Goal: Task Accomplishment & Management: Manage account settings

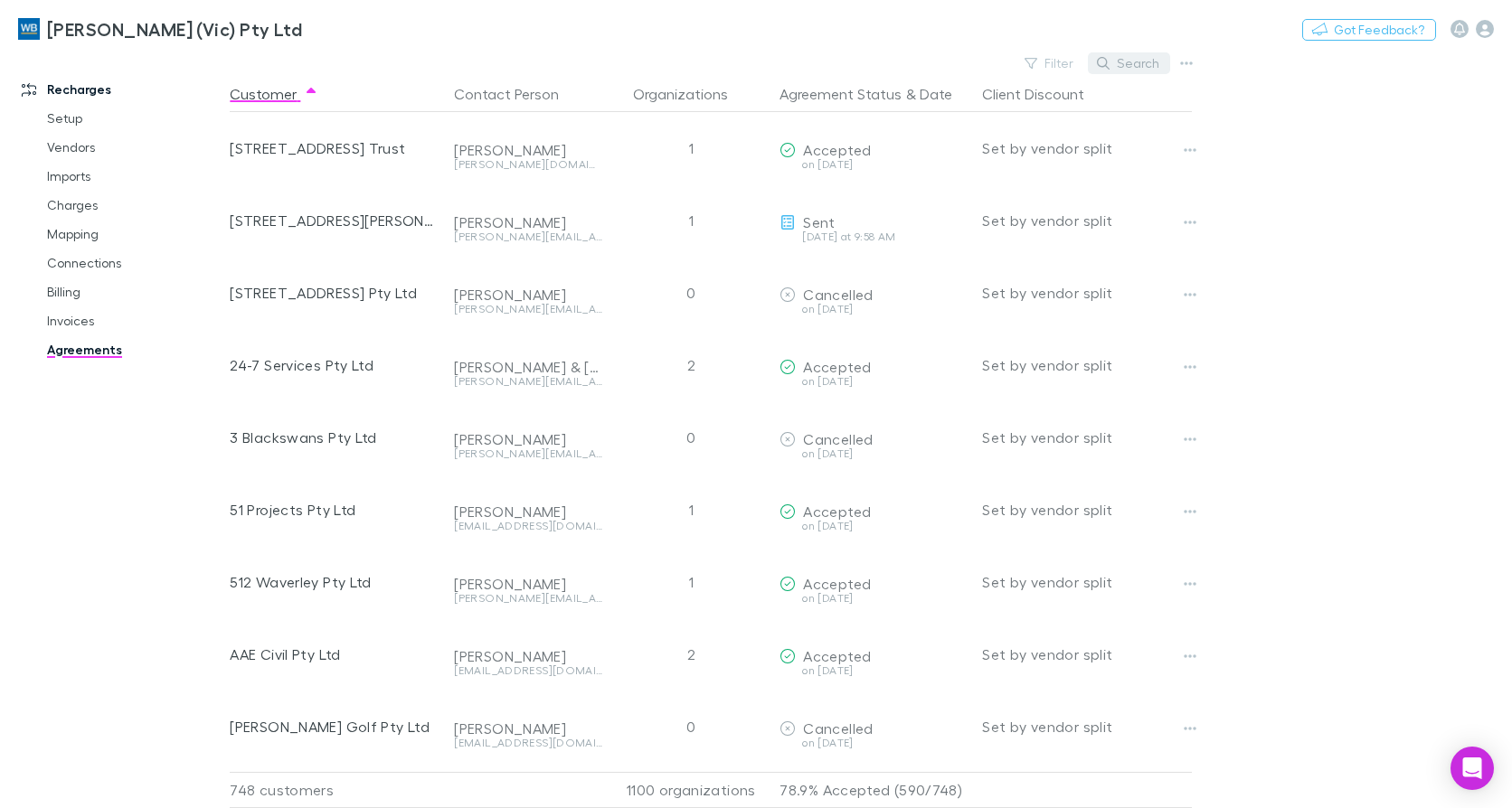
click at [1127, 59] on button "Search" at bounding box center [1129, 64] width 82 height 22
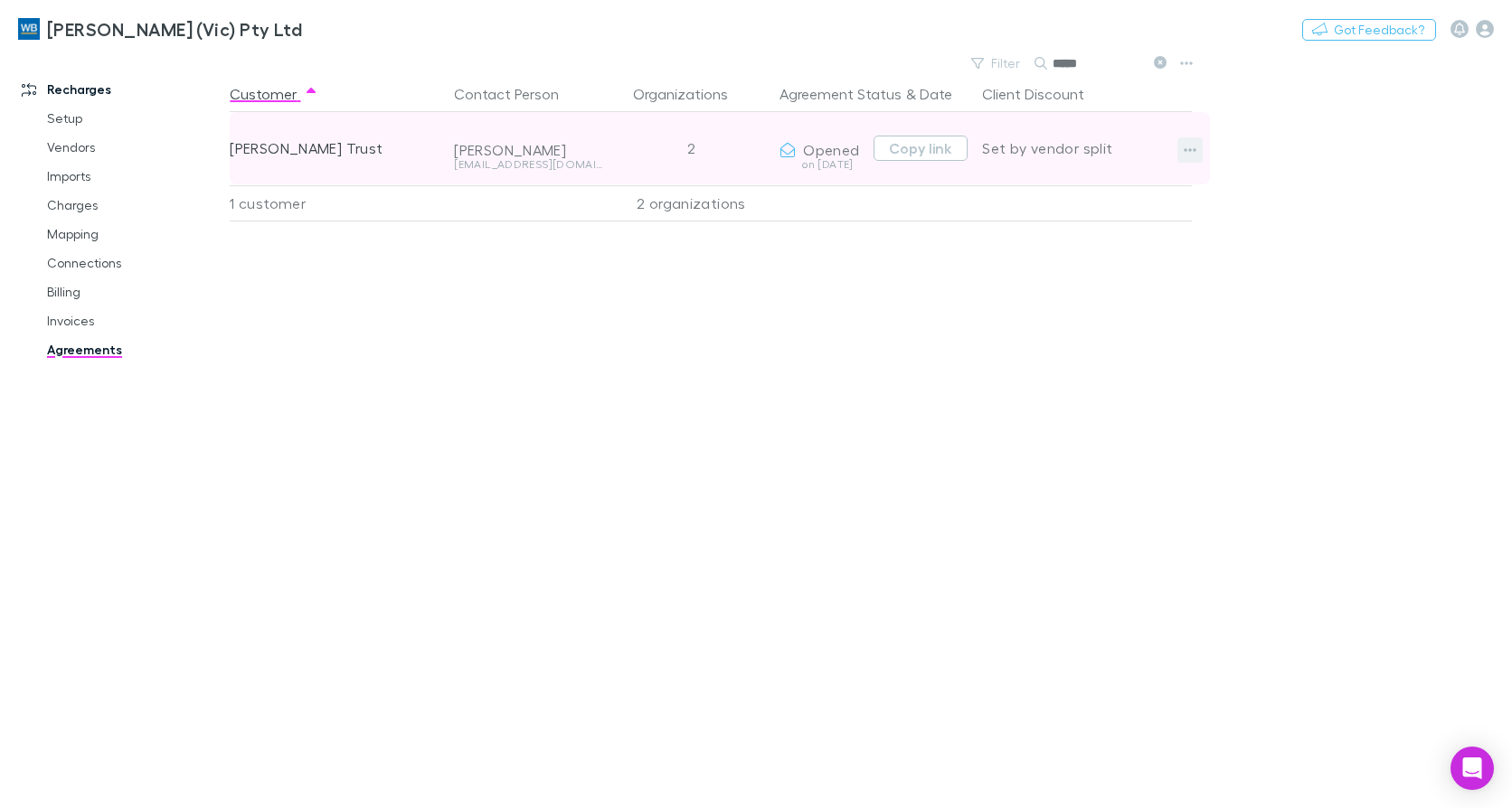
click at [1189, 152] on icon "button" at bounding box center [1189, 150] width 13 height 14
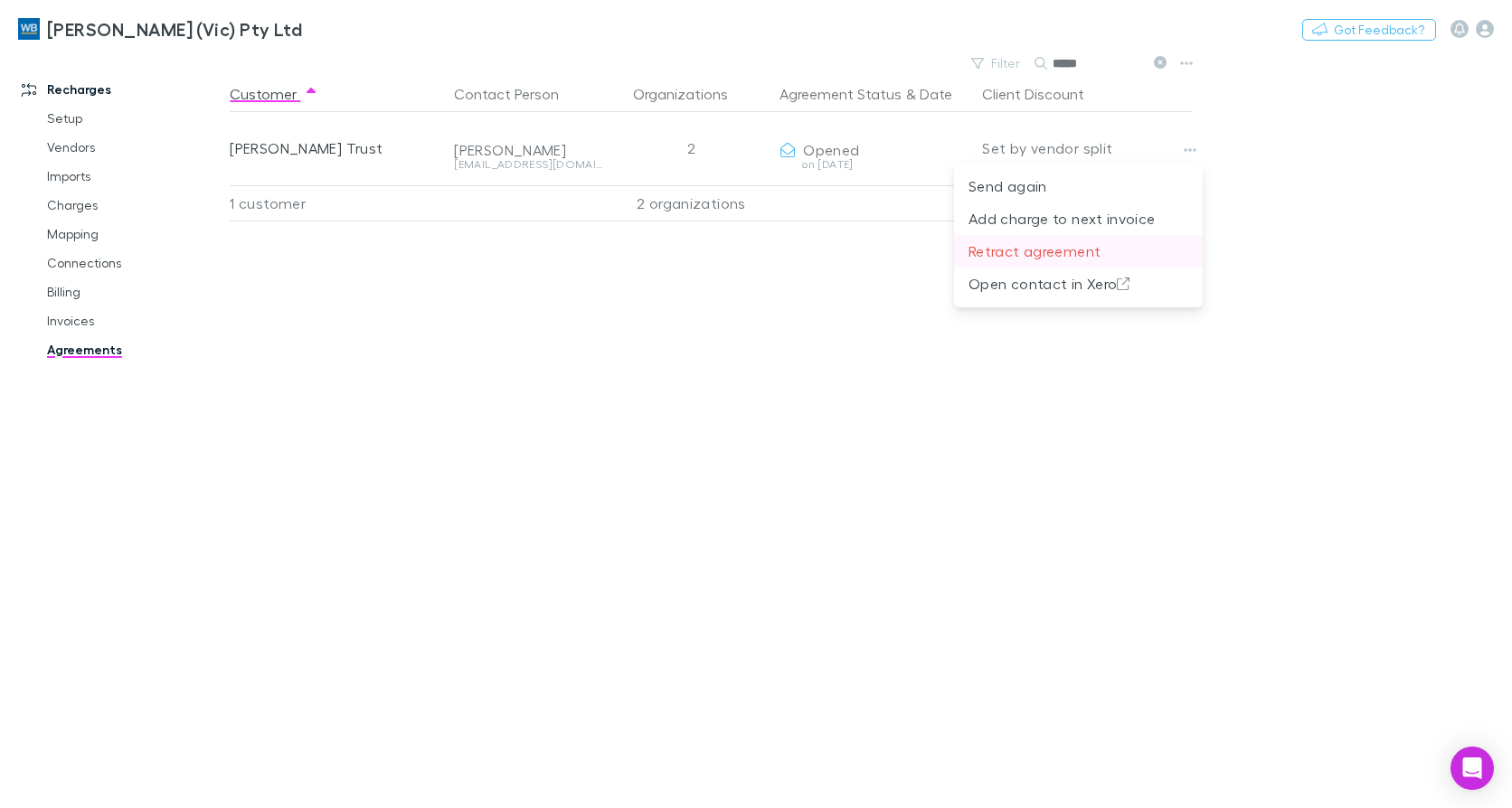
click at [1034, 252] on p "Retract agreement" at bounding box center [1079, 252] width 220 height 22
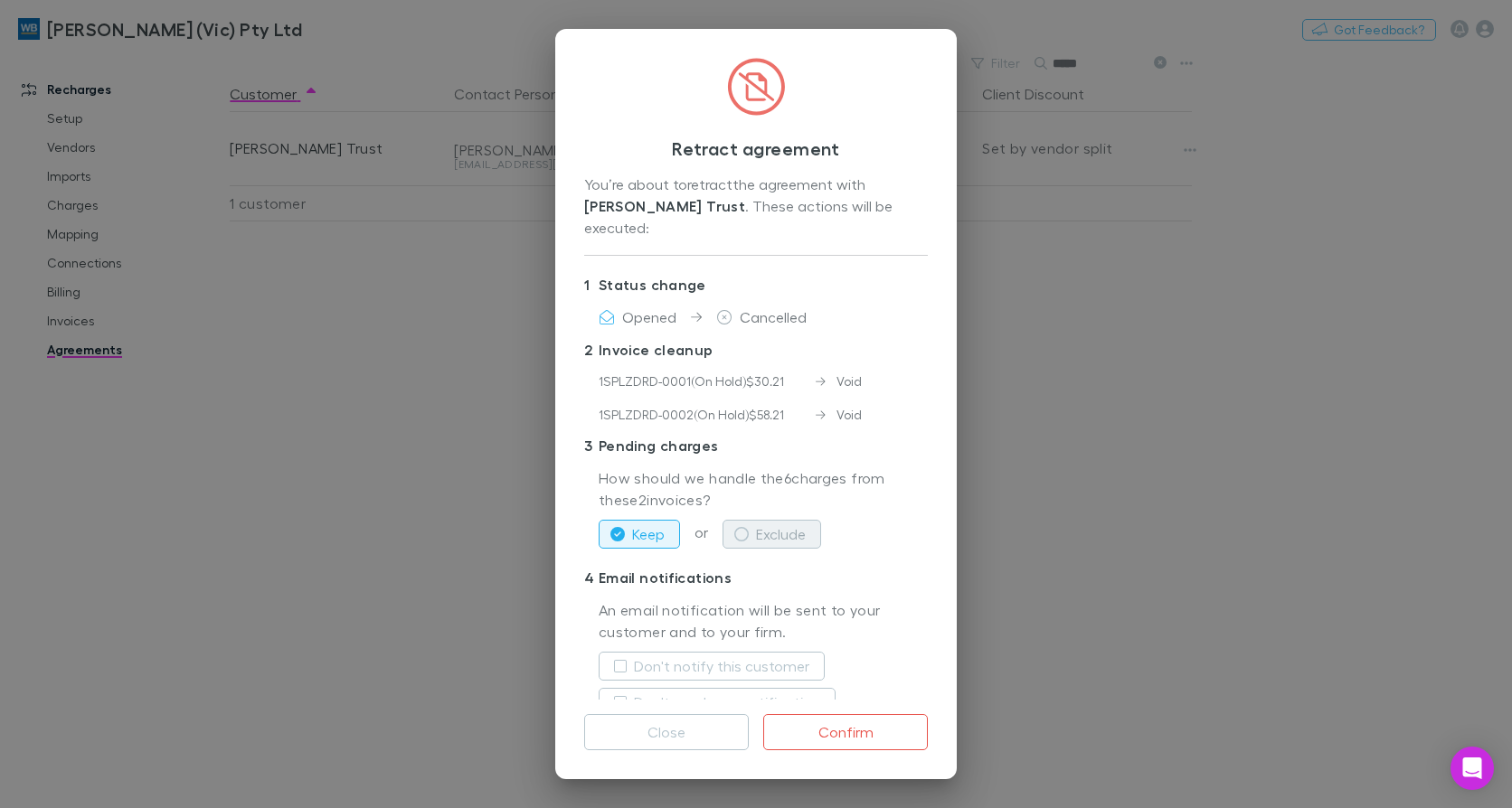
click at [810, 520] on button "Exclude" at bounding box center [771, 534] width 99 height 29
click at [760, 652] on button "Don't notify this customer" at bounding box center [711, 666] width 226 height 29
click at [742, 692] on label "Don't send us a notification" at bounding box center [727, 703] width 186 height 22
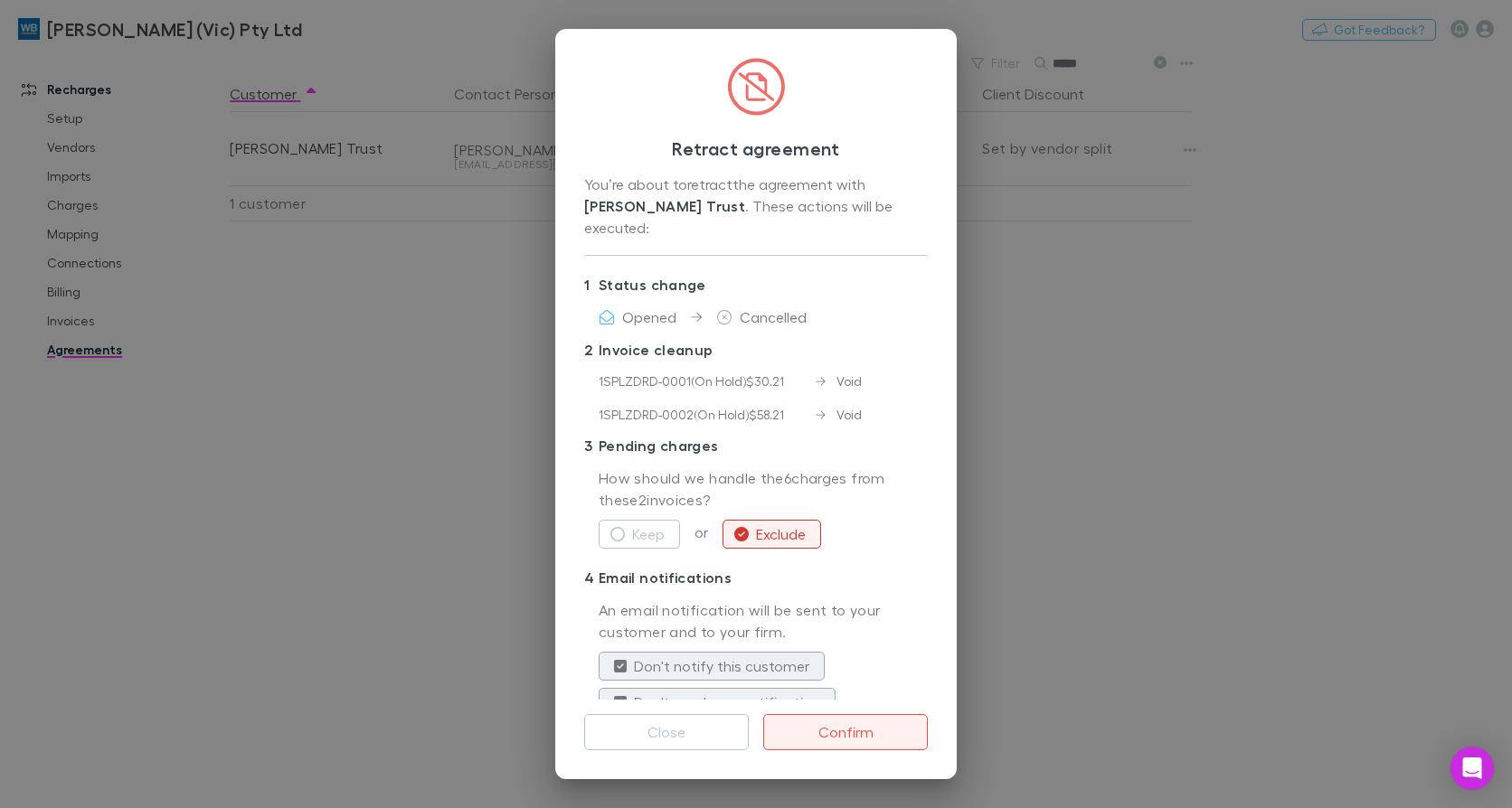
click at [882, 738] on button "Confirm" at bounding box center [845, 732] width 165 height 36
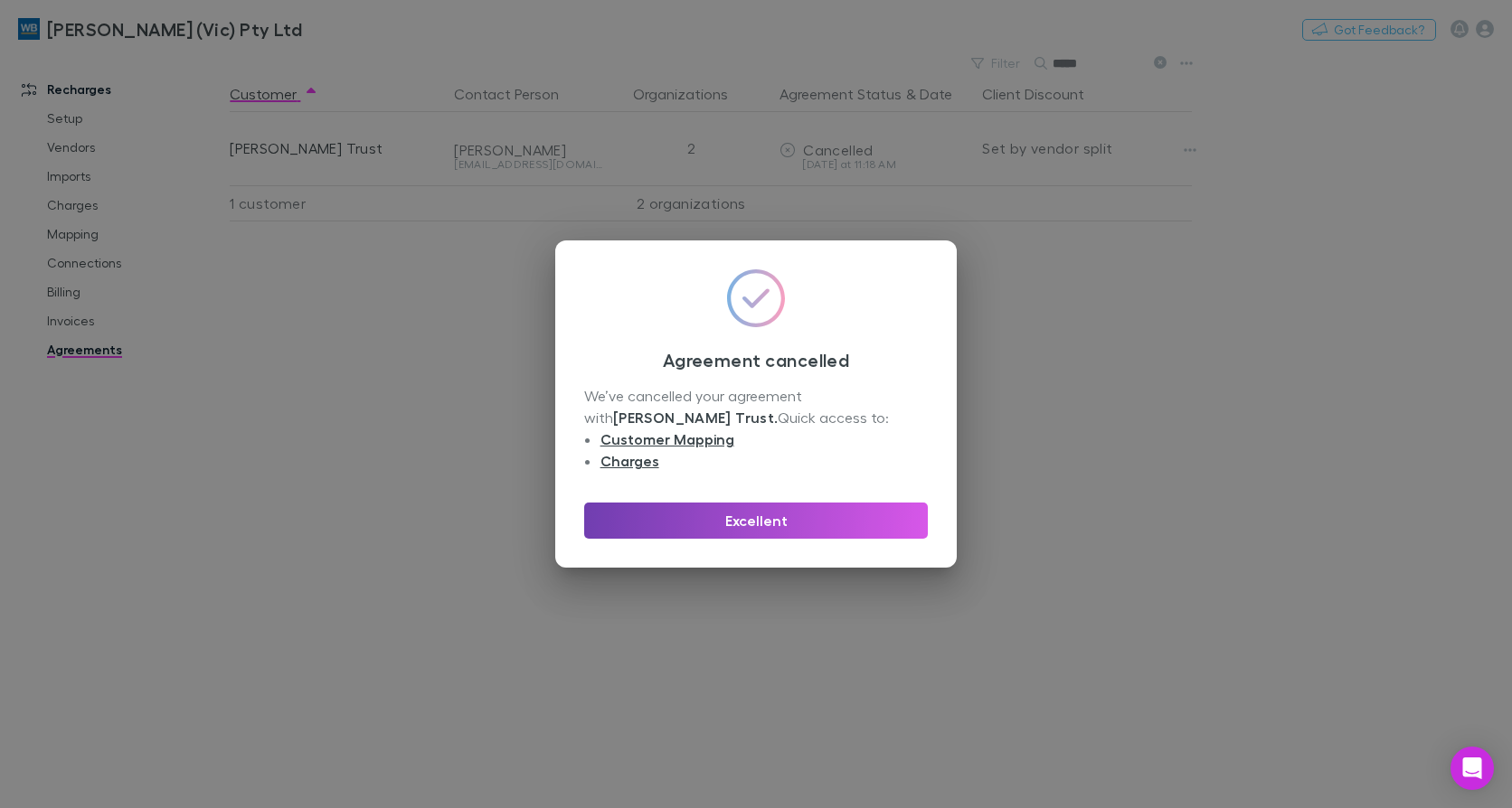
click at [754, 502] on button "Excellent" at bounding box center [756, 520] width 344 height 36
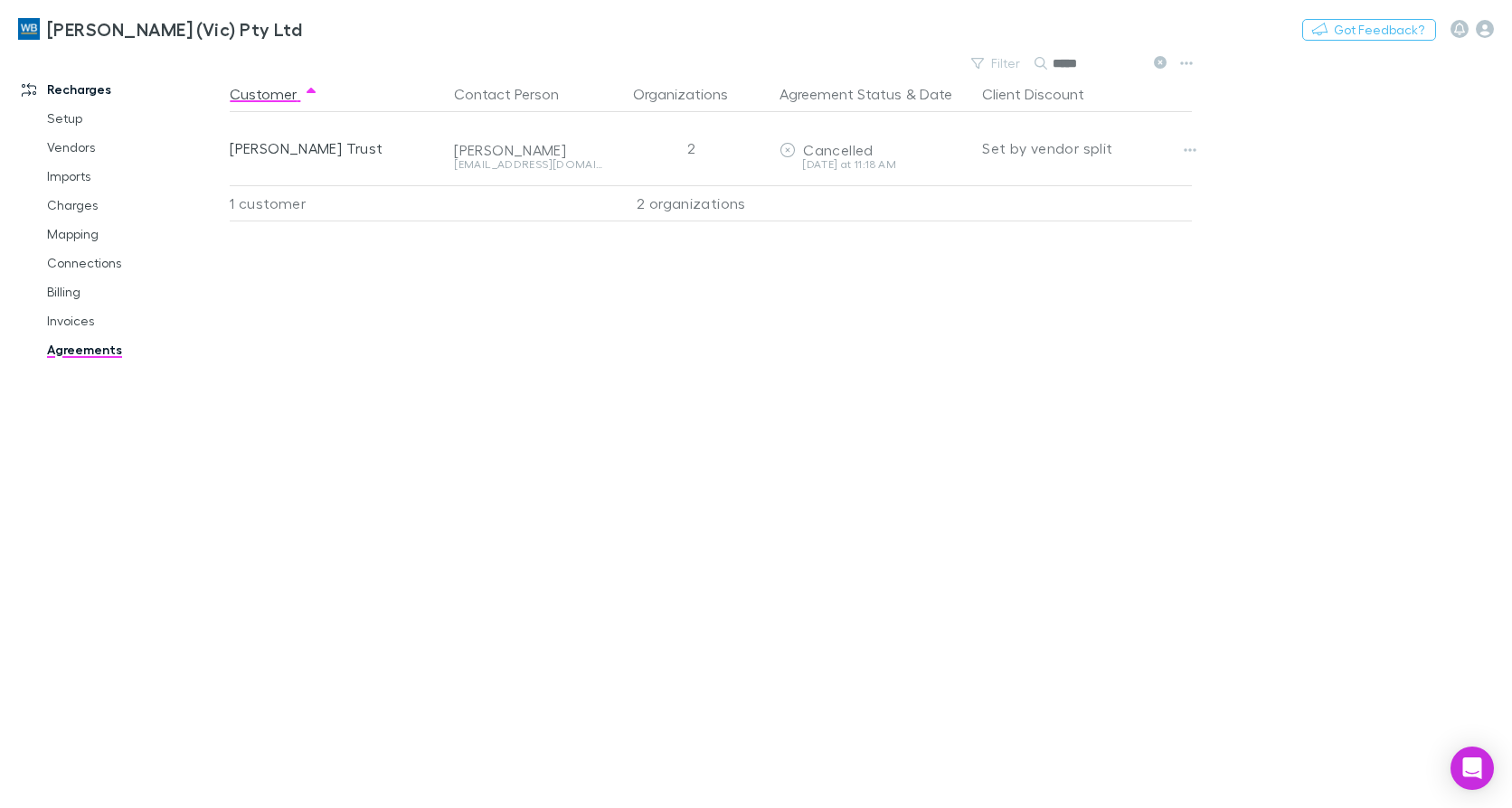
drag, startPoint x: 1106, startPoint y: 62, endPoint x: 942, endPoint y: 63, distance: 164.0
click at [942, 63] on div "Filter Search *****" at bounding box center [714, 63] width 970 height 25
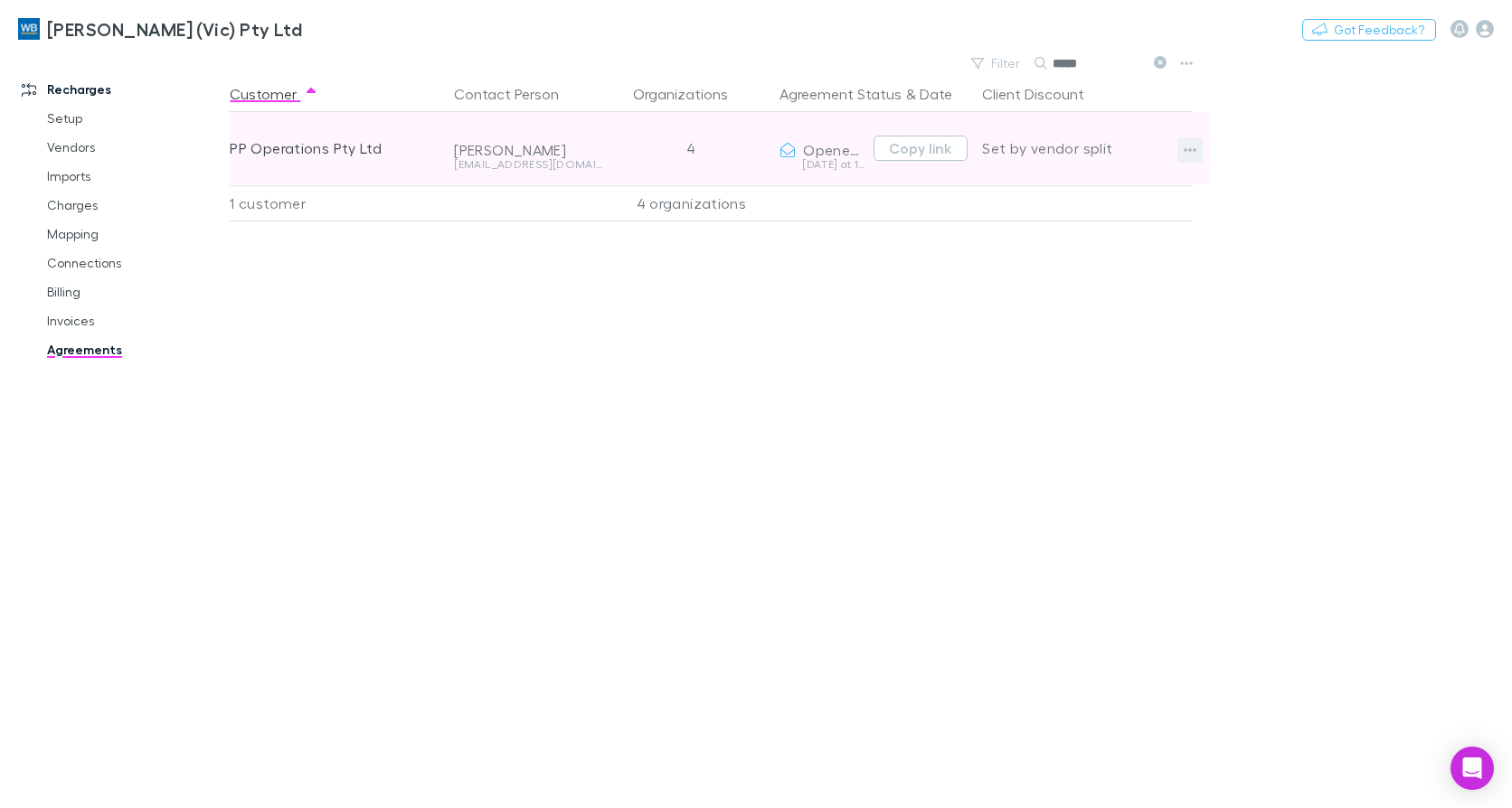
type input "*****"
click at [1198, 145] on button "button" at bounding box center [1189, 150] width 25 height 25
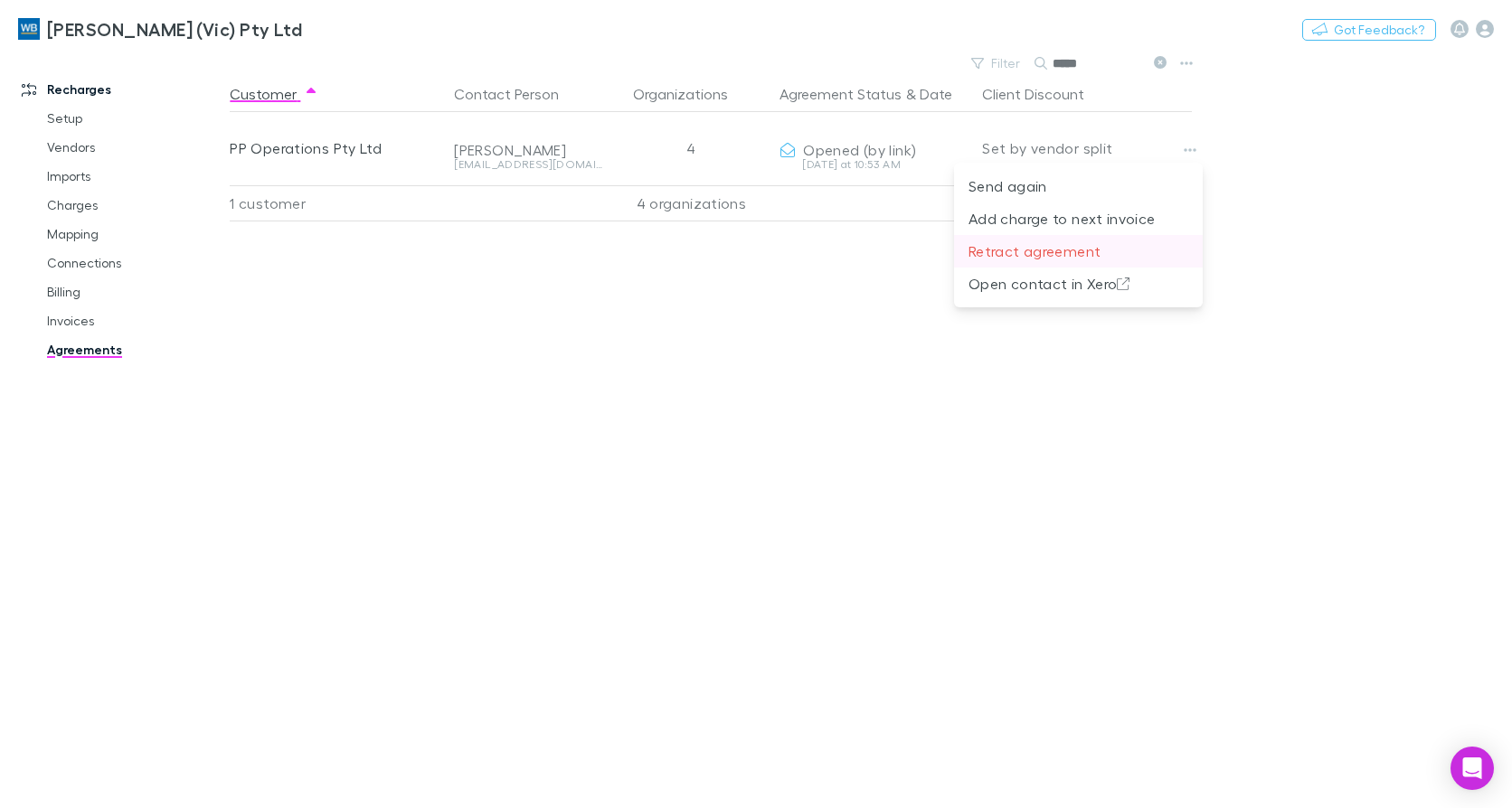
click at [1042, 257] on p "Retract agreement" at bounding box center [1079, 252] width 220 height 22
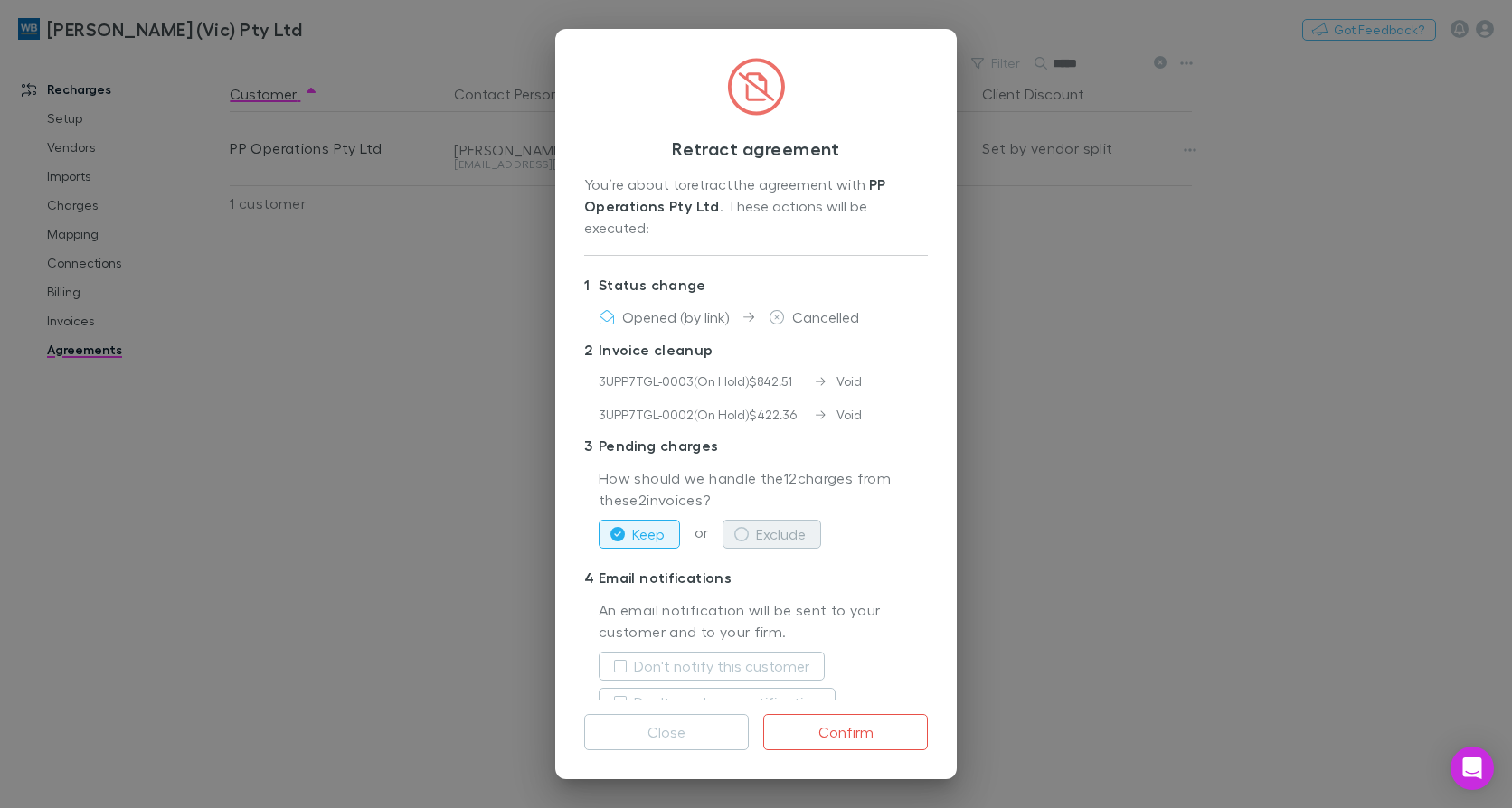
click at [807, 520] on button "Exclude" at bounding box center [771, 534] width 99 height 29
click at [743, 655] on label "Don't notify this customer" at bounding box center [722, 666] width 176 height 22
click at [745, 692] on label "Don't send us a notification" at bounding box center [727, 703] width 186 height 22
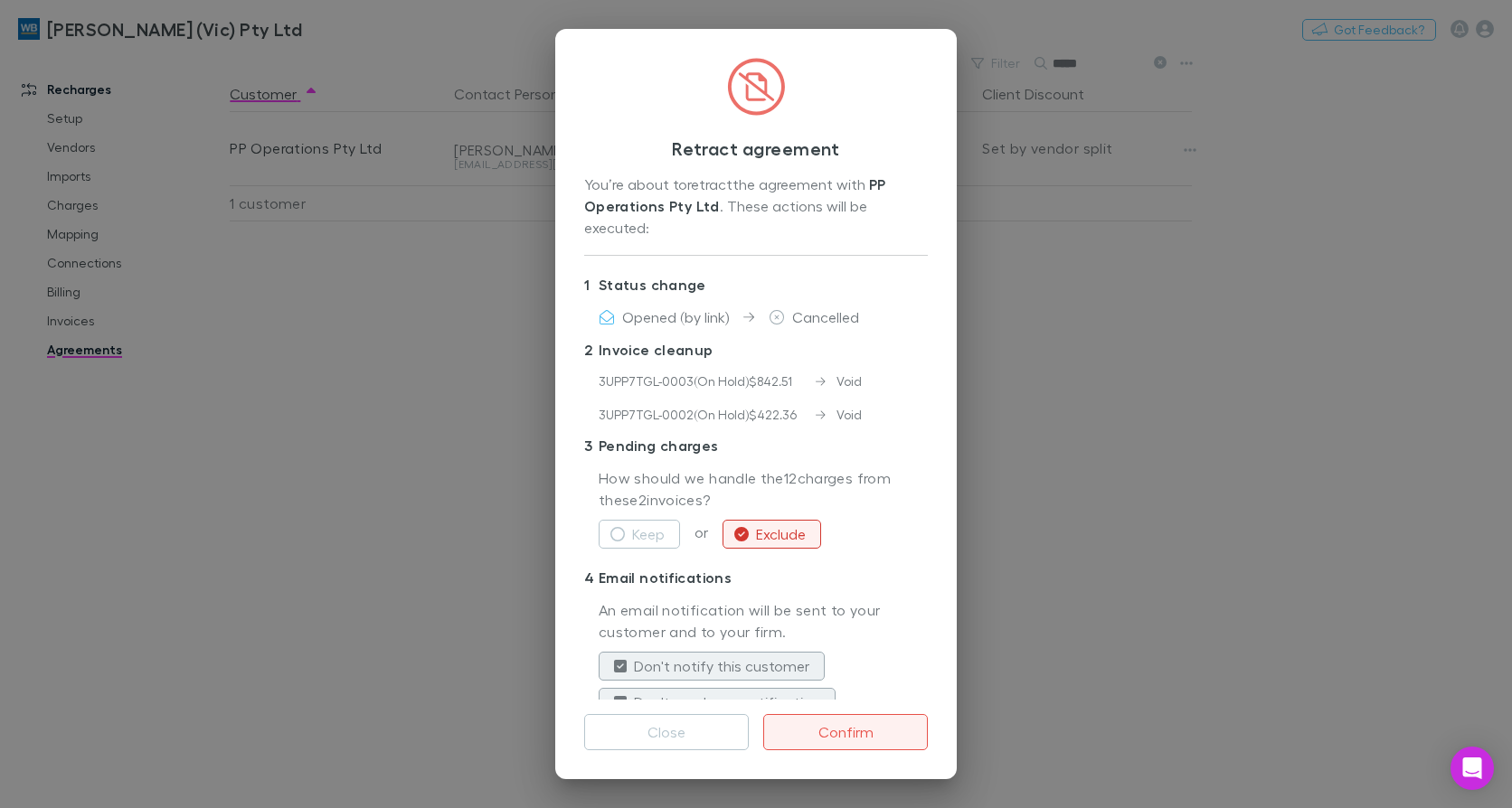
click at [864, 731] on button "Confirm" at bounding box center [845, 732] width 165 height 36
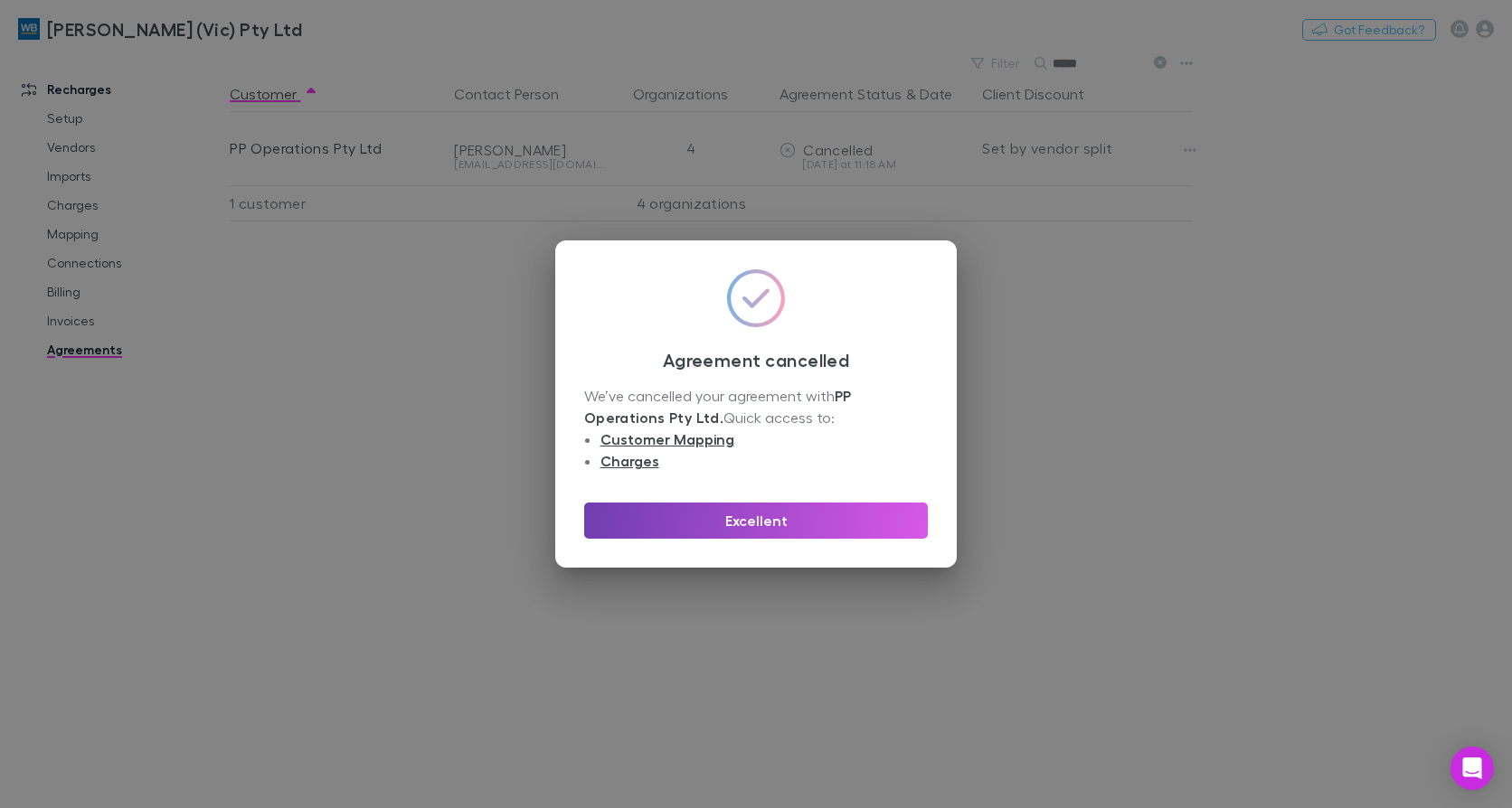
click at [732, 519] on button "Excellent" at bounding box center [756, 520] width 344 height 36
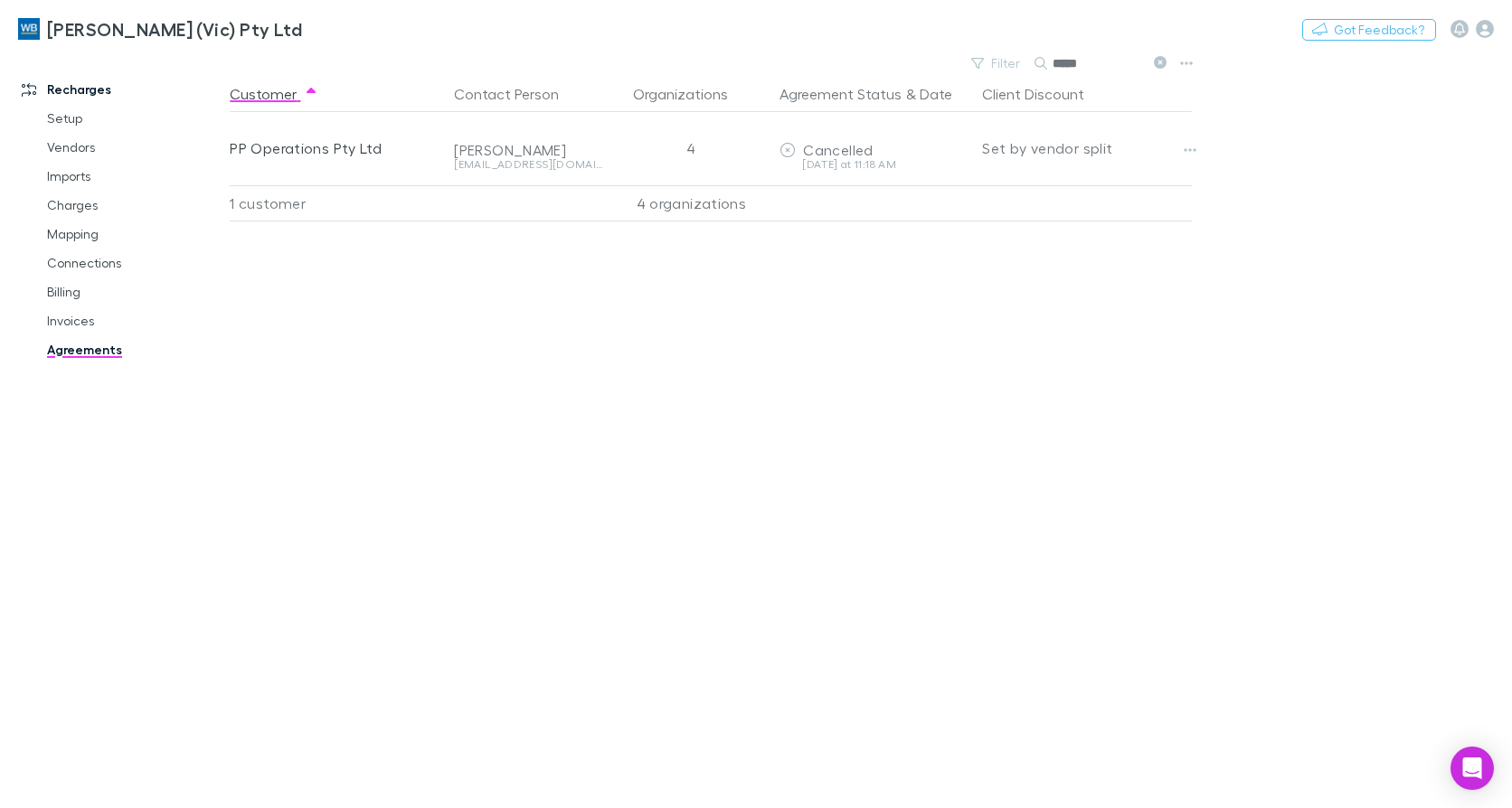
click at [1161, 60] on icon at bounding box center [1159, 62] width 13 height 13
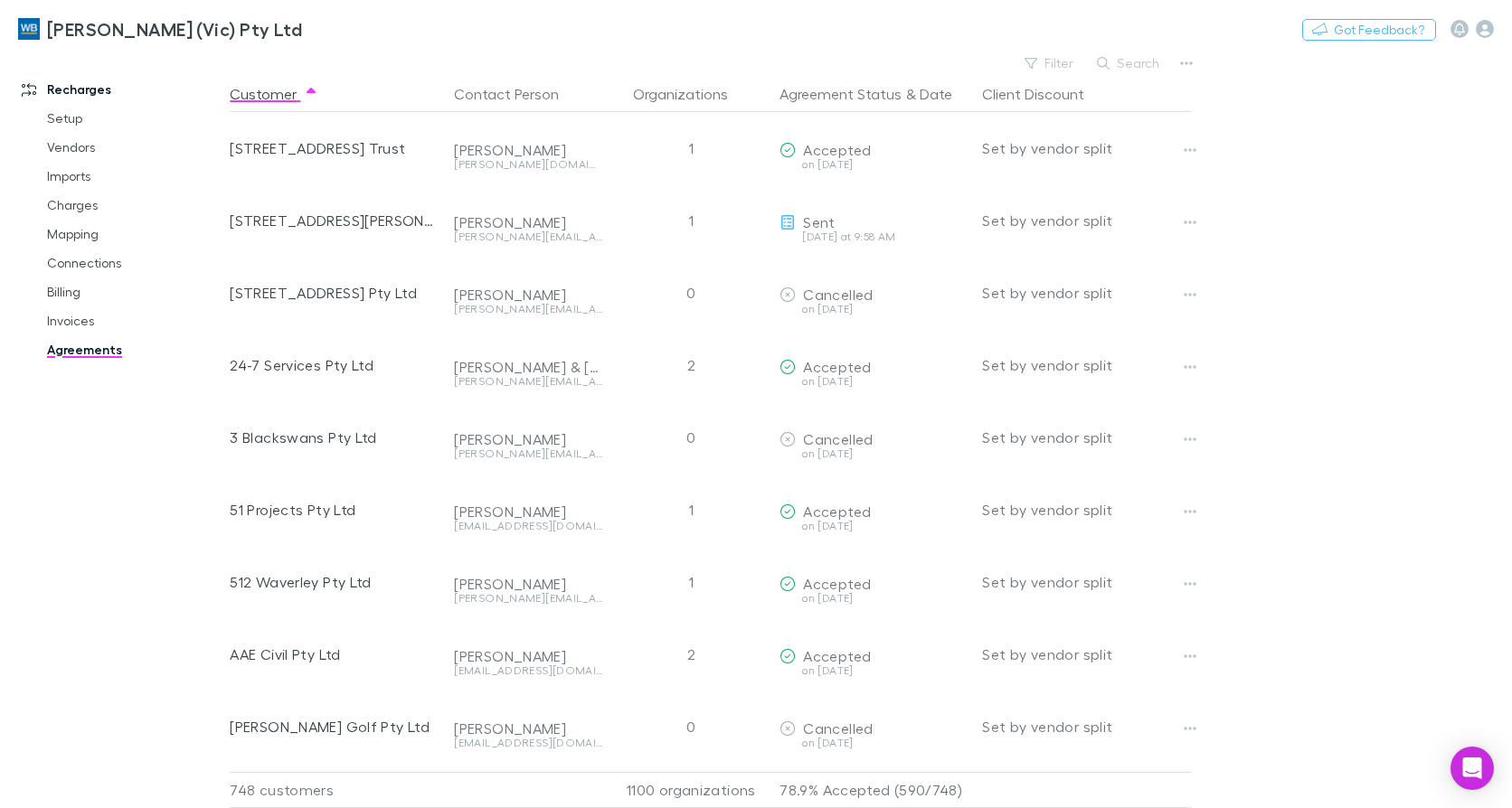
click at [1253, 253] on main "Filter Search Customer Contact Person Organizations Agreement Status & Date Cli…" at bounding box center [871, 429] width 1282 height 758
click at [1060, 59] on button "Filter" at bounding box center [1050, 64] width 69 height 22
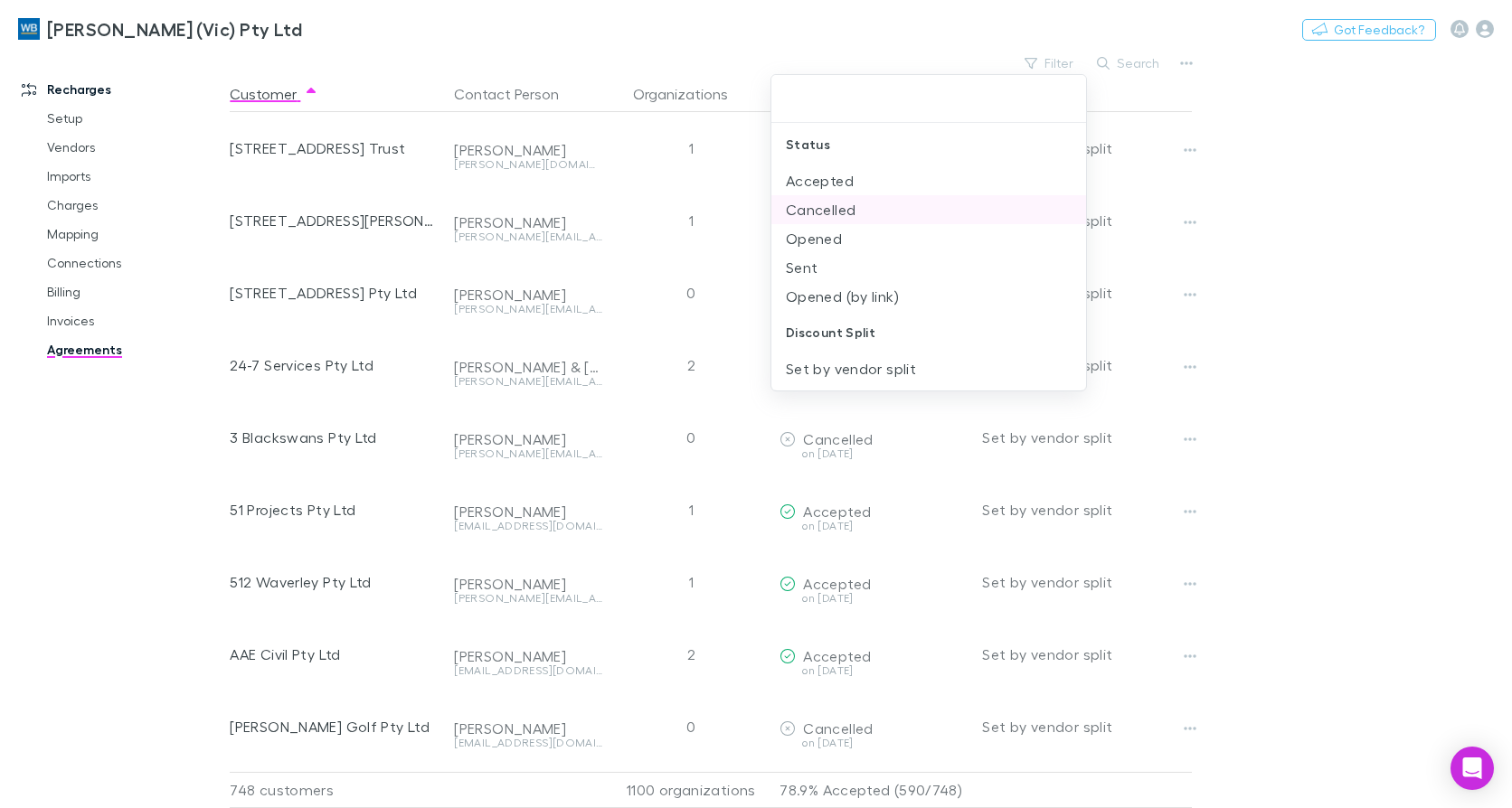
click at [813, 206] on li "Cancelled" at bounding box center [928, 210] width 315 height 29
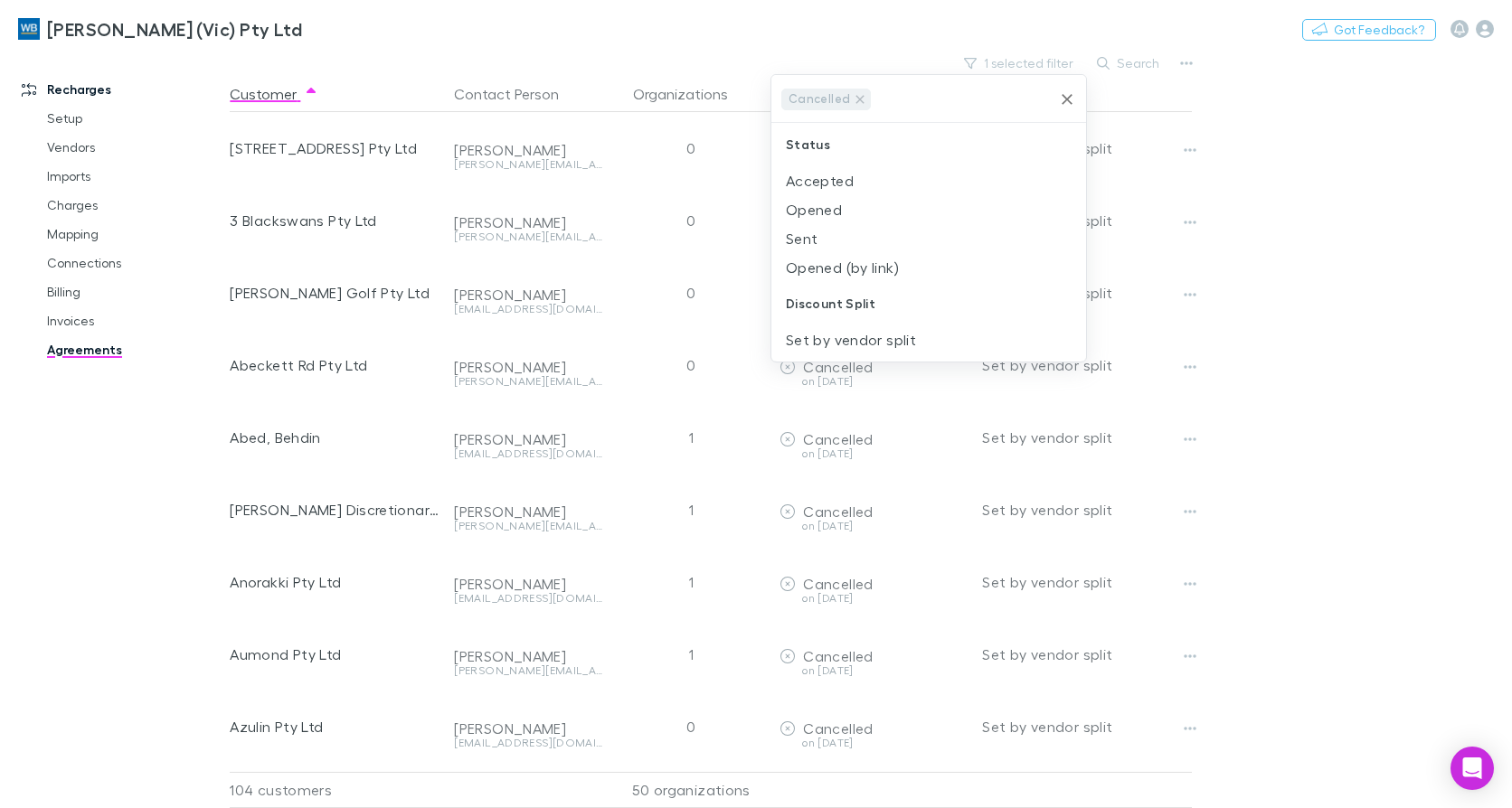
click at [50, 321] on div at bounding box center [756, 404] width 1512 height 808
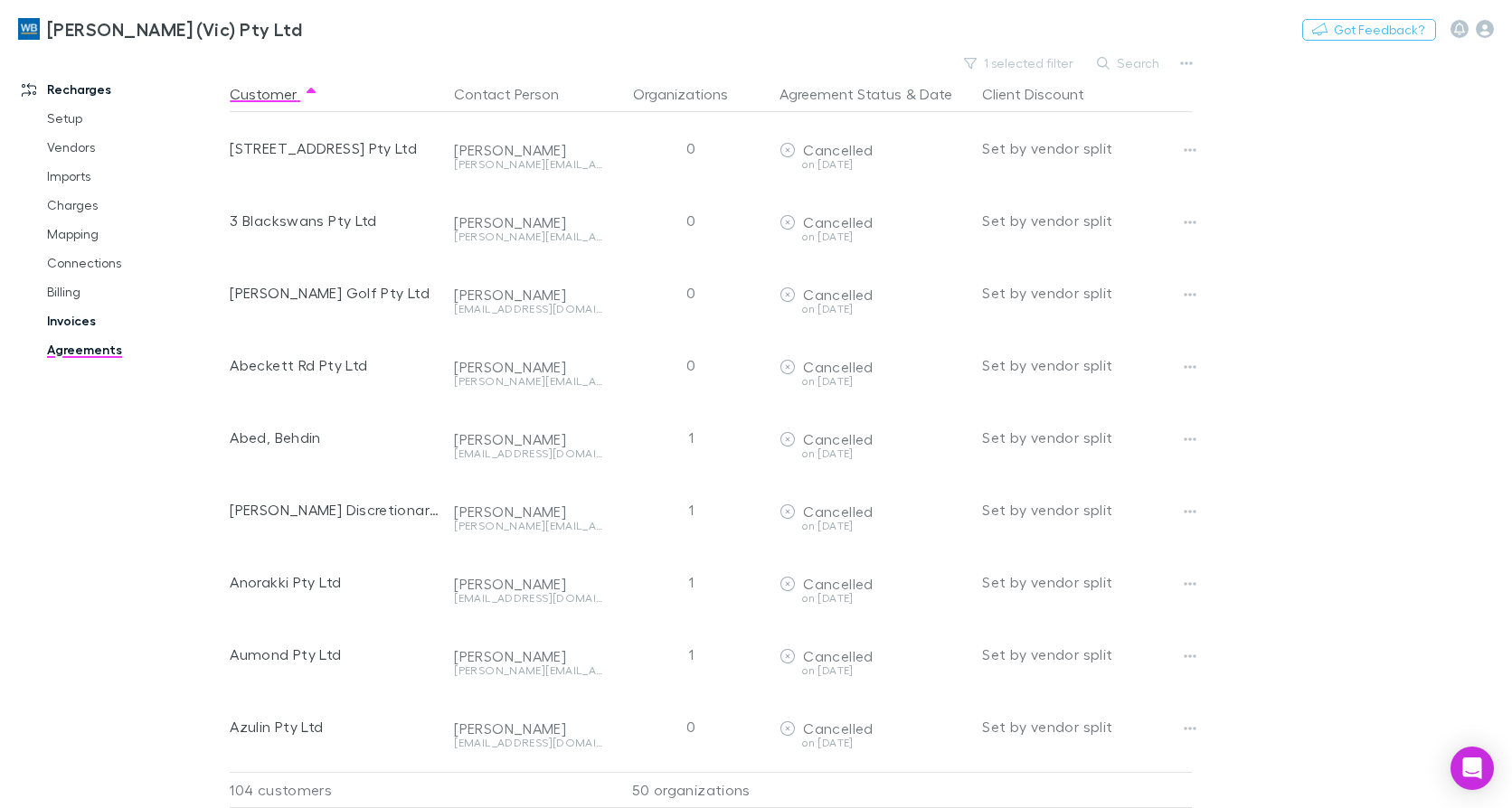
click at [60, 320] on link "Invoices" at bounding box center [134, 321] width 211 height 29
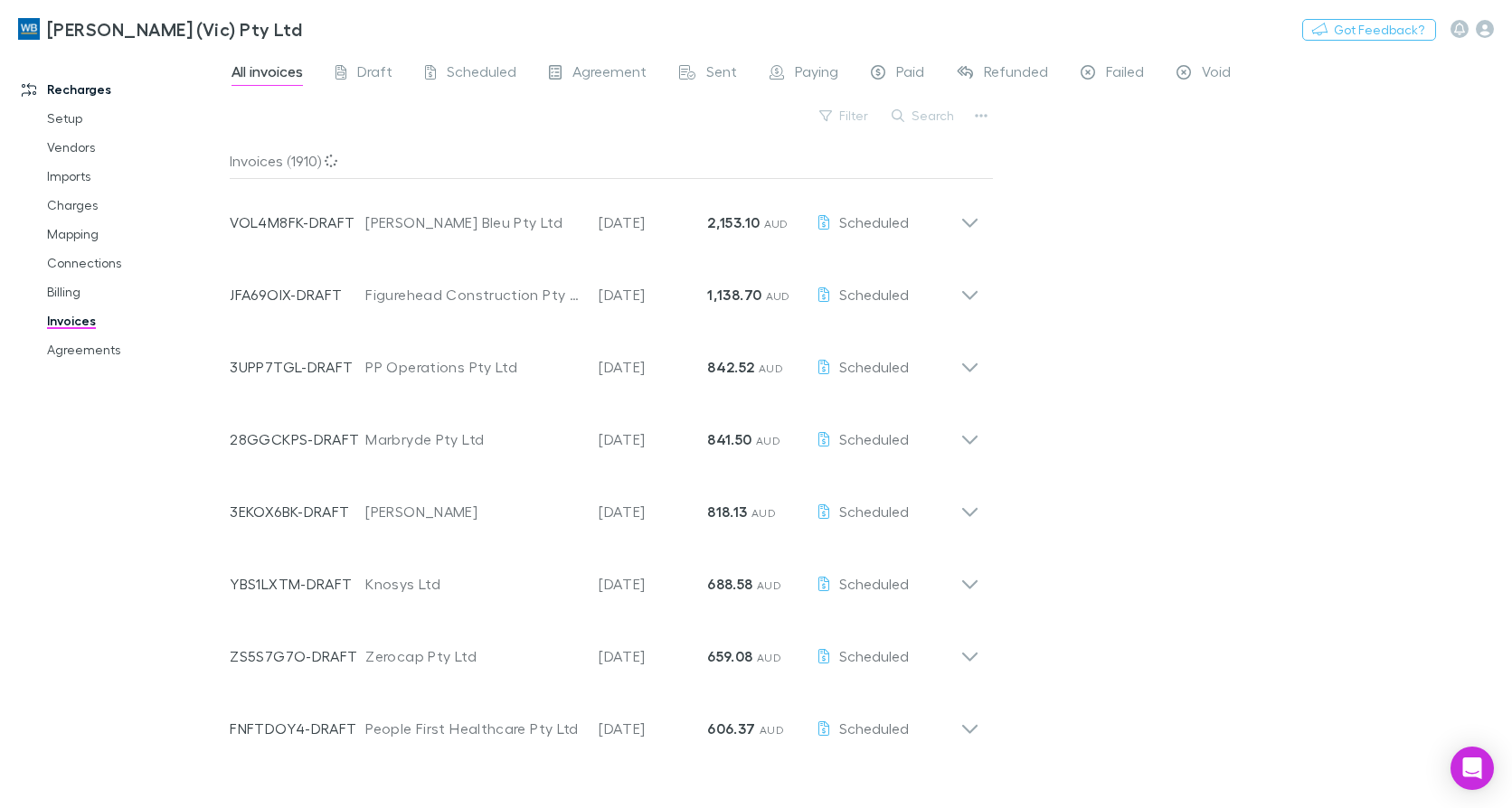
click at [929, 127] on div "Search" at bounding box center [924, 115] width 82 height 25
click at [937, 121] on button "Search" at bounding box center [924, 116] width 82 height 22
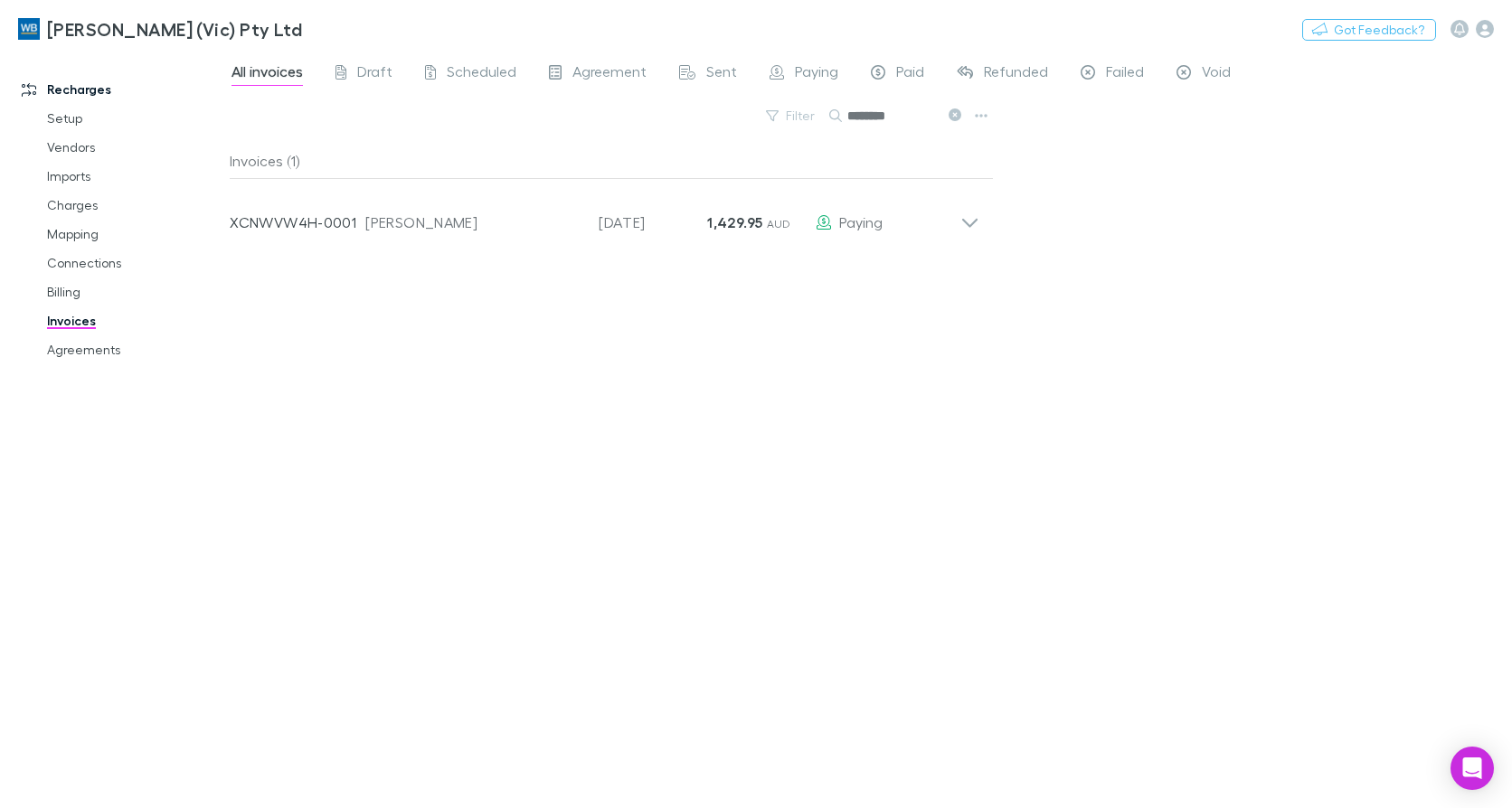
drag, startPoint x: 902, startPoint y: 115, endPoint x: 640, endPoint y: 115, distance: 262.0
click at [640, 115] on div "Filter Search ********" at bounding box center [611, 123] width 764 height 40
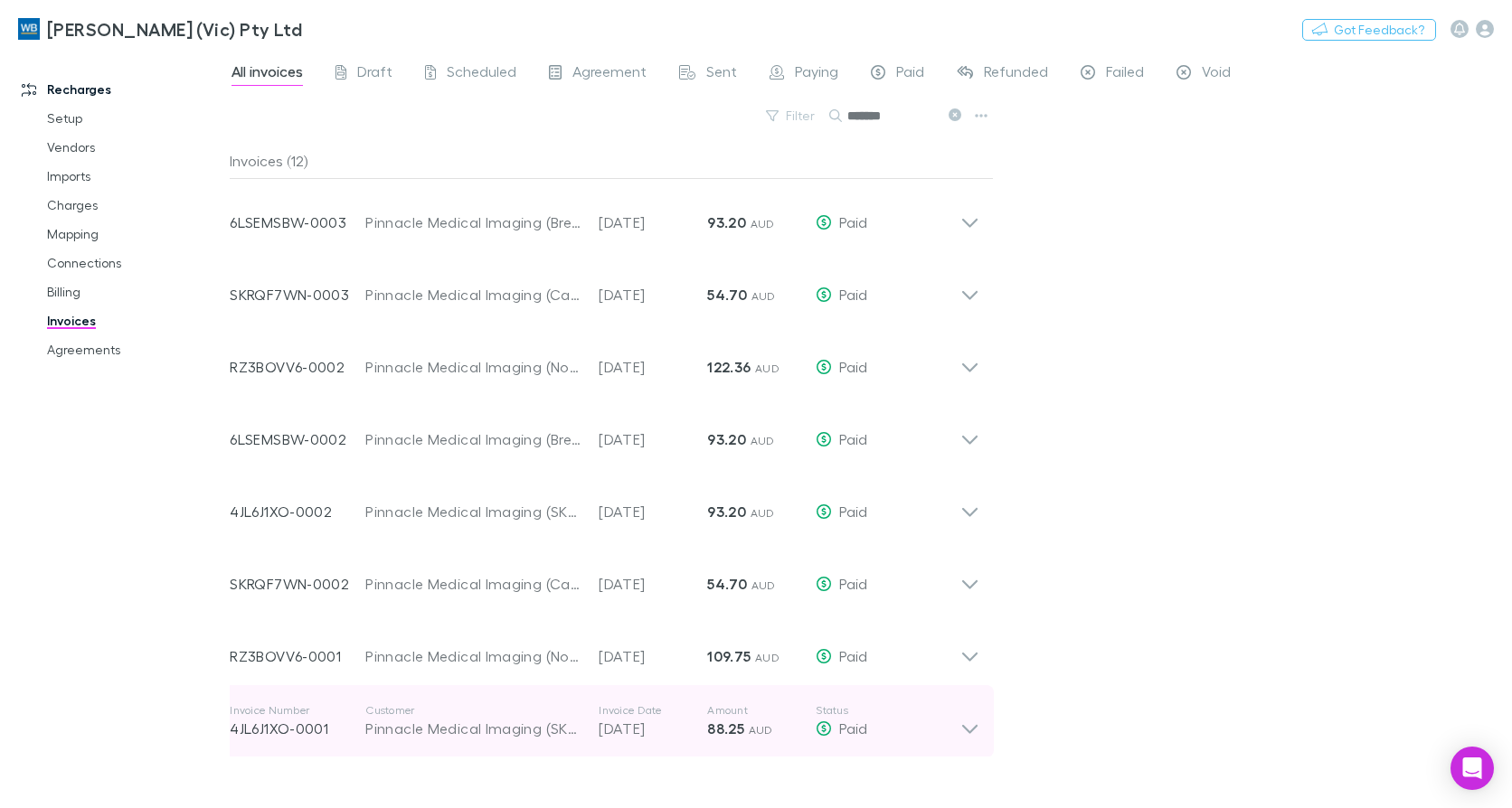
scroll to position [253, 0]
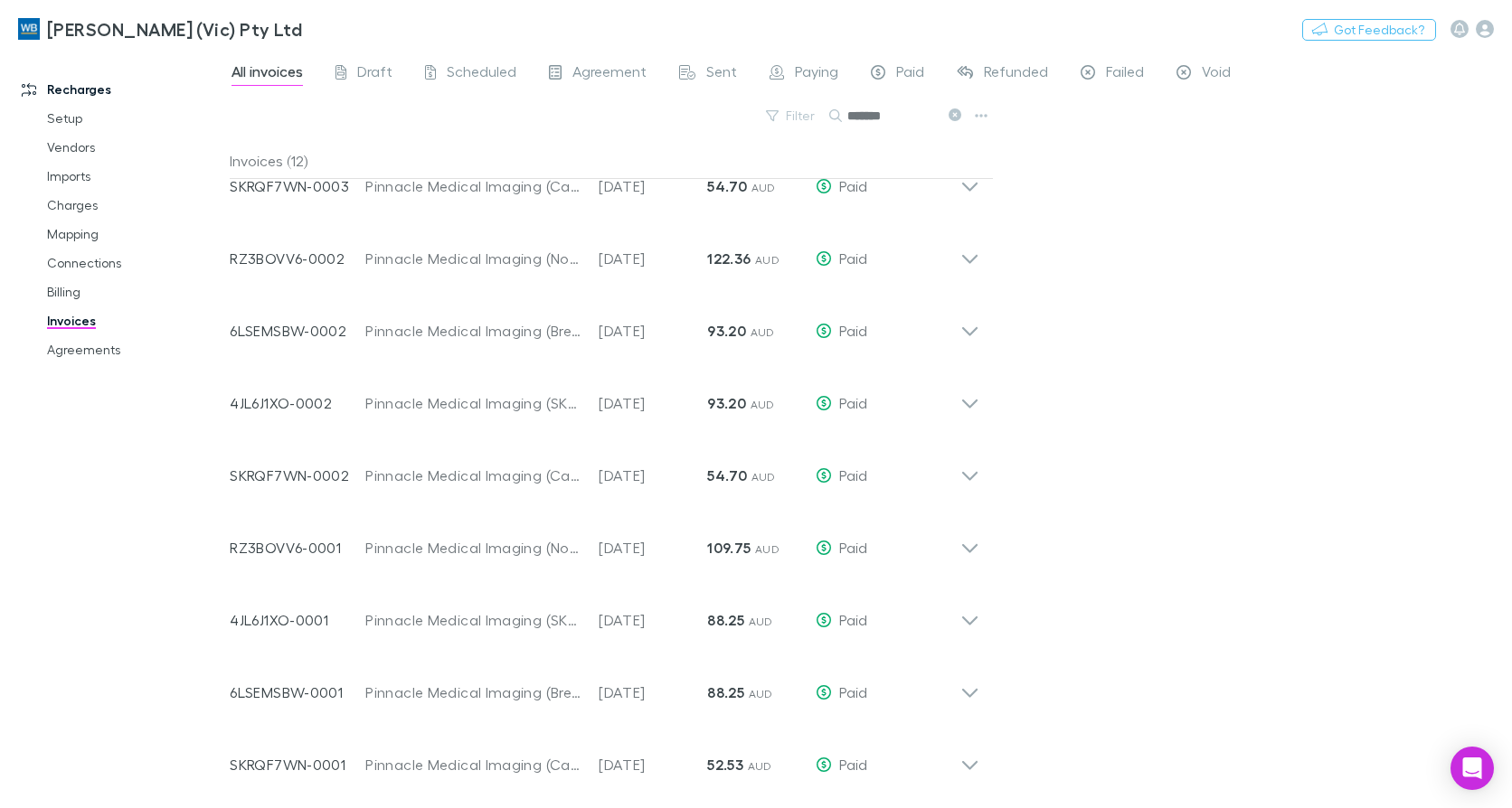
type input "*******"
drag, startPoint x: 72, startPoint y: 350, endPoint x: 85, endPoint y: 350, distance: 13.0
click at [72, 350] on link "Agreements" at bounding box center [134, 350] width 211 height 29
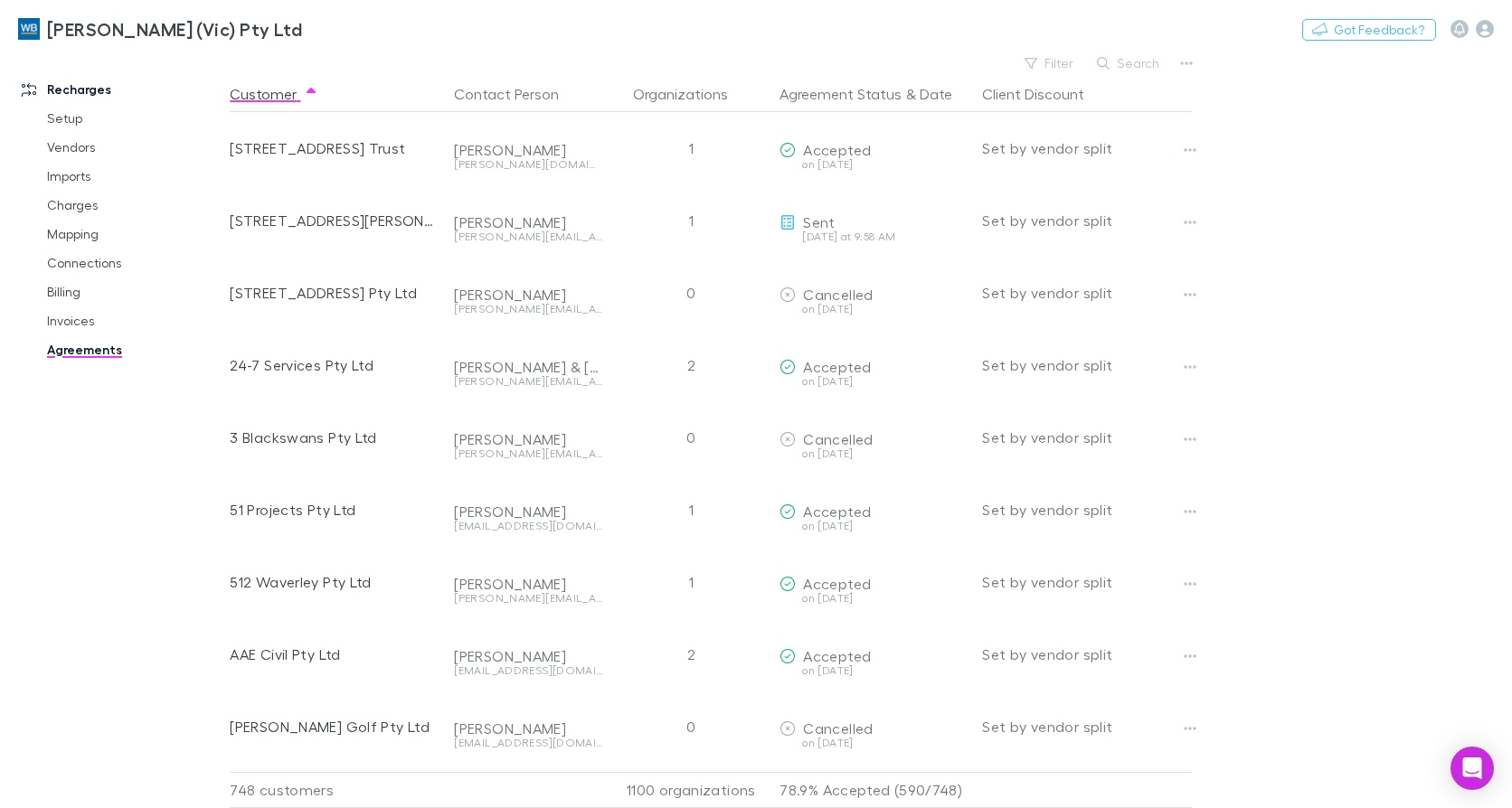
drag, startPoint x: 69, startPoint y: 319, endPoint x: 110, endPoint y: 341, distance: 46.5
click at [69, 319] on link "Invoices" at bounding box center [134, 321] width 211 height 29
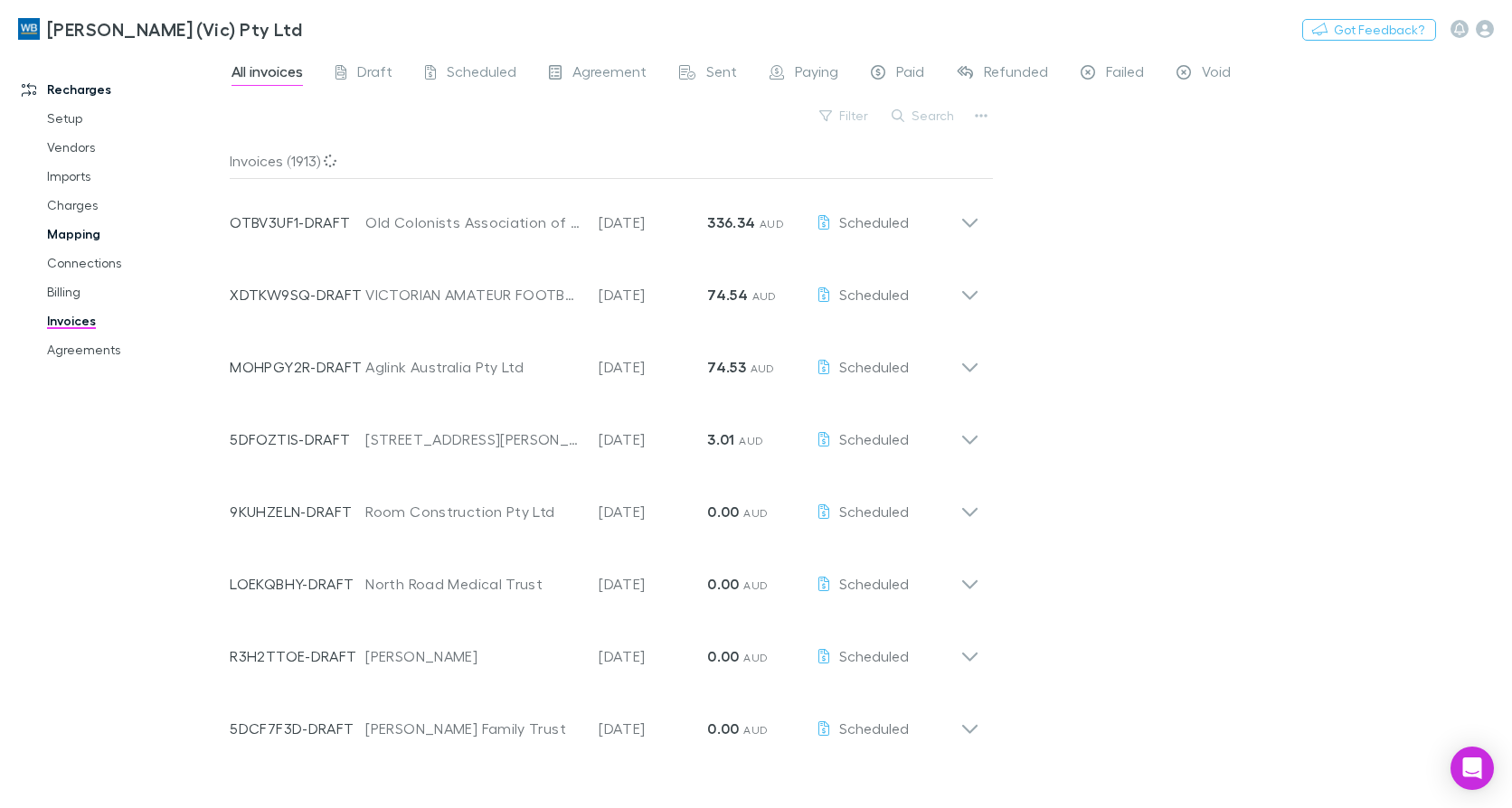
click at [70, 226] on link "Mapping" at bounding box center [134, 234] width 211 height 29
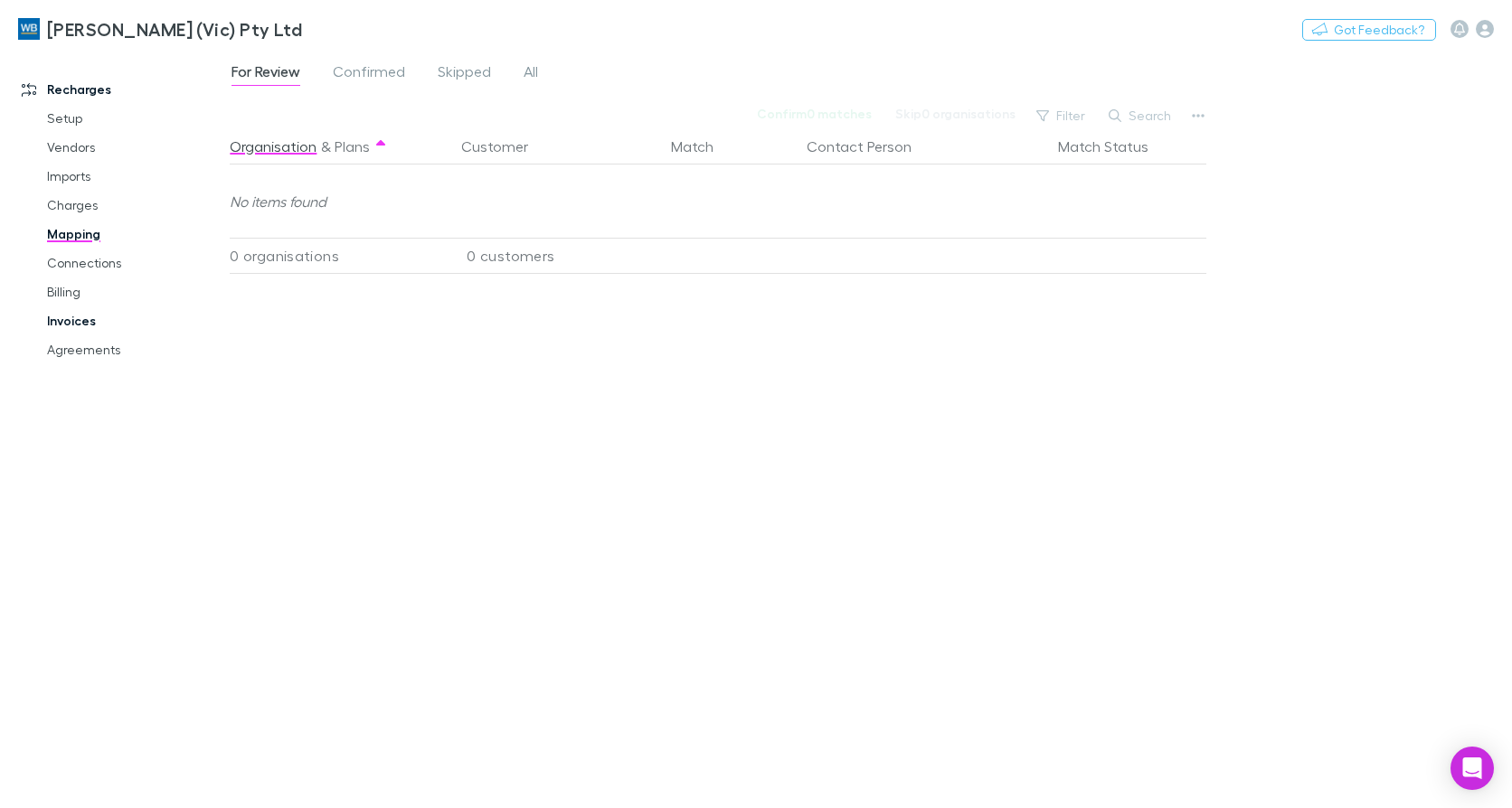
click at [74, 315] on link "Invoices" at bounding box center [134, 321] width 211 height 29
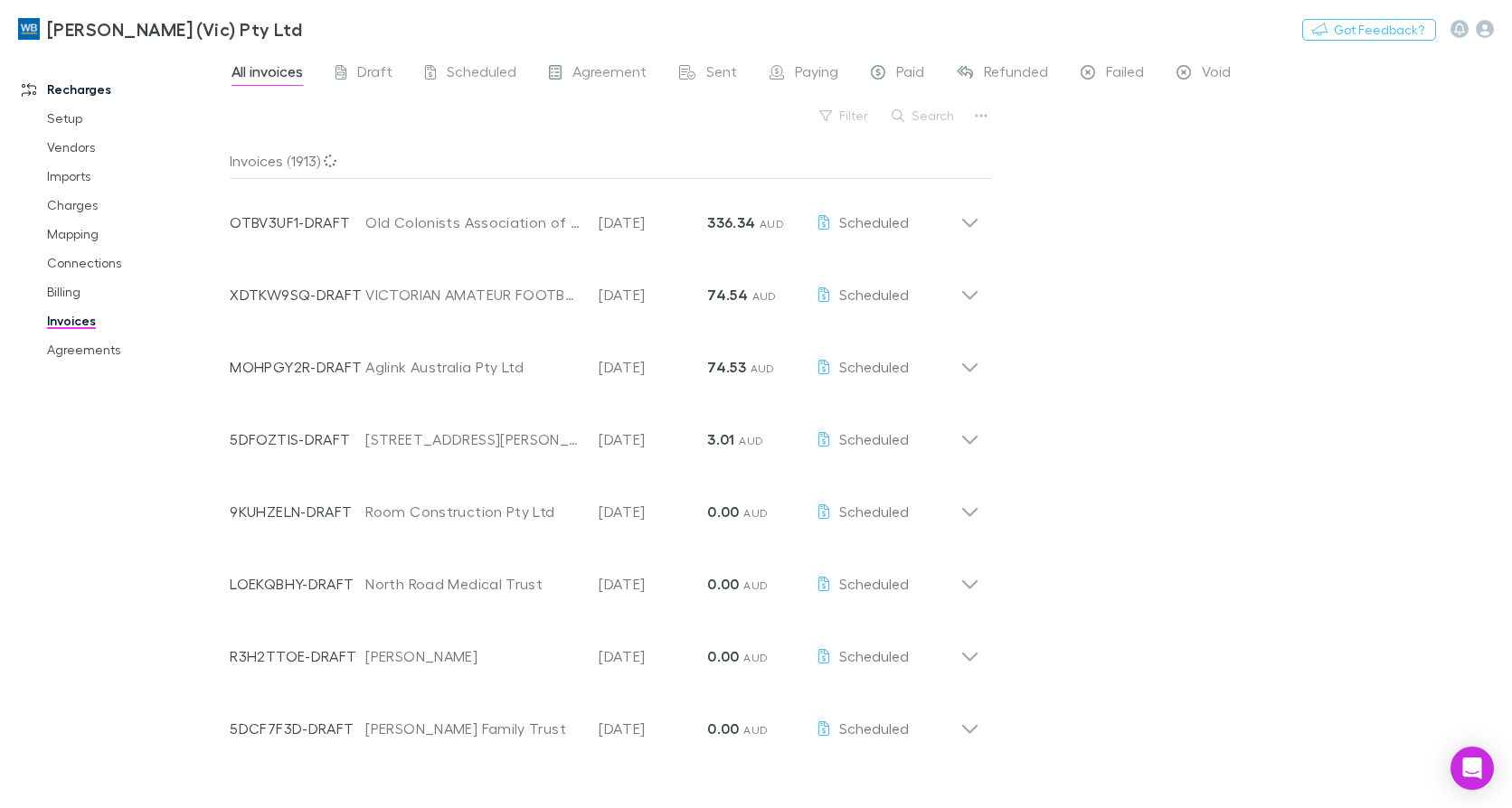
click at [1141, 76] on span "Failed" at bounding box center [1125, 74] width 38 height 24
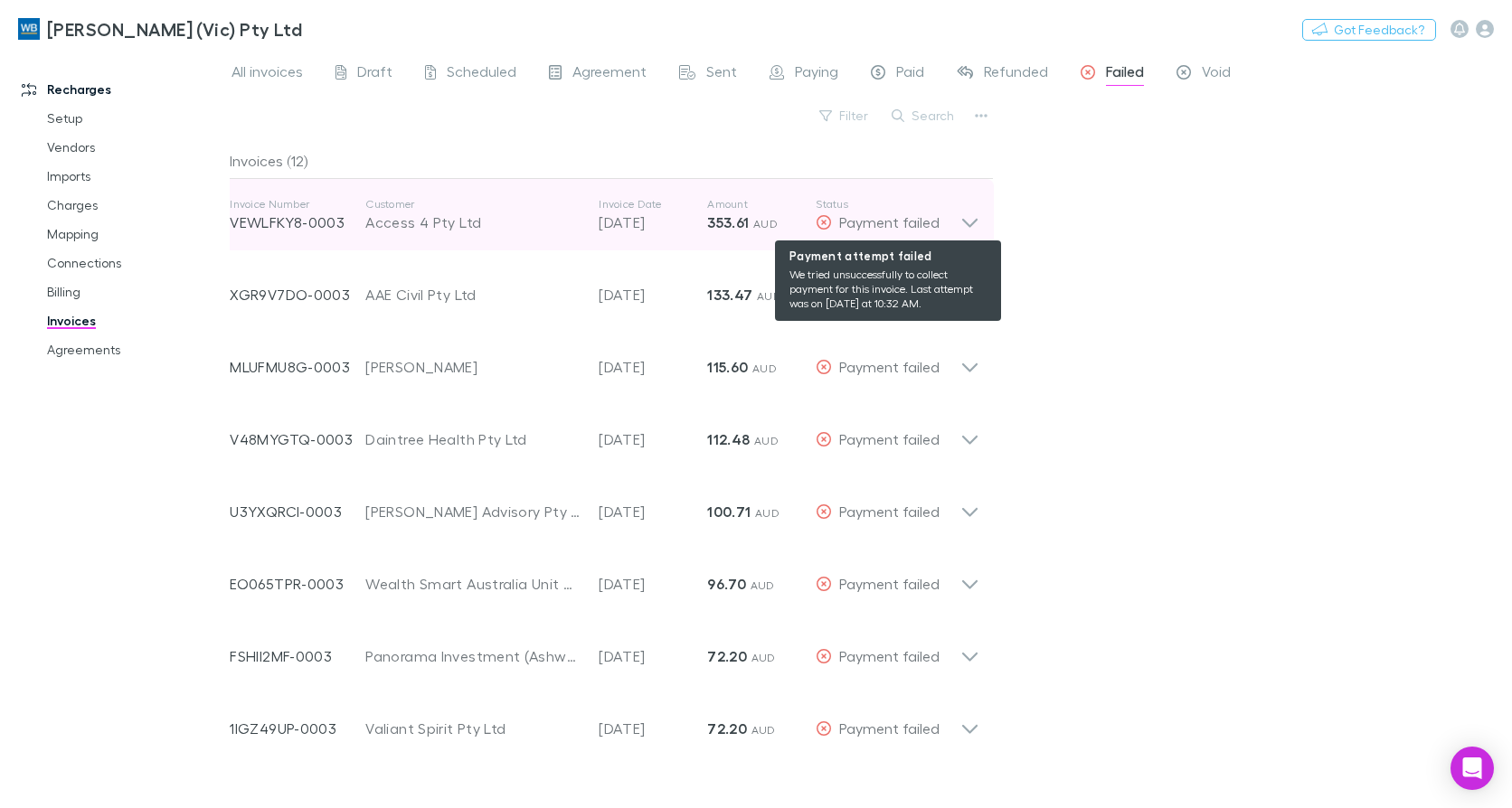
click at [960, 220] on div "Payment failed" at bounding box center [888, 223] width 145 height 22
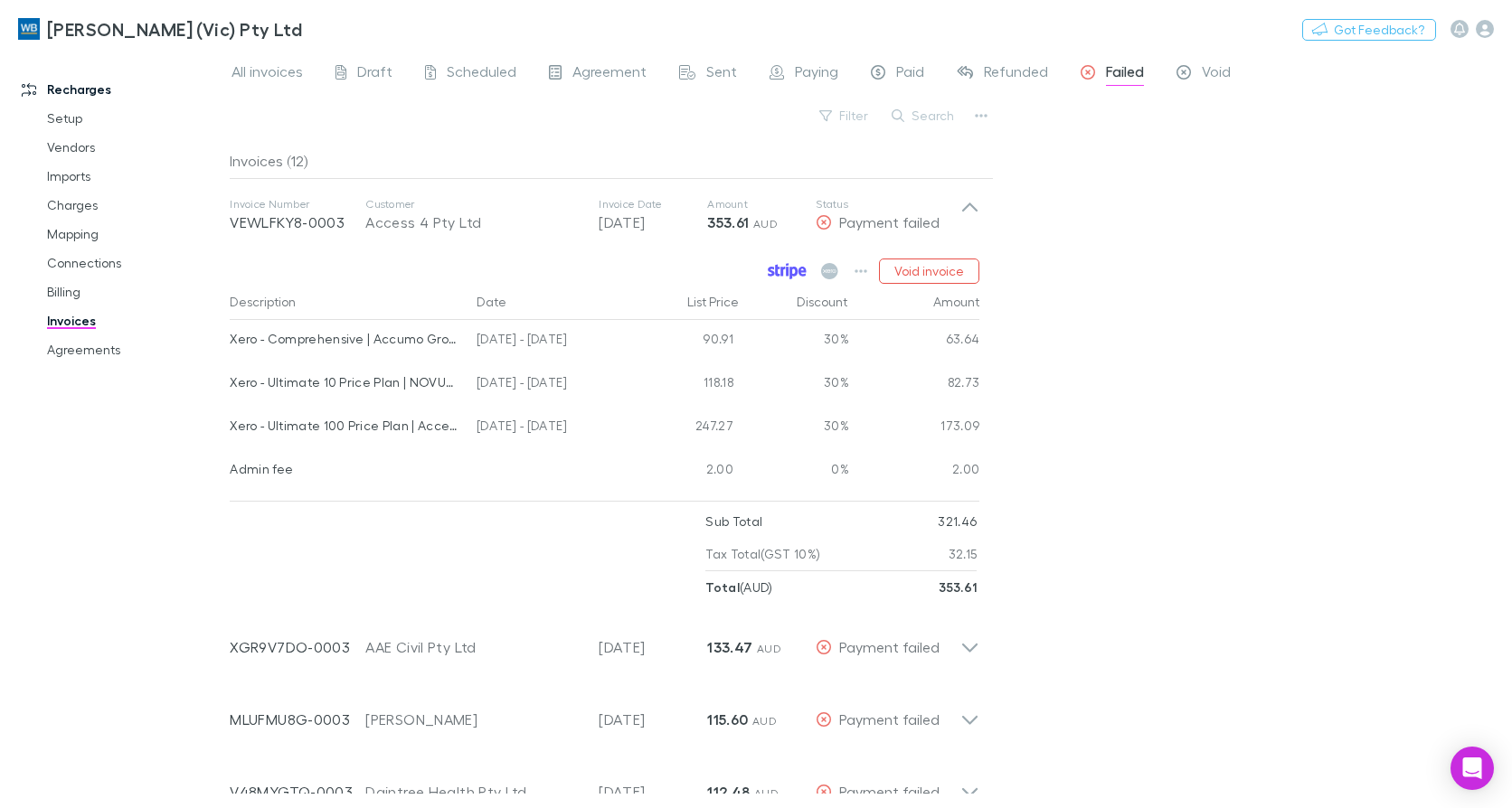
click at [786, 268] on icon at bounding box center [783, 271] width 5 height 9
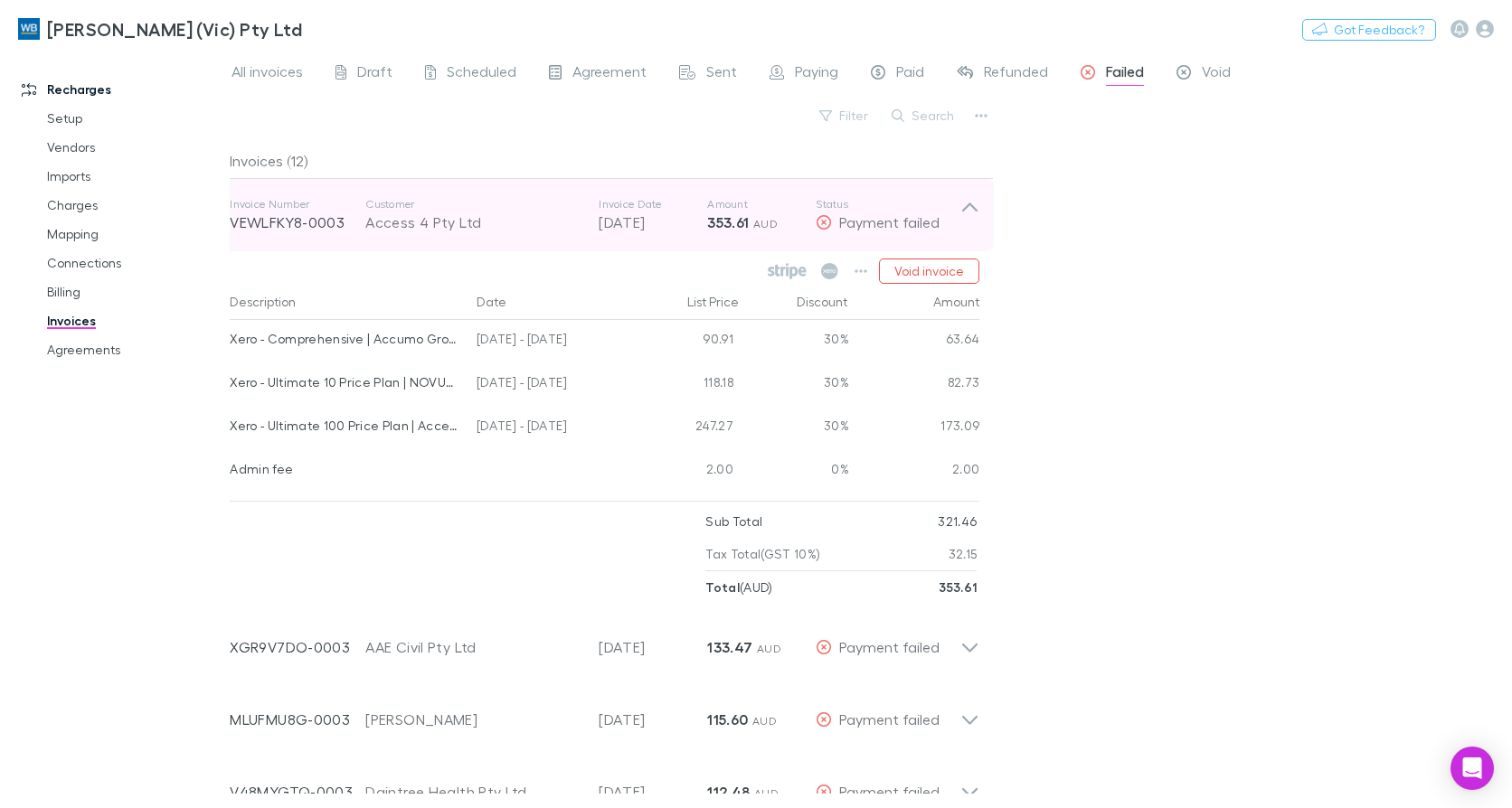
click at [975, 212] on icon at bounding box center [969, 215] width 19 height 36
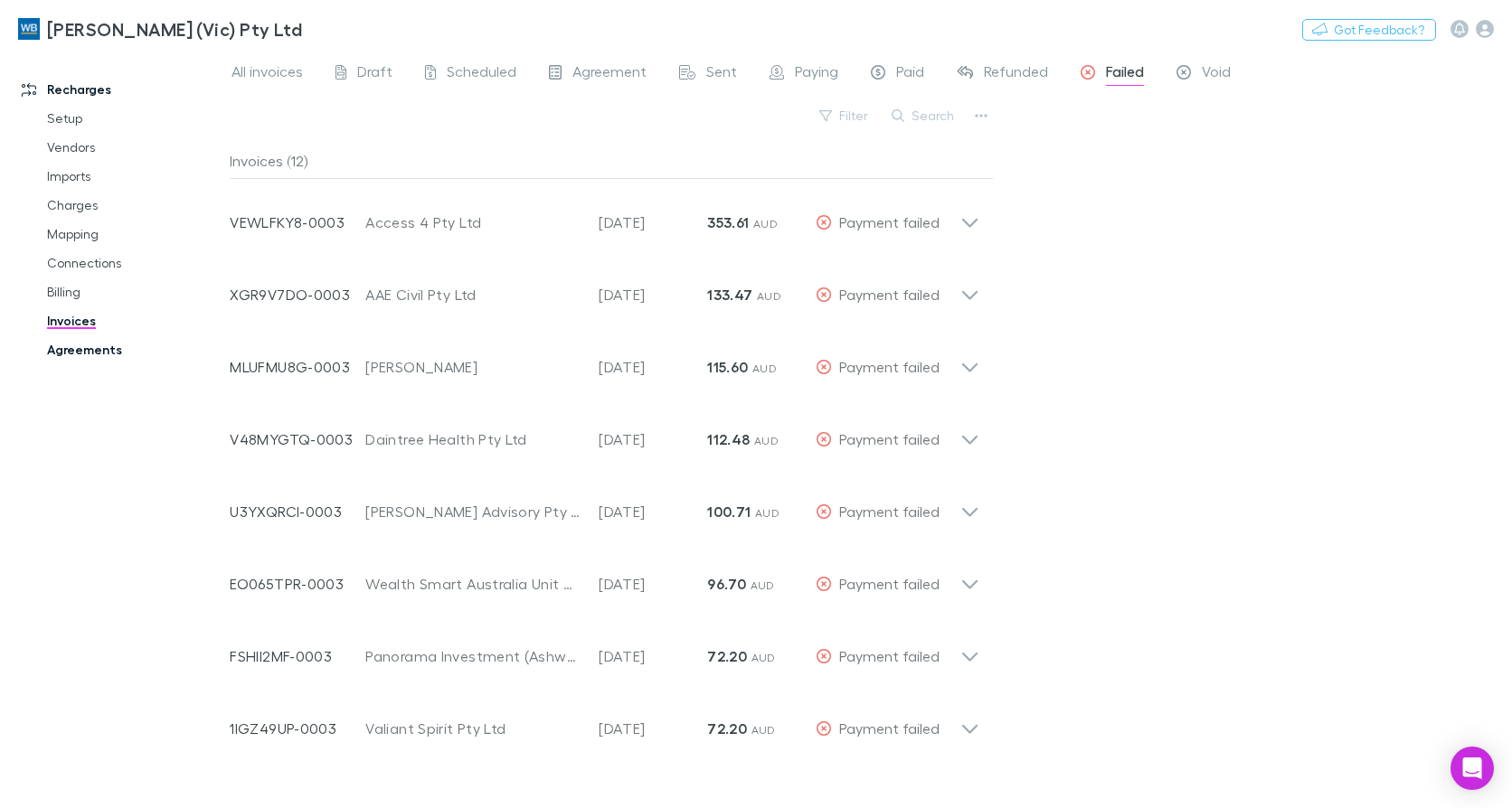
drag, startPoint x: 91, startPoint y: 356, endPoint x: 118, endPoint y: 350, distance: 27.7
click at [92, 356] on link "Agreements" at bounding box center [134, 350] width 211 height 29
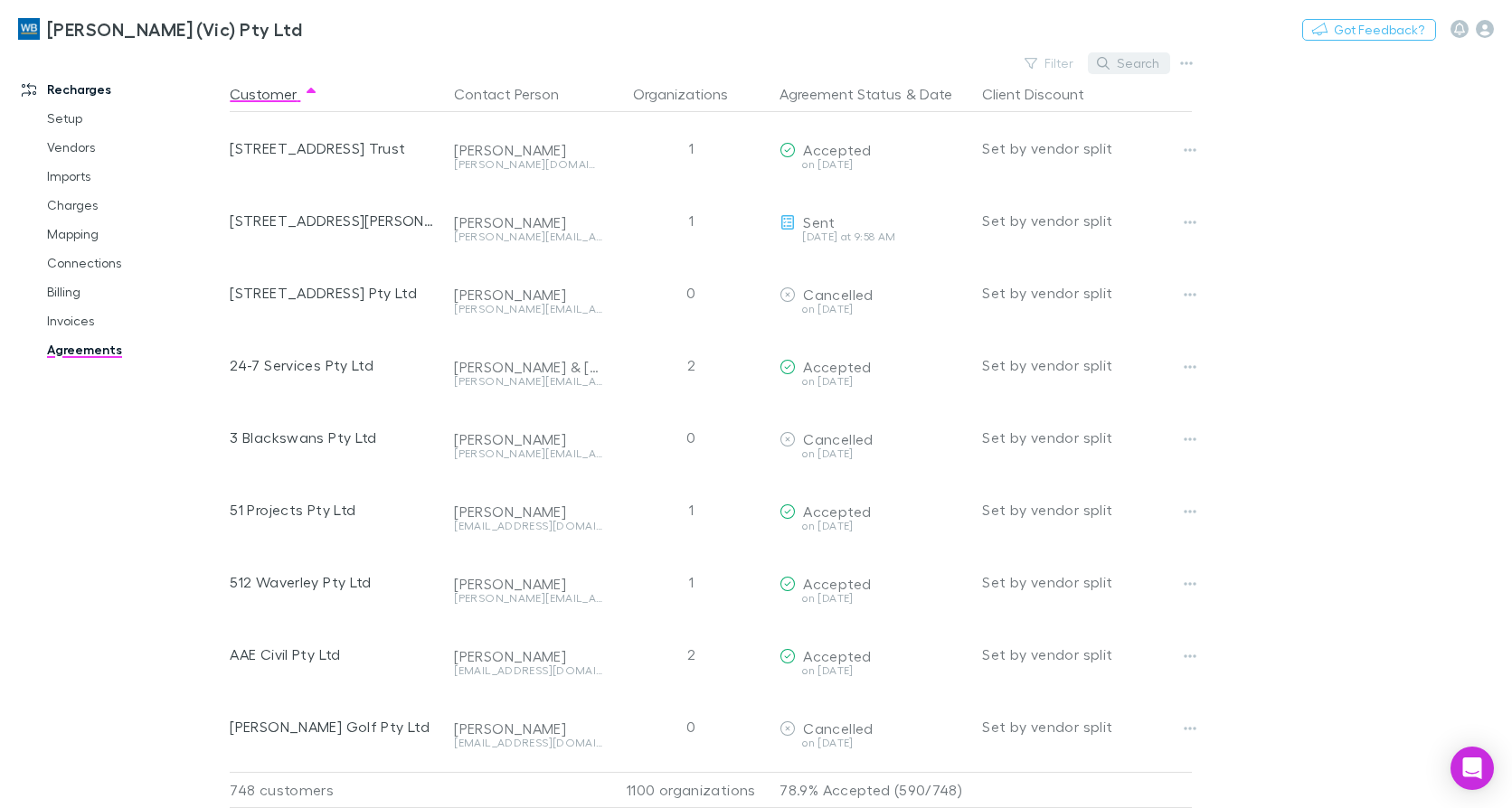
click at [1130, 61] on button "Search" at bounding box center [1129, 64] width 82 height 22
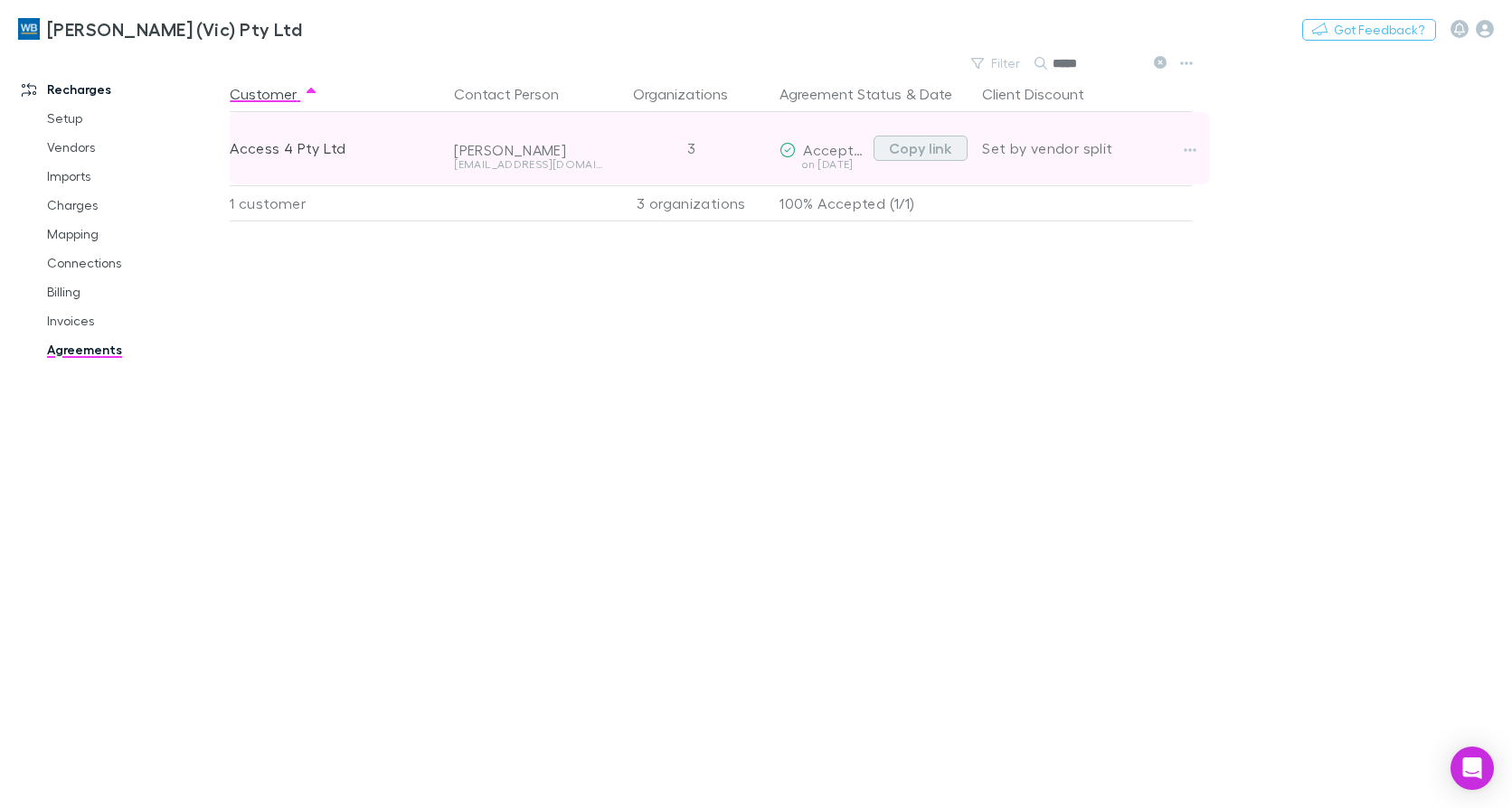
type input "*****"
click at [936, 159] on button "Copy link" at bounding box center [921, 148] width 94 height 25
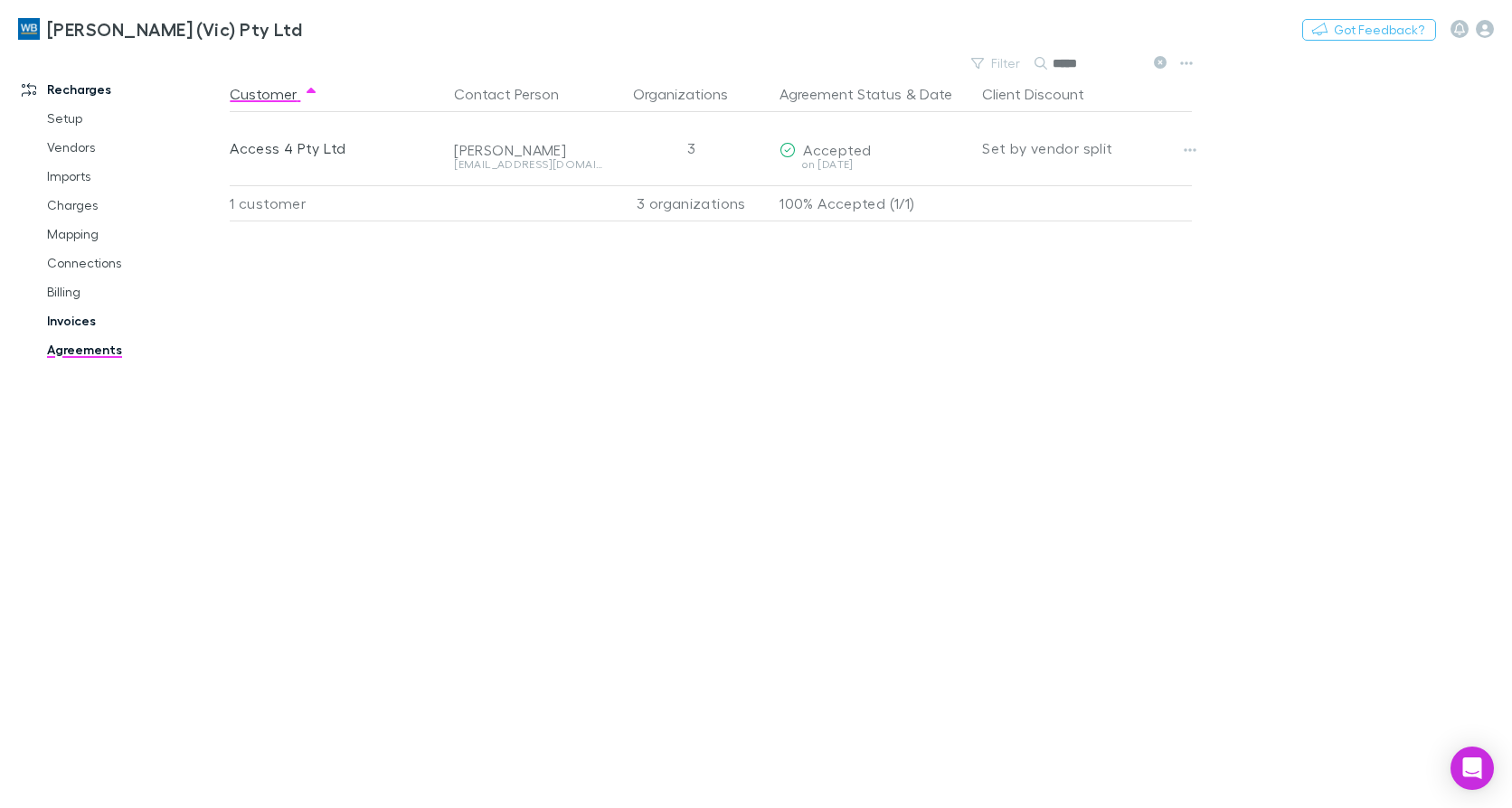
click at [62, 332] on link "Invoices" at bounding box center [134, 321] width 211 height 29
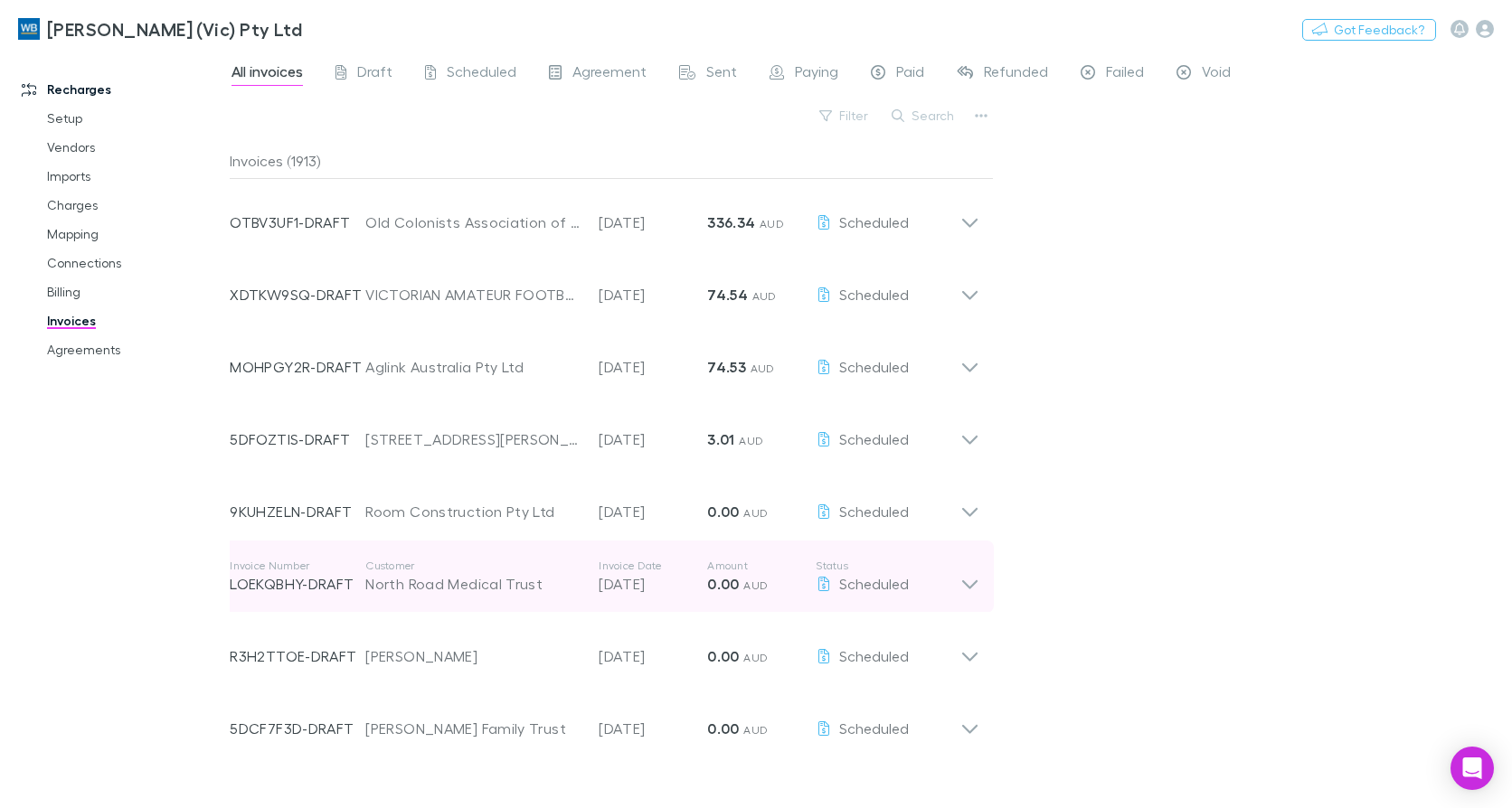
scroll to position [272, 0]
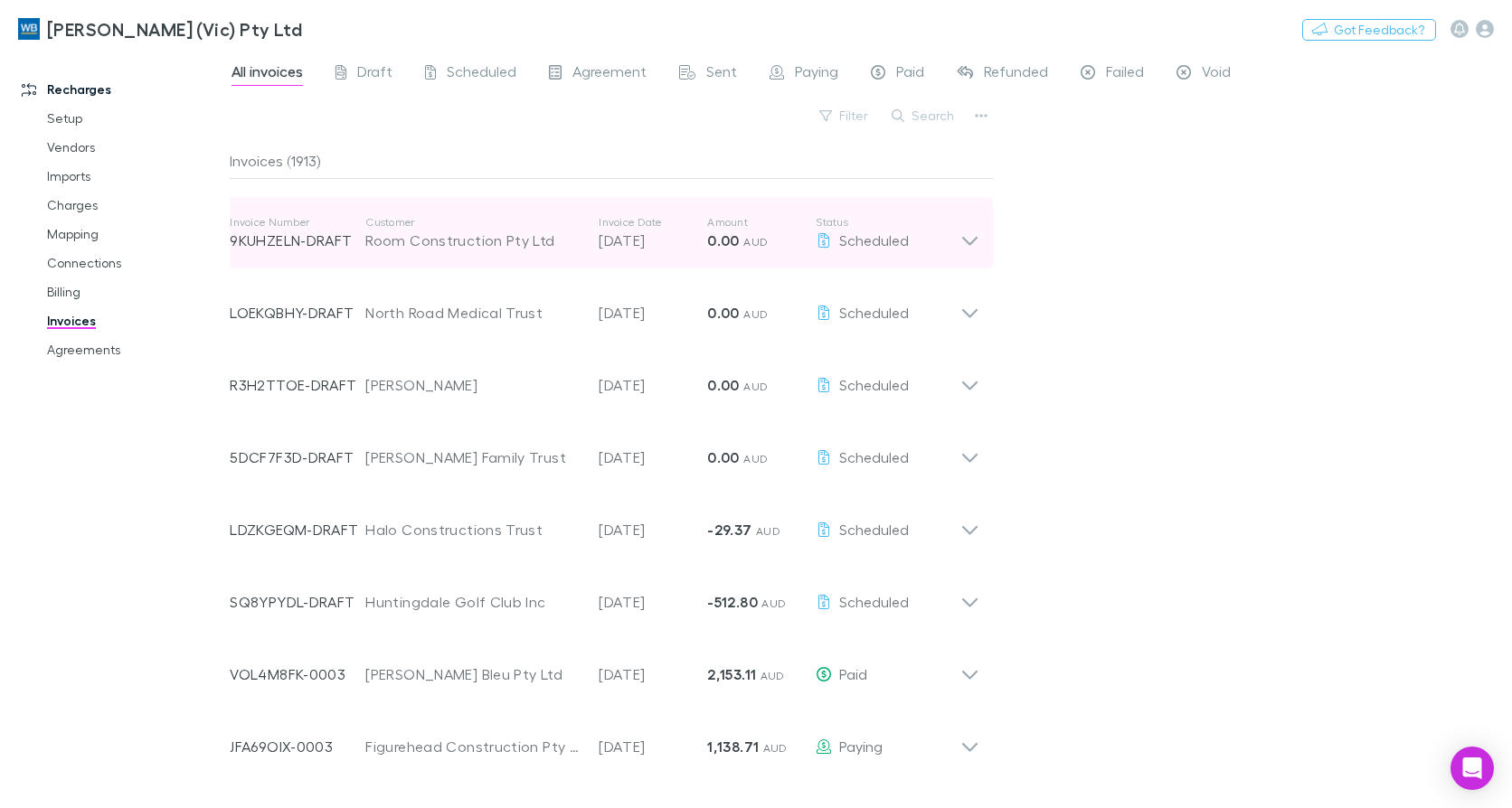
click at [972, 245] on icon at bounding box center [969, 233] width 19 height 36
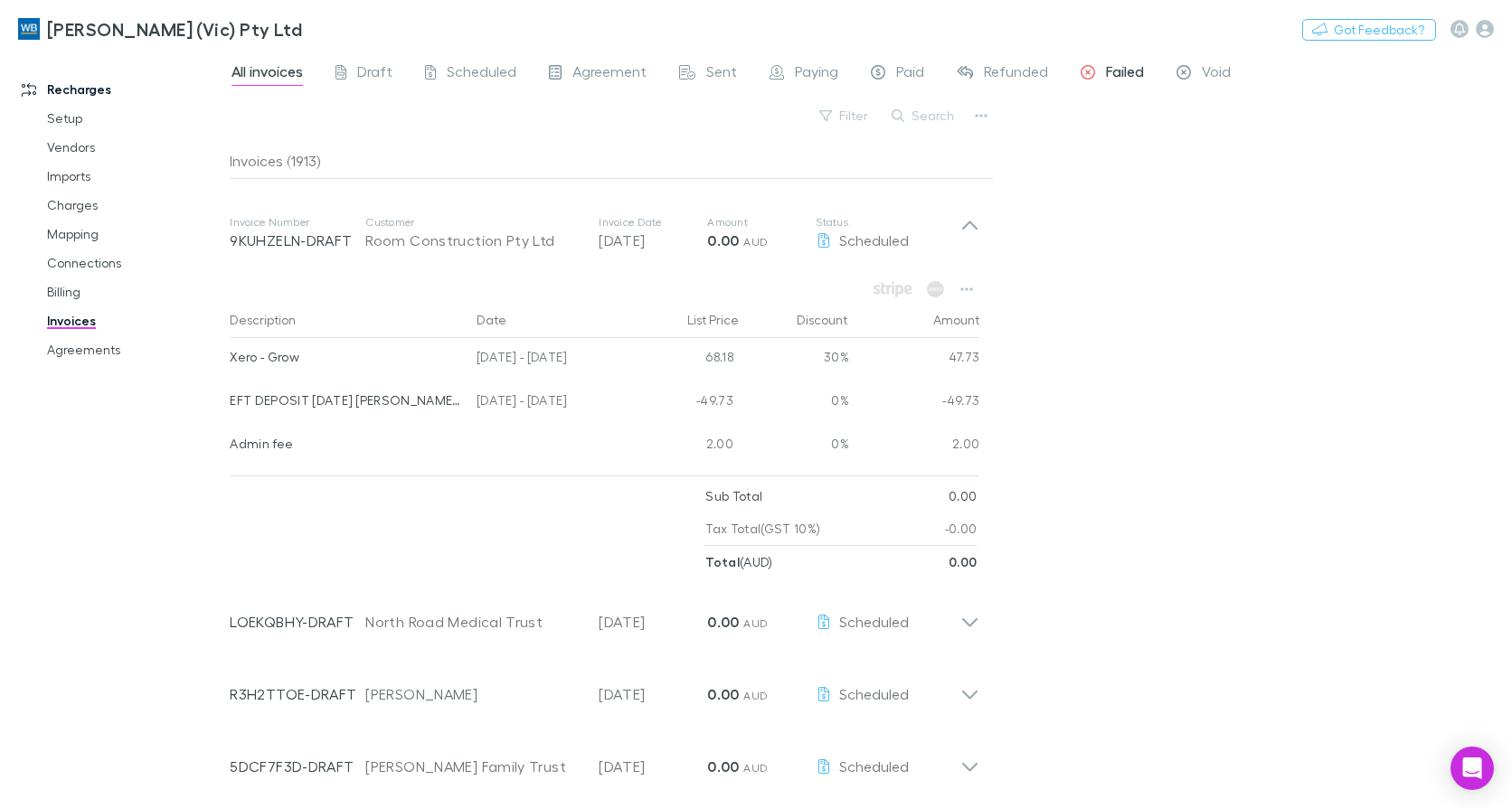
drag, startPoint x: 1123, startPoint y: 65, endPoint x: 1121, endPoint y: 78, distance: 13.2
click at [1123, 65] on span "Failed" at bounding box center [1125, 74] width 38 height 24
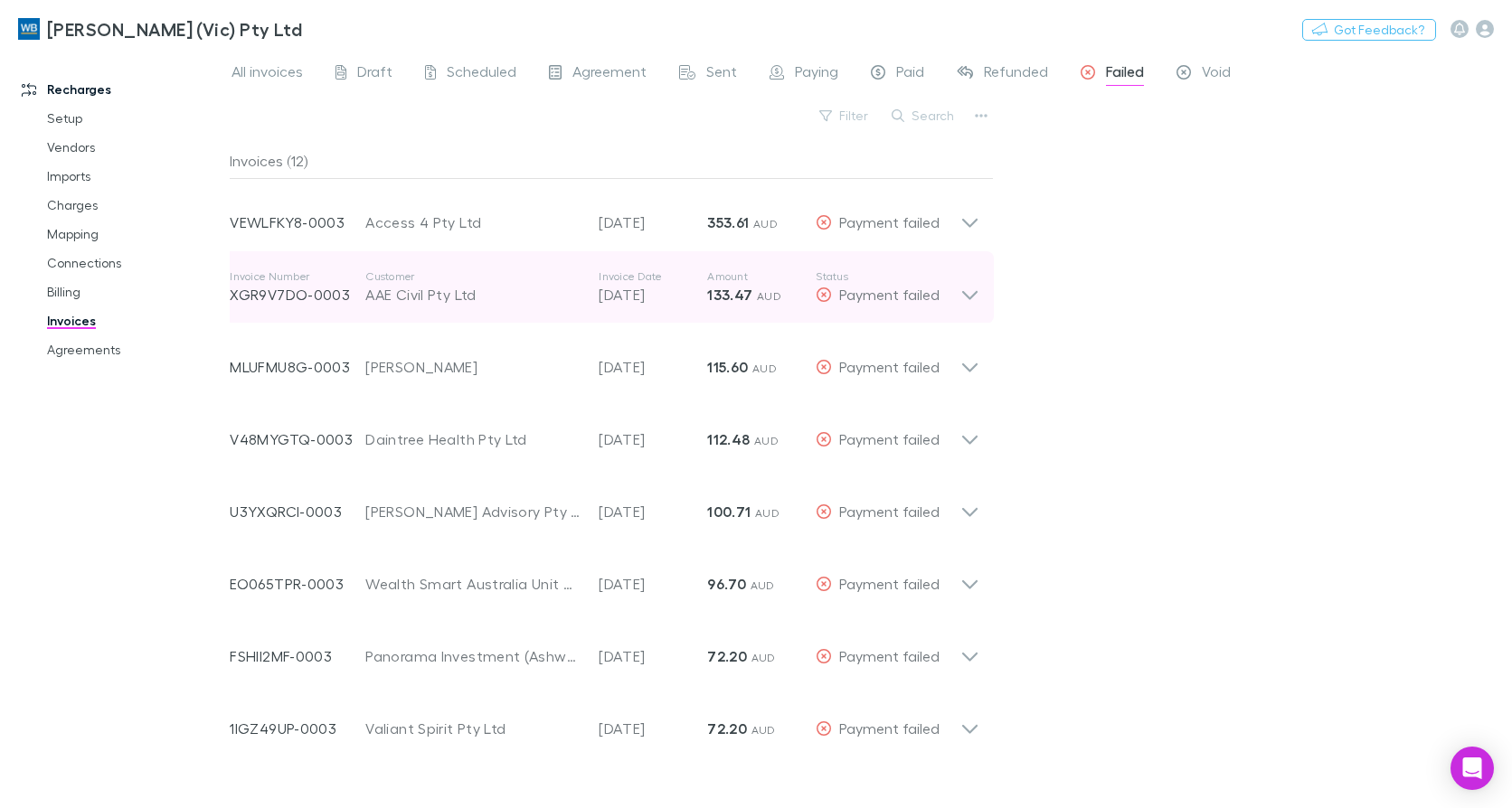
click at [974, 296] on icon at bounding box center [969, 296] width 15 height 9
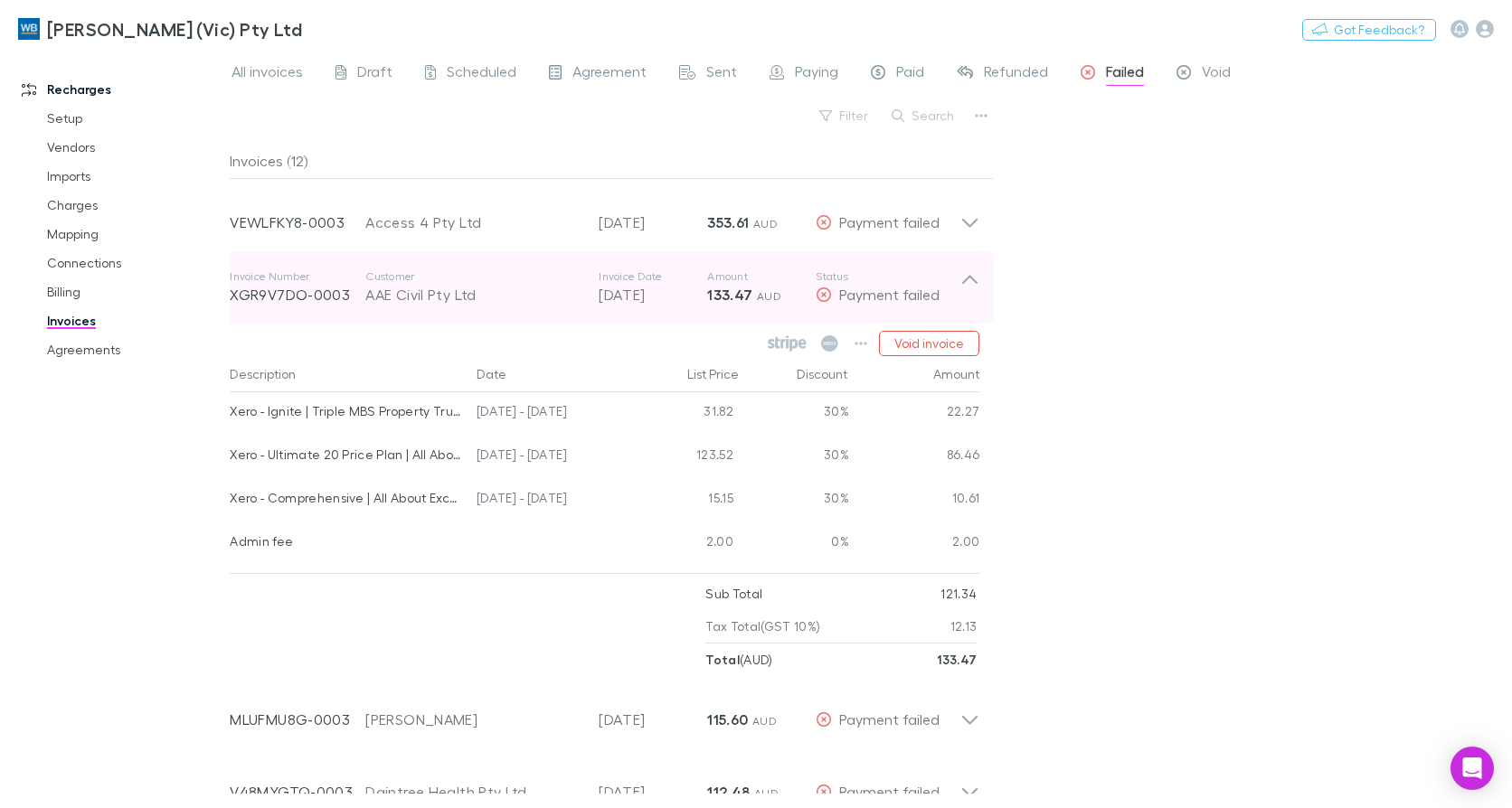
click at [965, 282] on icon at bounding box center [969, 279] width 15 height 9
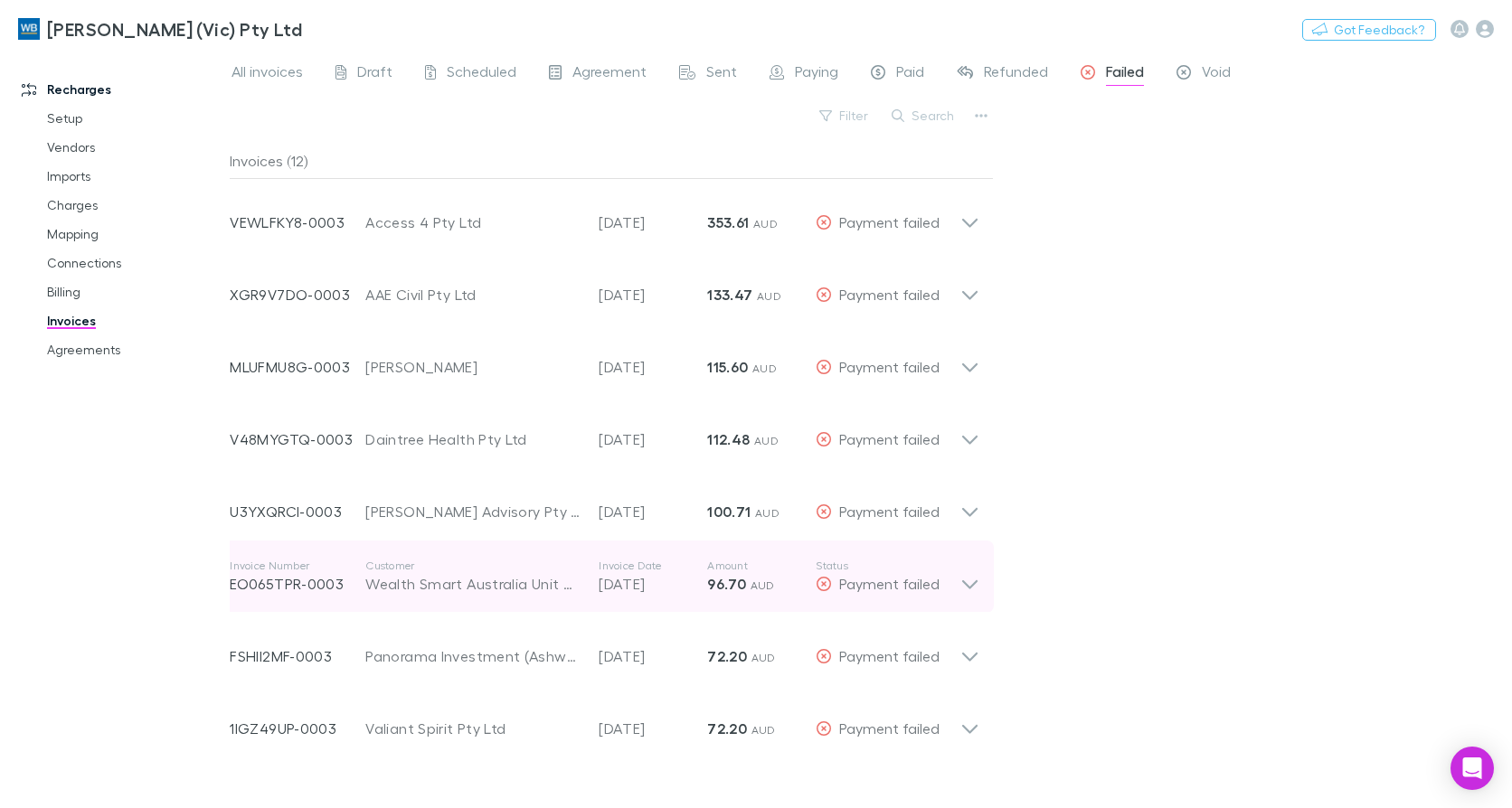
scroll to position [253, 0]
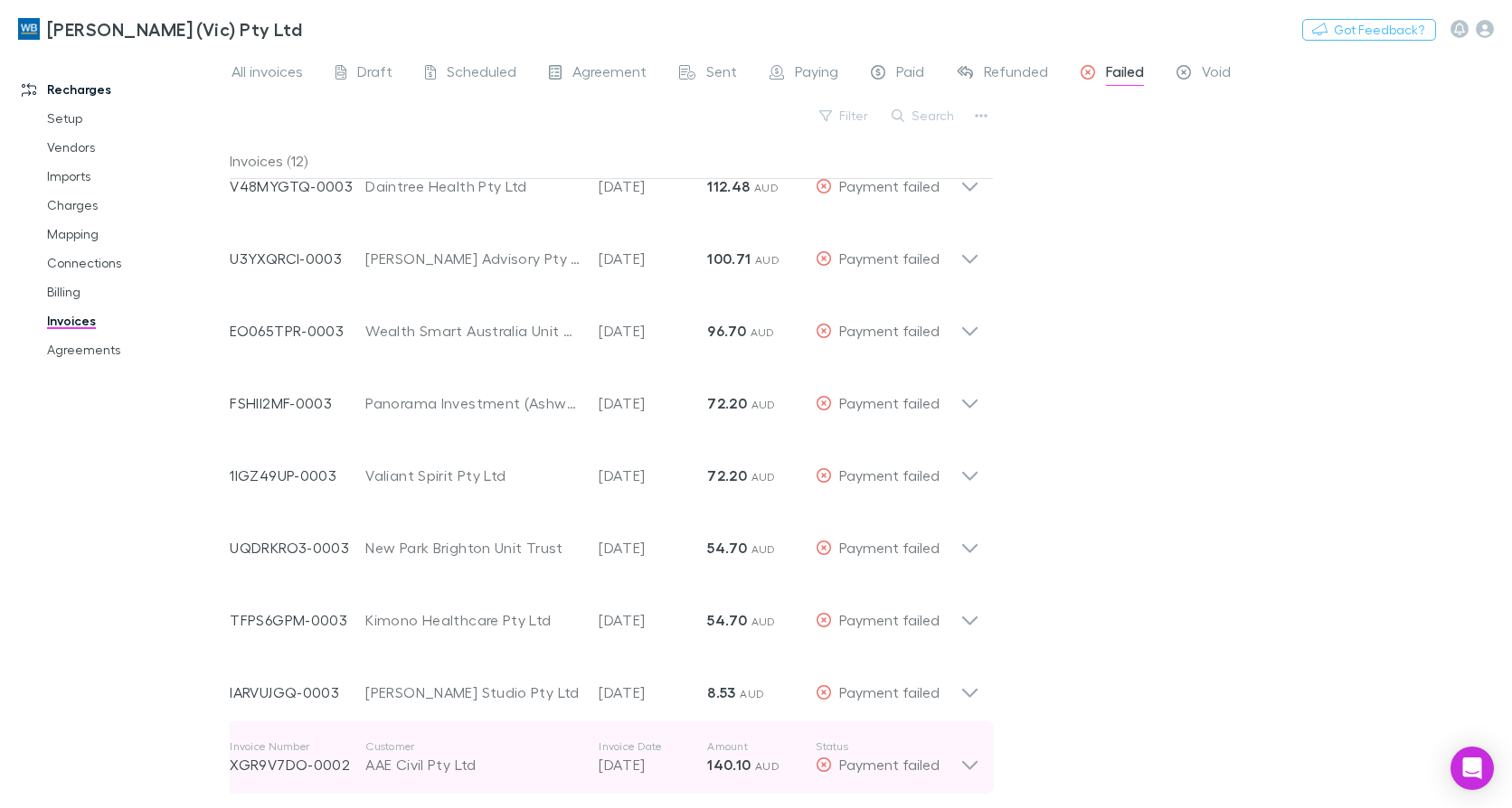
click at [968, 765] on icon at bounding box center [969, 758] width 19 height 36
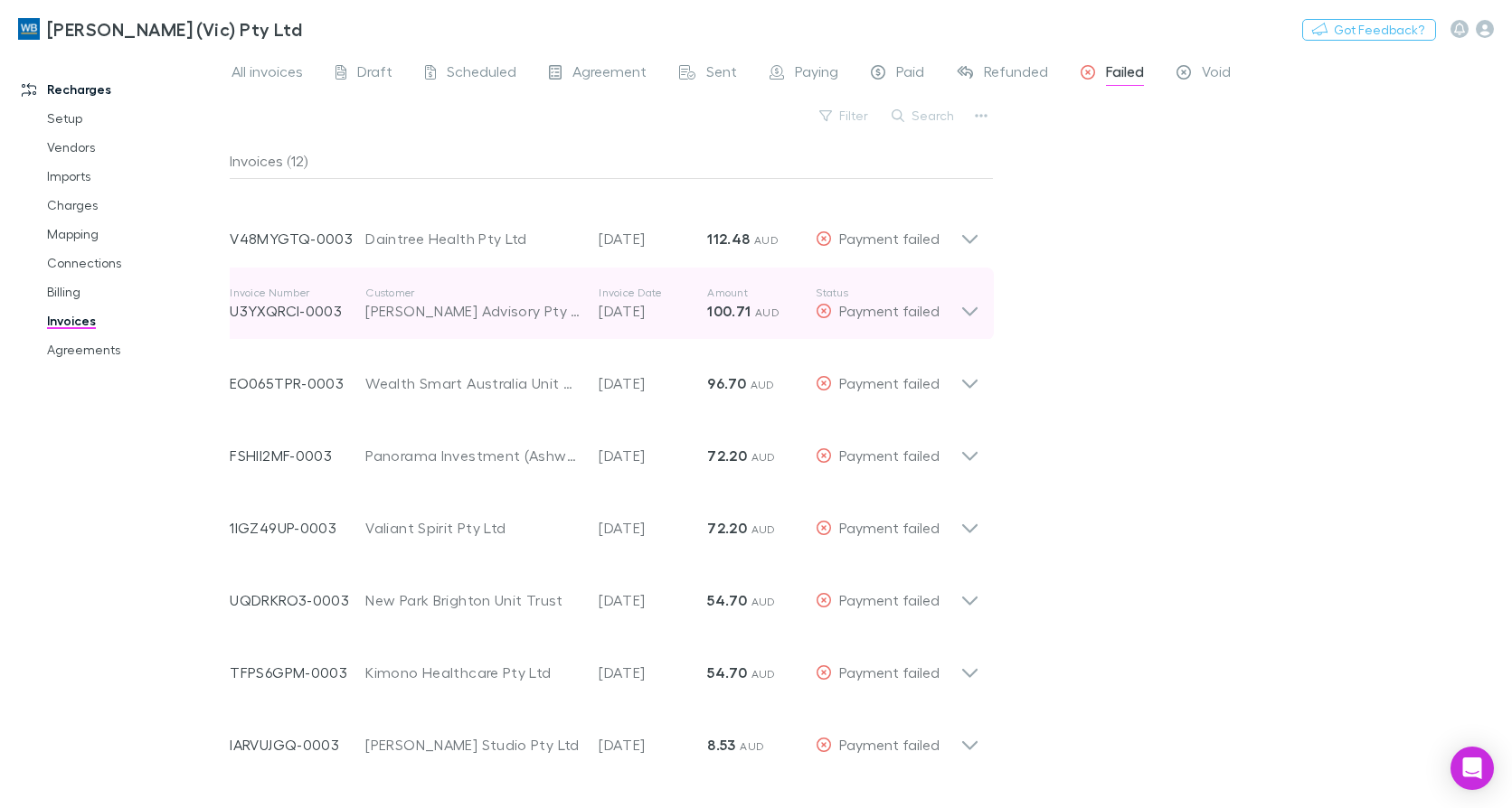
scroll to position [0, 0]
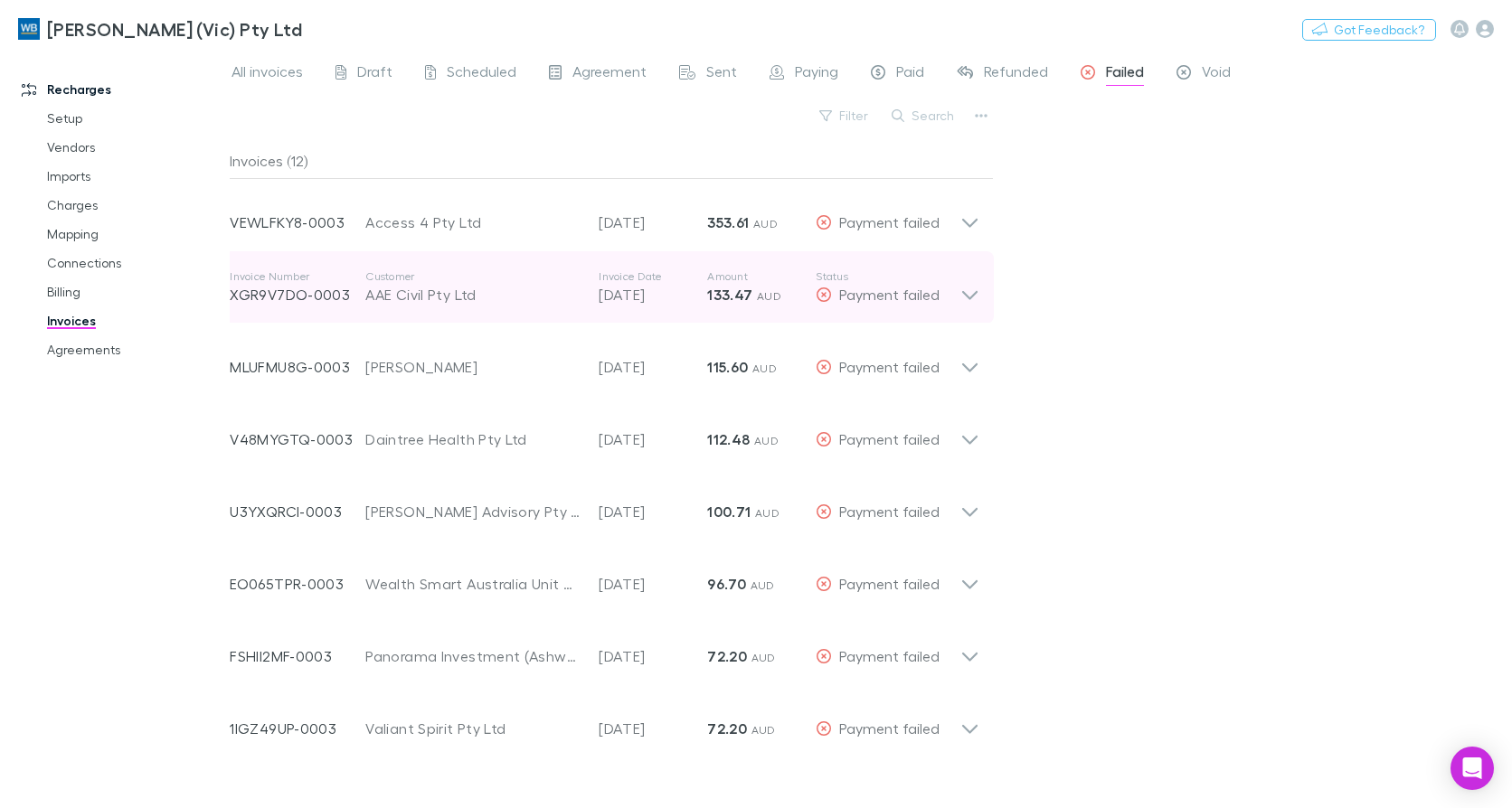
click at [972, 303] on icon at bounding box center [969, 288] width 19 height 36
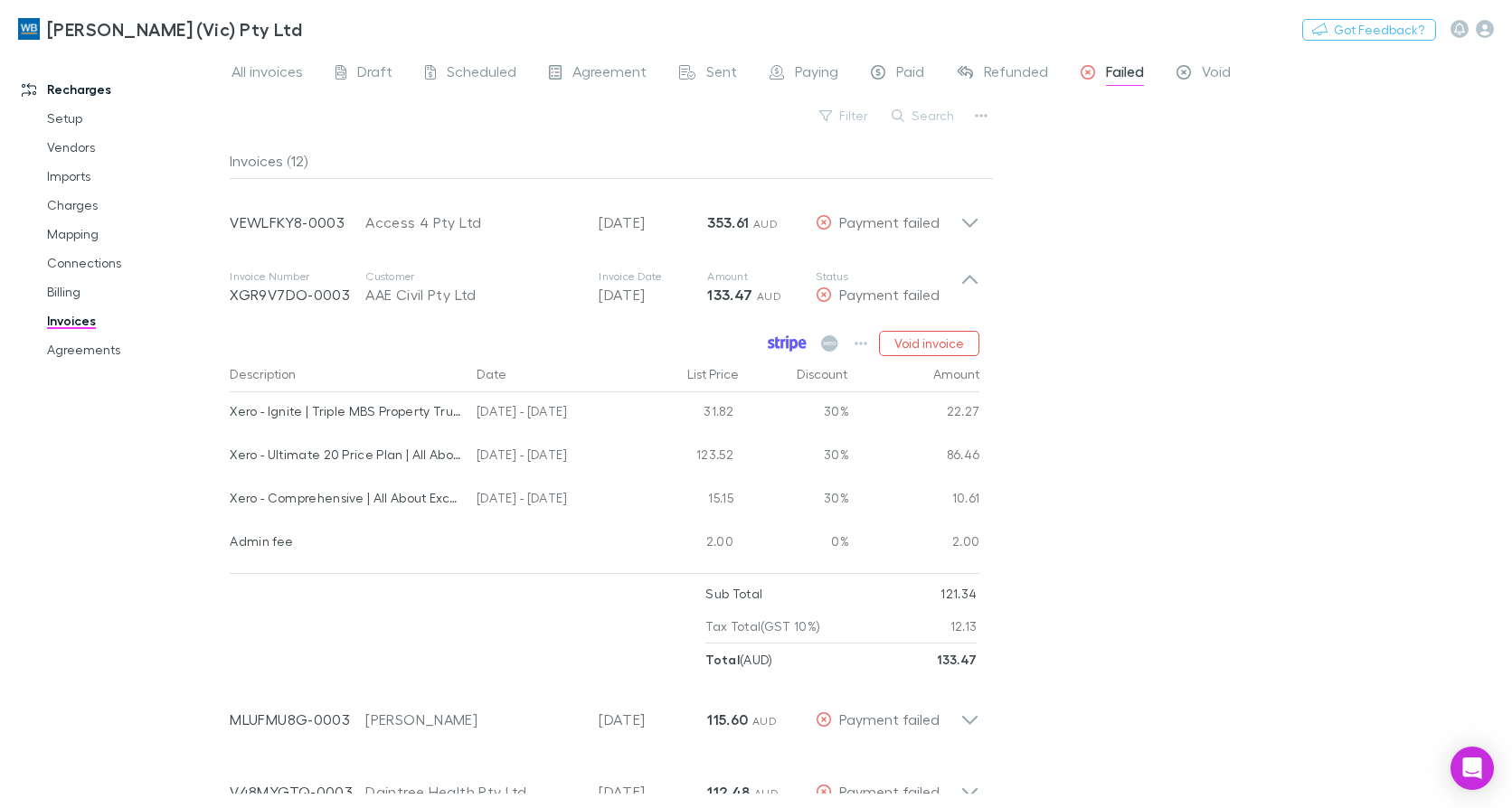
click at [780, 339] on icon at bounding box center [787, 344] width 39 height 16
click at [64, 343] on link "Agreements" at bounding box center [134, 350] width 211 height 29
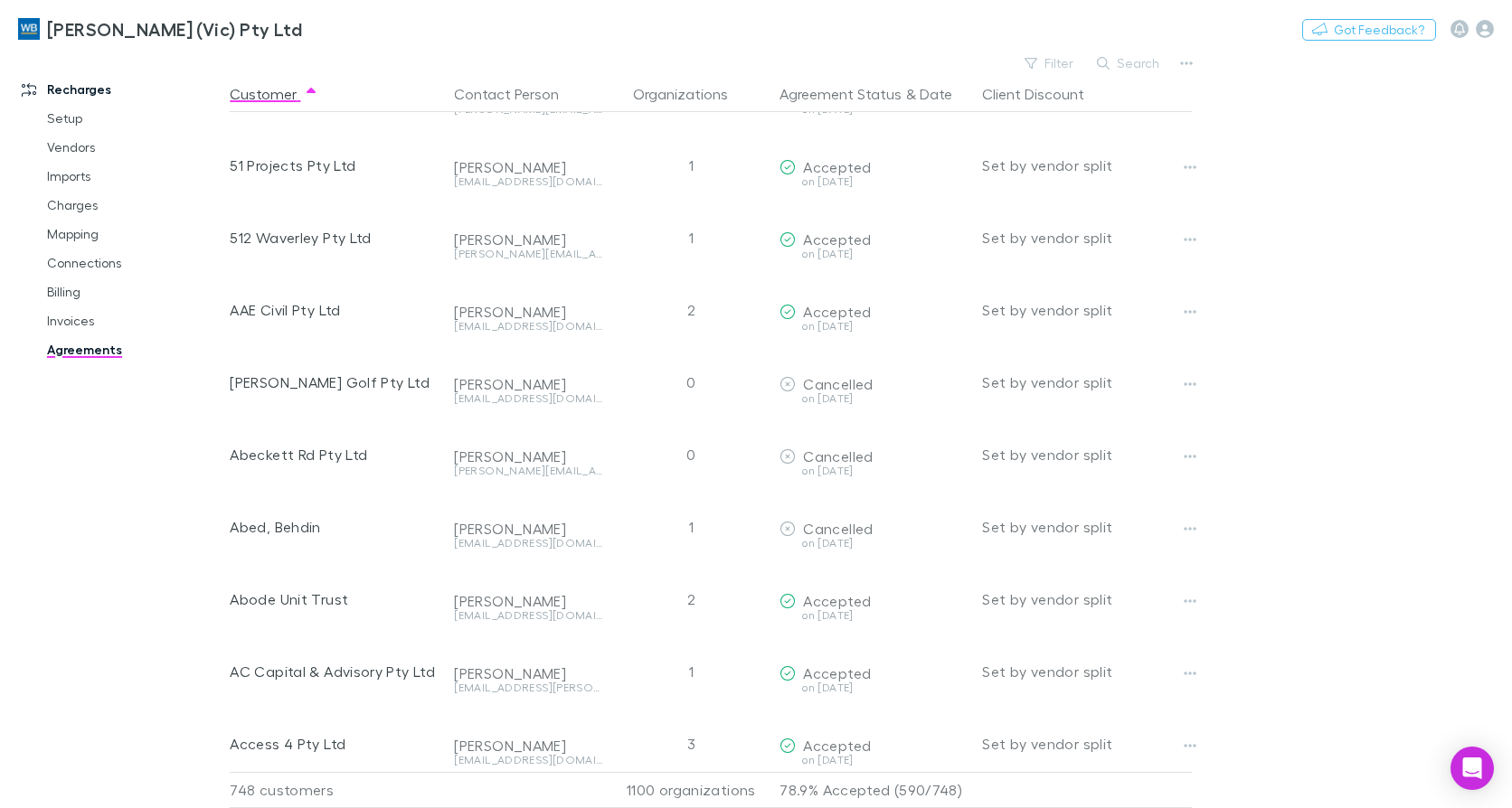
scroll to position [542, 0]
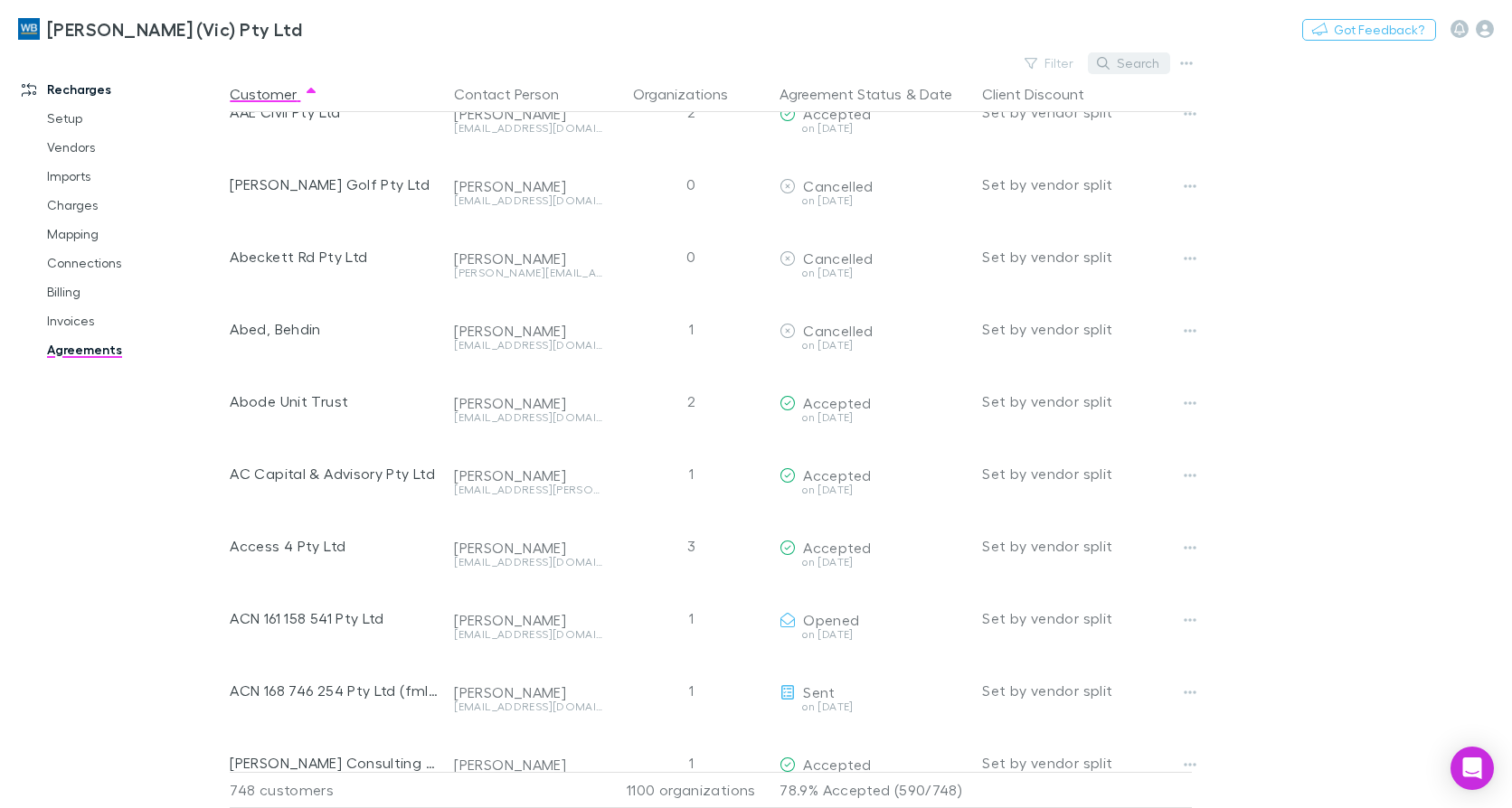
click at [1148, 57] on button "Search" at bounding box center [1129, 64] width 82 height 22
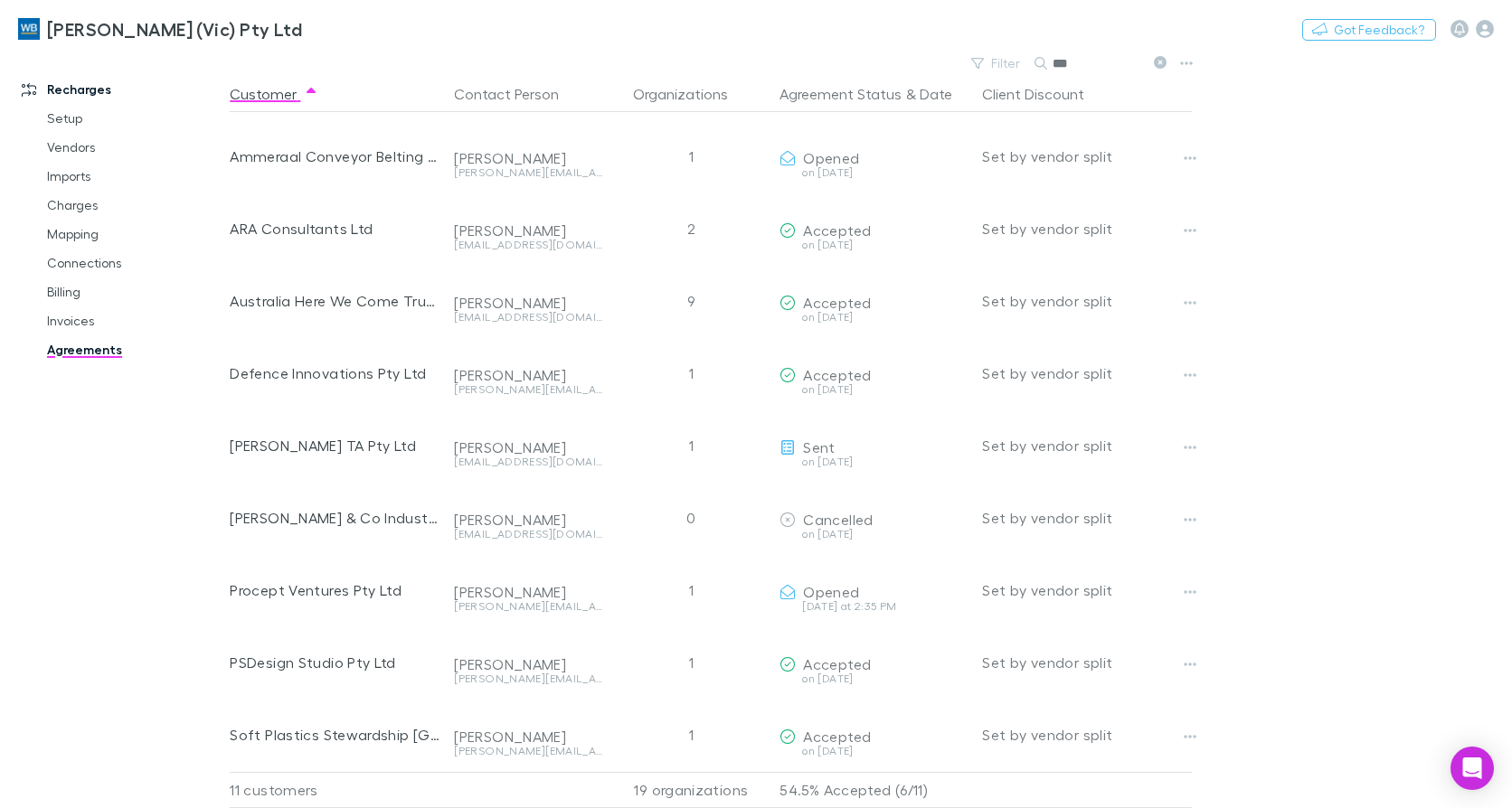
scroll to position [0, 0]
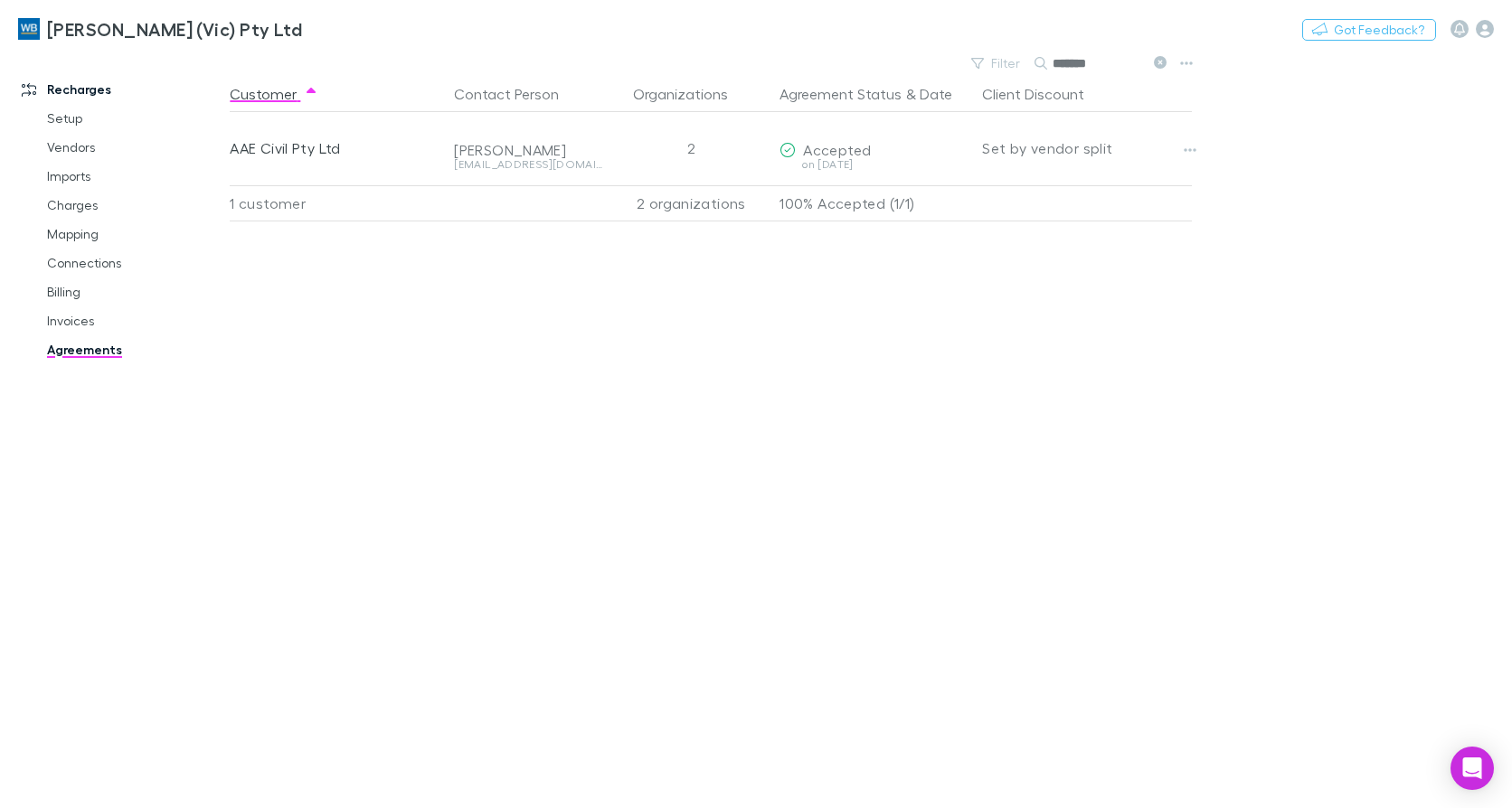
type input "*******"
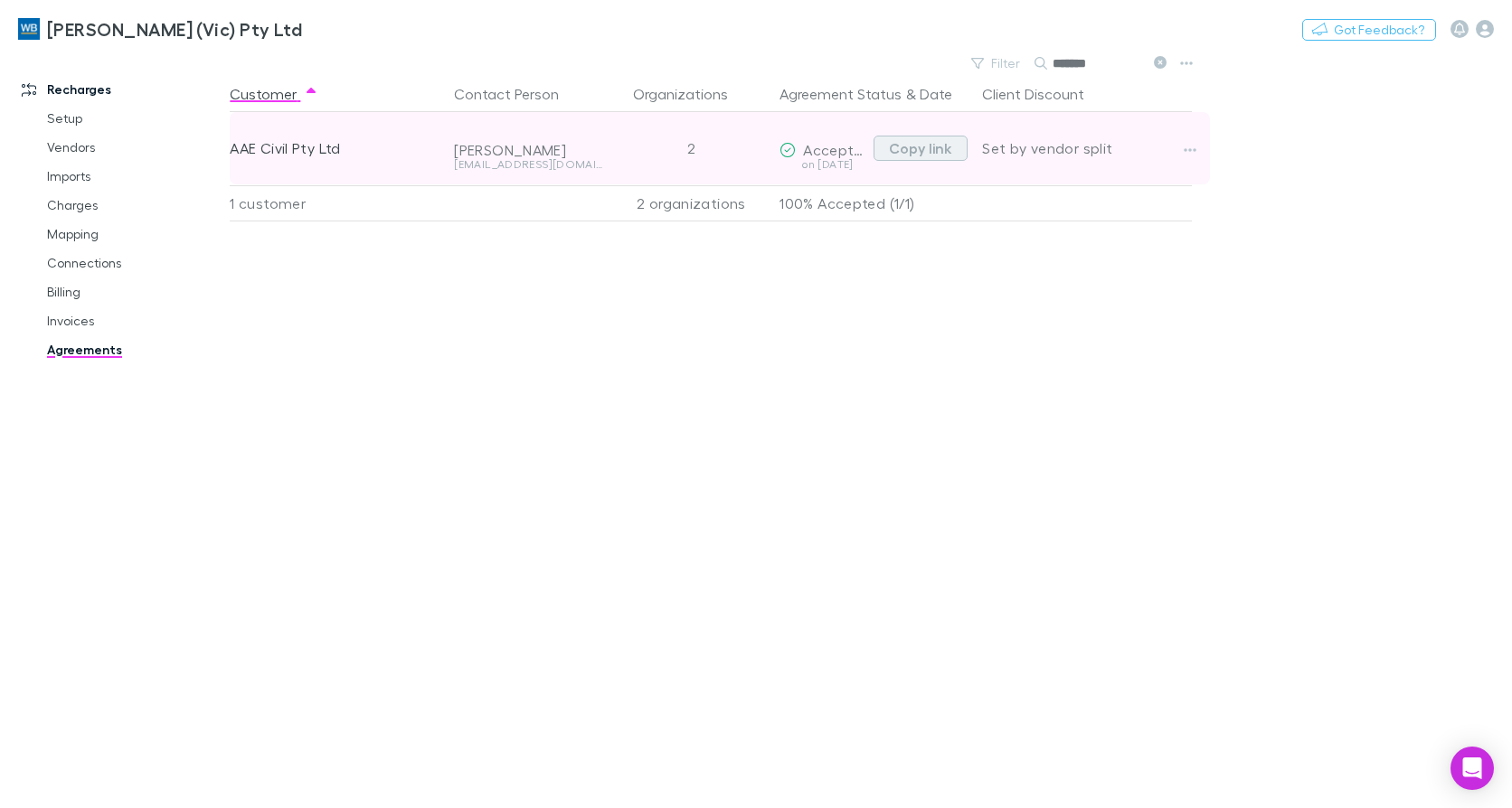
click at [912, 158] on button "Copy link" at bounding box center [921, 148] width 94 height 25
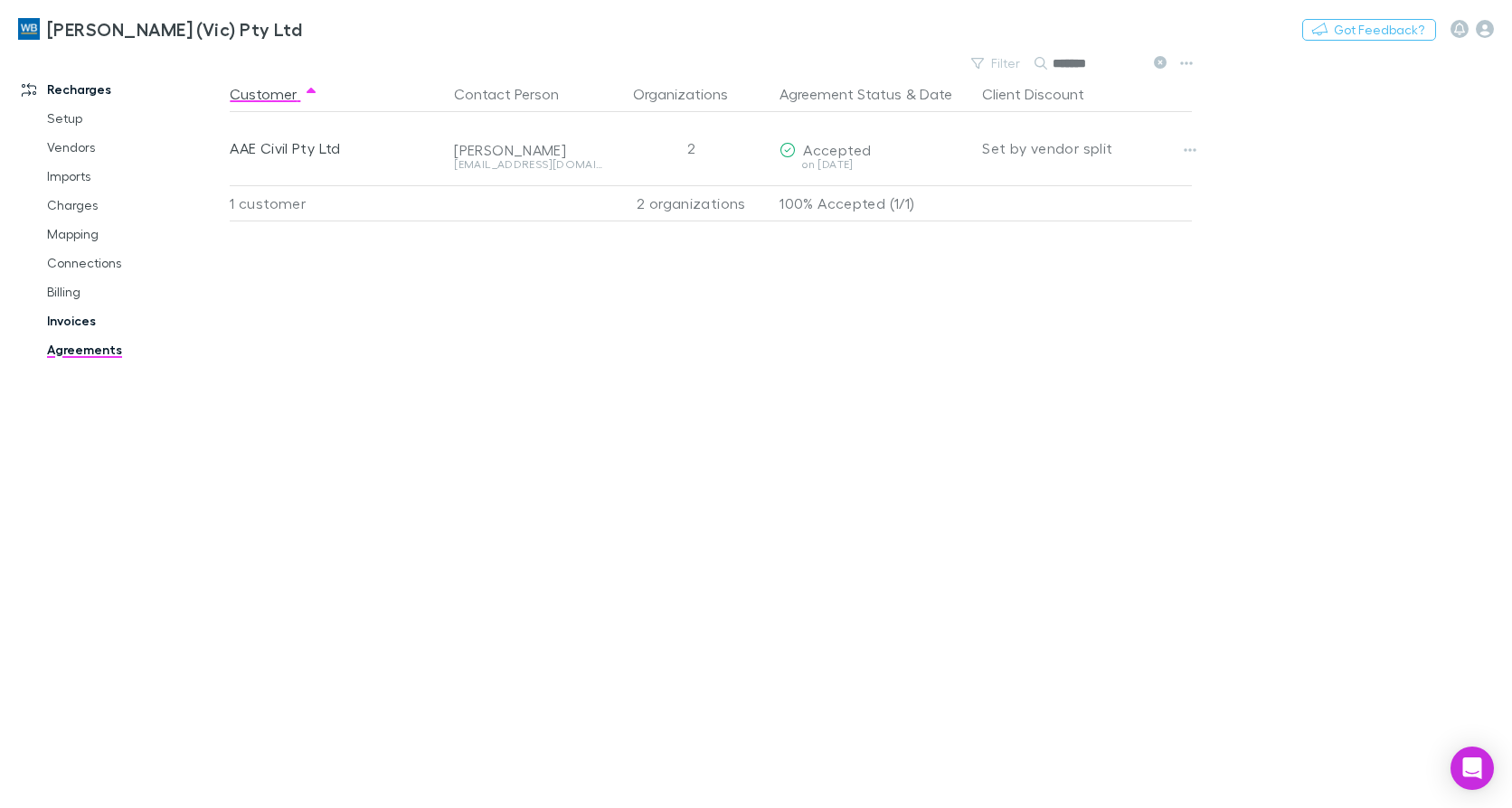
drag, startPoint x: 68, startPoint y: 314, endPoint x: 183, endPoint y: 332, distance: 116.4
click at [68, 314] on link "Invoices" at bounding box center [134, 321] width 211 height 29
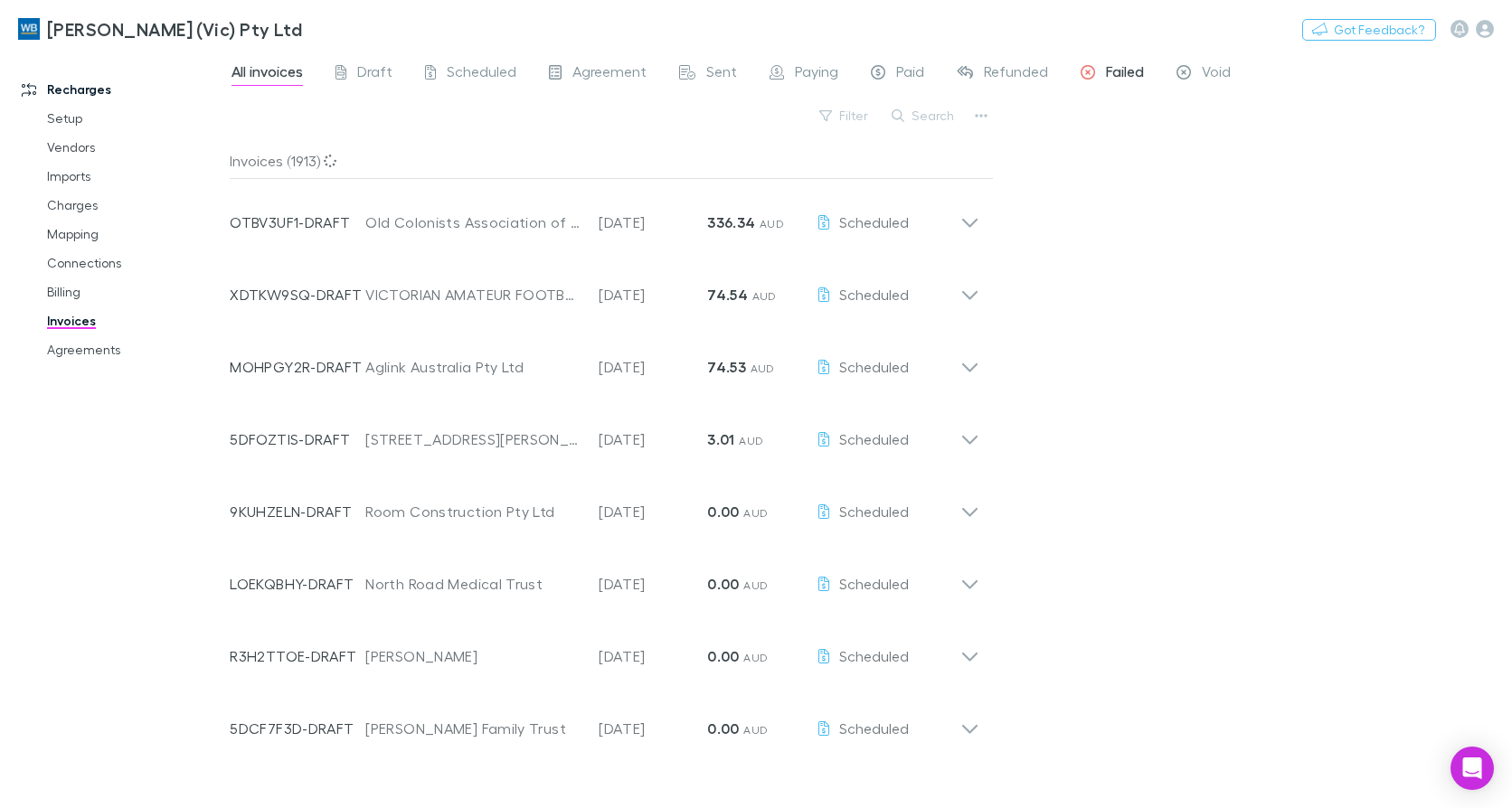
click at [1097, 67] on div "Failed" at bounding box center [1112, 74] width 63 height 24
click at [1110, 72] on span "Failed" at bounding box center [1125, 74] width 38 height 24
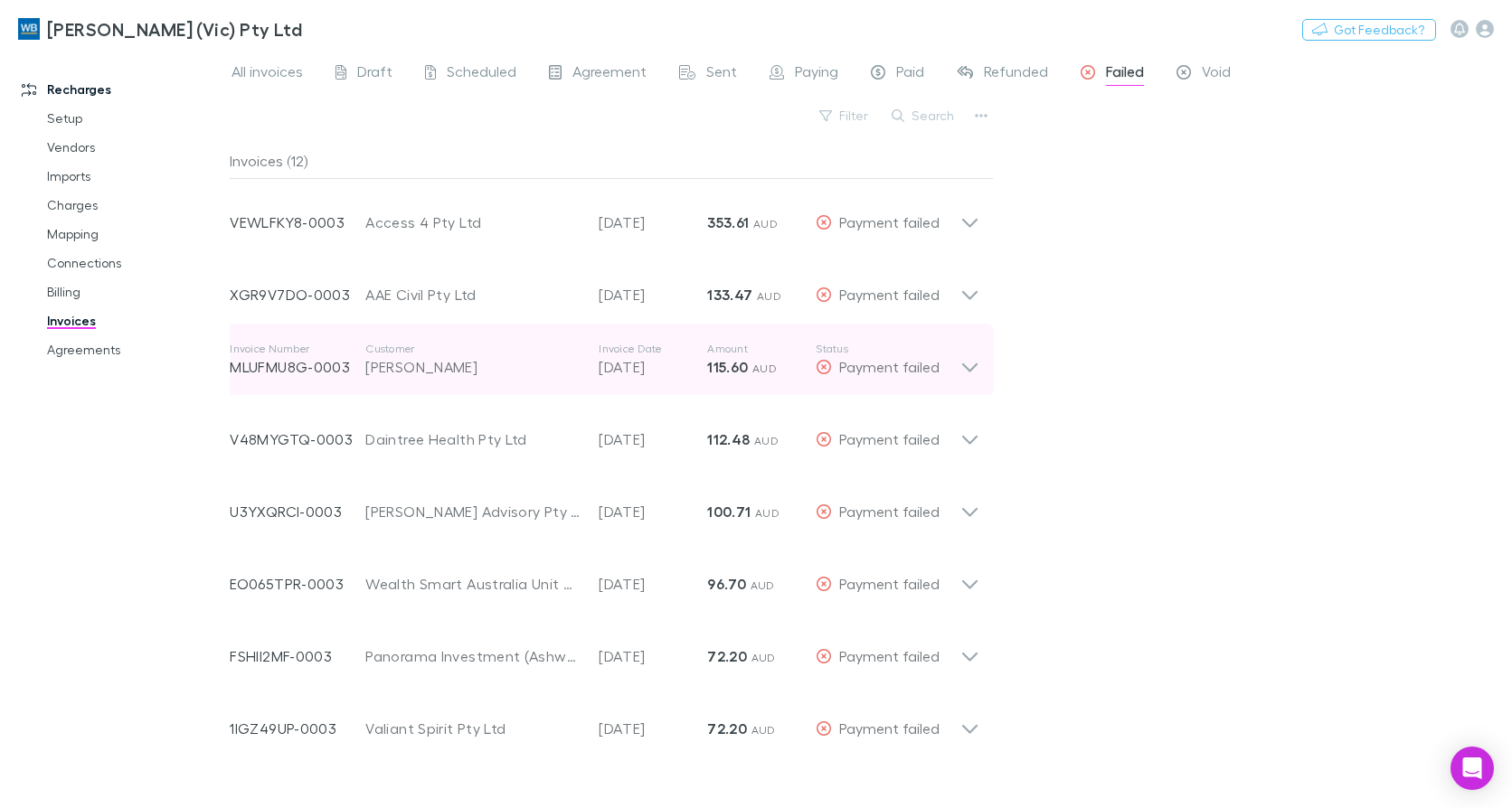
click at [967, 364] on icon at bounding box center [969, 360] width 19 height 36
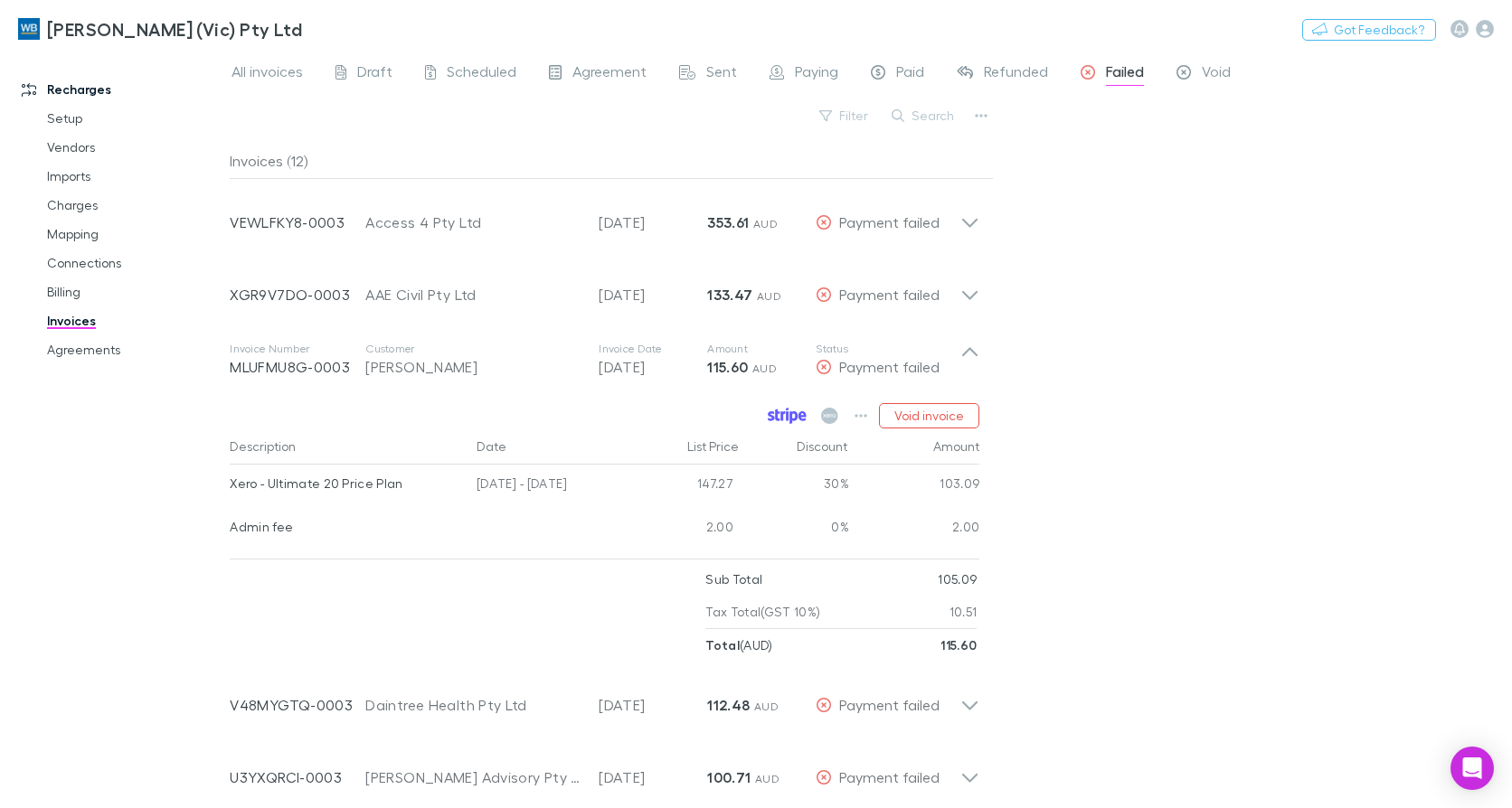
click at [785, 410] on icon at bounding box center [787, 415] width 39 height 16
click at [70, 354] on link "Agreements" at bounding box center [134, 350] width 211 height 29
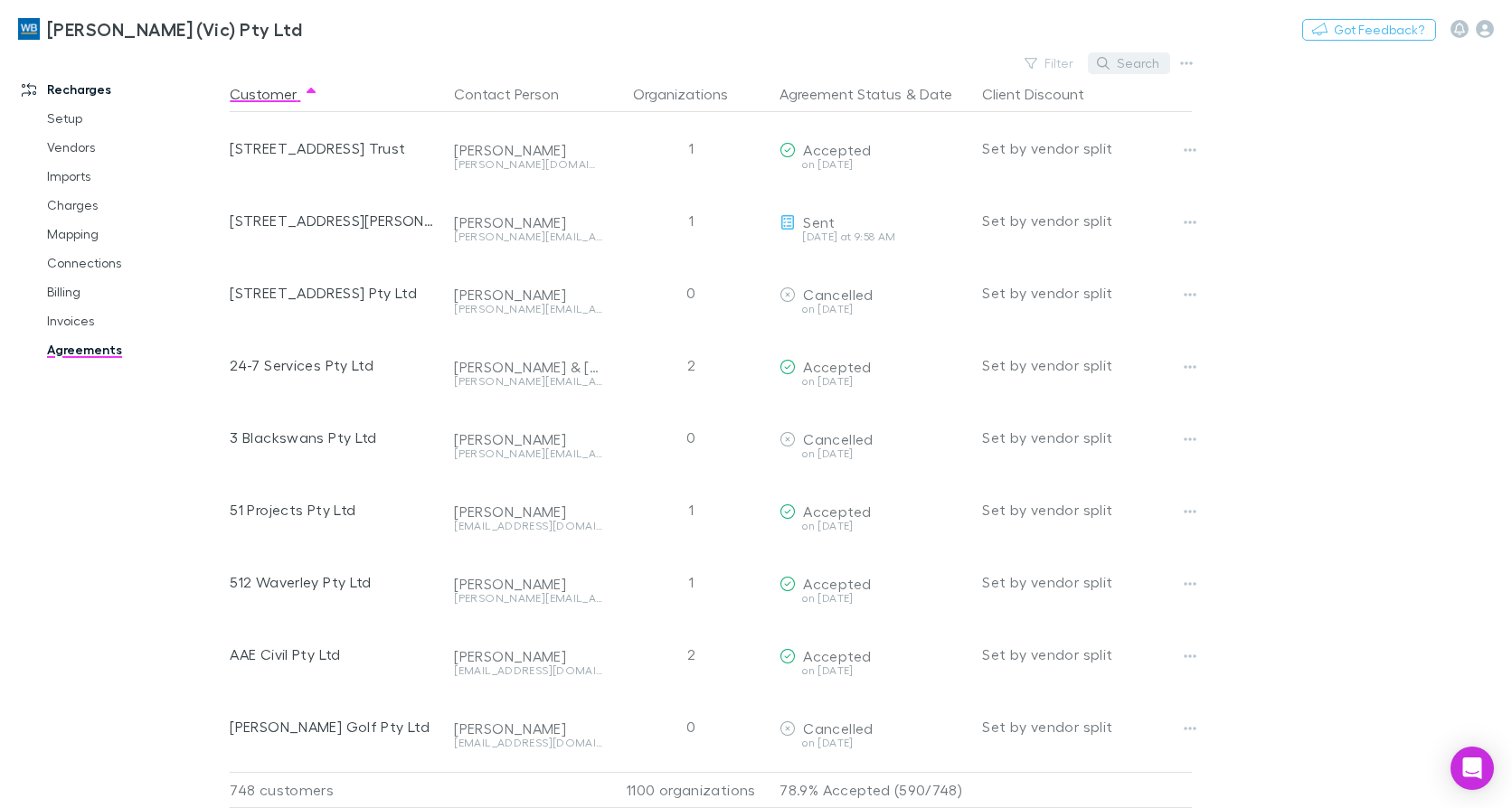
click at [1134, 67] on button "Search" at bounding box center [1129, 64] width 82 height 22
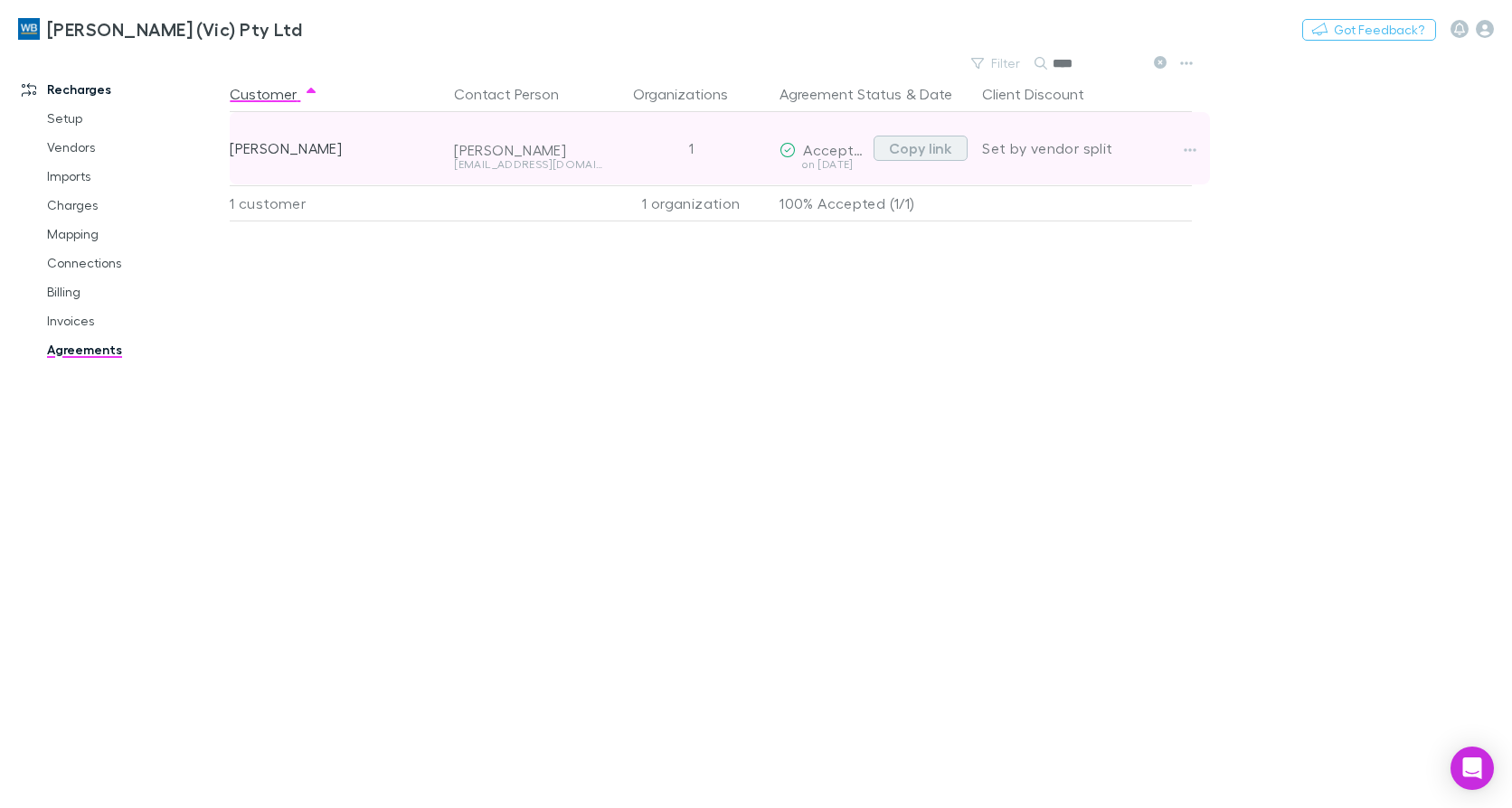
type input "****"
click at [900, 152] on button "Copy link" at bounding box center [921, 148] width 94 height 25
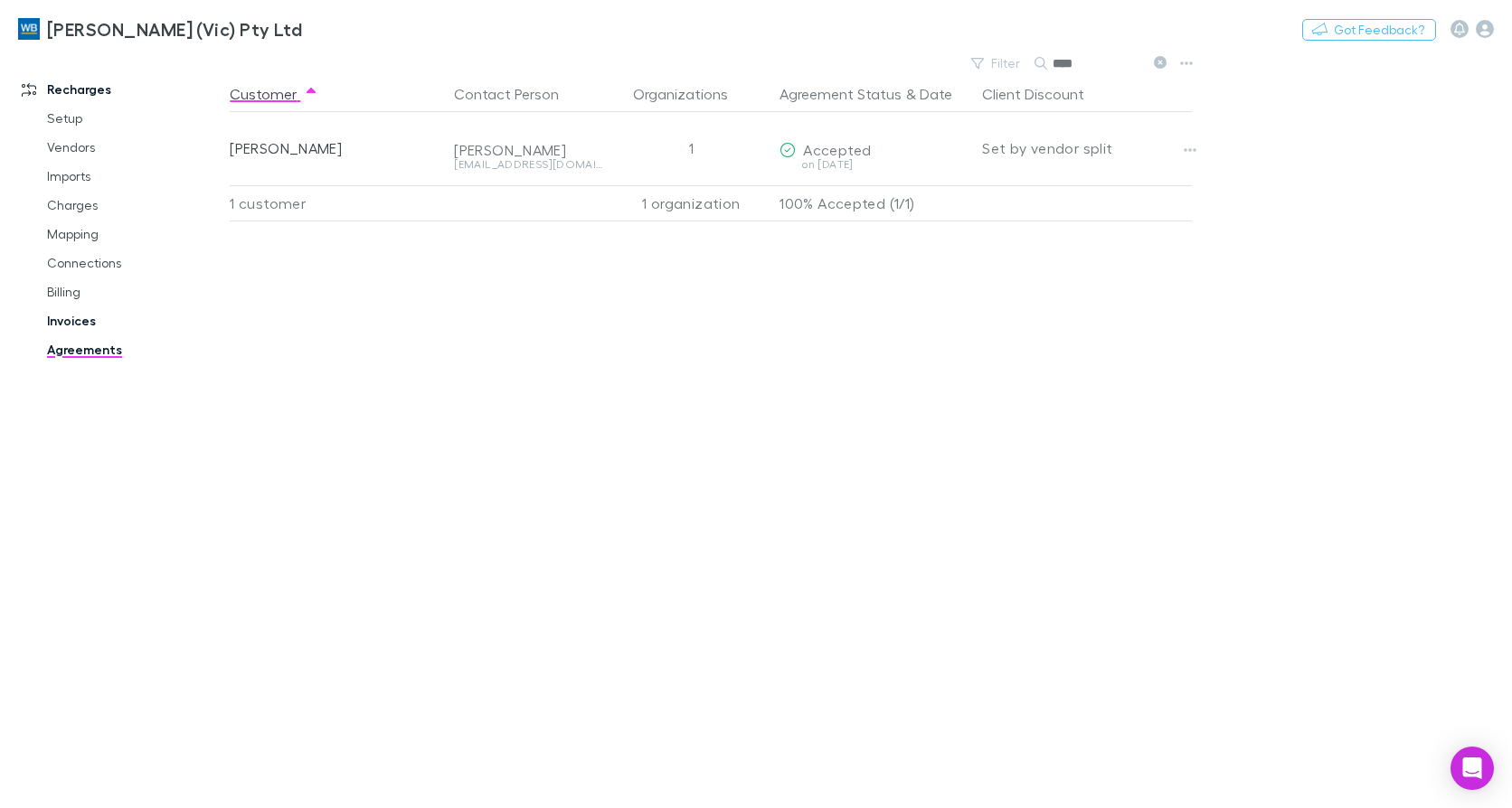
click at [70, 317] on link "Invoices" at bounding box center [134, 321] width 211 height 29
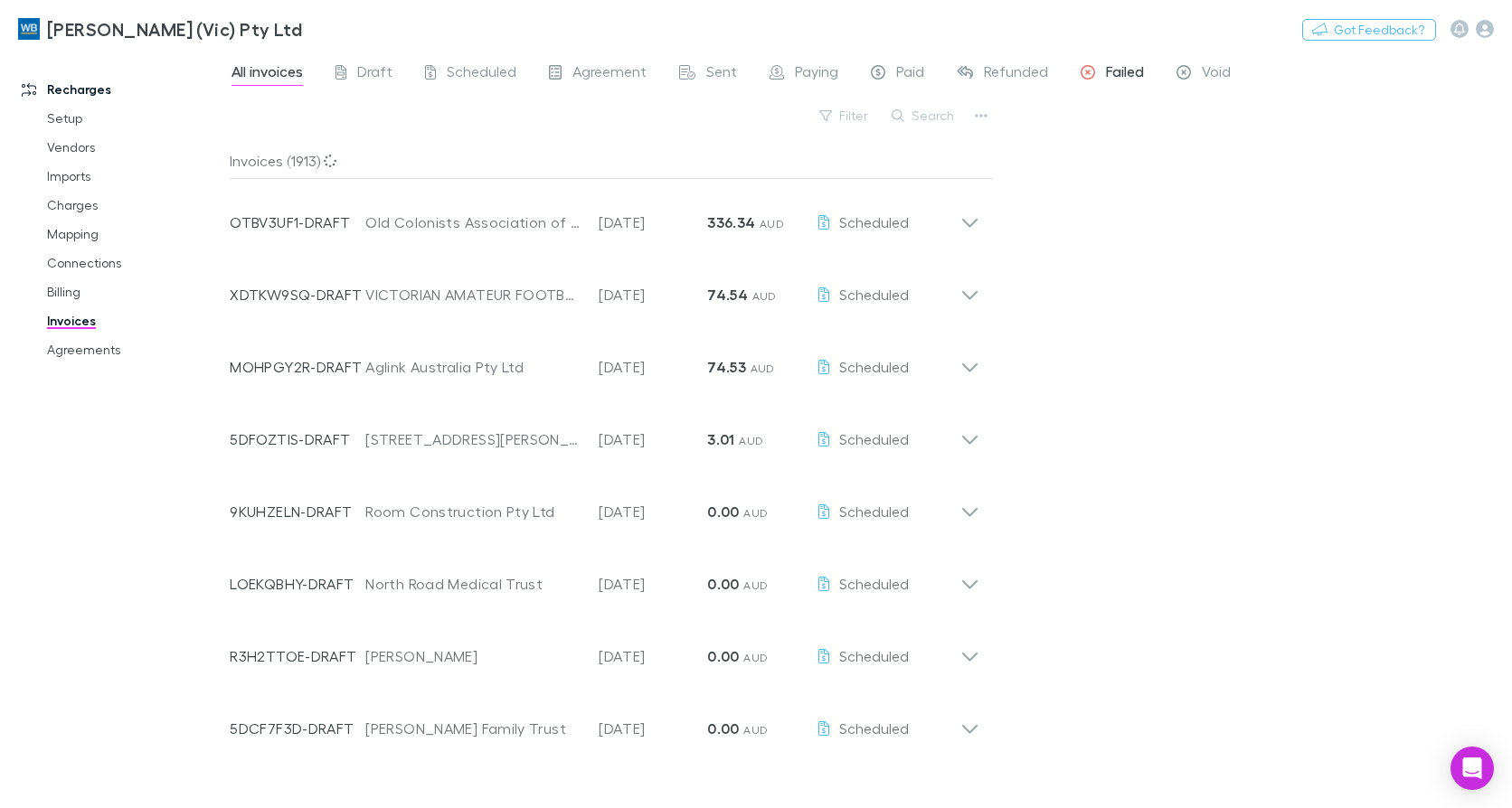
click at [1099, 67] on div "Failed" at bounding box center [1112, 74] width 63 height 24
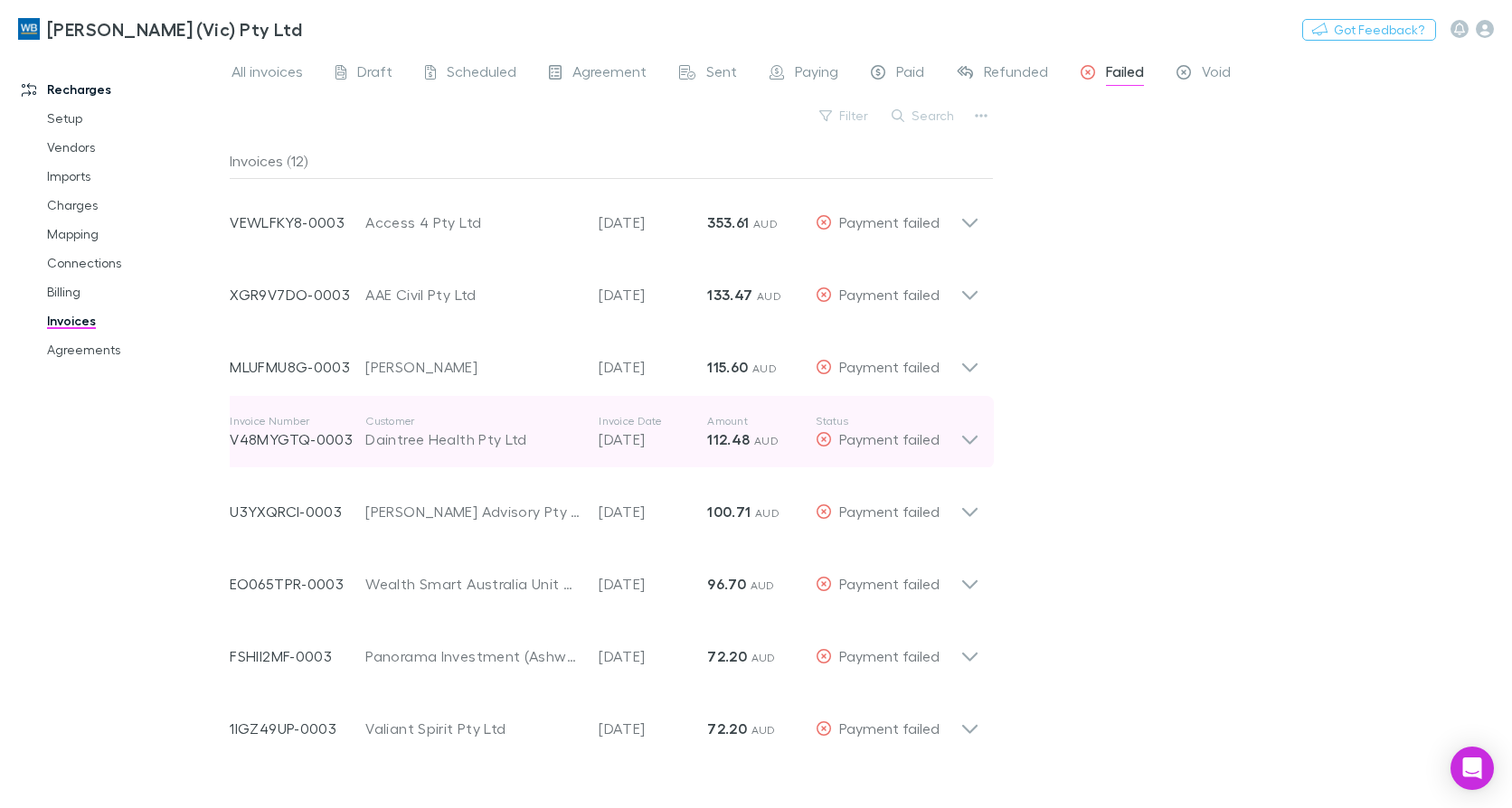
click at [968, 439] on icon at bounding box center [969, 432] width 19 height 36
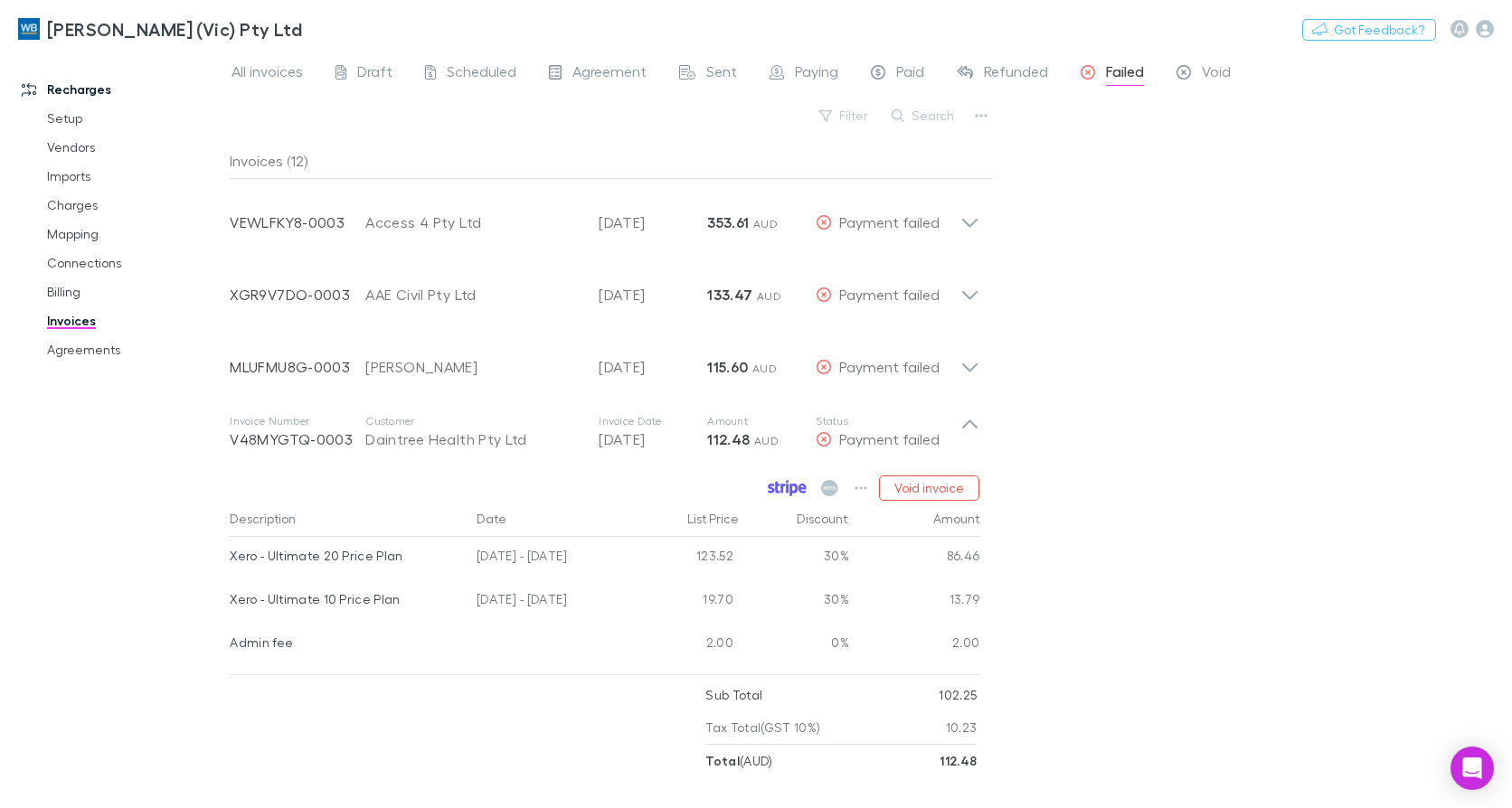
click at [774, 487] on icon at bounding box center [787, 488] width 39 height 16
click at [89, 357] on link "Agreements" at bounding box center [134, 350] width 211 height 29
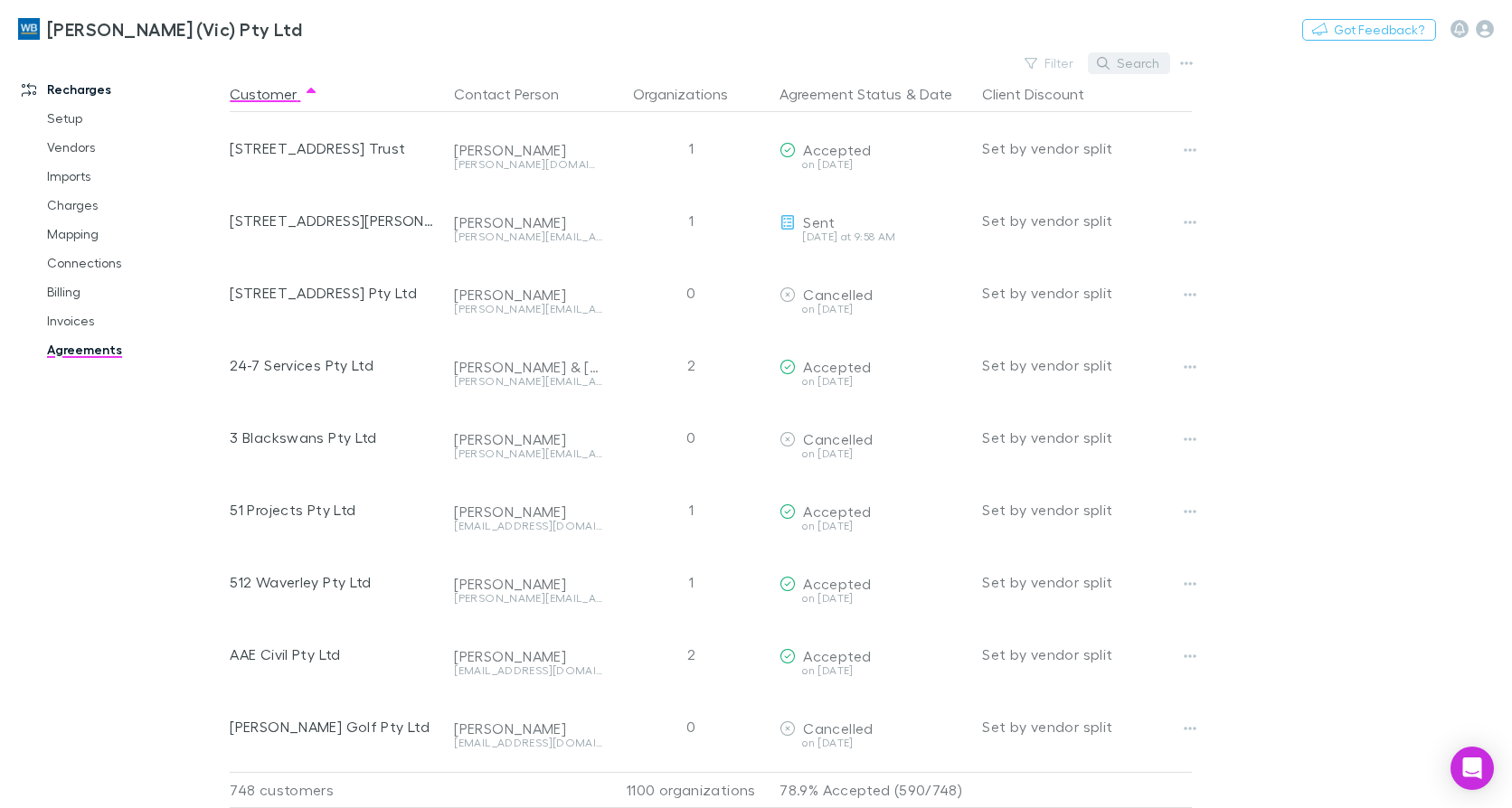
click at [1139, 69] on button "Search" at bounding box center [1129, 64] width 82 height 22
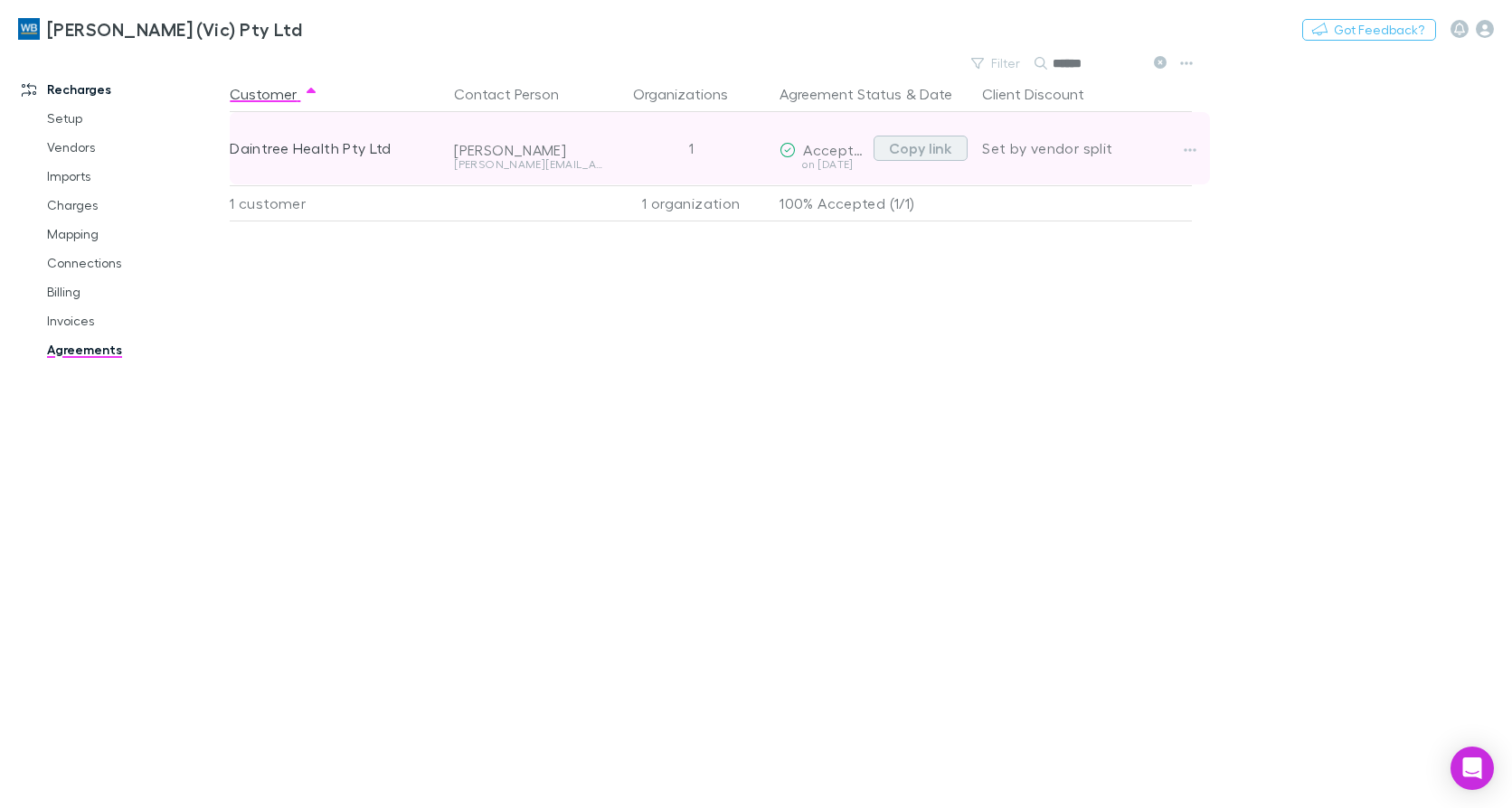
type input "******"
click at [937, 151] on button "Copy link" at bounding box center [921, 148] width 94 height 25
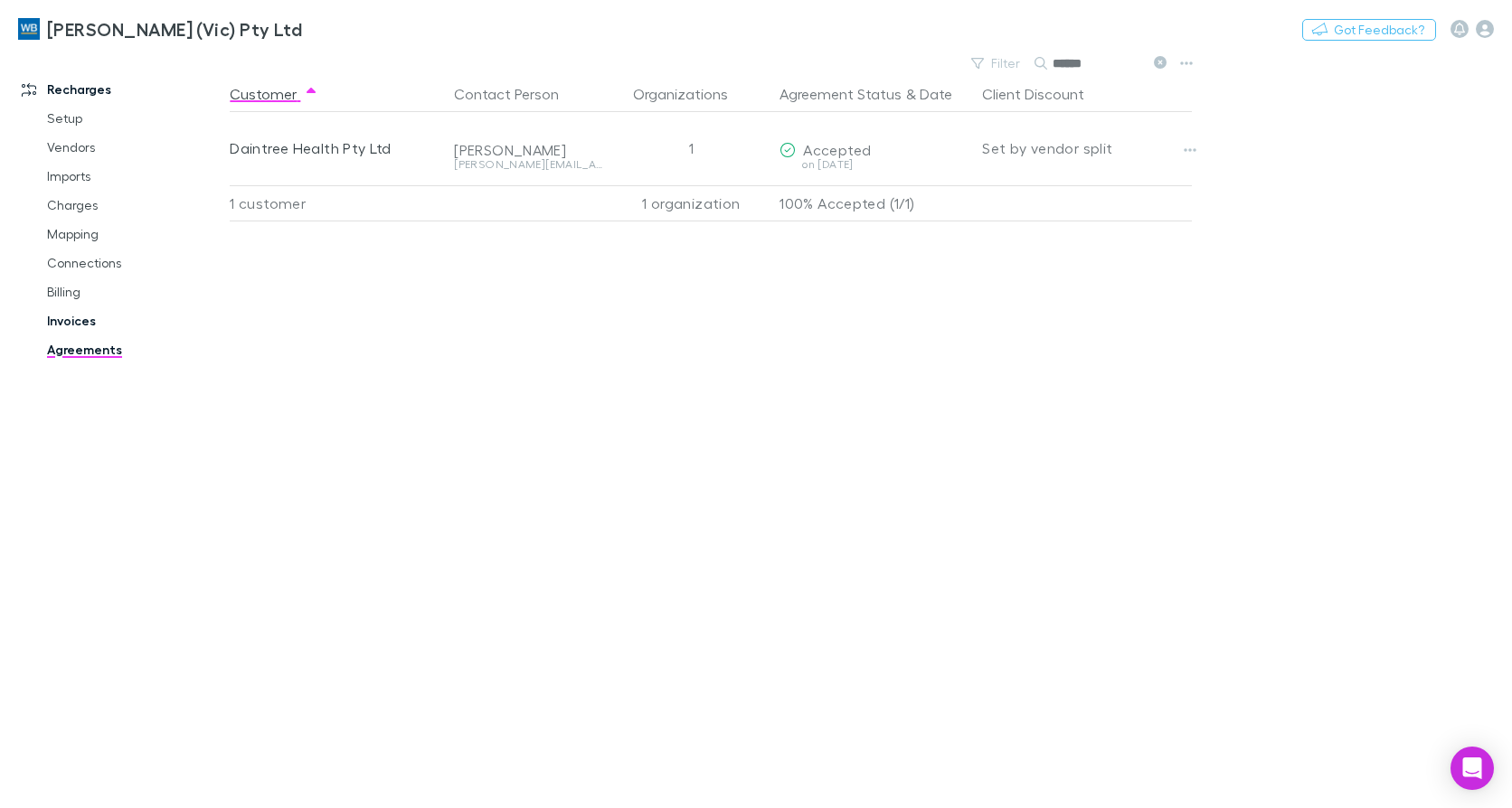
click at [78, 317] on link "Invoices" at bounding box center [134, 321] width 211 height 29
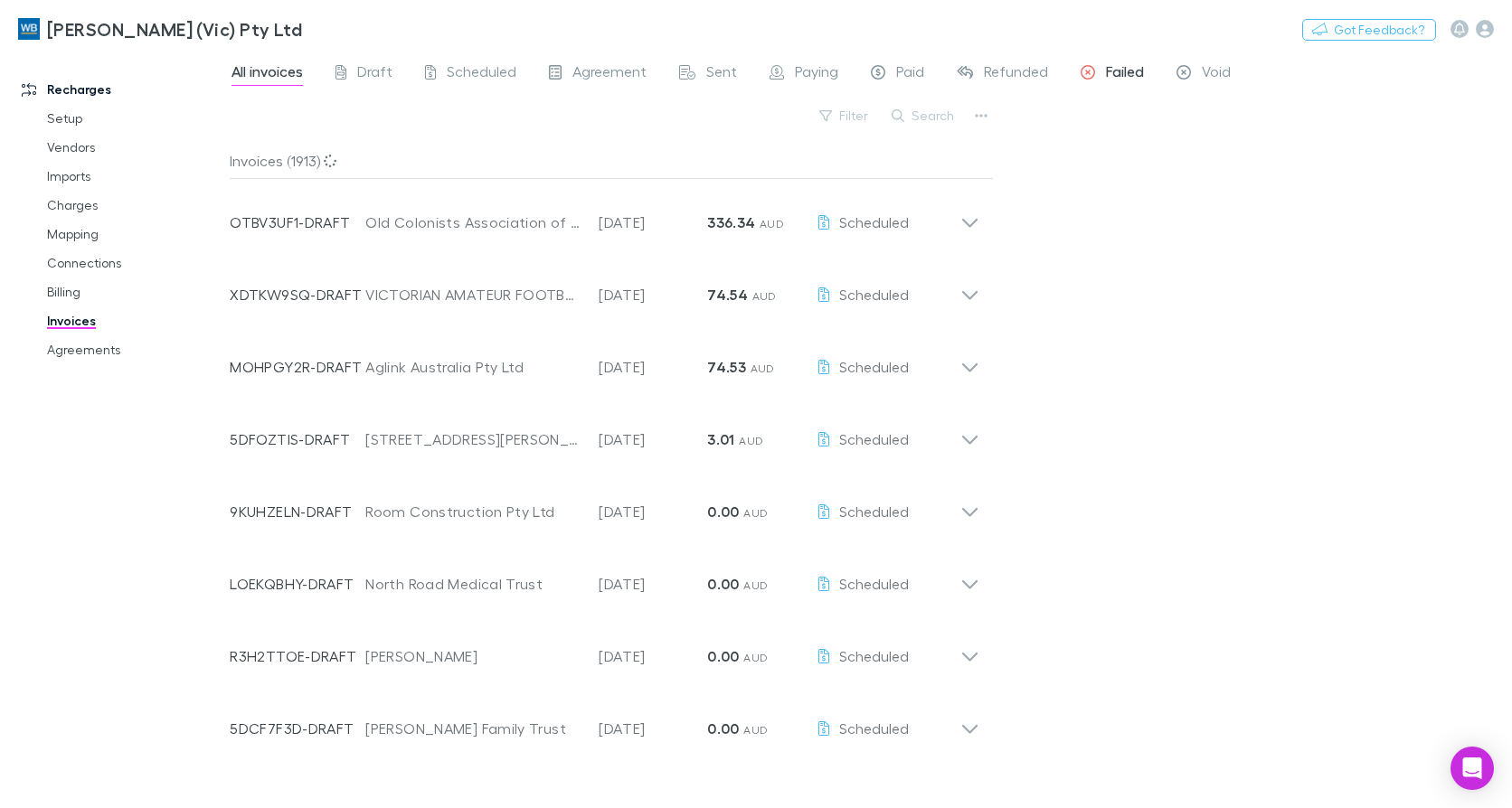
click at [1124, 62] on link "Failed" at bounding box center [1112, 74] width 67 height 29
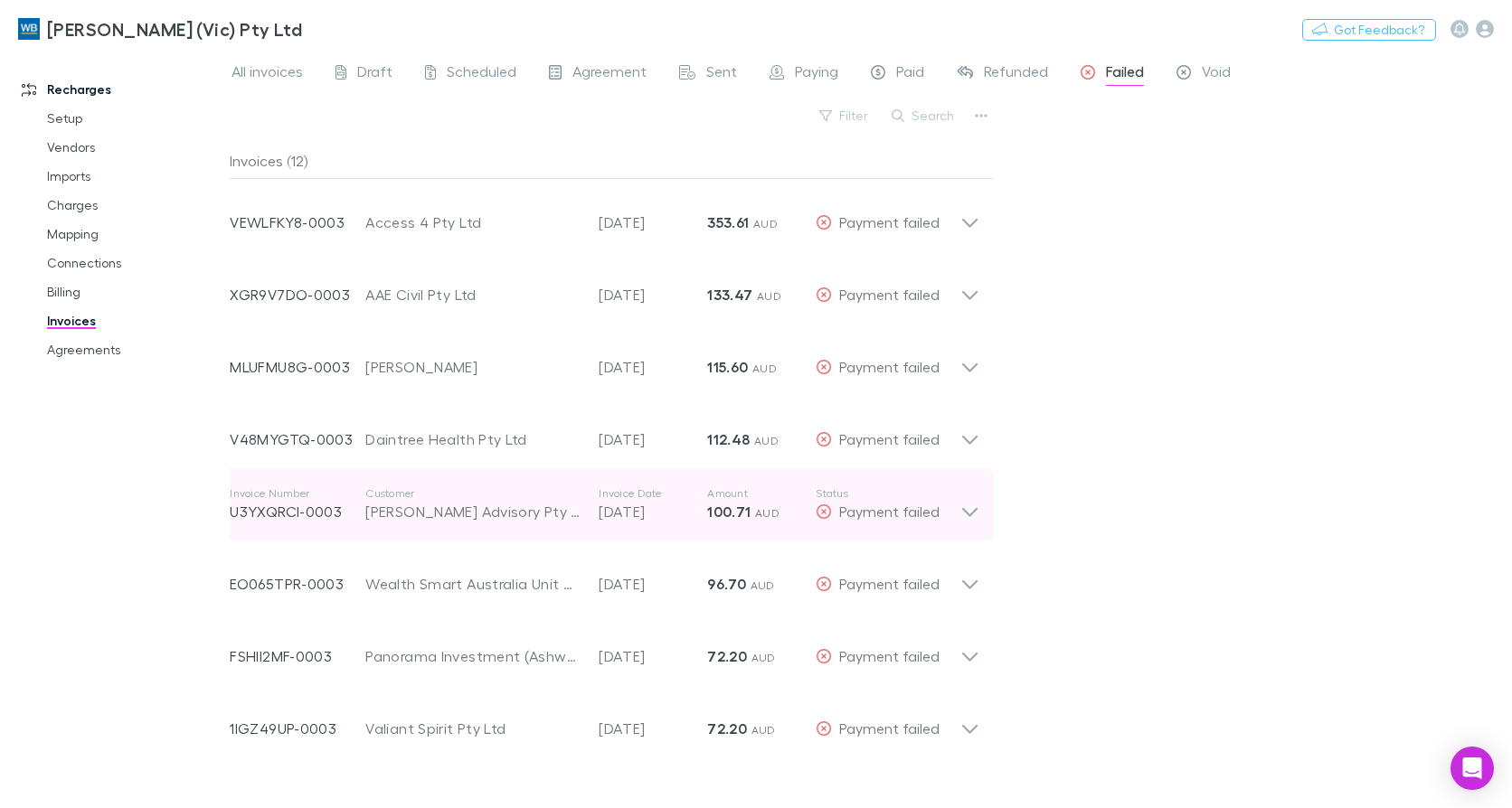
click at [970, 511] on icon at bounding box center [969, 504] width 19 height 36
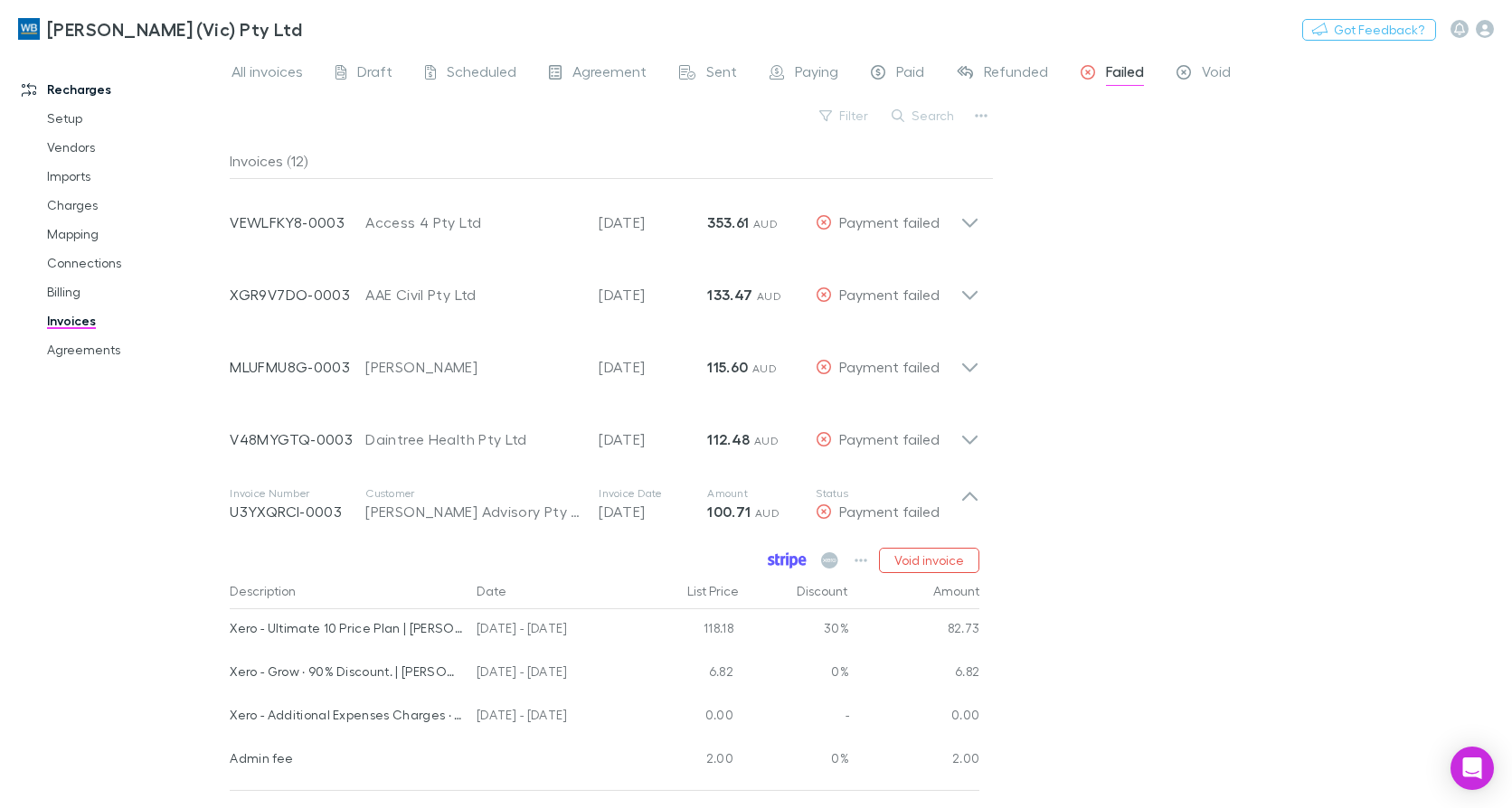
click at [782, 559] on icon at bounding box center [787, 560] width 39 height 16
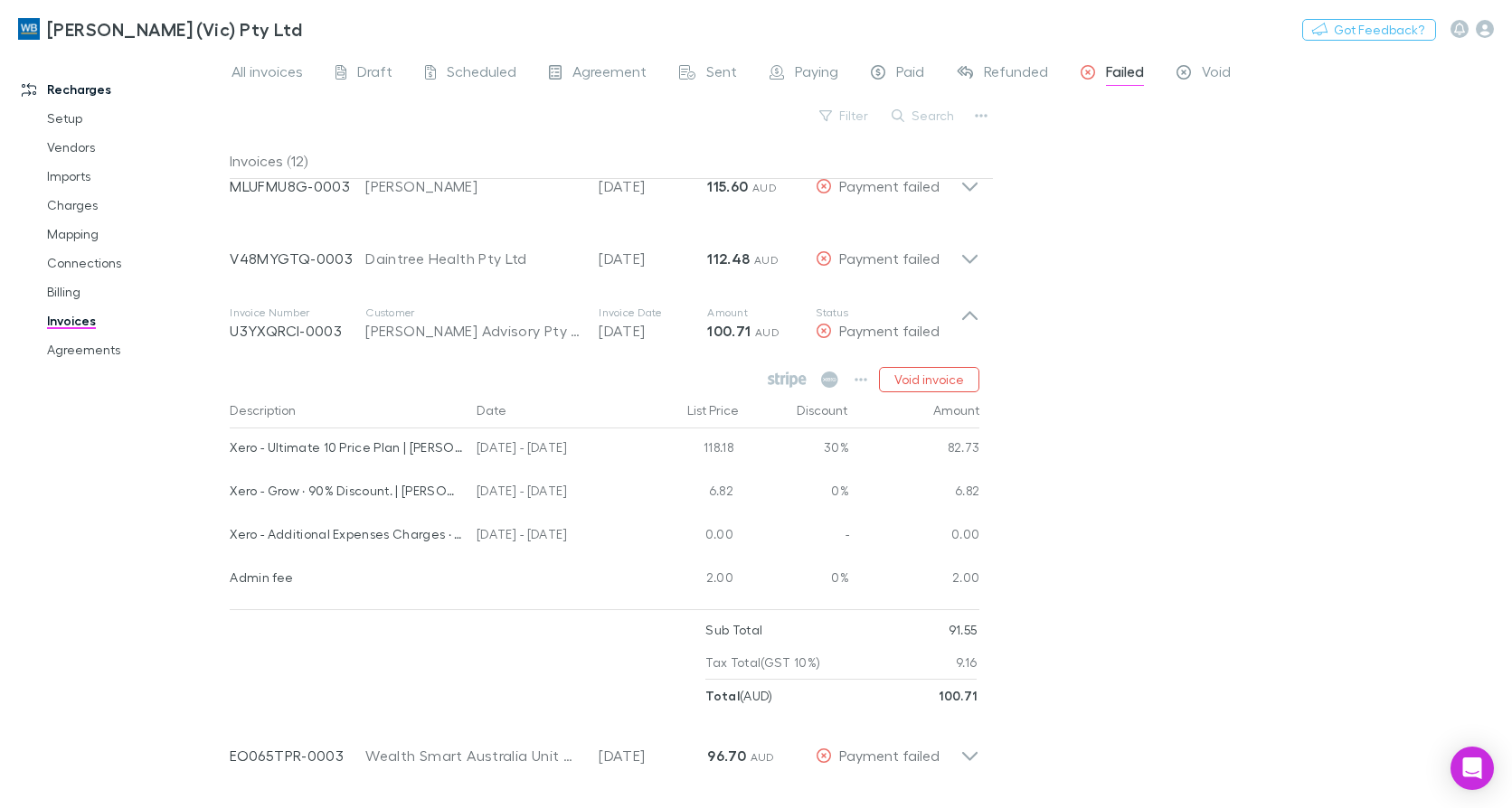
click at [81, 341] on link "Agreements" at bounding box center [134, 350] width 211 height 29
drag, startPoint x: 101, startPoint y: 355, endPoint x: 137, endPoint y: 356, distance: 36.0
click at [101, 355] on link "Agreements" at bounding box center [134, 350] width 211 height 29
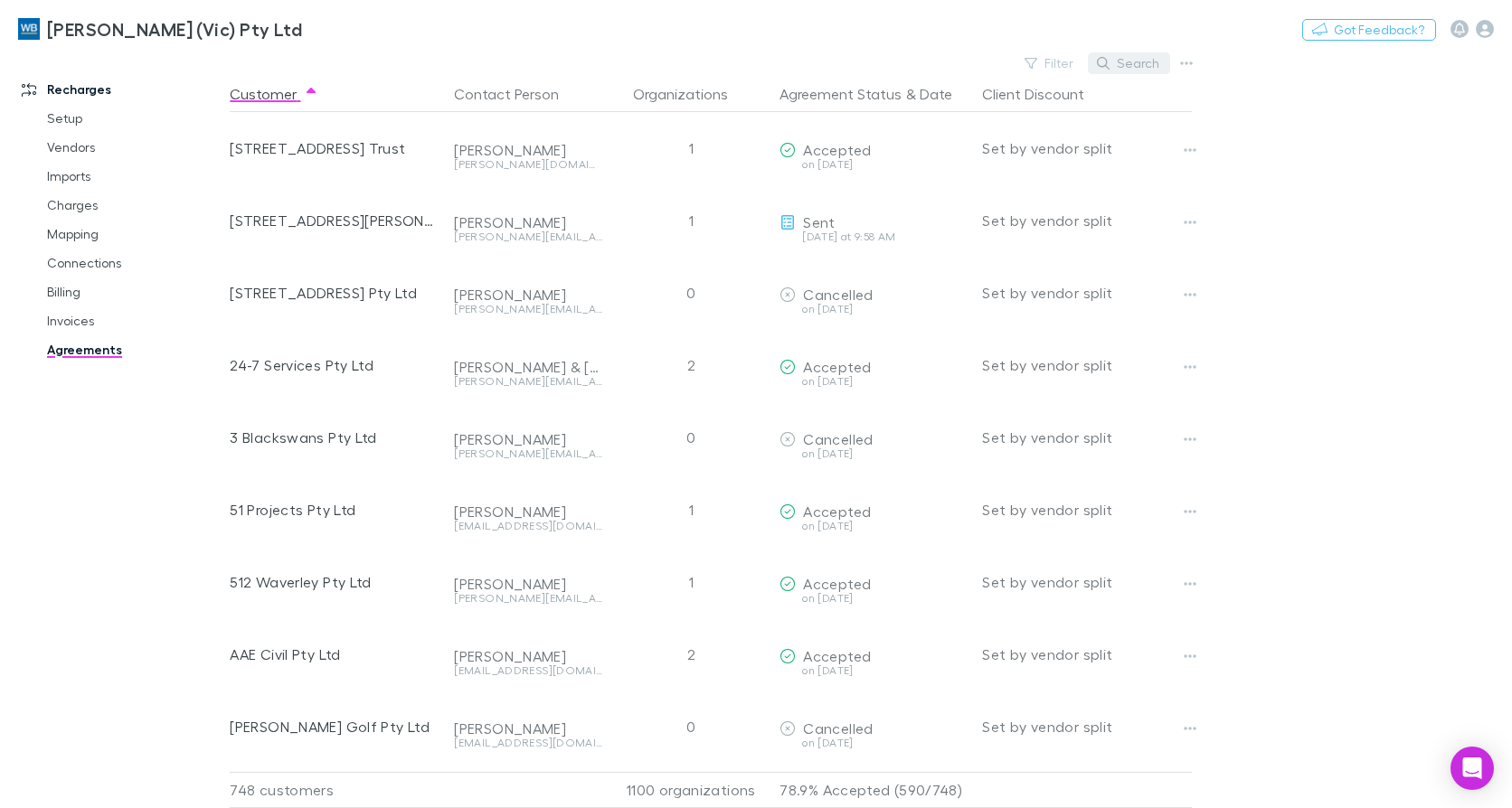
click at [1133, 65] on button "Search" at bounding box center [1129, 64] width 82 height 22
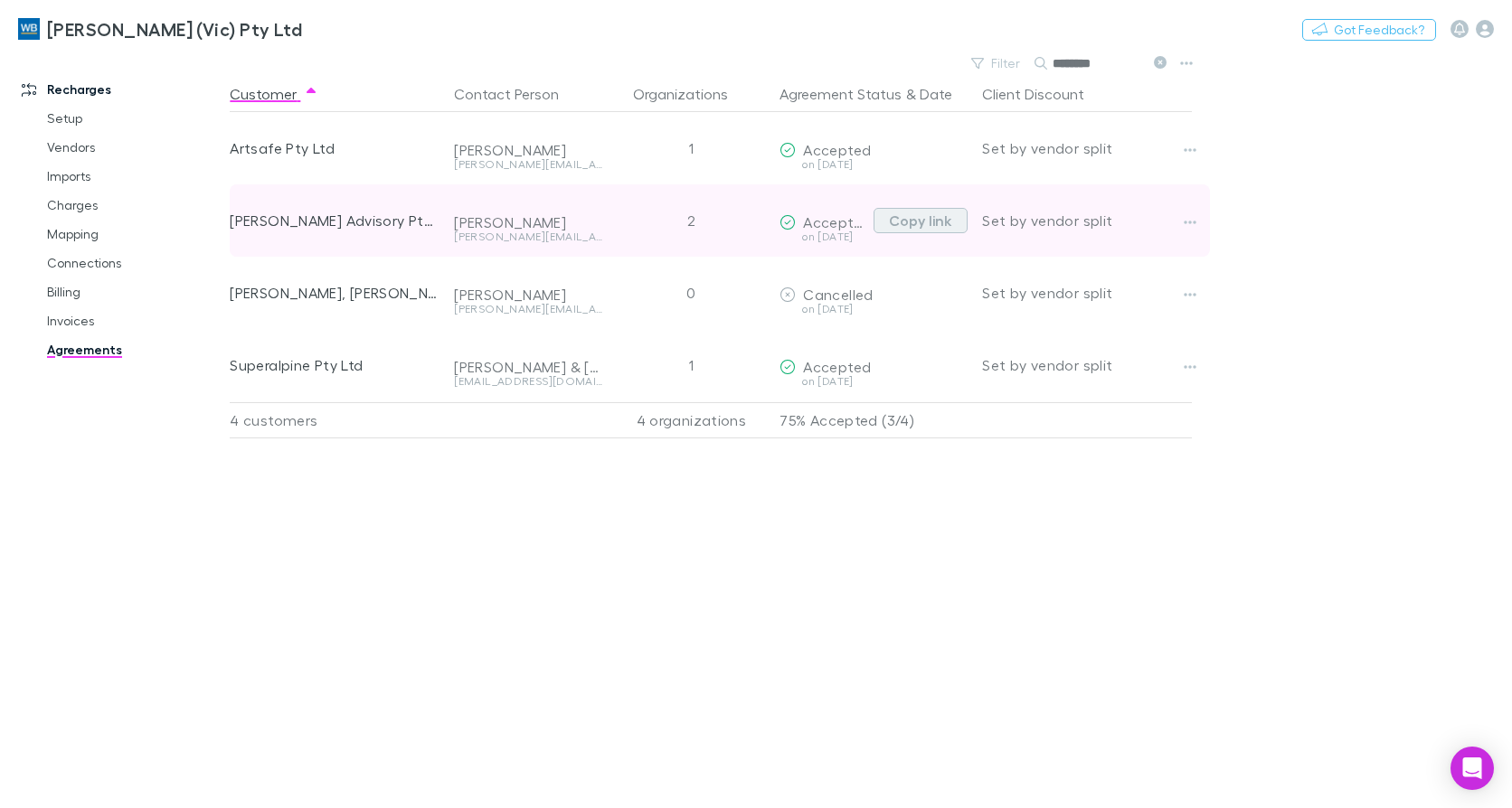
type input "********"
click at [945, 222] on button "Copy link" at bounding box center [921, 220] width 94 height 25
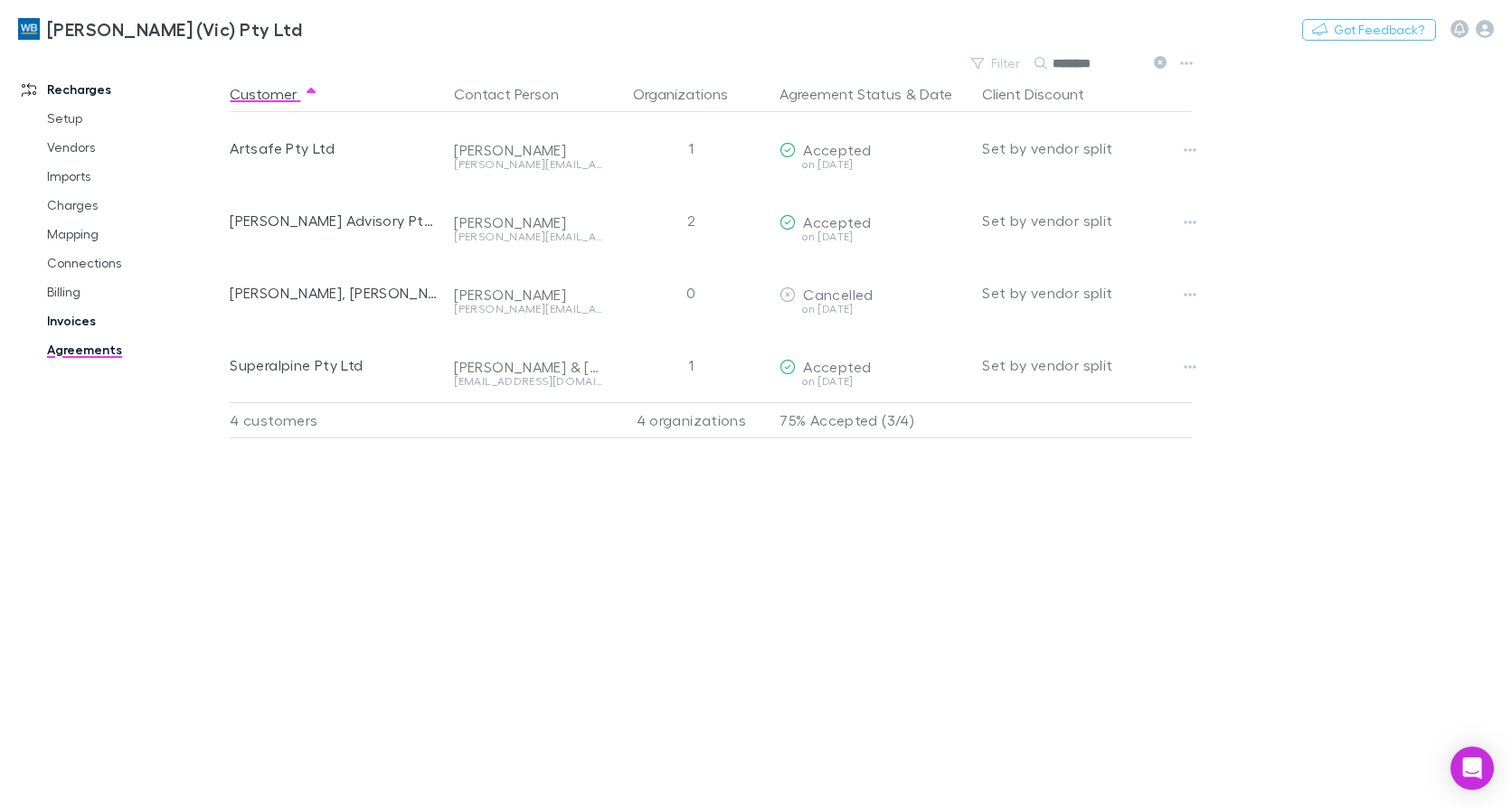
click at [80, 316] on link "Invoices" at bounding box center [134, 321] width 211 height 29
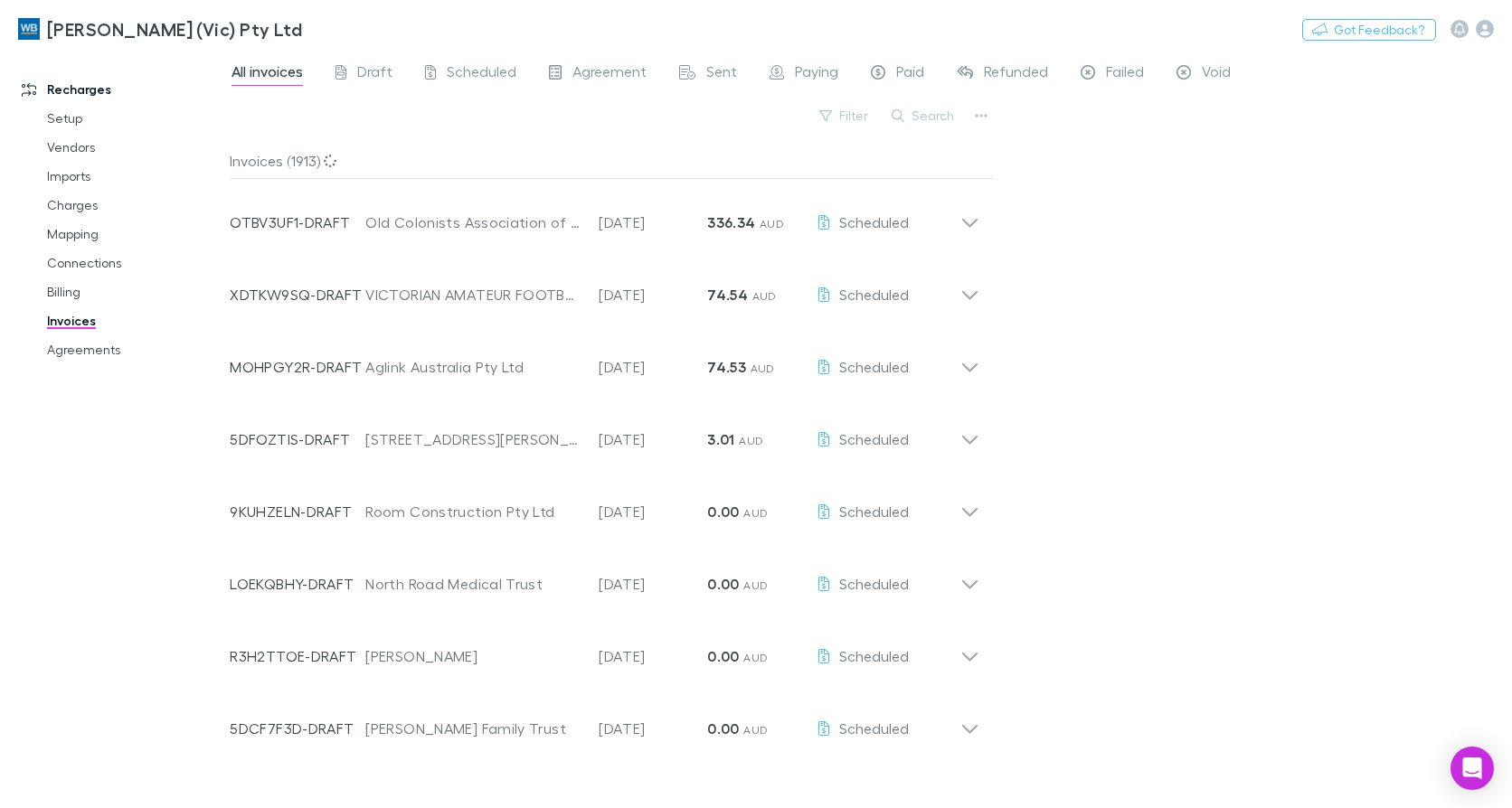
click at [1110, 75] on span "Failed" at bounding box center [1125, 74] width 38 height 24
click at [1113, 73] on span "Failed" at bounding box center [1125, 74] width 38 height 24
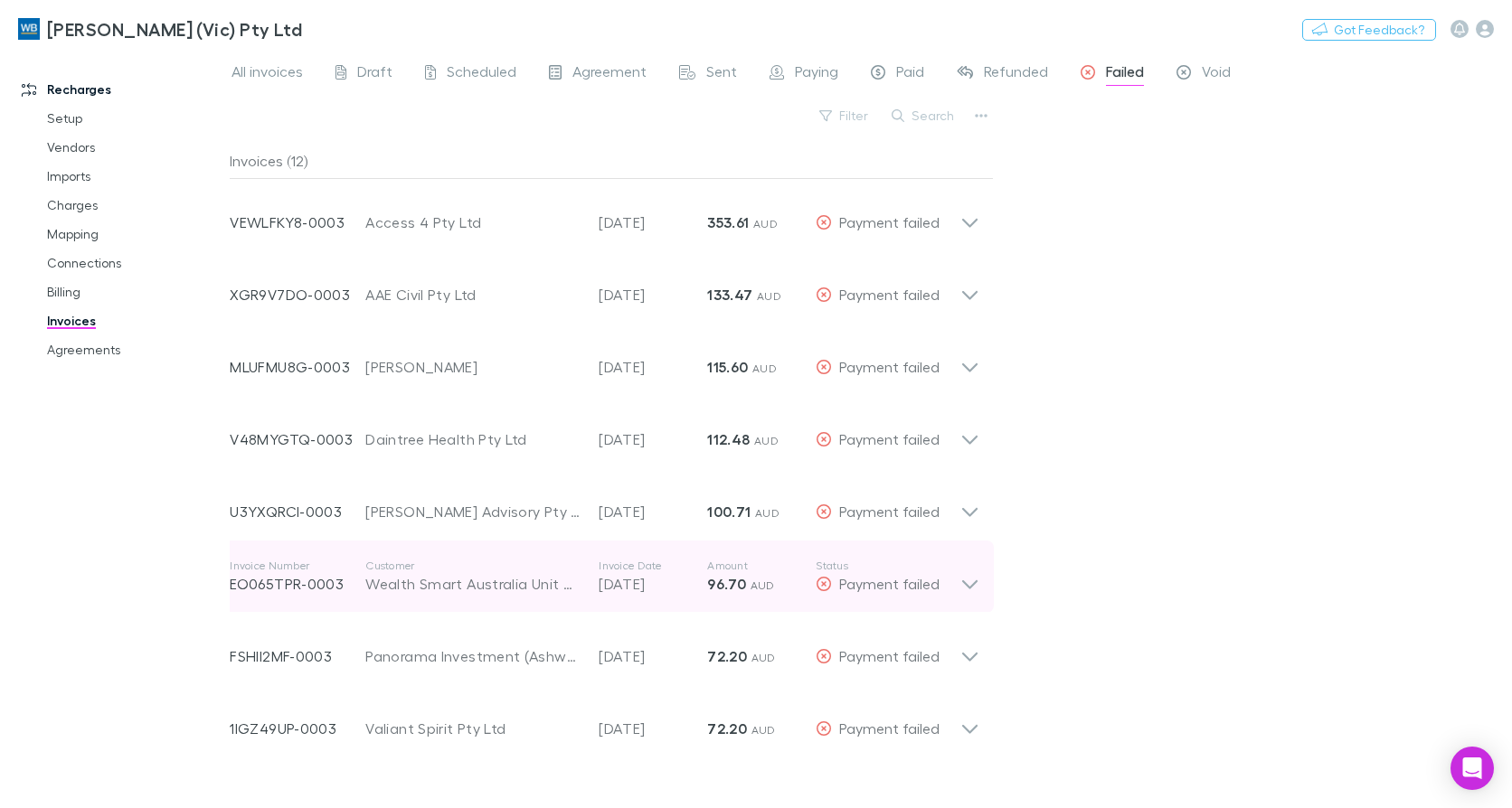
click at [970, 580] on icon at bounding box center [969, 576] width 19 height 36
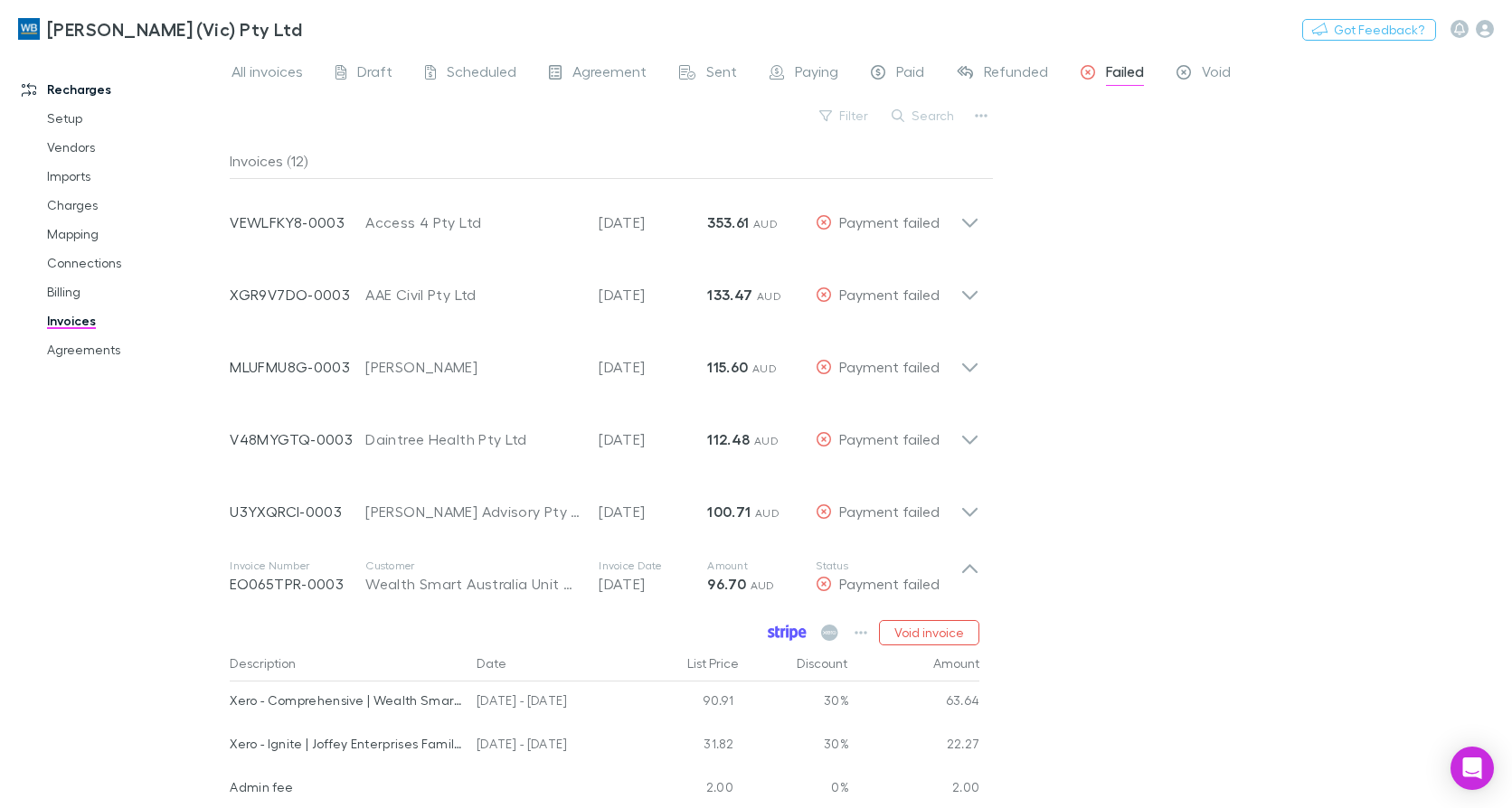
click at [788, 631] on icon at bounding box center [787, 633] width 39 height 16
click at [81, 349] on link "Agreements" at bounding box center [134, 350] width 211 height 29
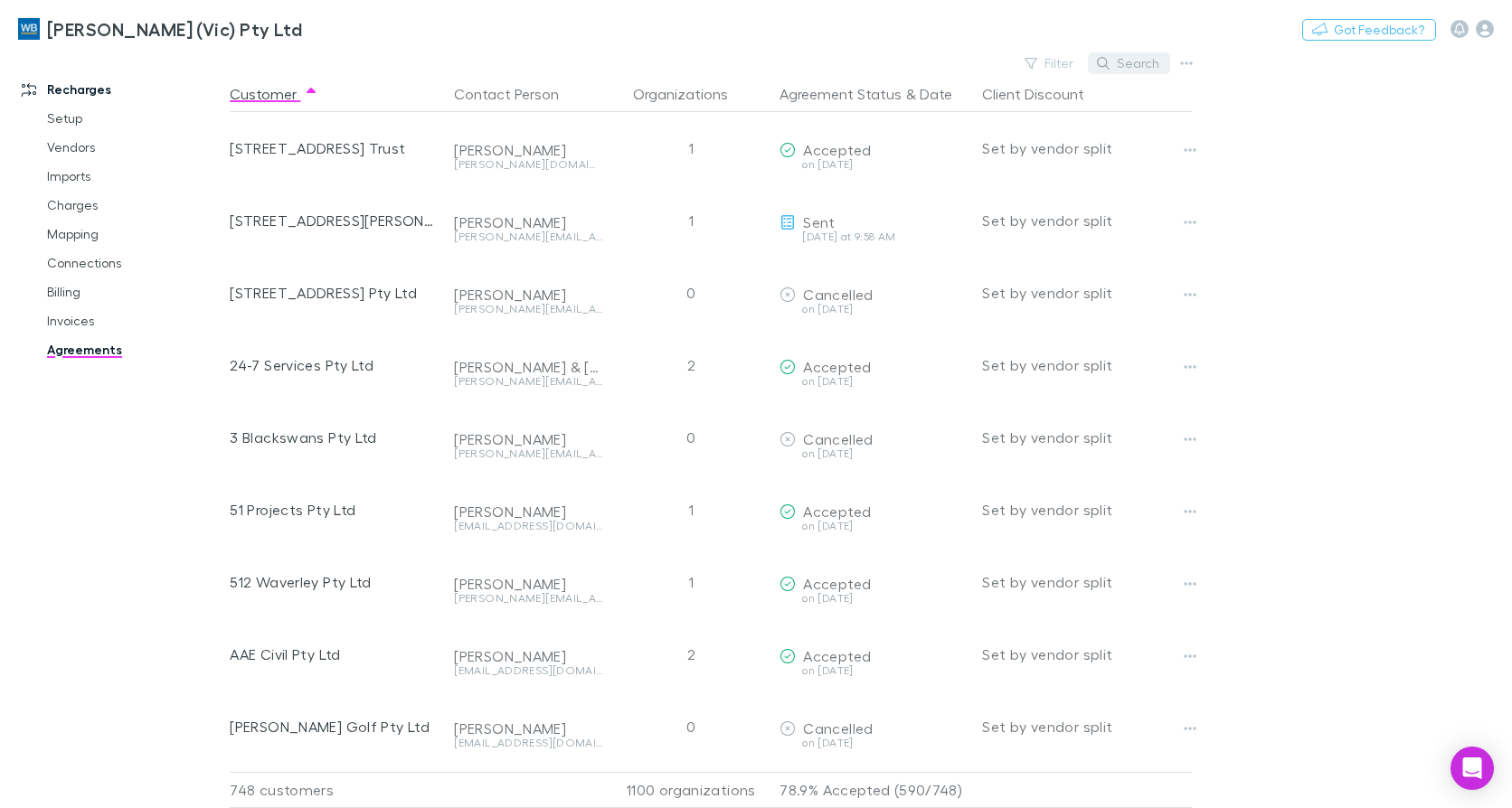
click at [1143, 65] on button "Search" at bounding box center [1129, 64] width 82 height 22
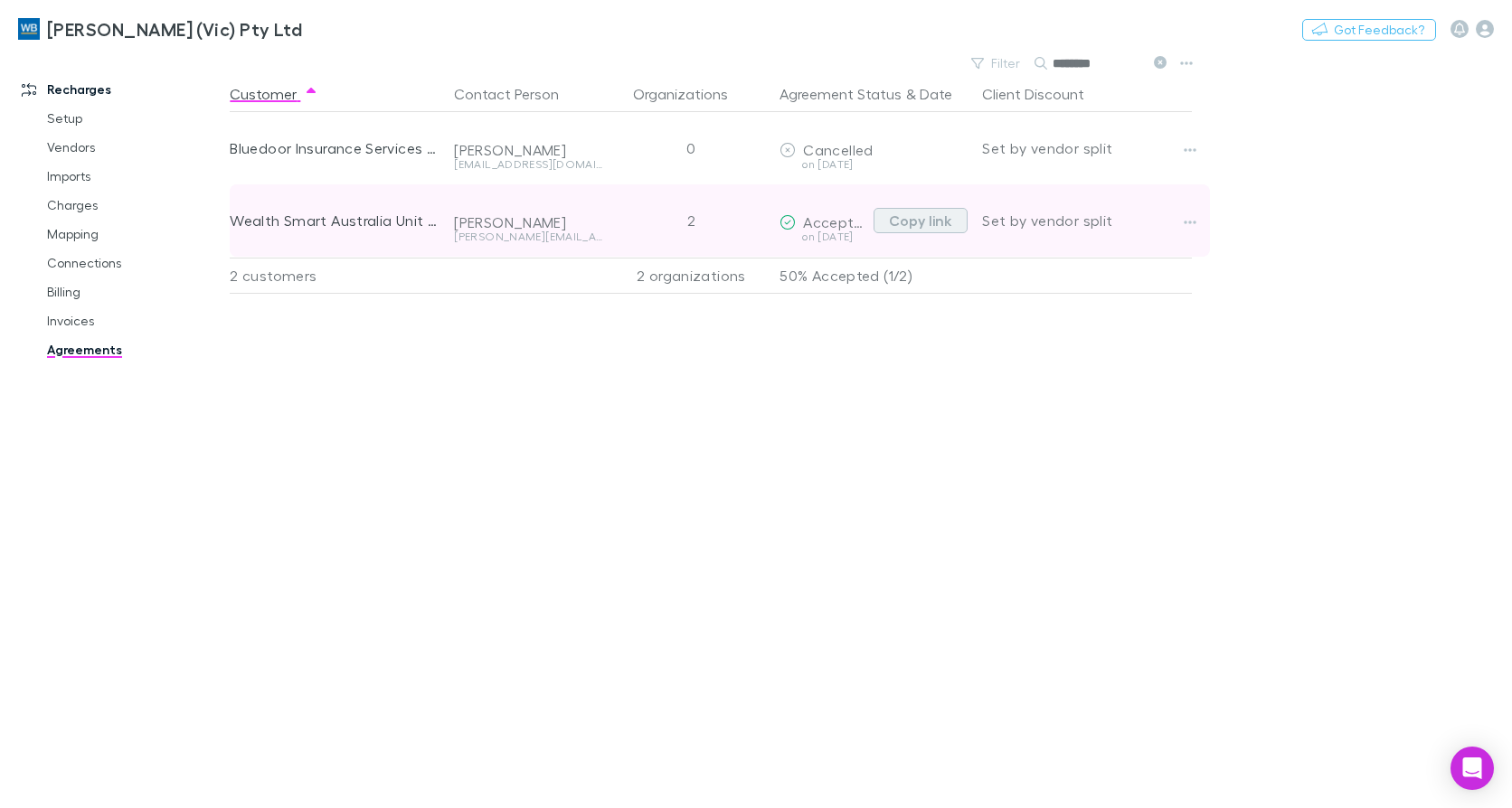
type input "********"
click at [904, 223] on button "Copy link" at bounding box center [921, 220] width 94 height 25
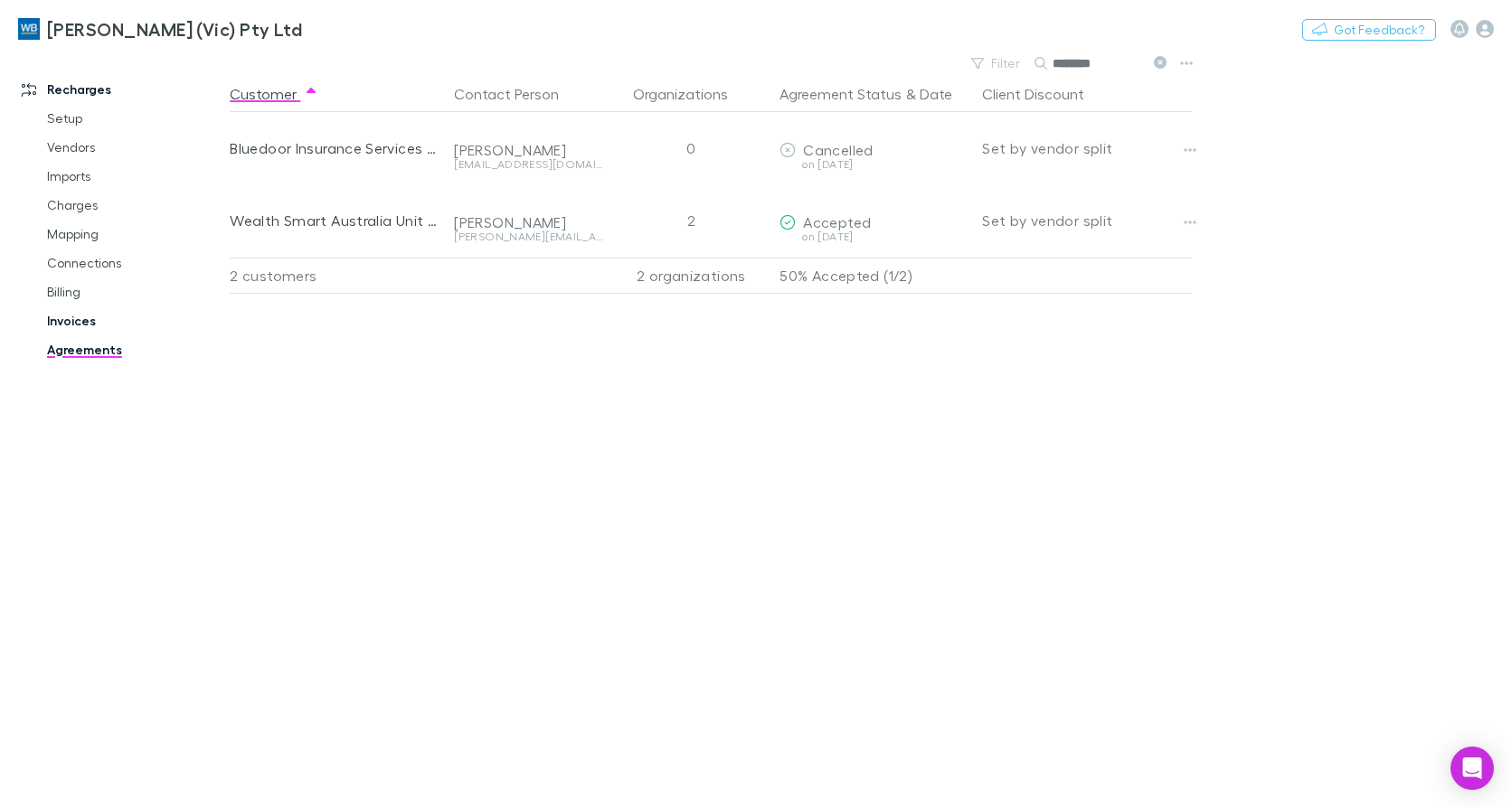
click at [71, 319] on link "Invoices" at bounding box center [134, 321] width 211 height 29
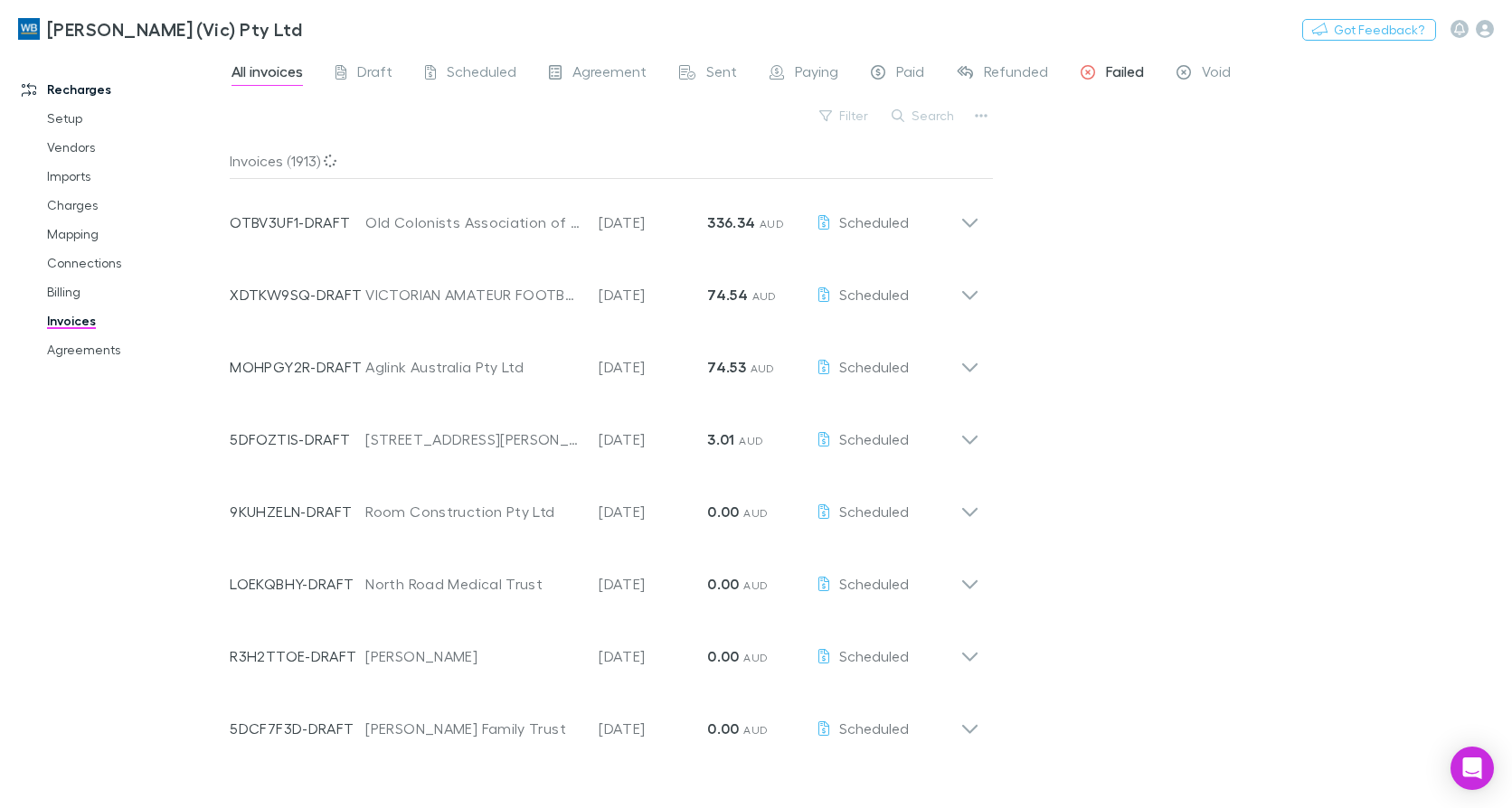
click at [1119, 69] on span "Failed" at bounding box center [1125, 74] width 38 height 24
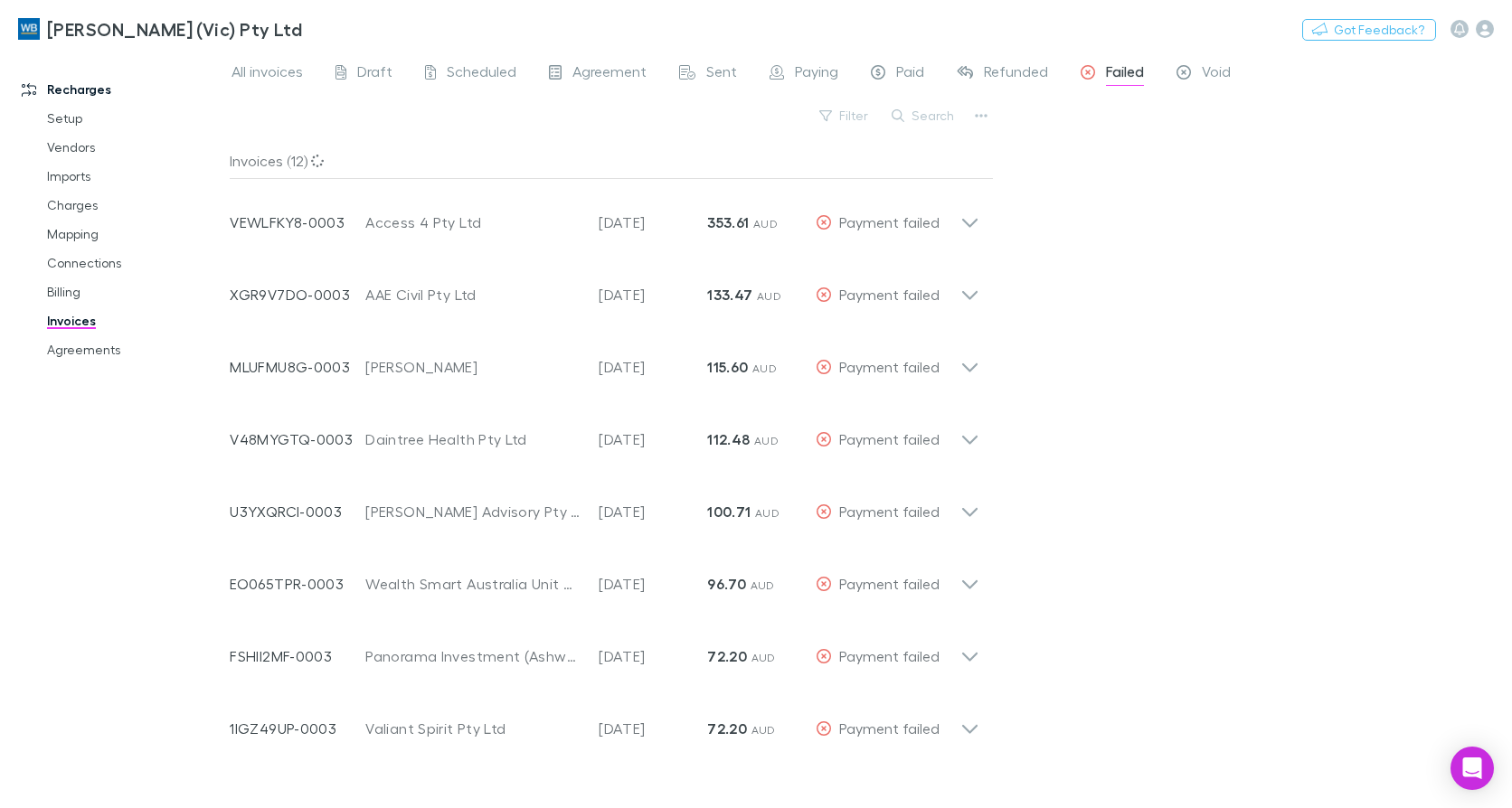
scroll to position [253, 0]
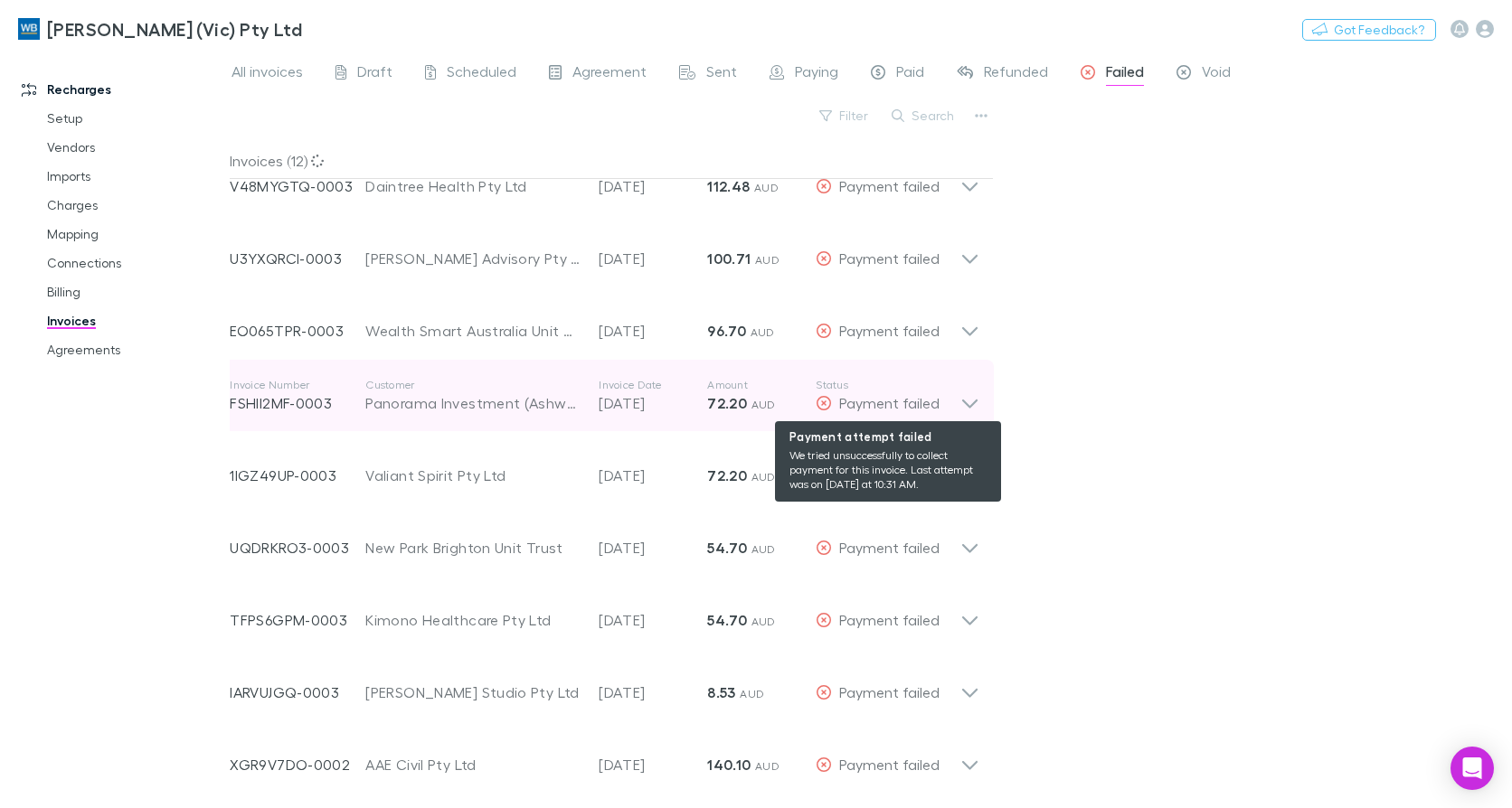
click at [972, 407] on icon at bounding box center [969, 396] width 19 height 36
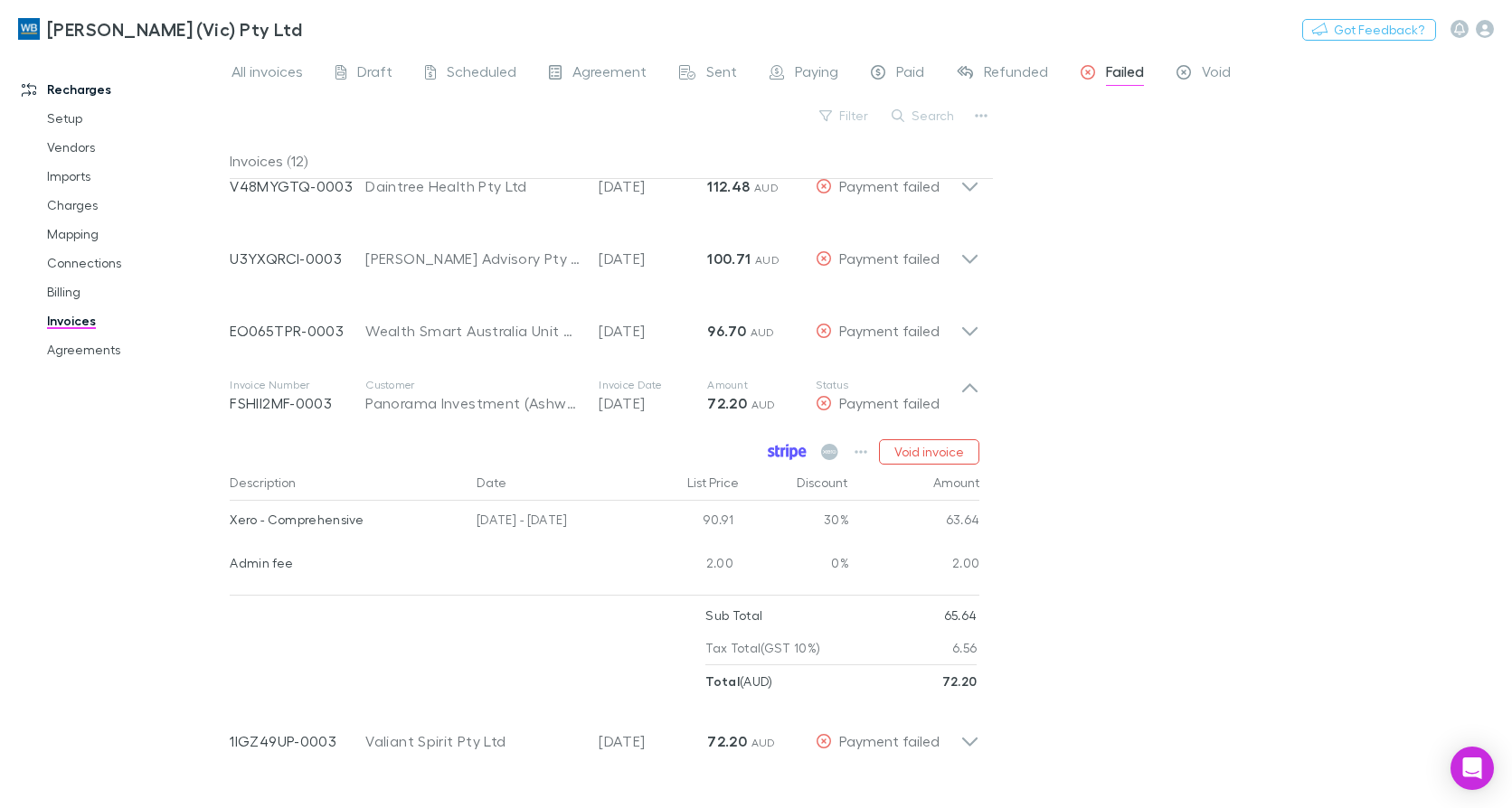
click at [786, 448] on icon at bounding box center [783, 451] width 5 height 9
drag, startPoint x: 95, startPoint y: 355, endPoint x: 141, endPoint y: 357, distance: 46.0
click at [95, 355] on link "Agreements" at bounding box center [134, 350] width 211 height 29
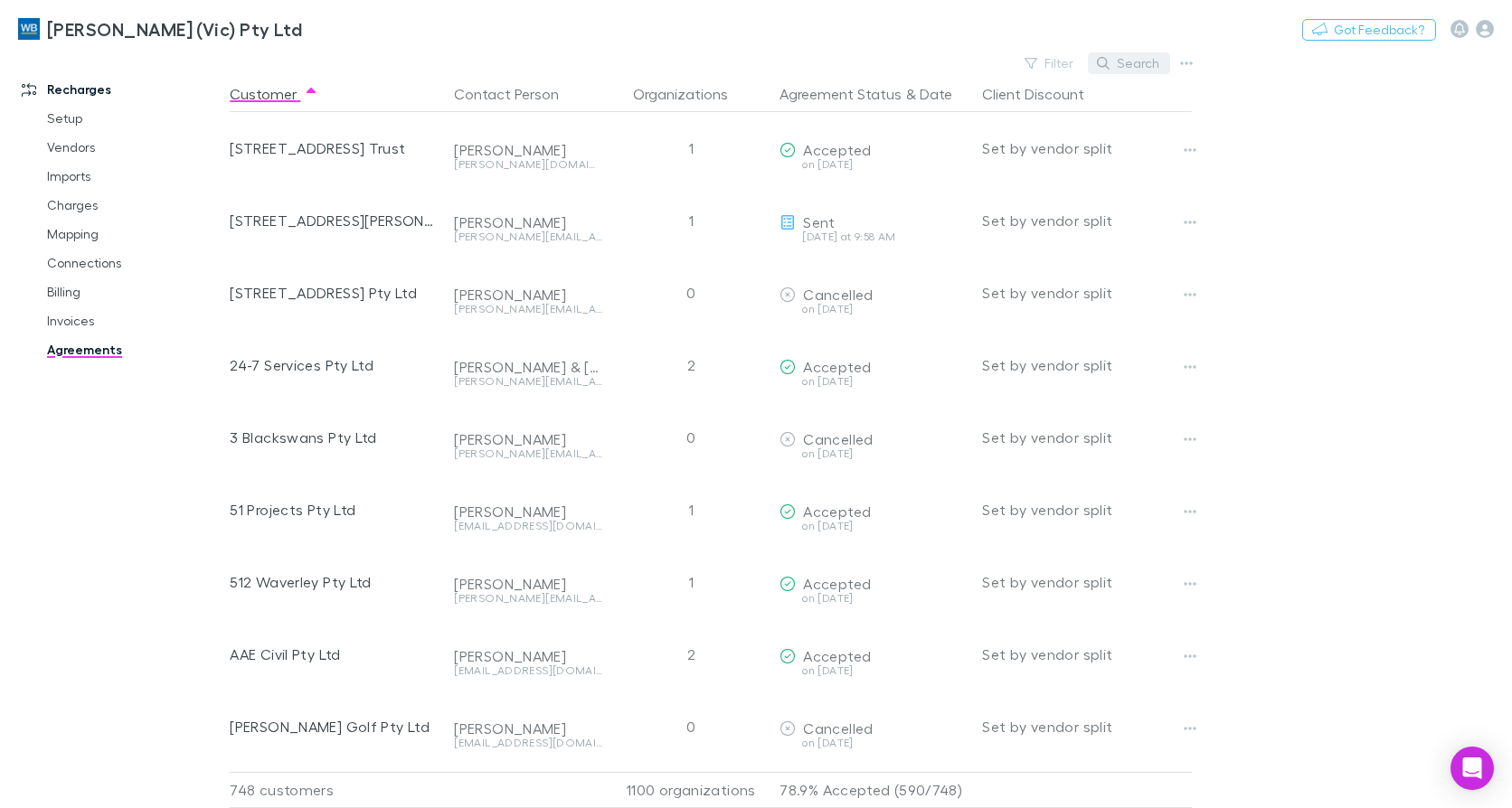
click at [1131, 58] on button "Search" at bounding box center [1129, 64] width 82 height 22
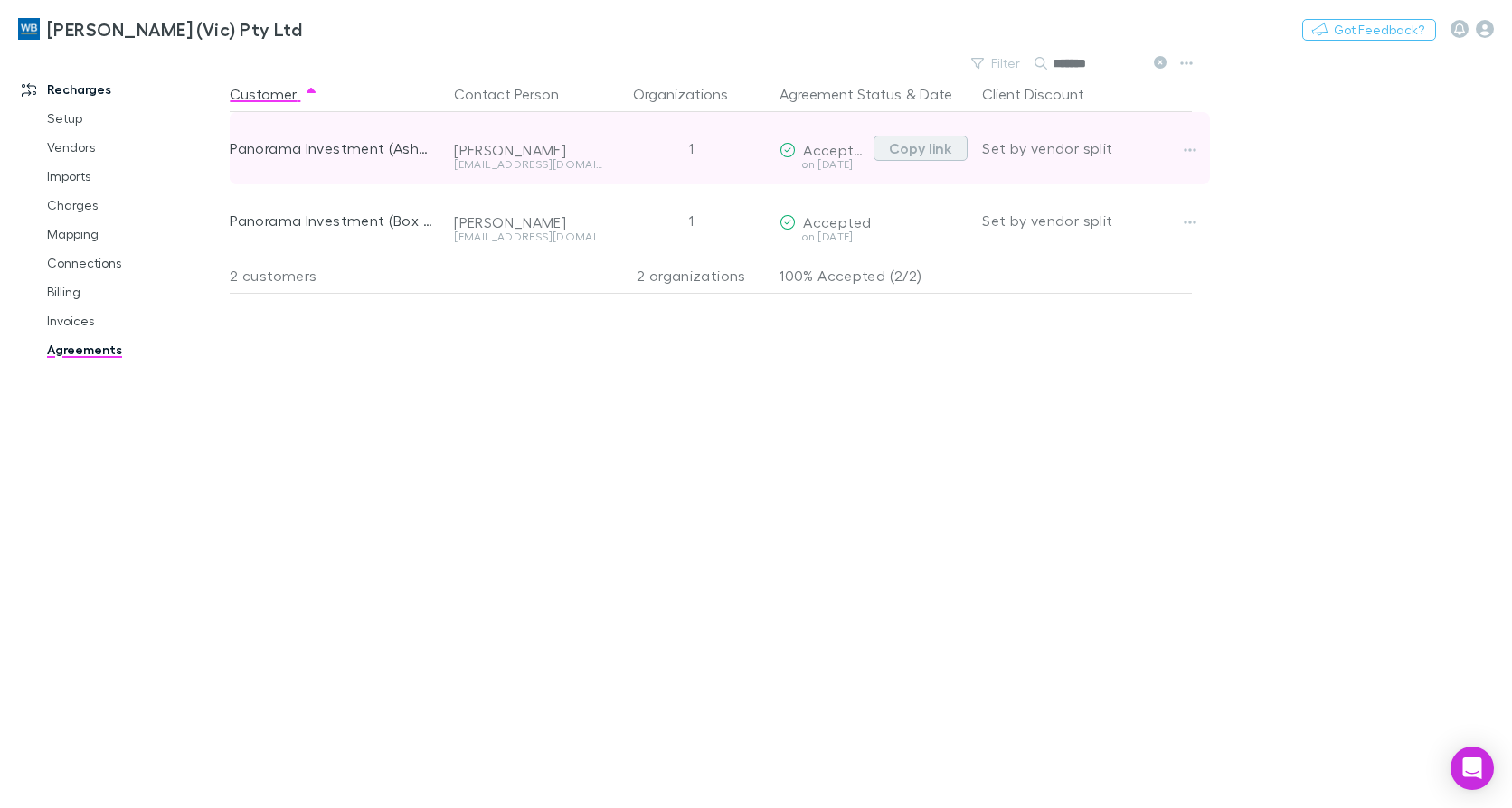
type input "*******"
click at [923, 153] on button "Copy link" at bounding box center [921, 148] width 94 height 25
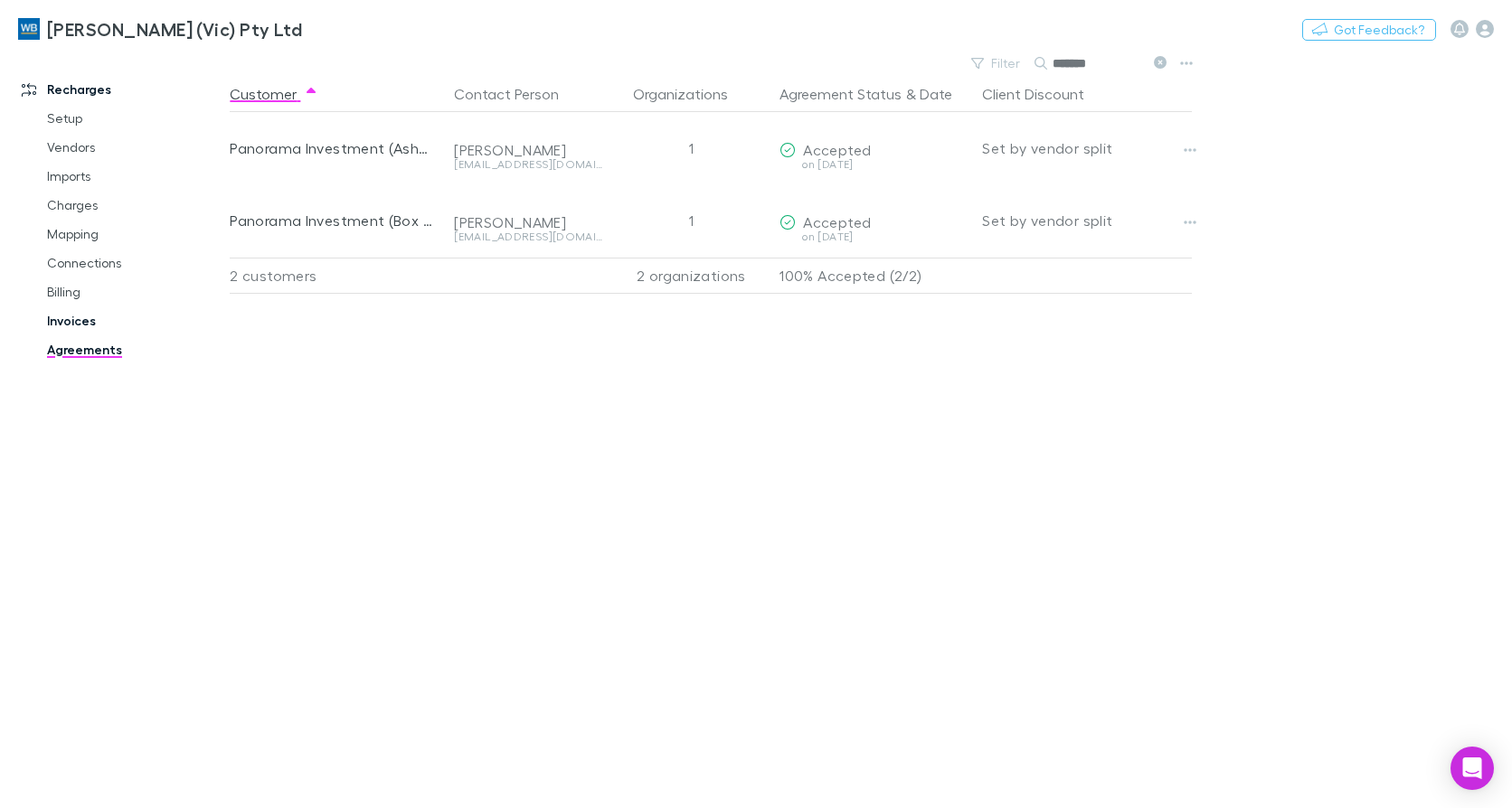
click at [72, 317] on link "Invoices" at bounding box center [134, 321] width 211 height 29
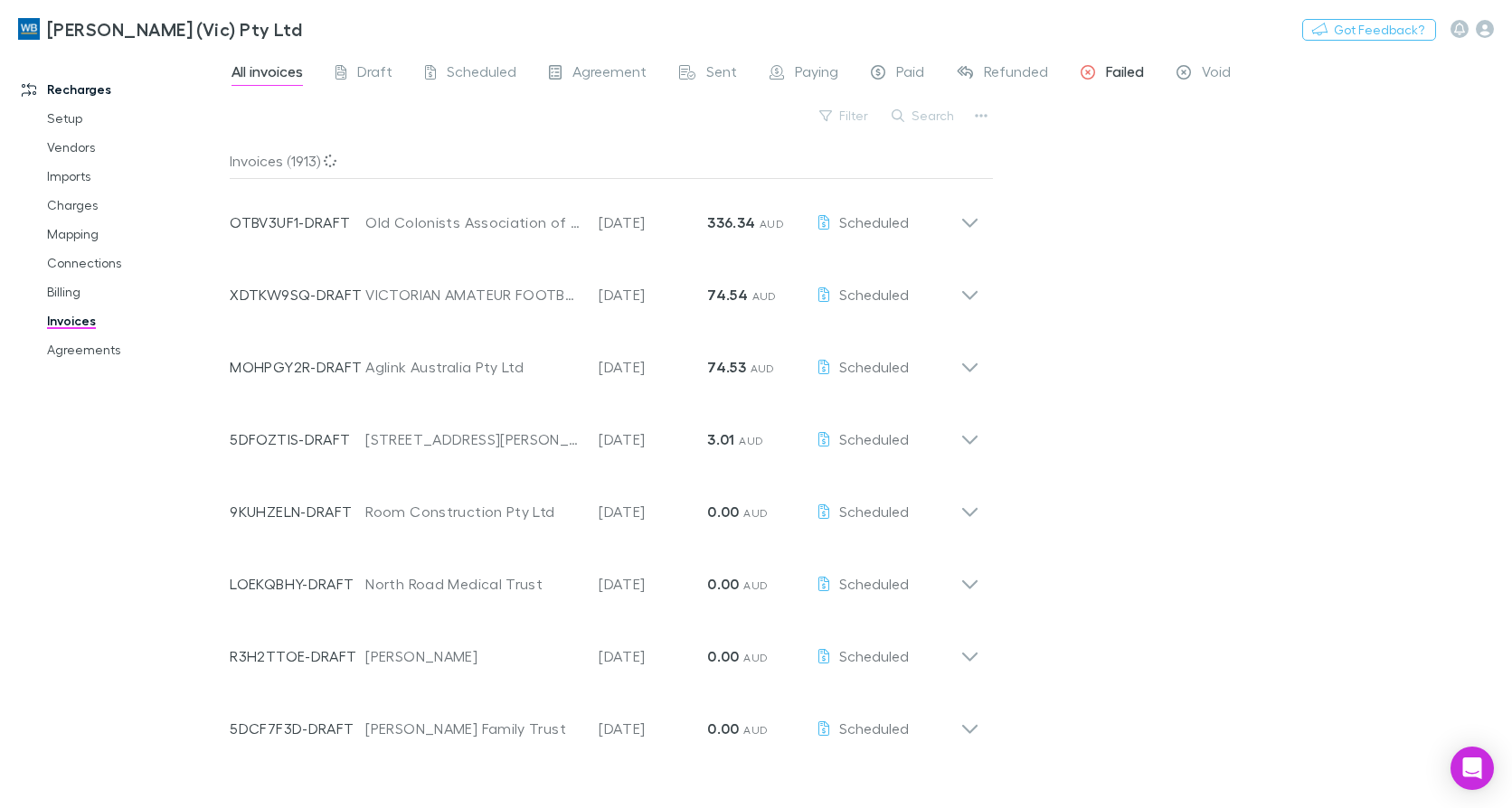
click at [1112, 75] on span "Failed" at bounding box center [1125, 74] width 38 height 24
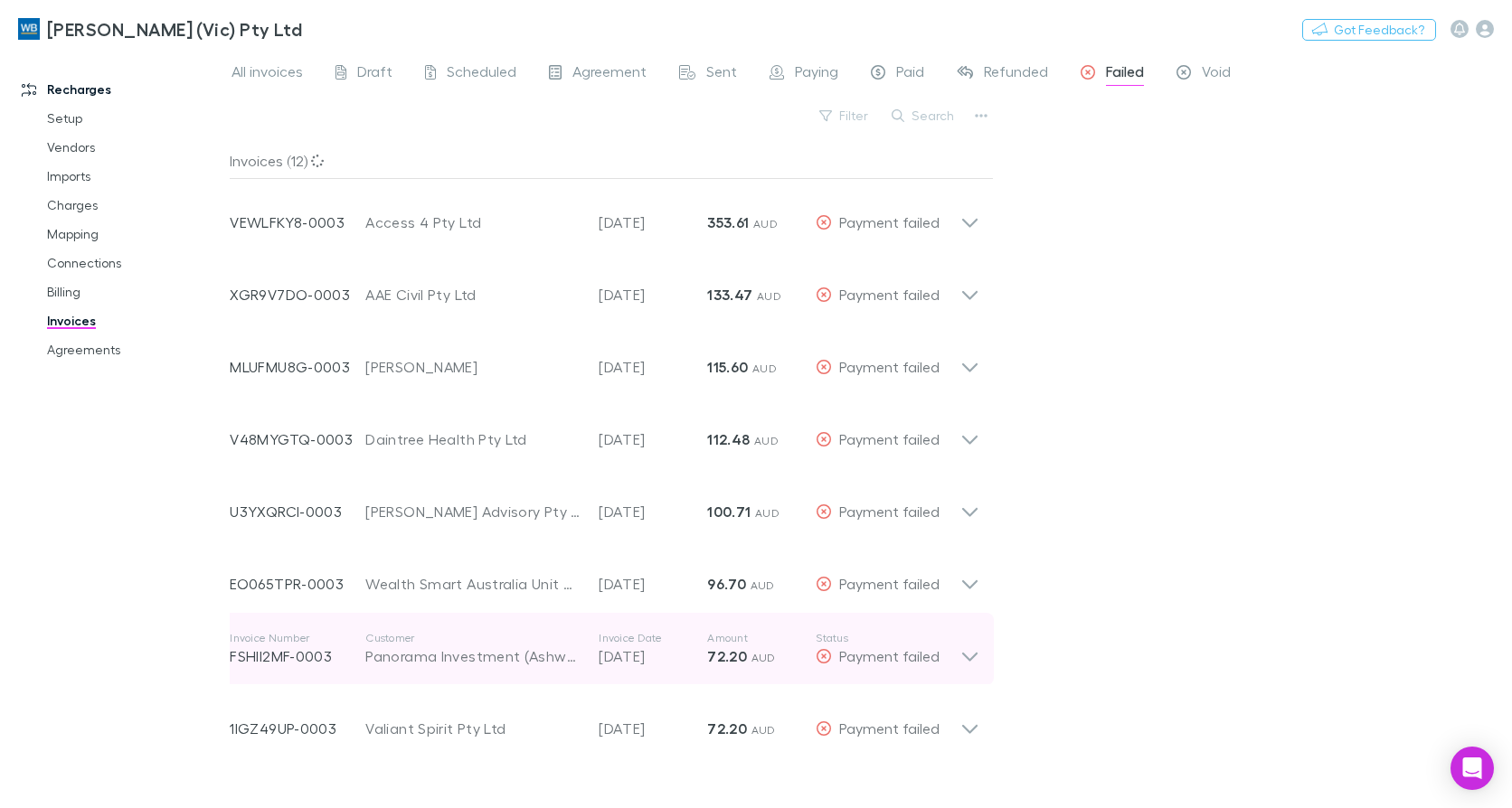
click at [972, 729] on icon at bounding box center [969, 721] width 19 height 36
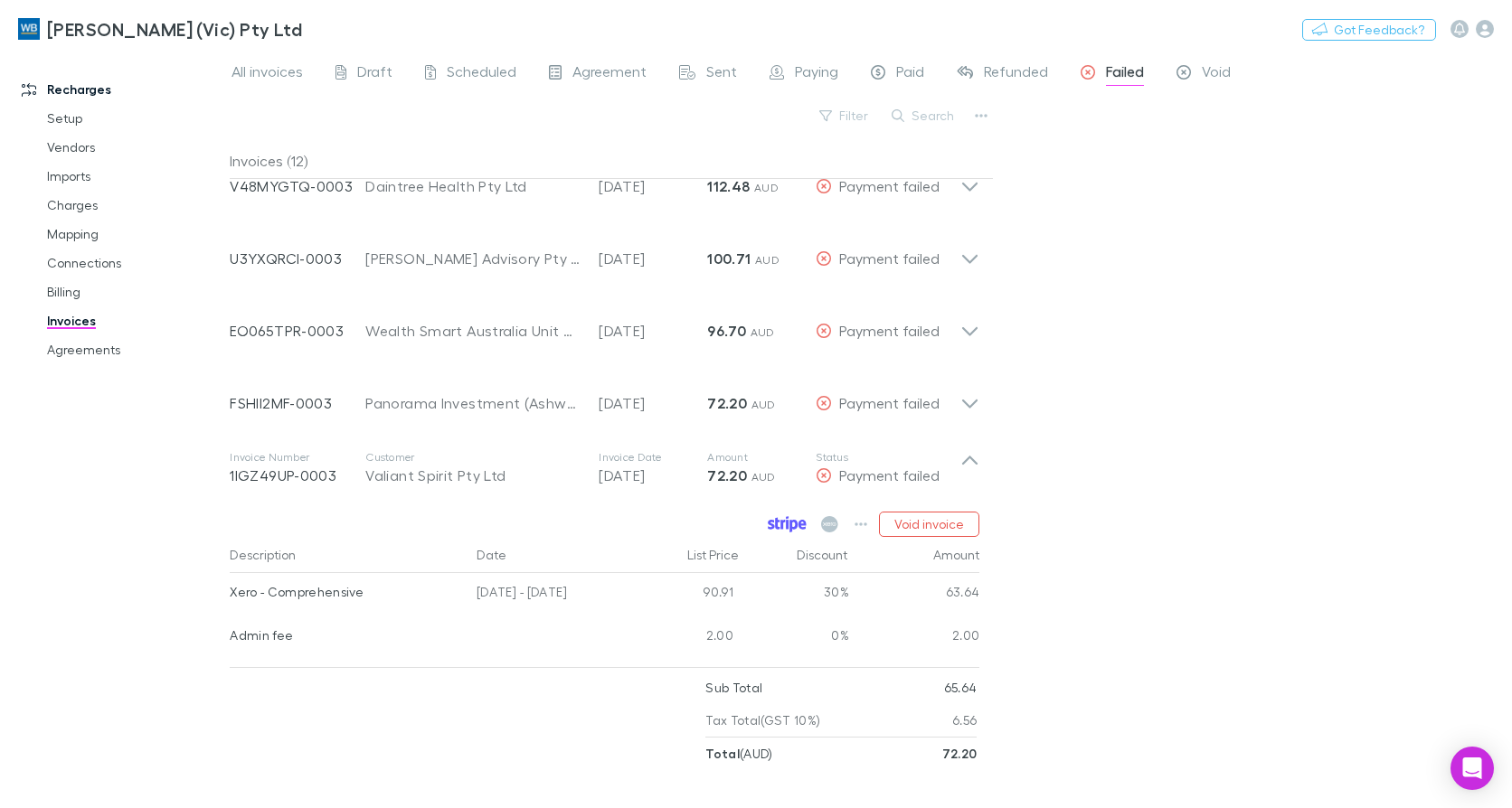
click at [788, 514] on link at bounding box center [787, 523] width 48 height 25
click at [62, 354] on link "Agreements" at bounding box center [134, 350] width 211 height 29
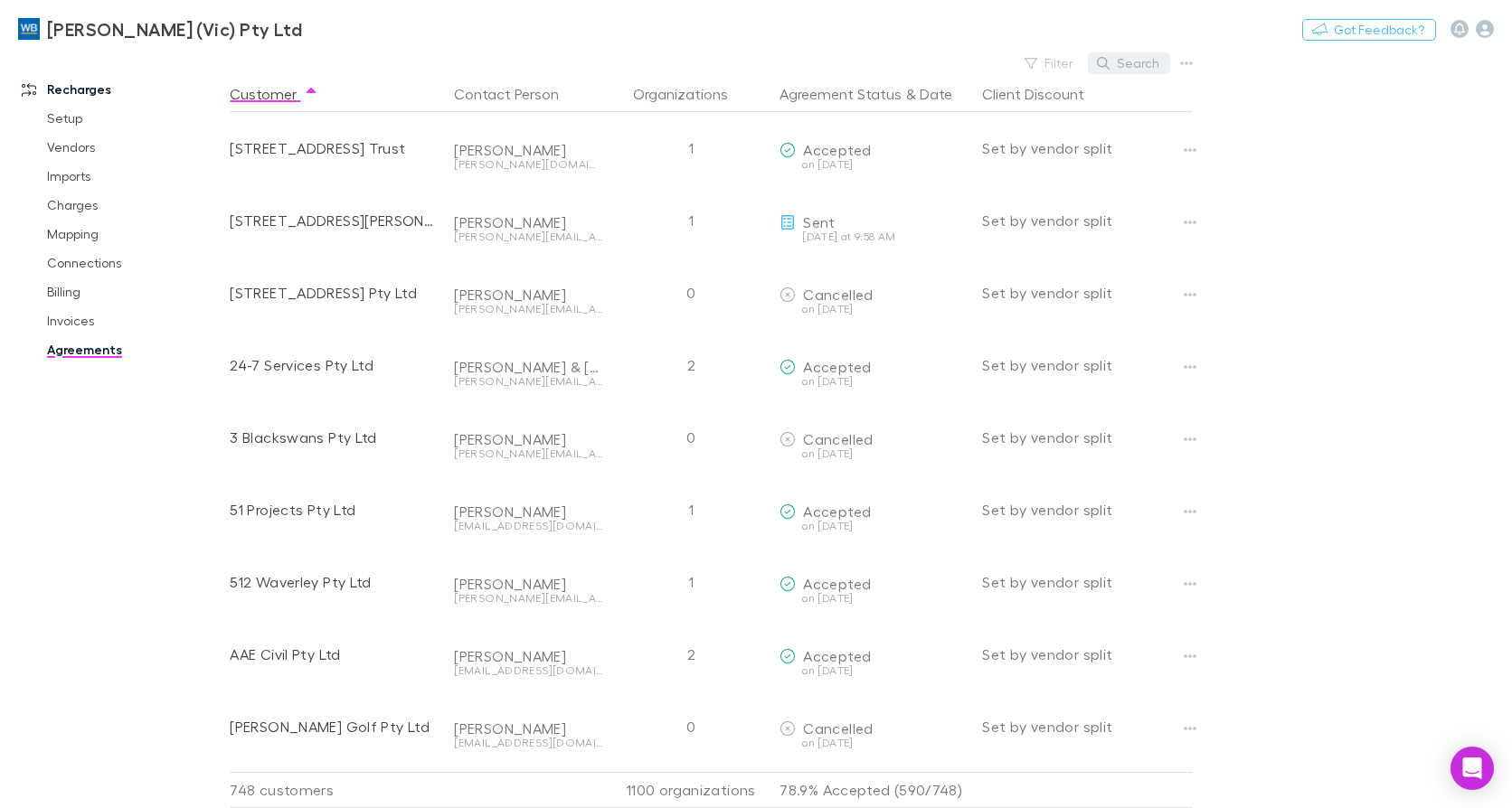
click at [1111, 55] on button "Search" at bounding box center [1129, 64] width 82 height 22
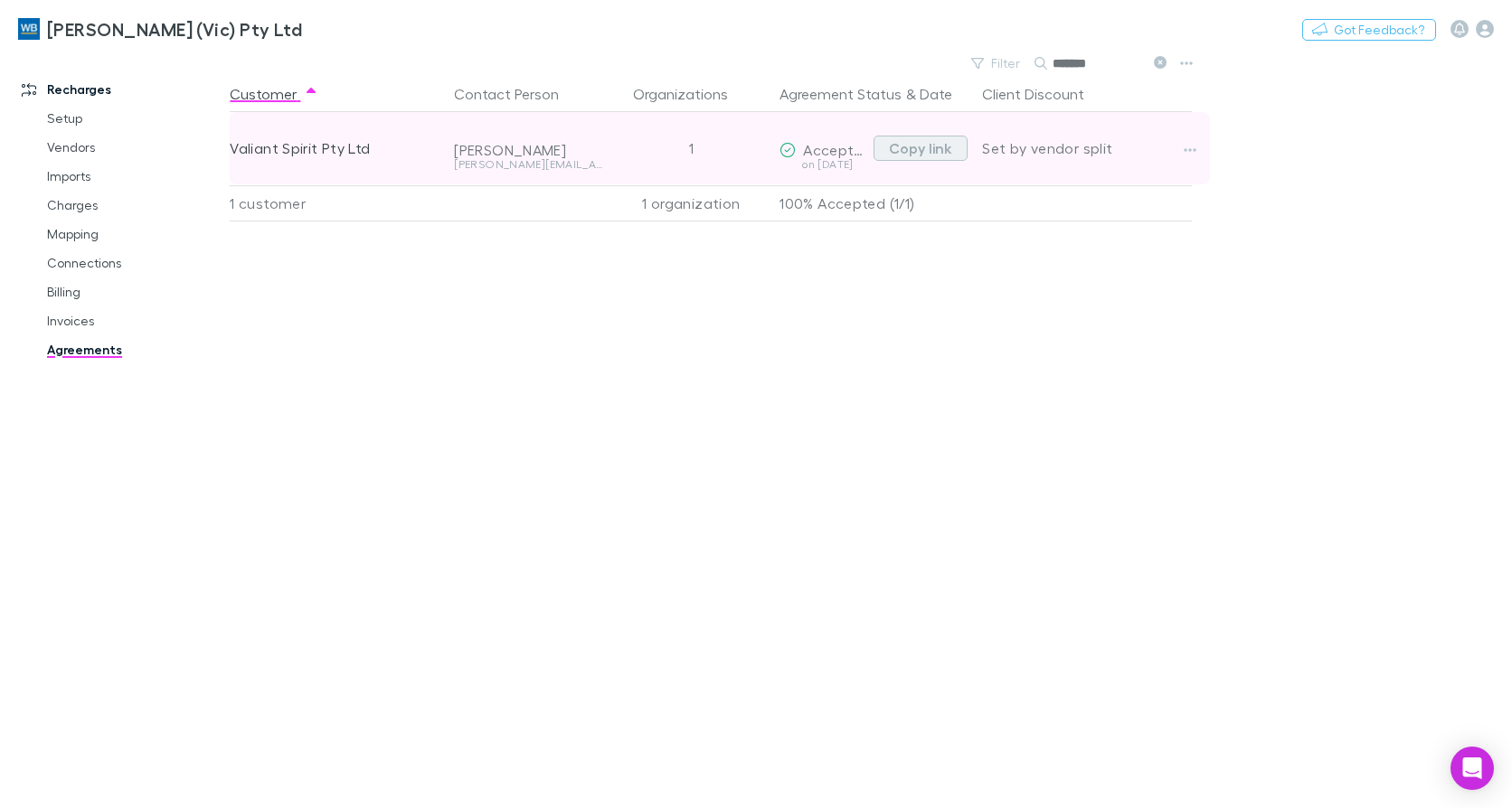
type input "*******"
click at [950, 145] on button "Copy link" at bounding box center [921, 148] width 94 height 25
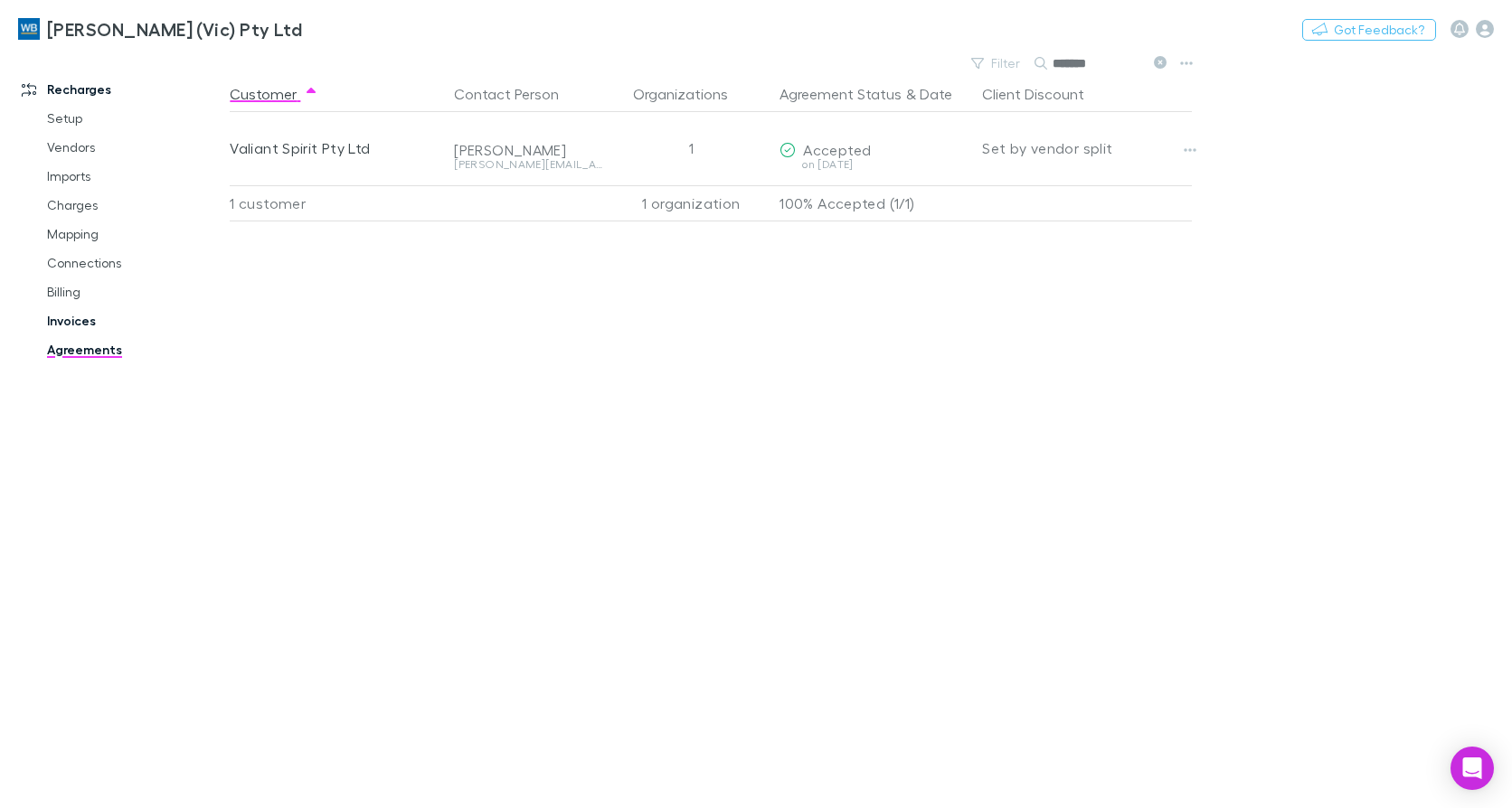
click at [59, 325] on link "Invoices" at bounding box center [134, 321] width 211 height 29
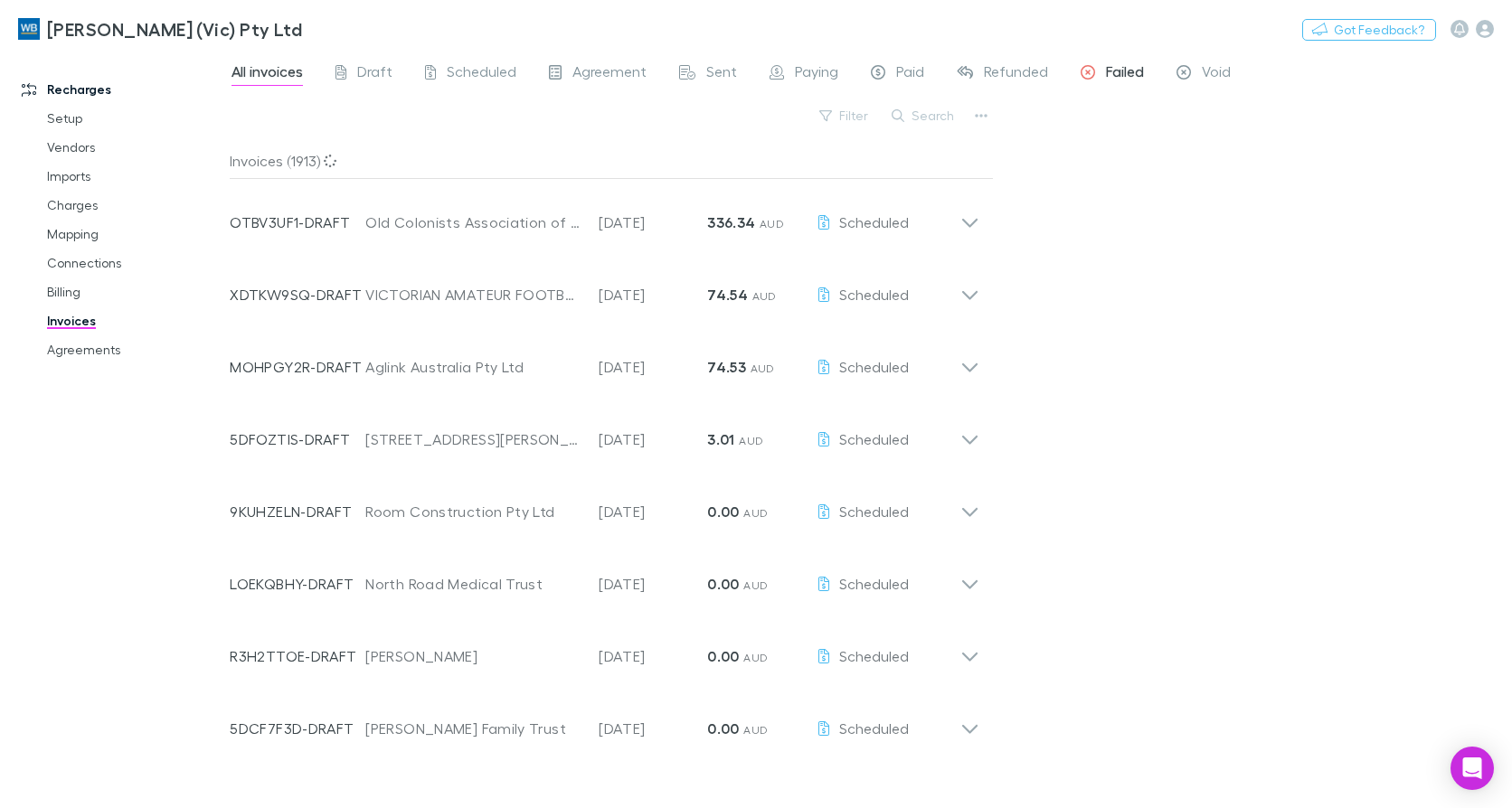
click at [1107, 77] on span "Failed" at bounding box center [1125, 74] width 38 height 24
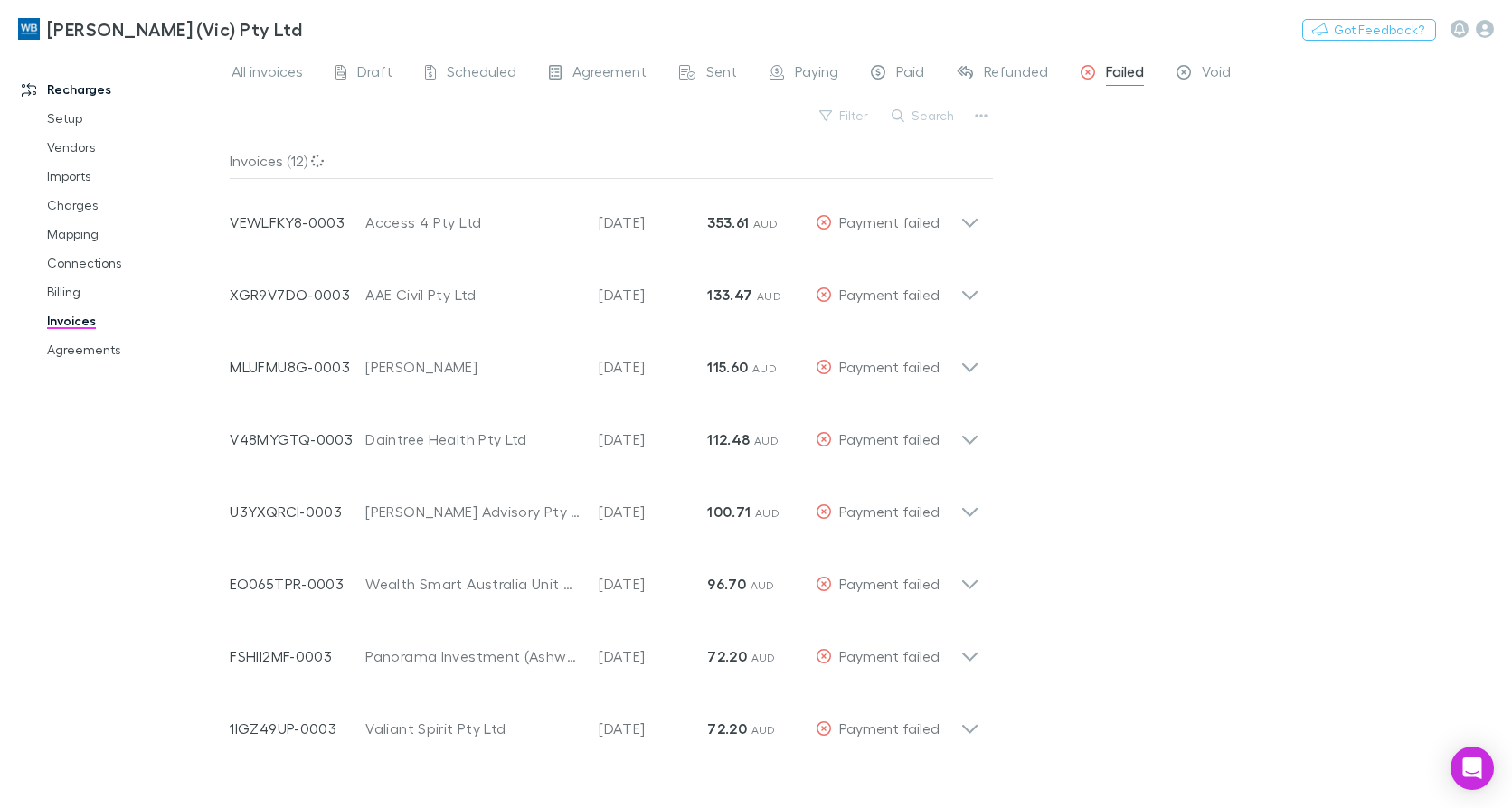
scroll to position [253, 0]
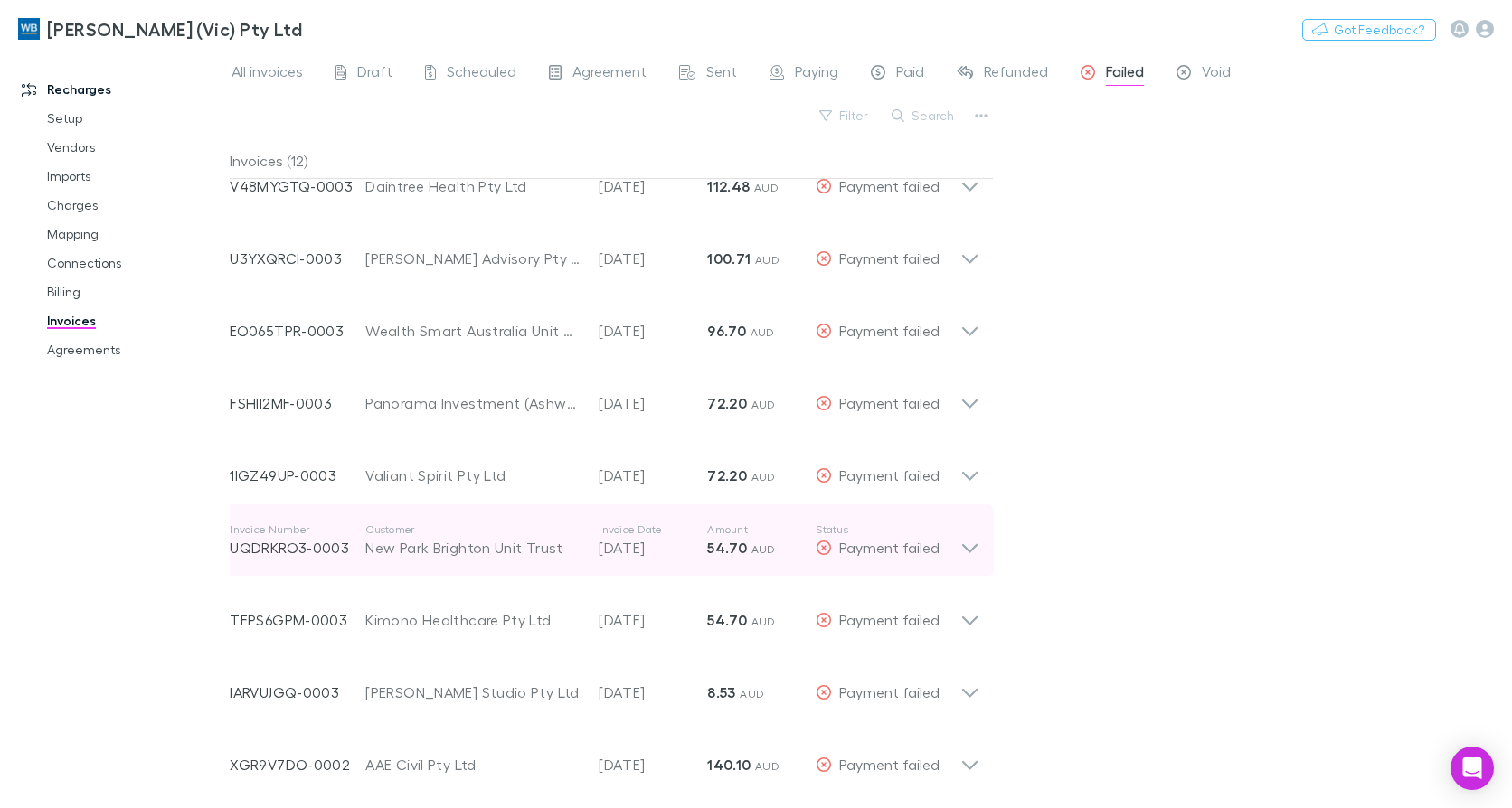
click at [975, 554] on icon at bounding box center [969, 540] width 19 height 36
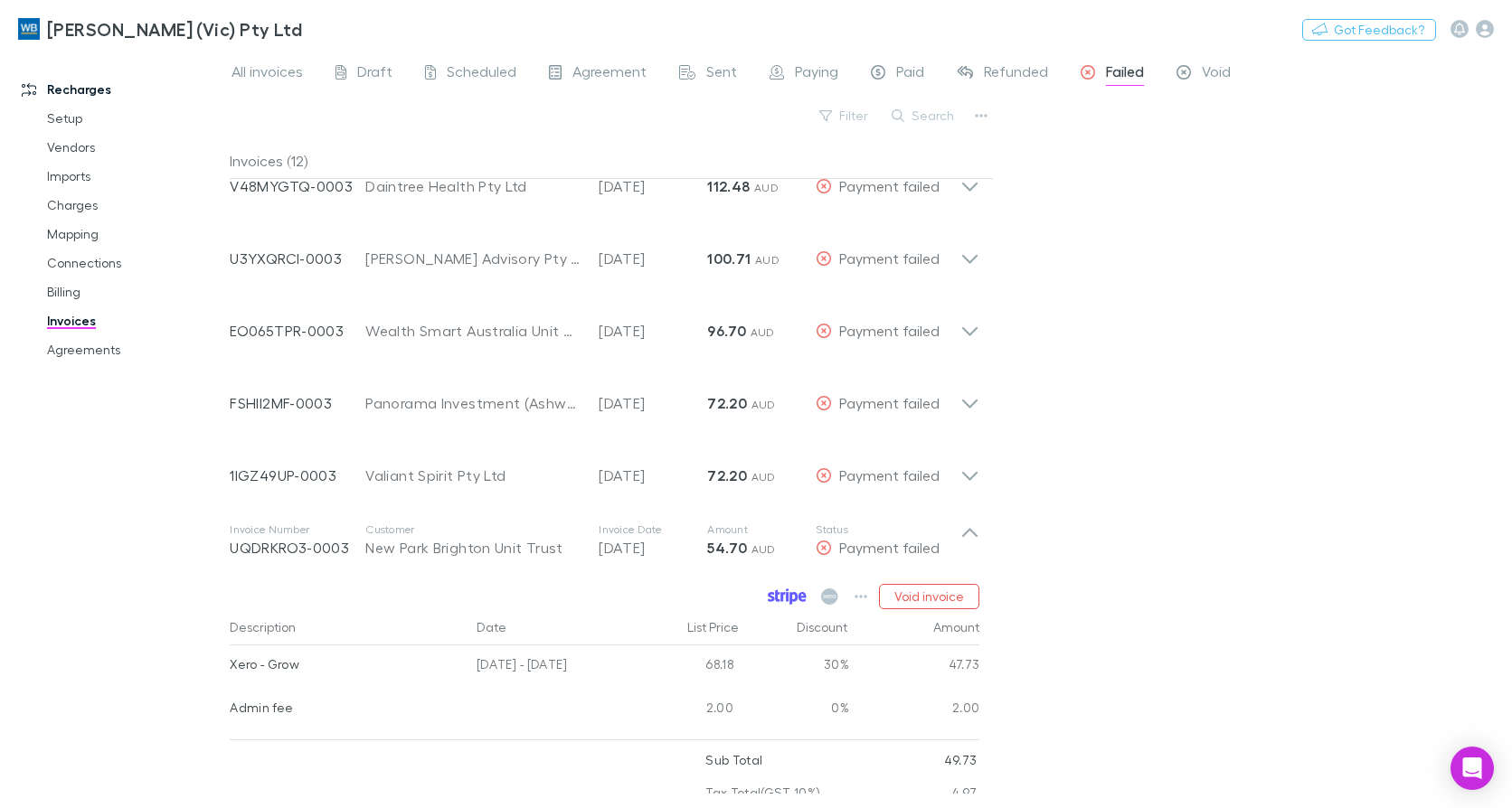
click at [788, 598] on icon at bounding box center [787, 596] width 39 height 16
click at [73, 339] on link "Agreements" at bounding box center [134, 350] width 211 height 29
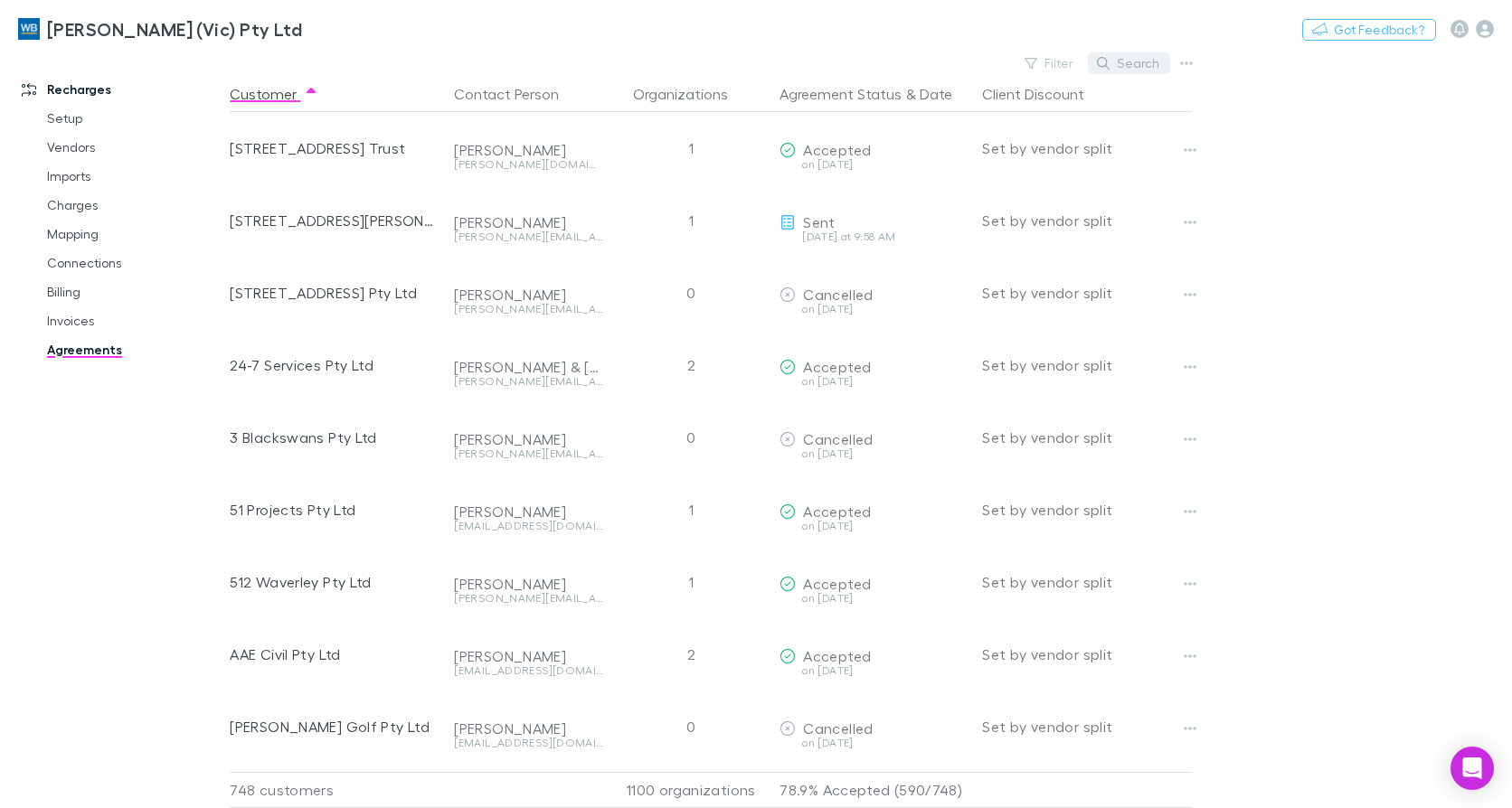
click at [1134, 58] on button "Search" at bounding box center [1129, 64] width 82 height 22
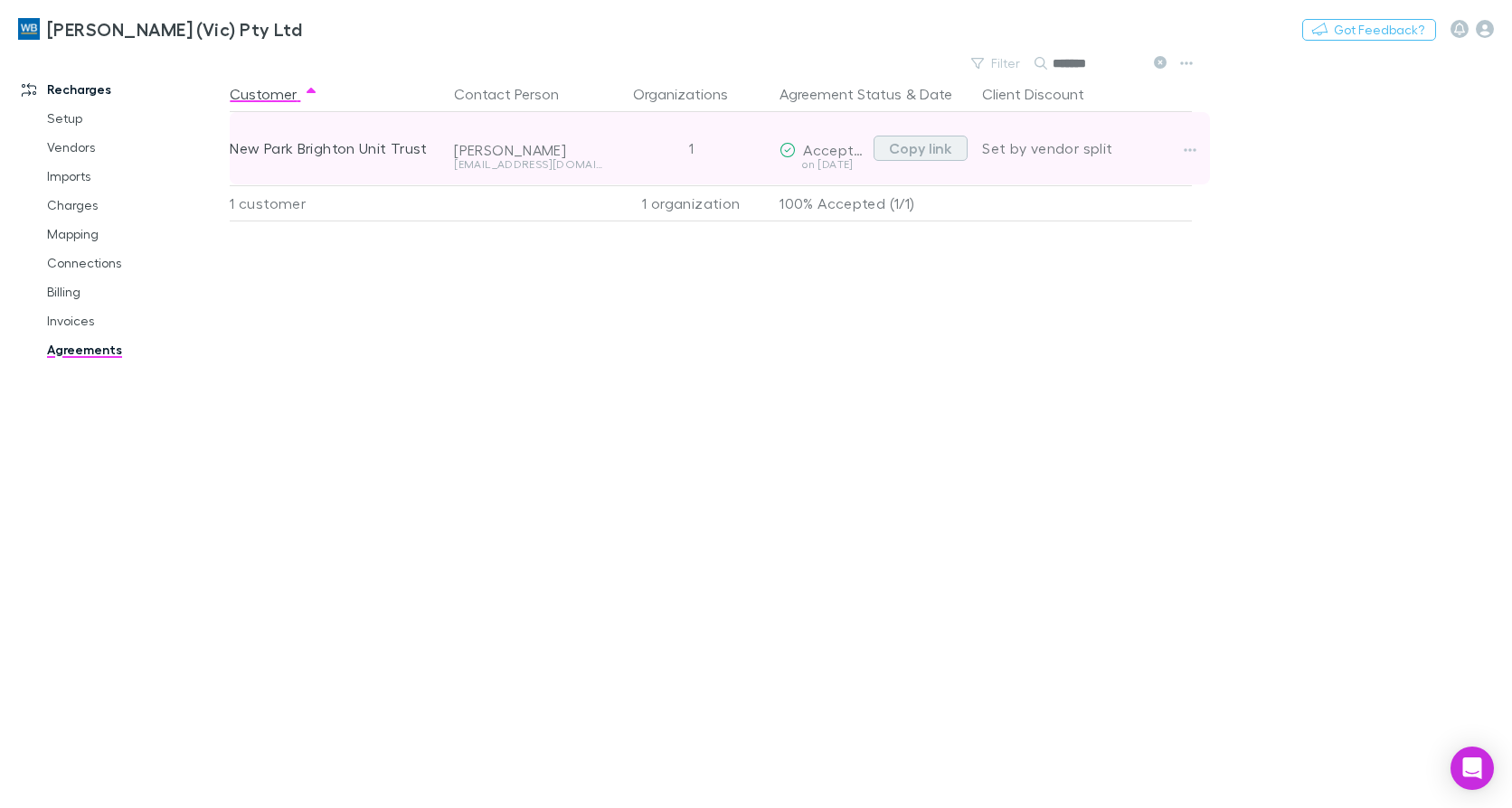
type input "*******"
click at [955, 148] on button "Copy link" at bounding box center [921, 148] width 94 height 25
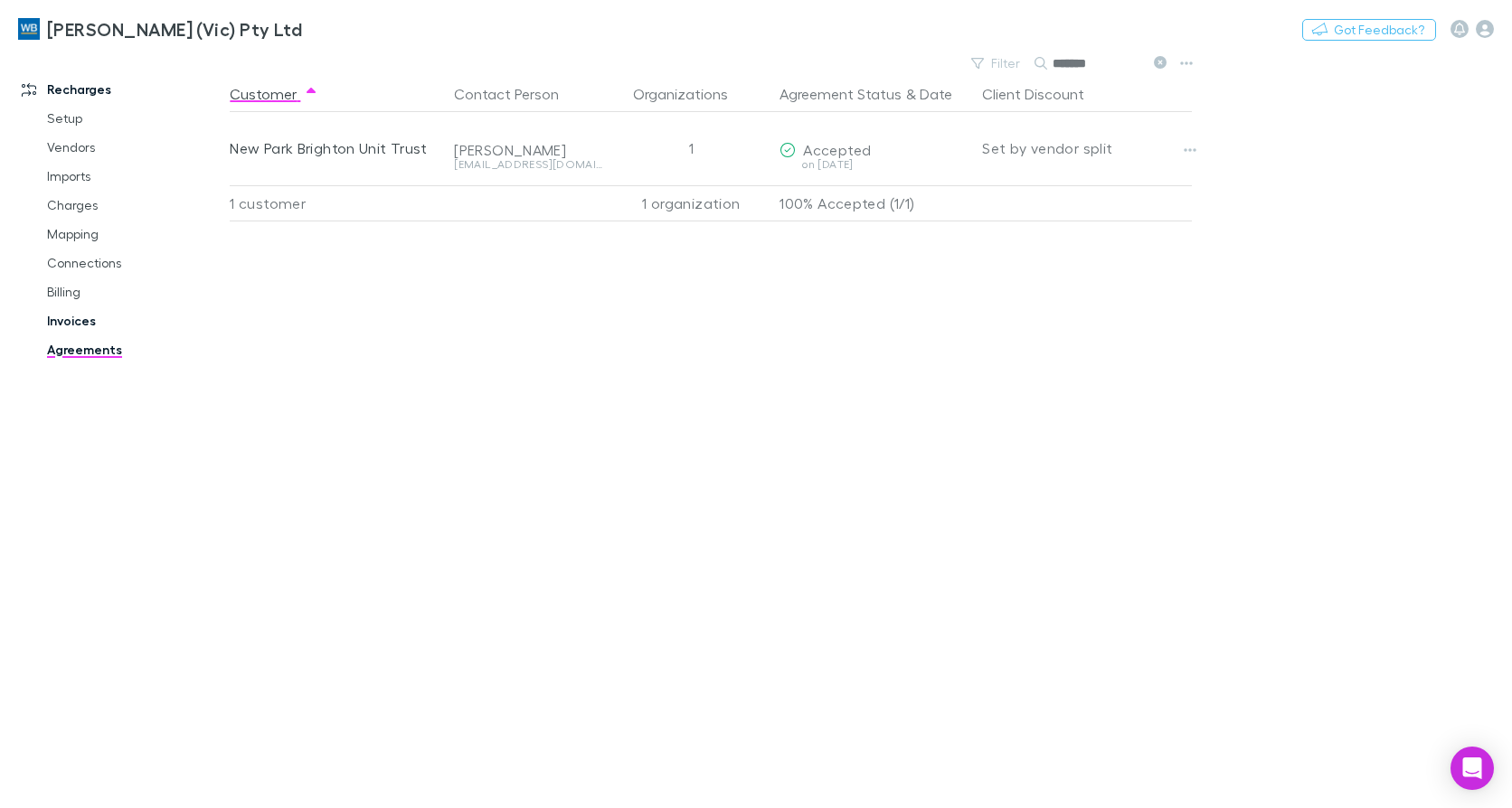
click at [66, 318] on link "Invoices" at bounding box center [134, 321] width 211 height 29
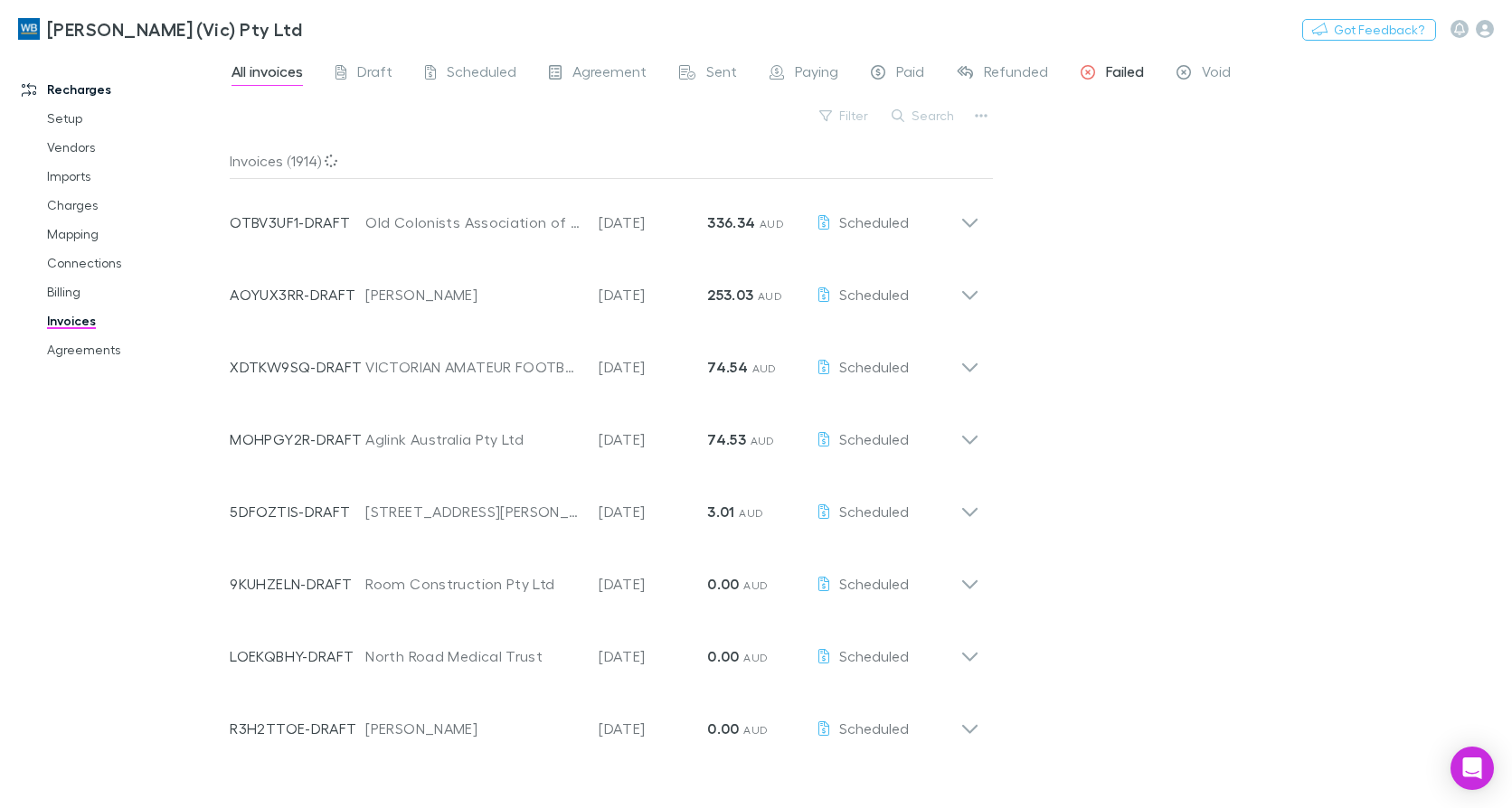
click at [1112, 72] on span "Failed" at bounding box center [1125, 74] width 38 height 24
click at [1100, 72] on div "Failed" at bounding box center [1112, 74] width 63 height 24
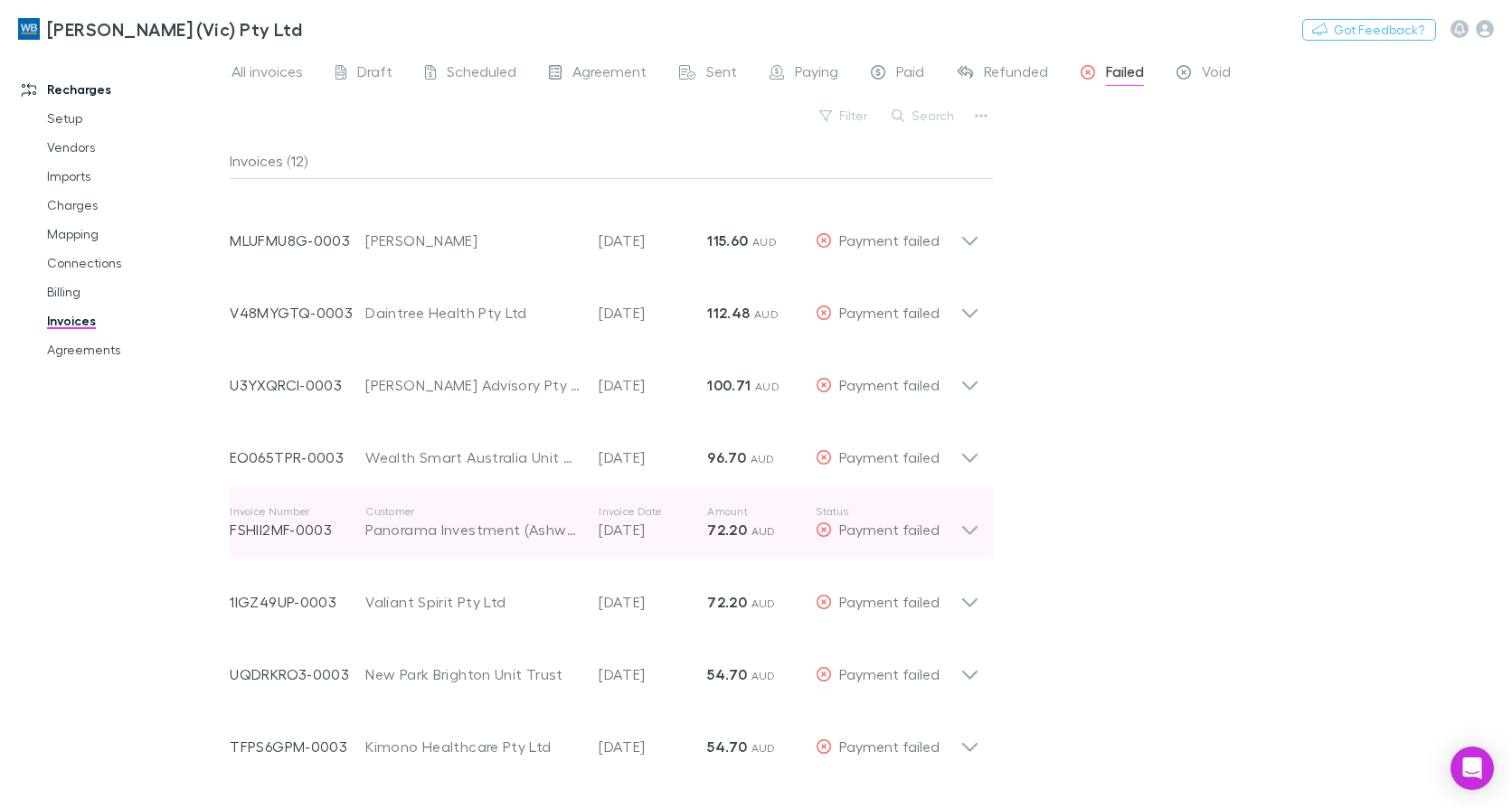
scroll to position [253, 0]
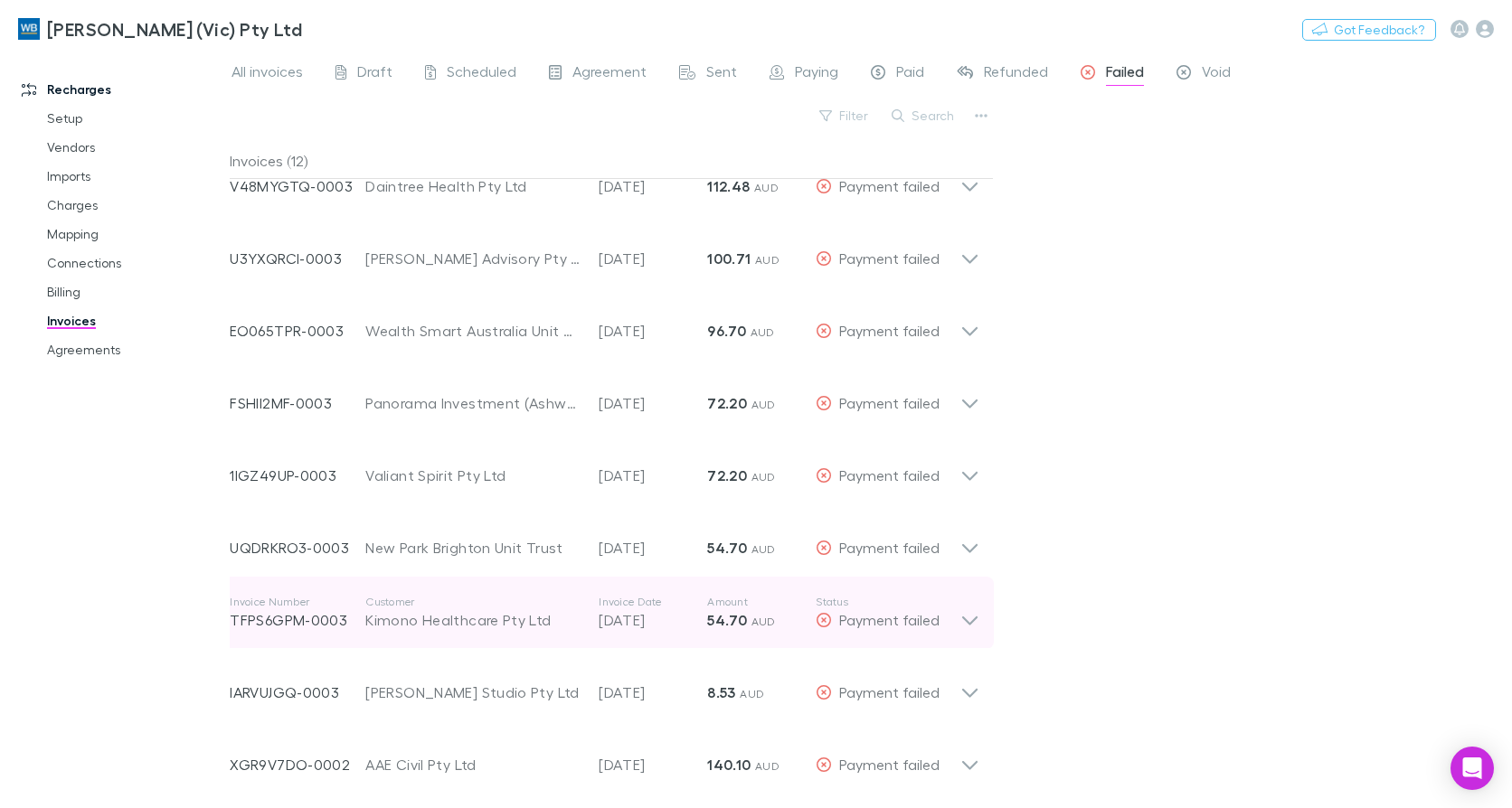
click at [966, 625] on icon at bounding box center [969, 613] width 19 height 36
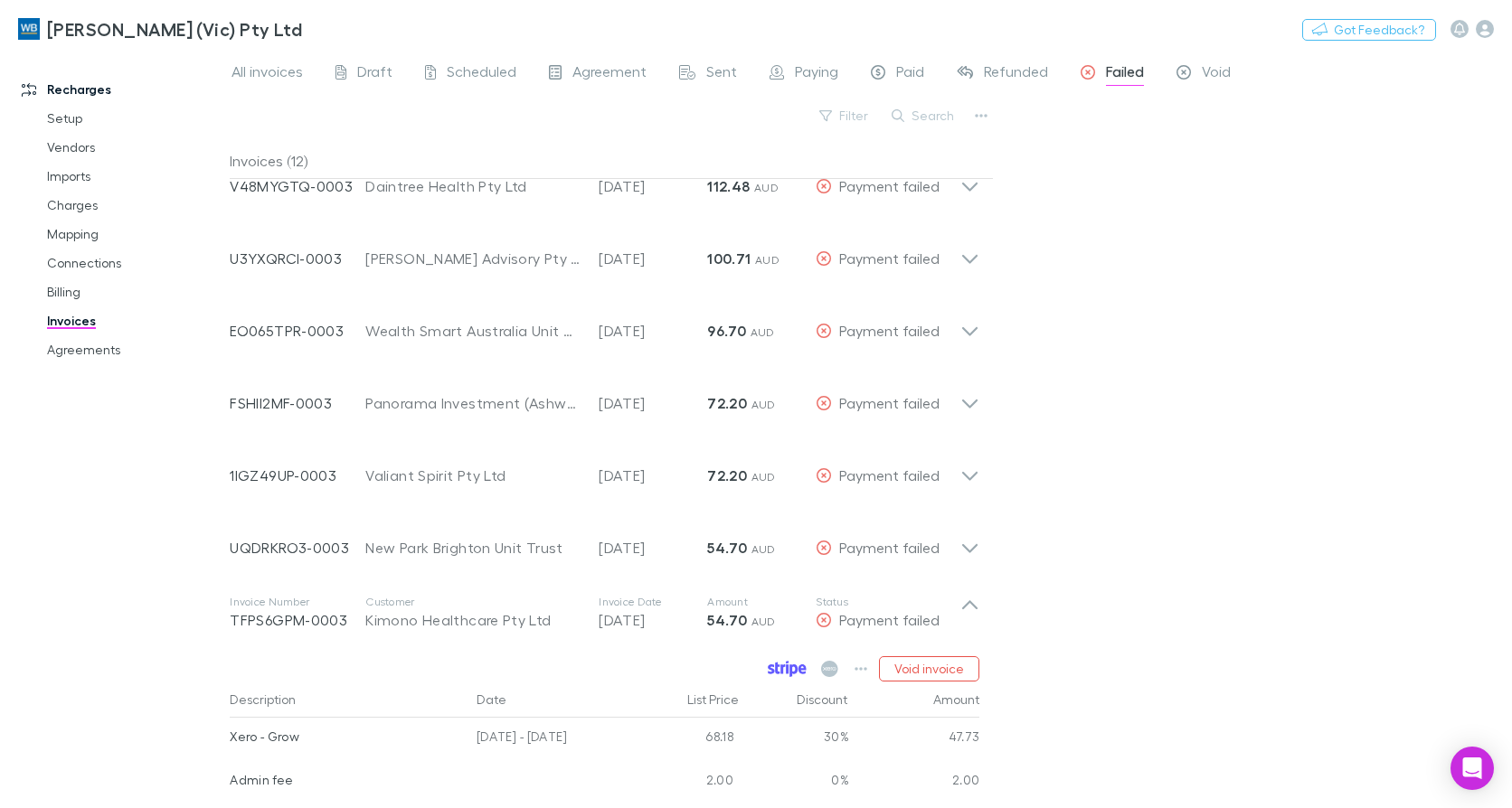
click at [799, 664] on icon at bounding box center [787, 669] width 39 height 16
click at [86, 349] on link "Agreements" at bounding box center [134, 350] width 211 height 29
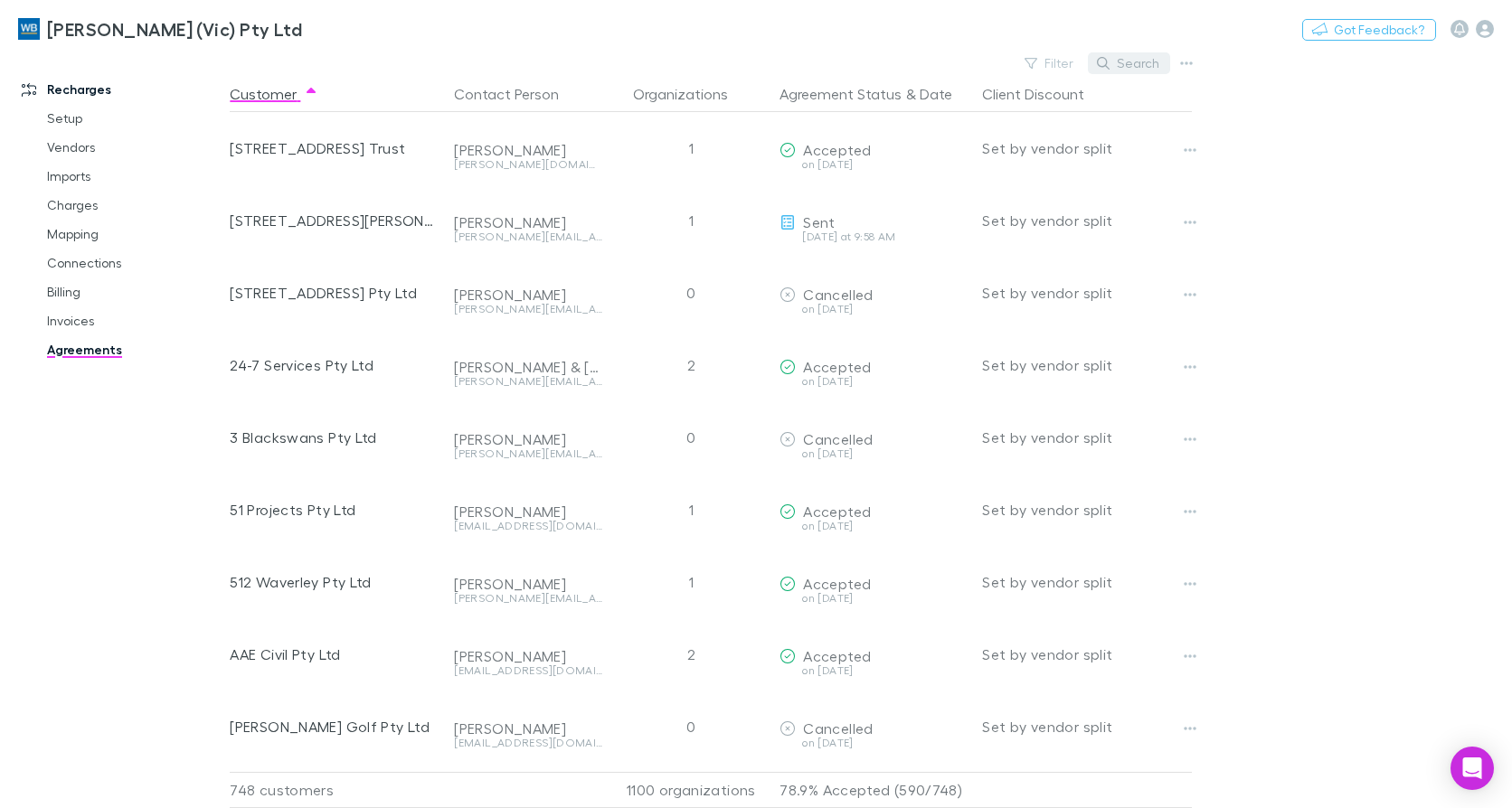
click at [1145, 55] on button "Search" at bounding box center [1129, 64] width 82 height 22
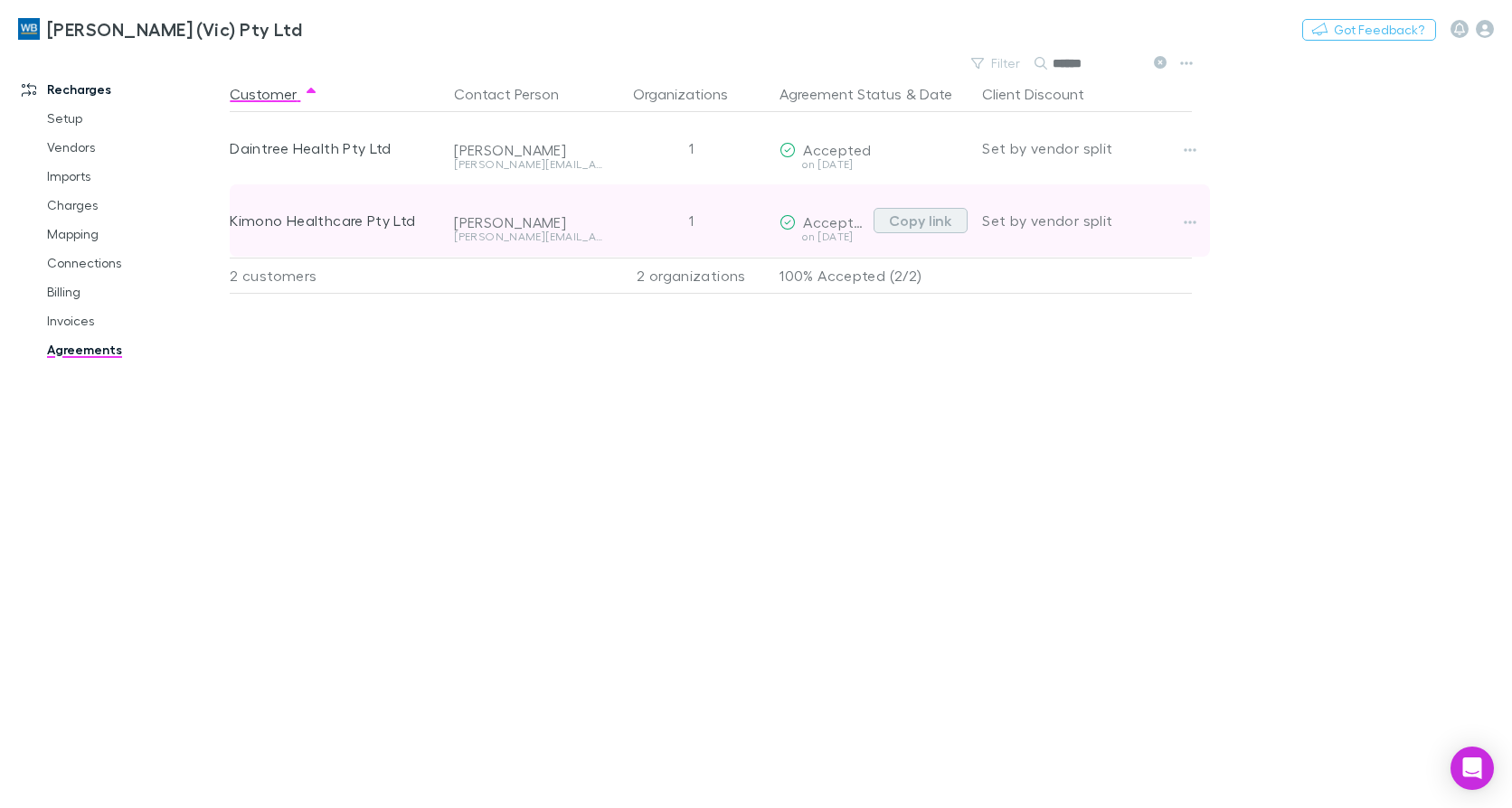
type input "******"
click at [918, 224] on button "Copy link" at bounding box center [921, 220] width 94 height 25
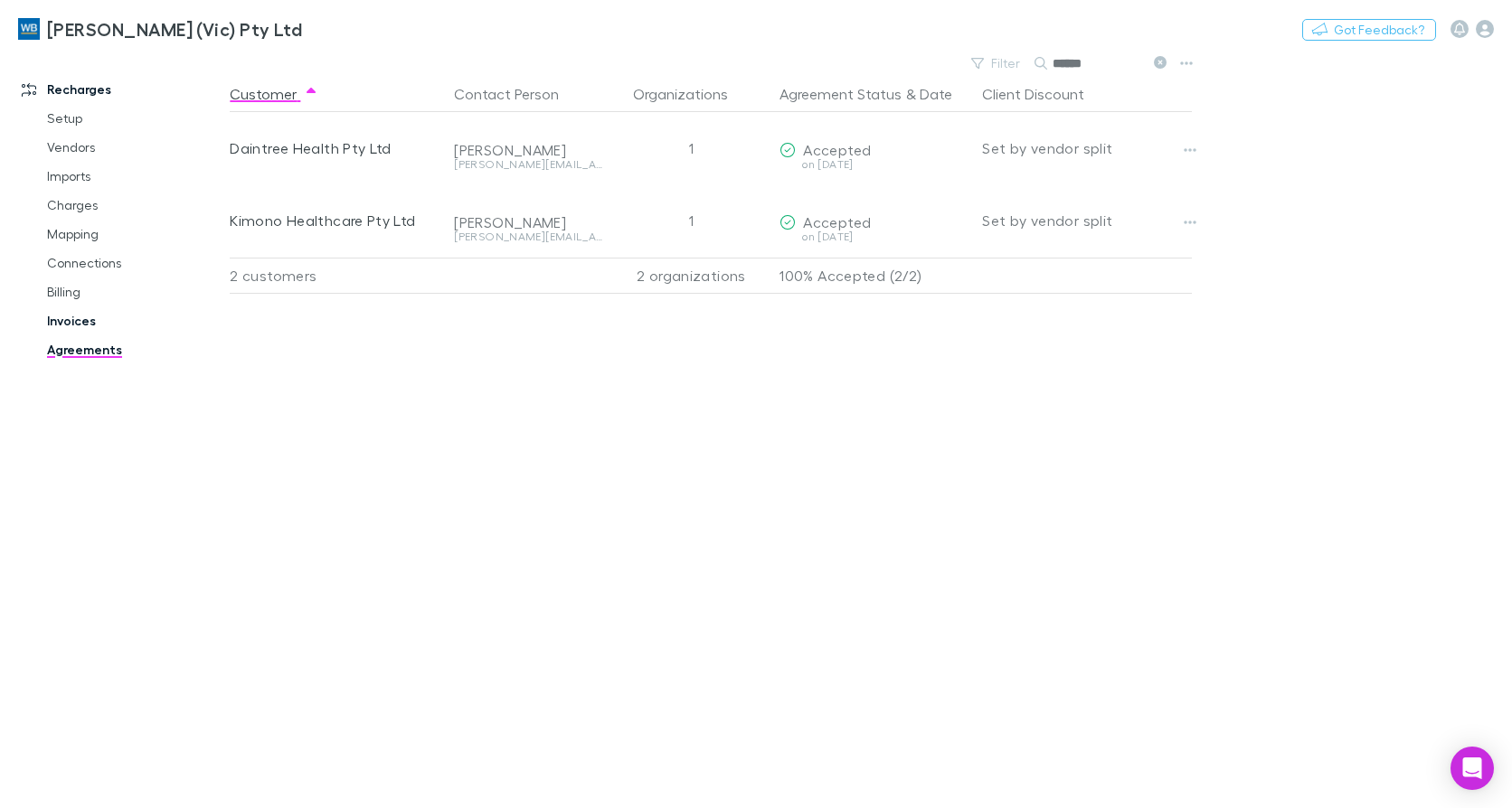
click at [73, 313] on link "Invoices" at bounding box center [134, 321] width 211 height 29
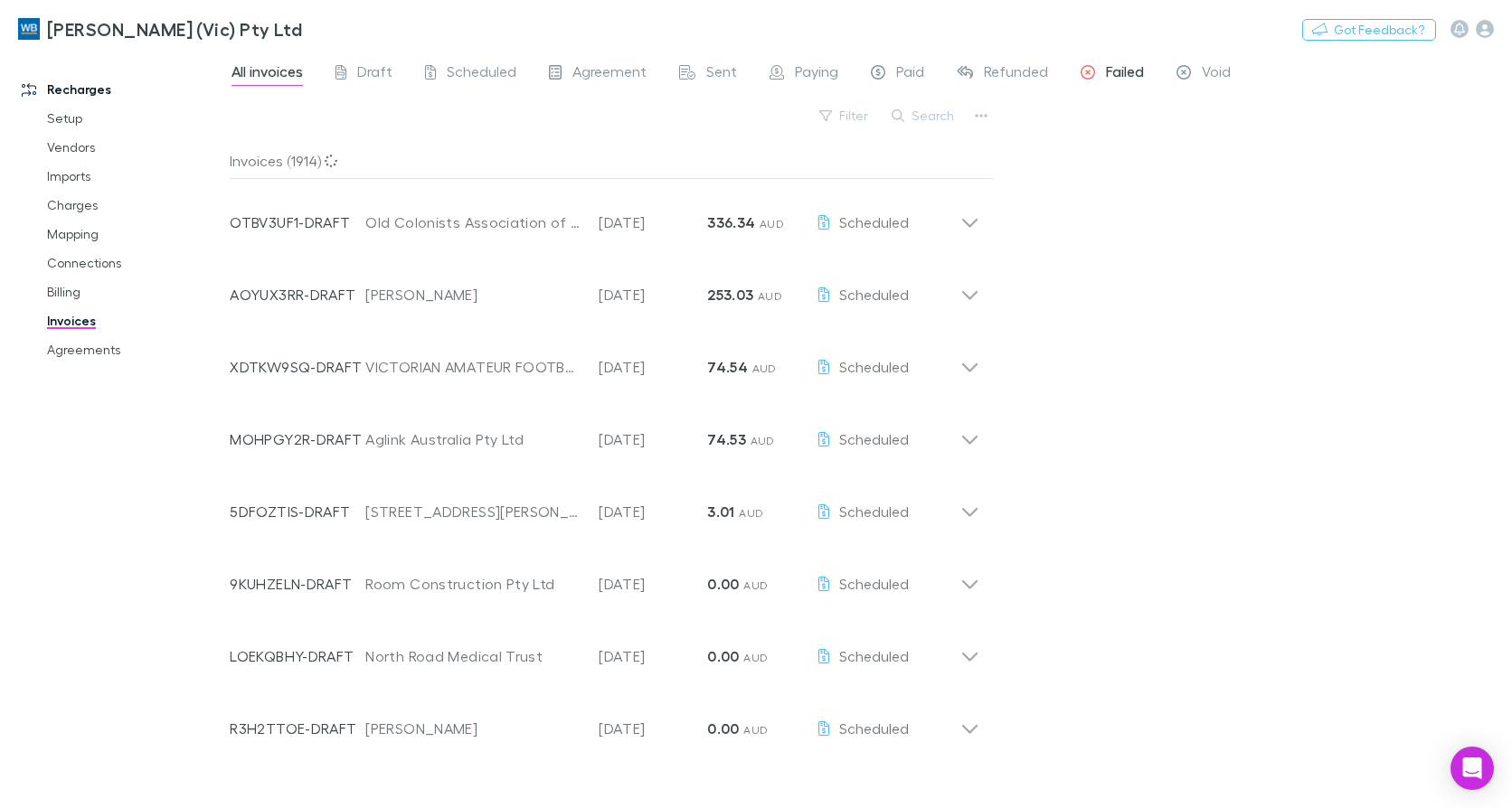
click at [1106, 64] on span "Failed" at bounding box center [1125, 74] width 38 height 24
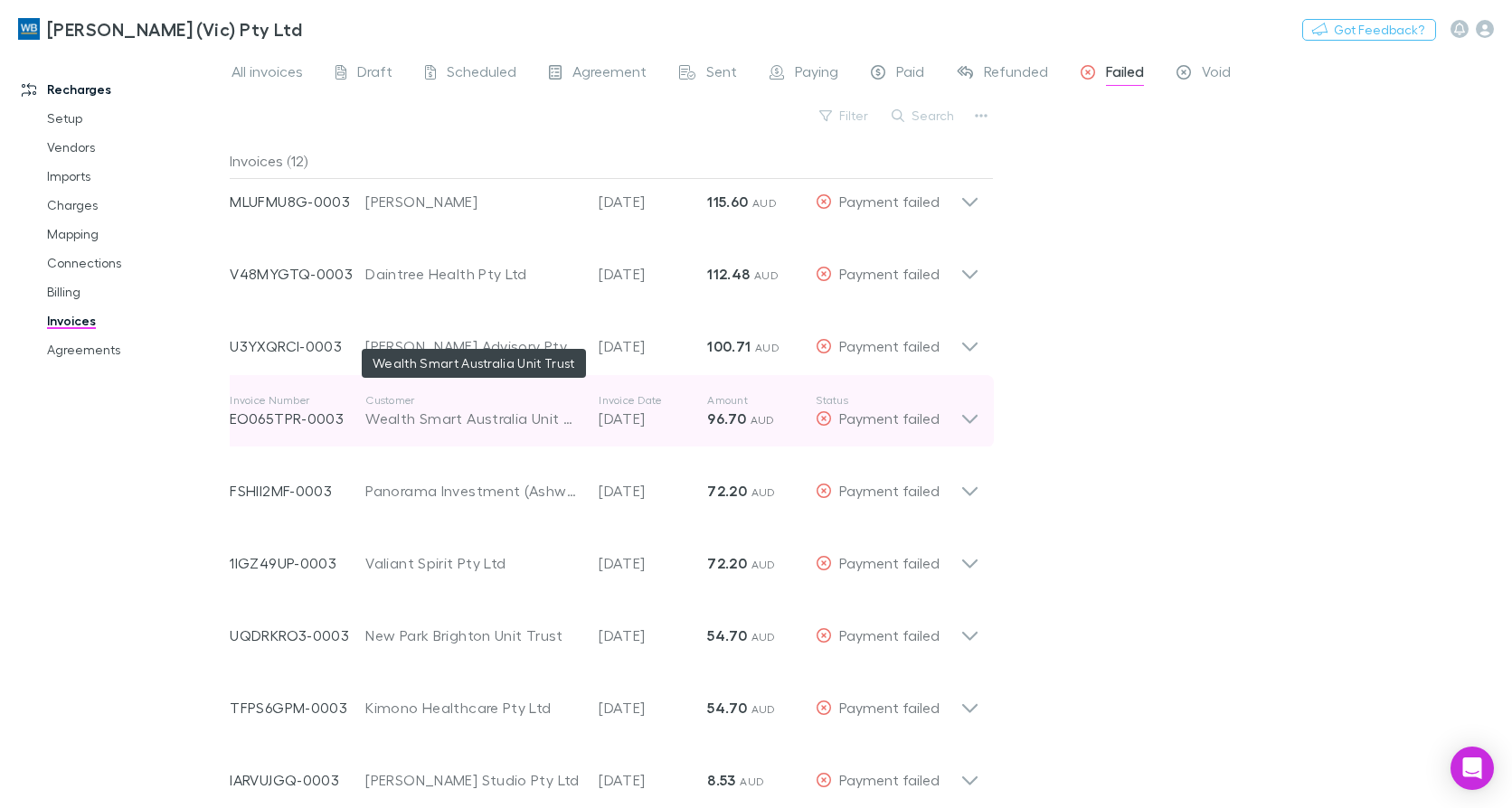
scroll to position [253, 0]
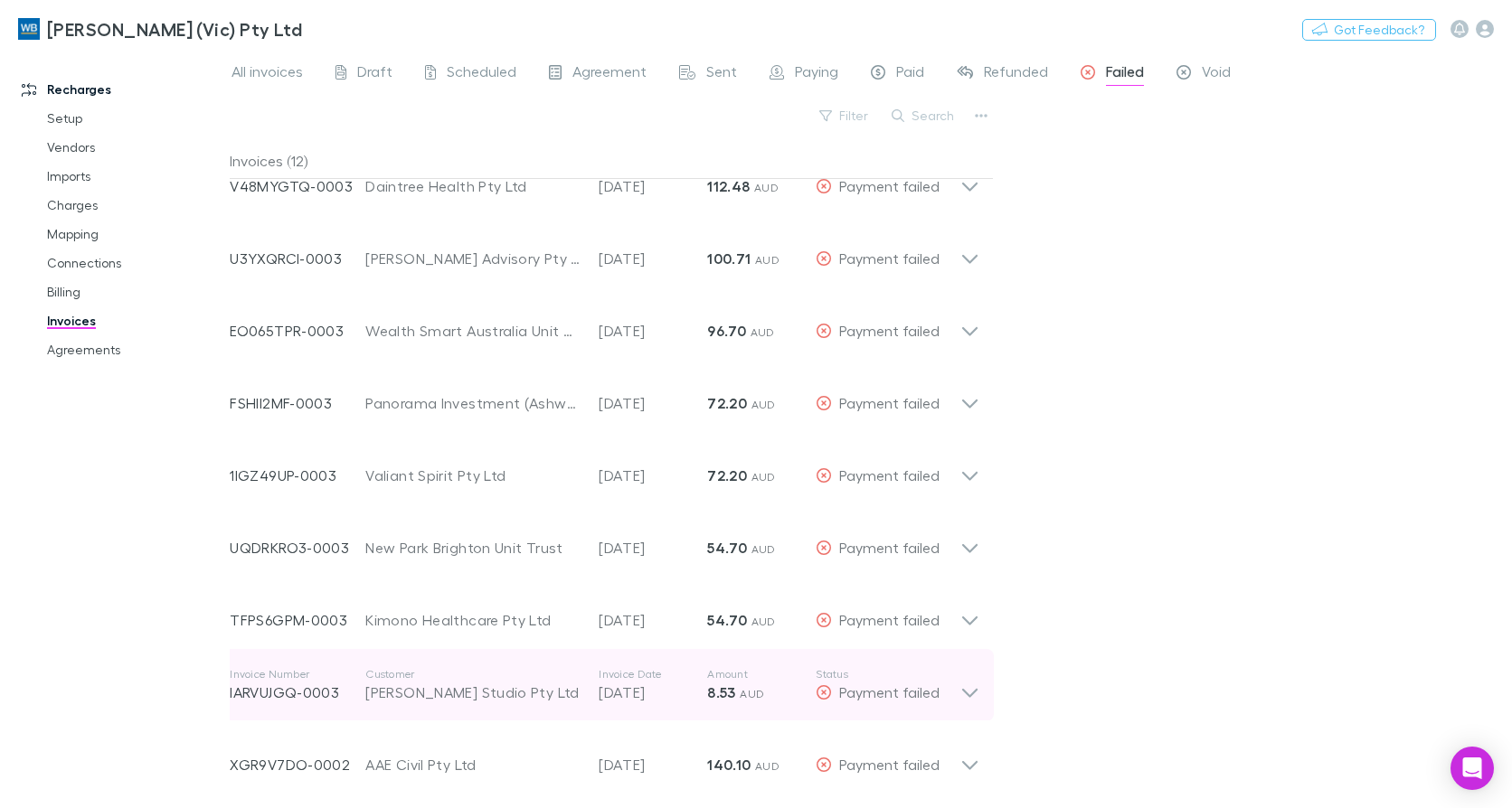
click at [975, 699] on icon at bounding box center [969, 685] width 19 height 36
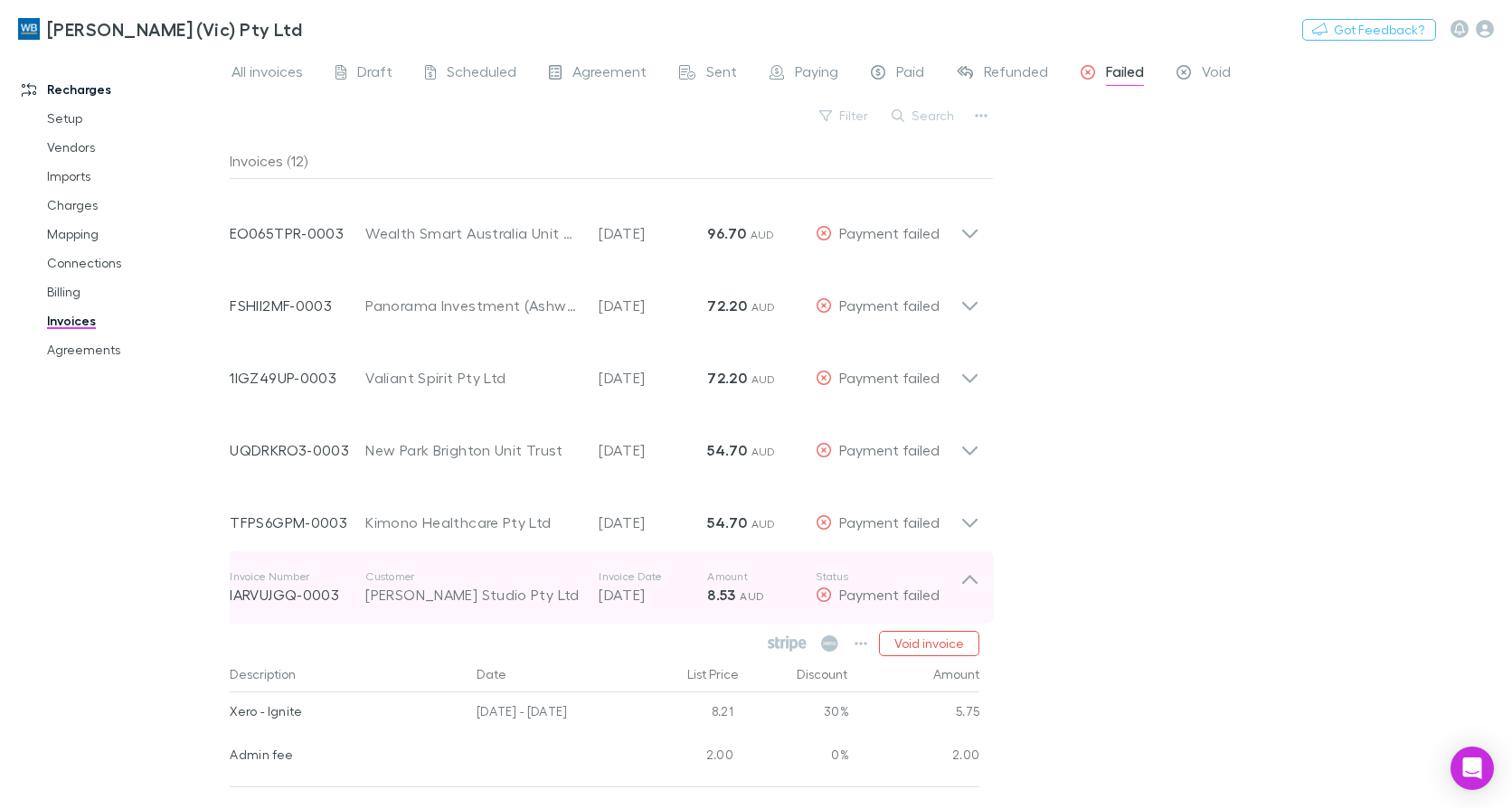
scroll to position [434, 0]
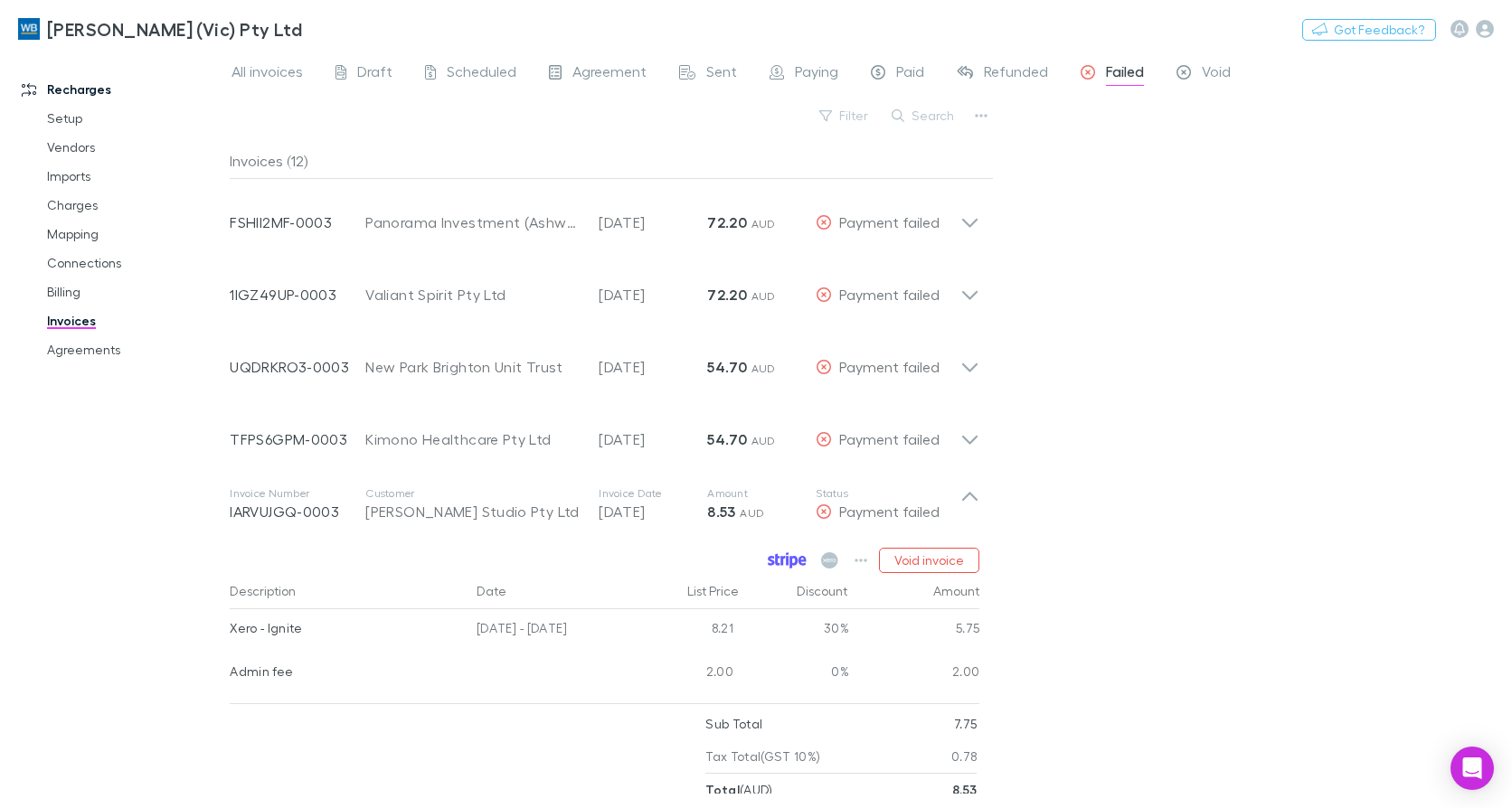
click at [782, 558] on icon at bounding box center [787, 560] width 39 height 16
click at [75, 351] on link "Agreements" at bounding box center [134, 350] width 211 height 29
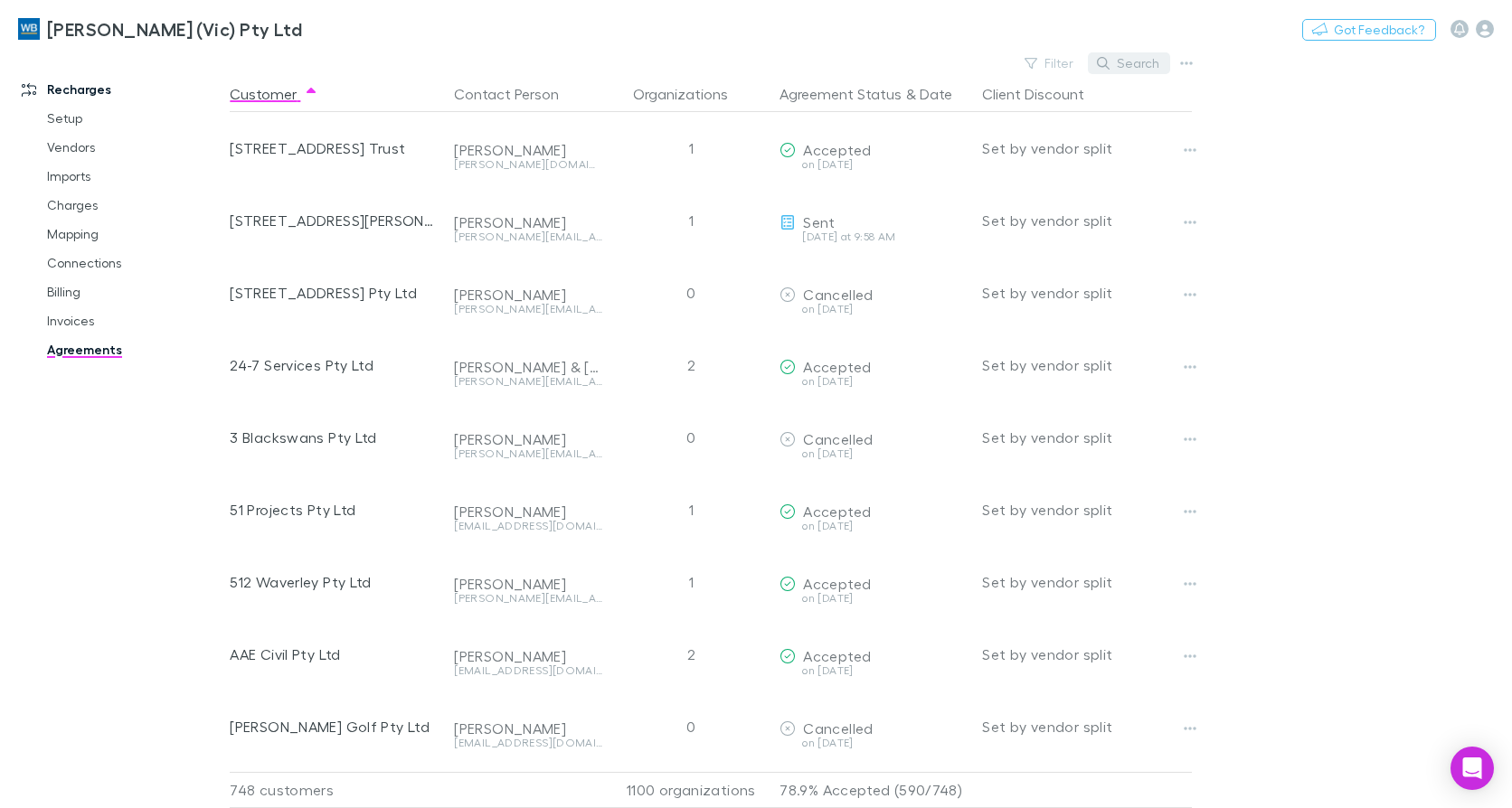
click at [1130, 63] on button "Search" at bounding box center [1129, 64] width 82 height 22
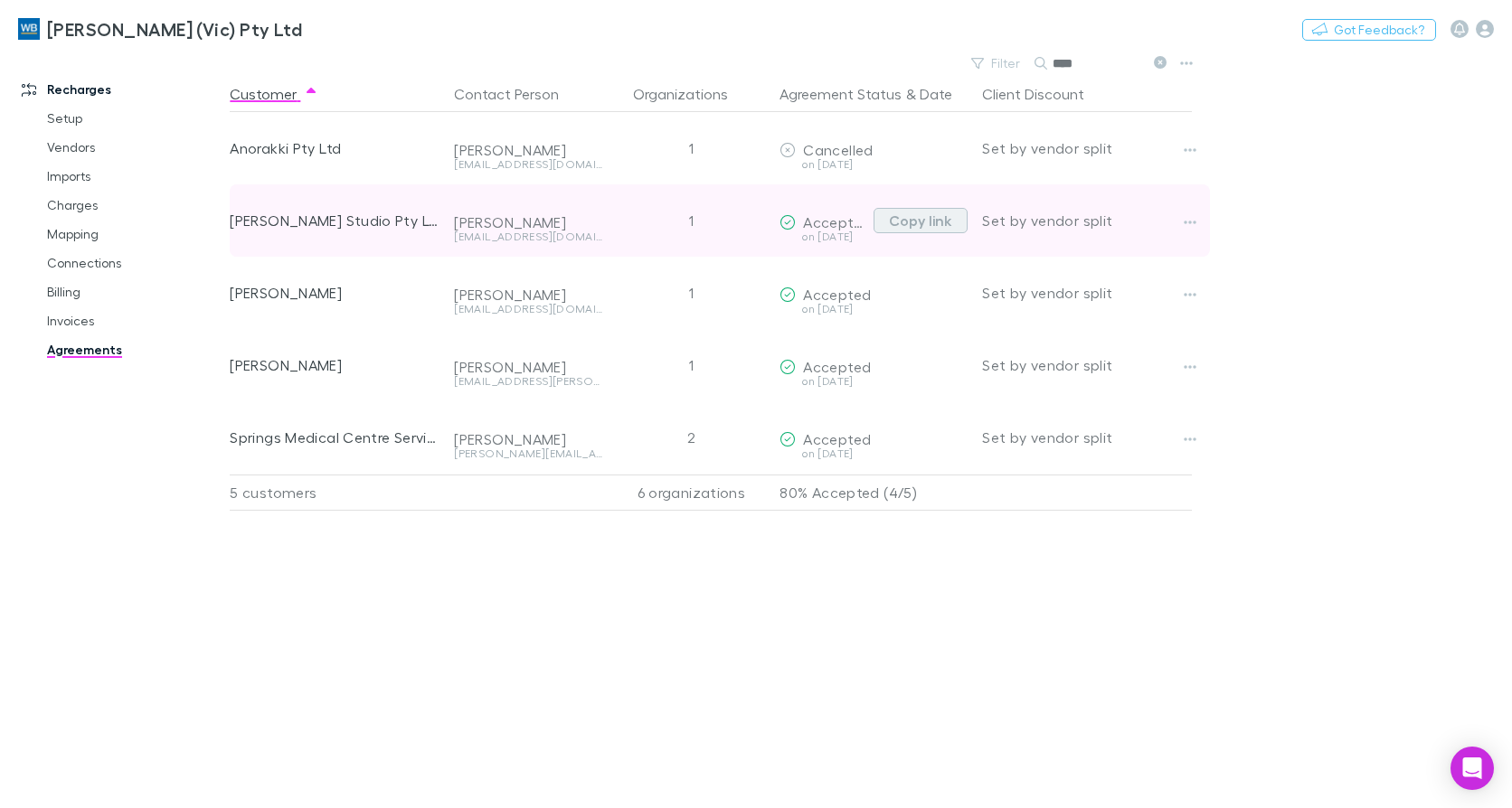
type input "****"
click at [919, 222] on button "Copy link" at bounding box center [921, 220] width 94 height 25
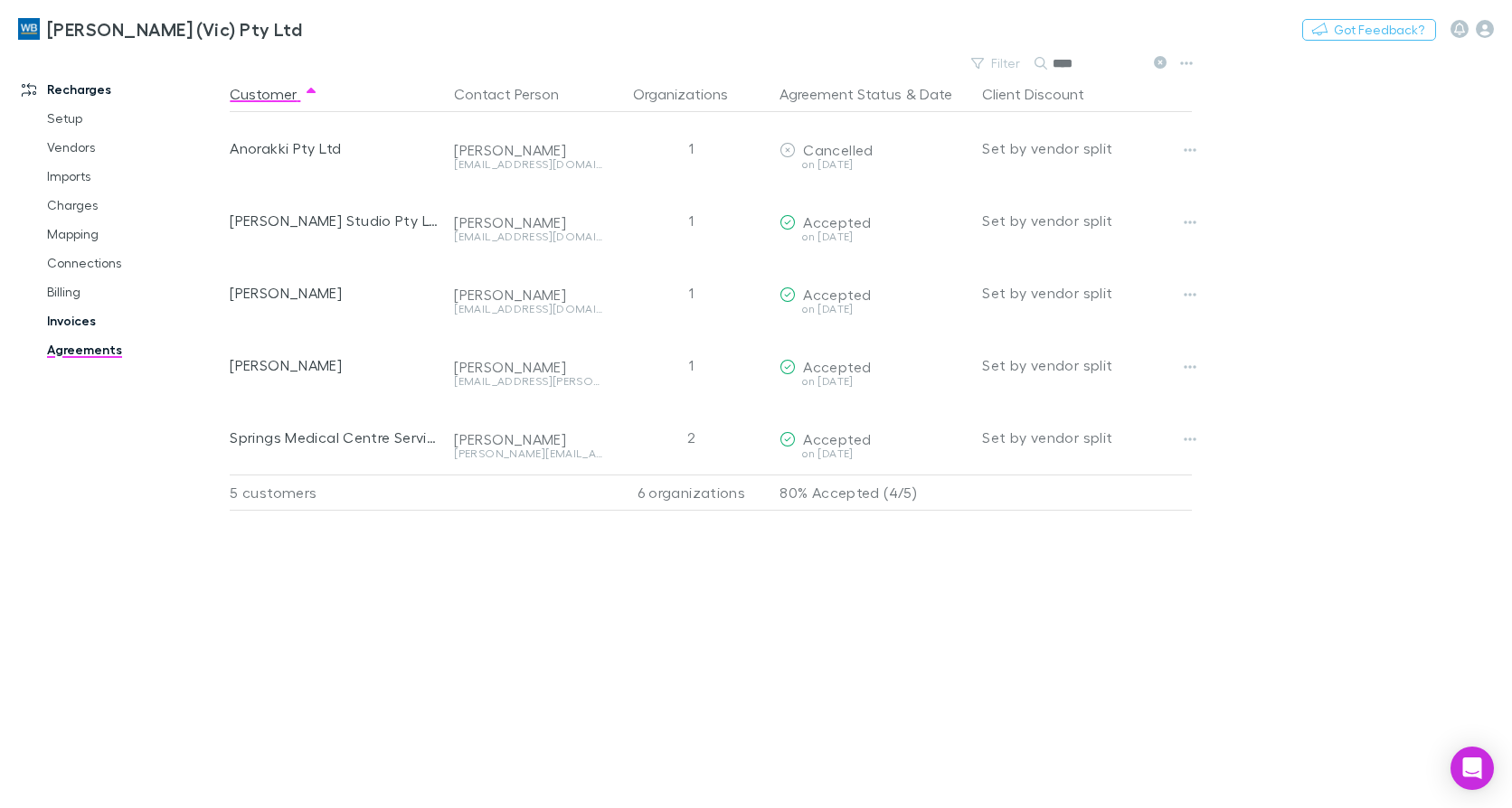
click at [96, 325] on link "Invoices" at bounding box center [134, 321] width 211 height 29
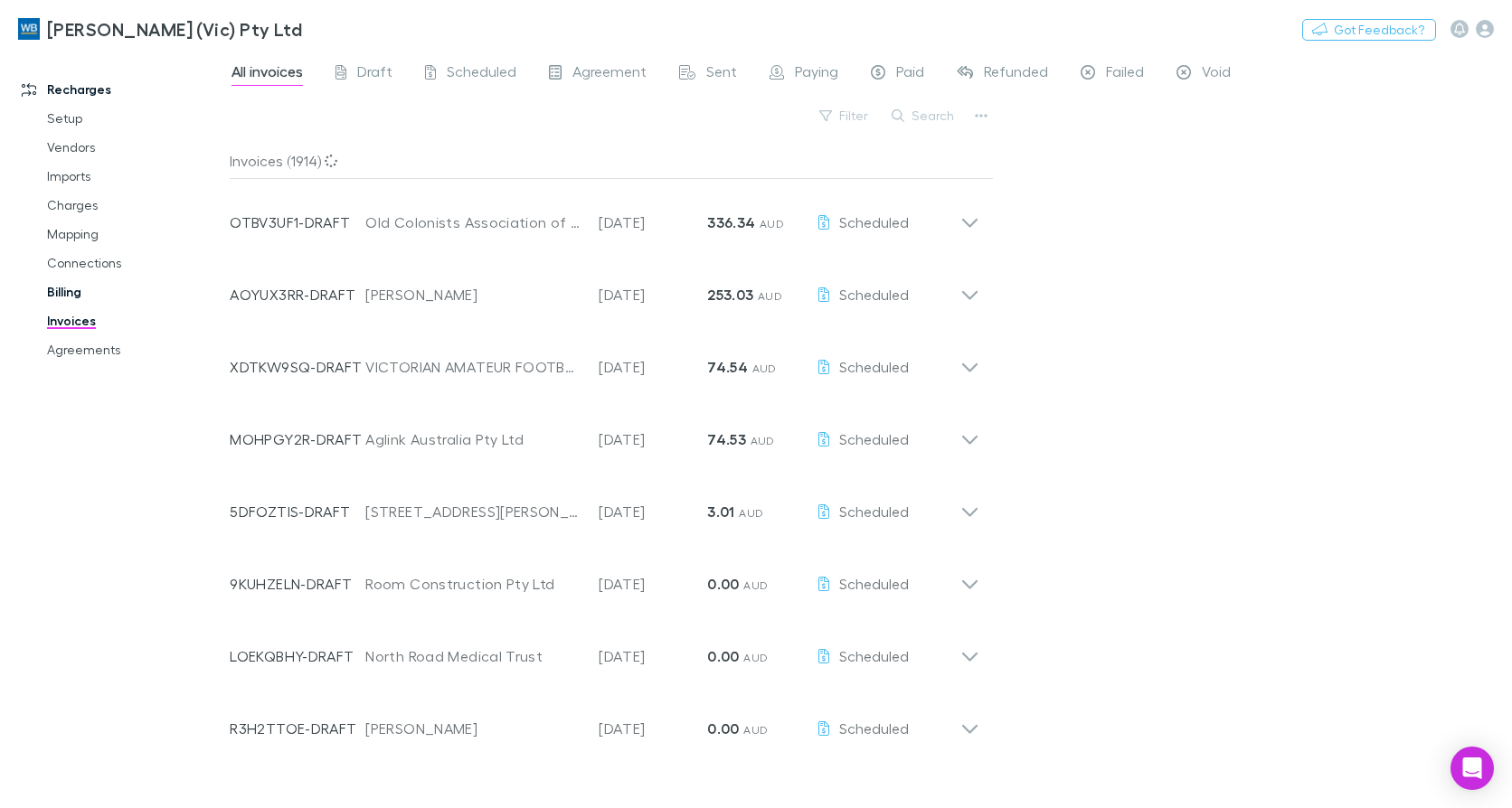
click at [1109, 67] on span "Failed" at bounding box center [1125, 74] width 38 height 24
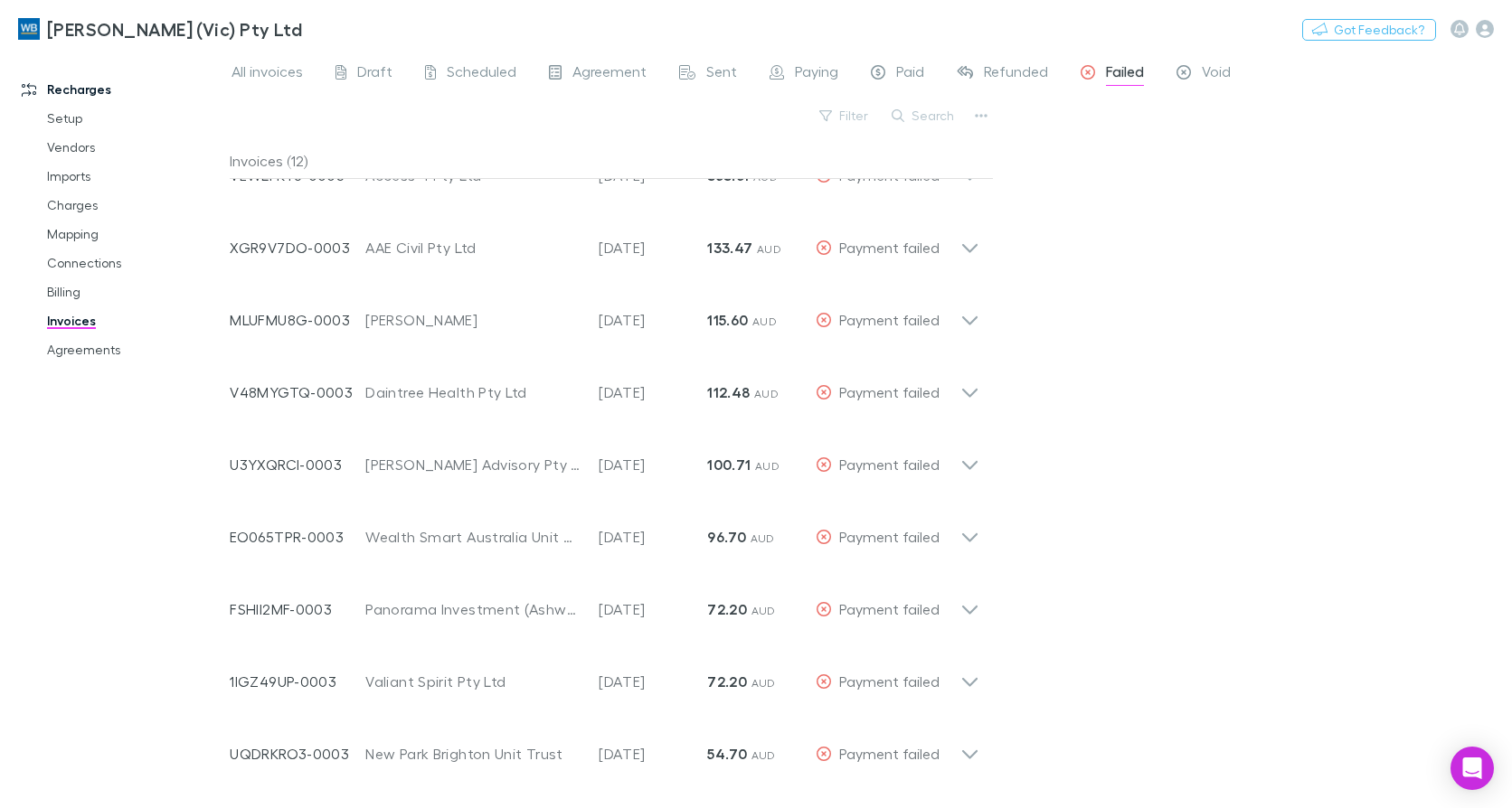
scroll to position [253, 0]
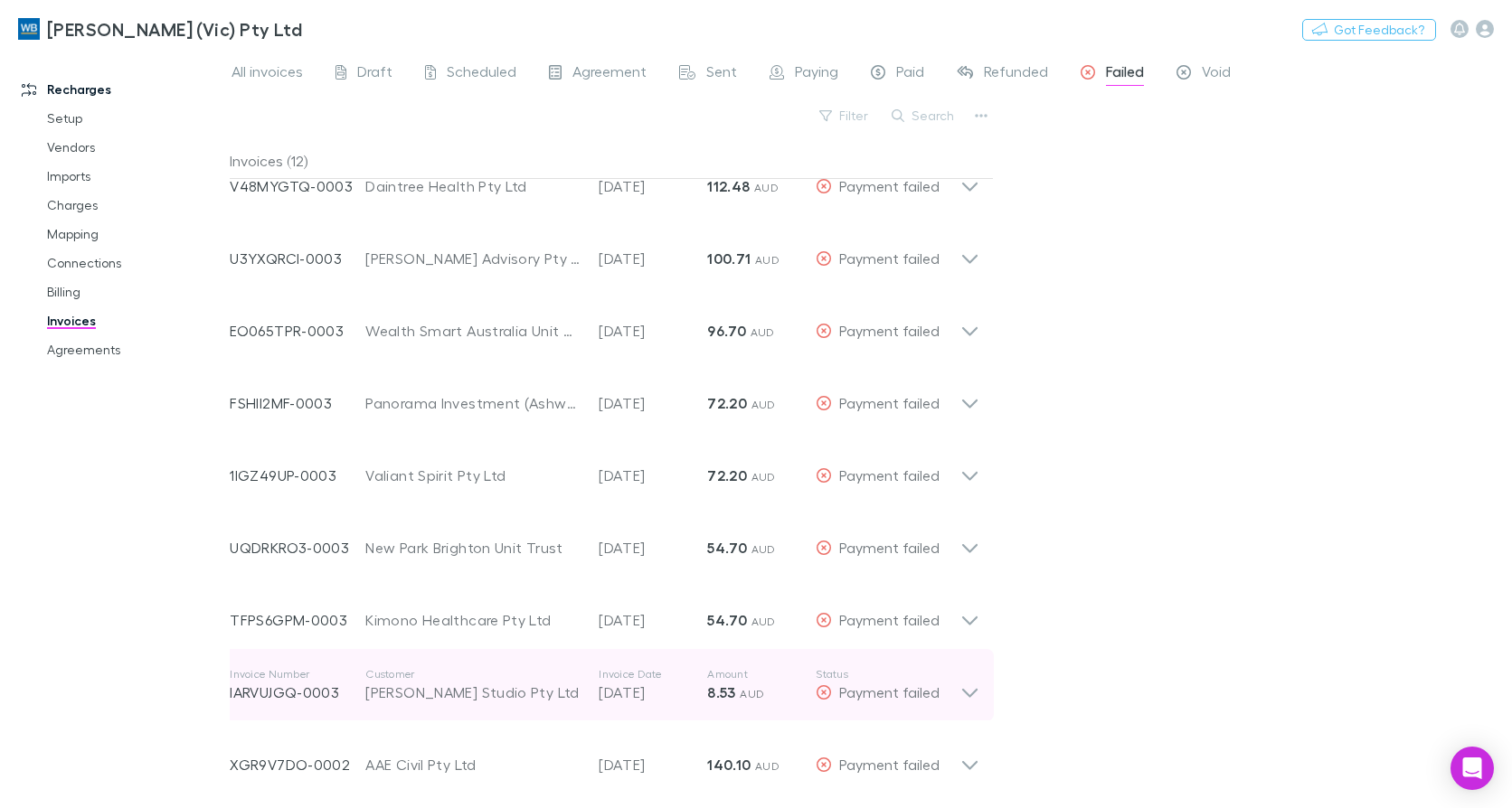
click at [977, 696] on icon at bounding box center [969, 685] width 19 height 36
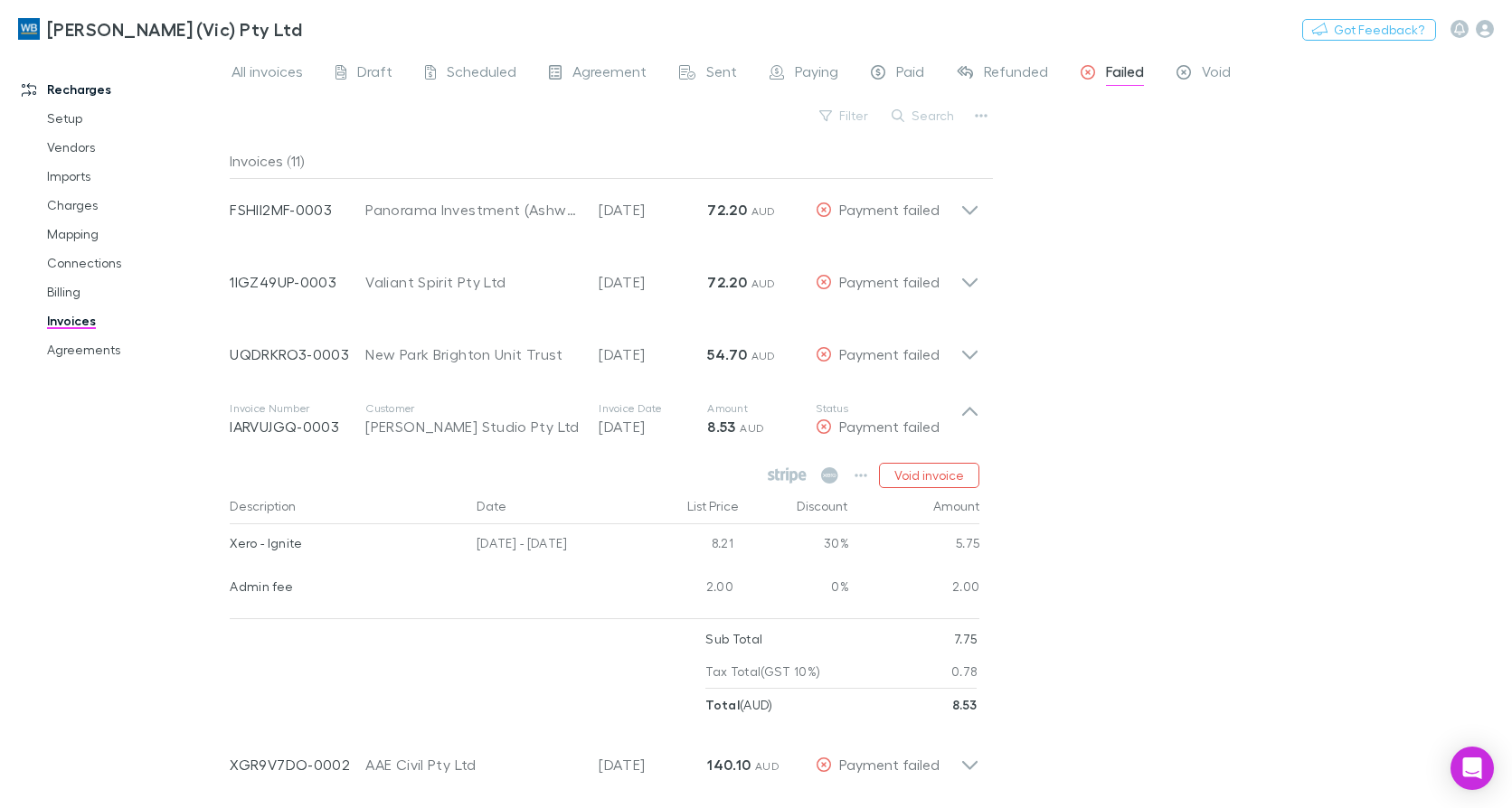
scroll to position [446, 0]
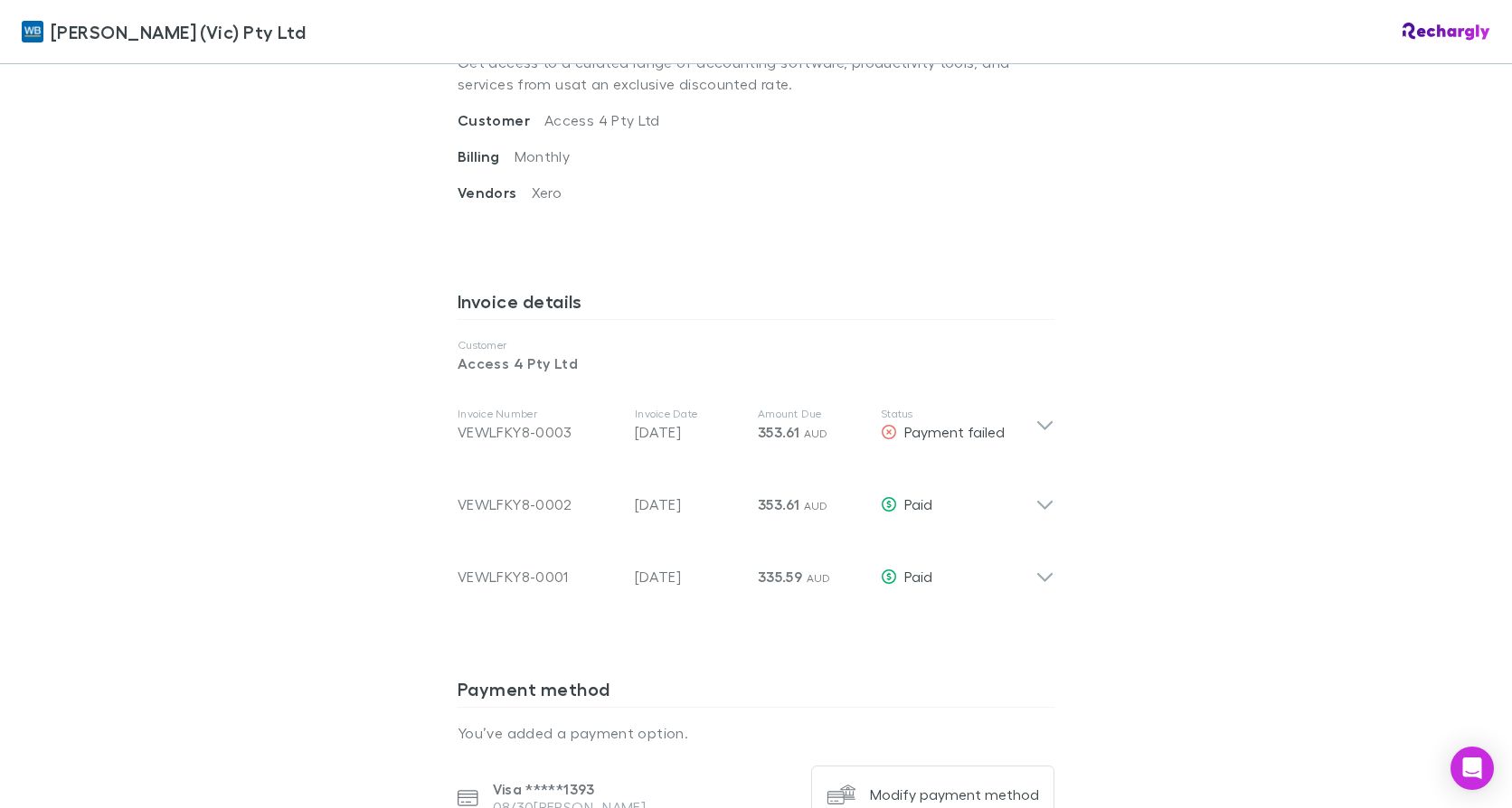
scroll to position [904, 0]
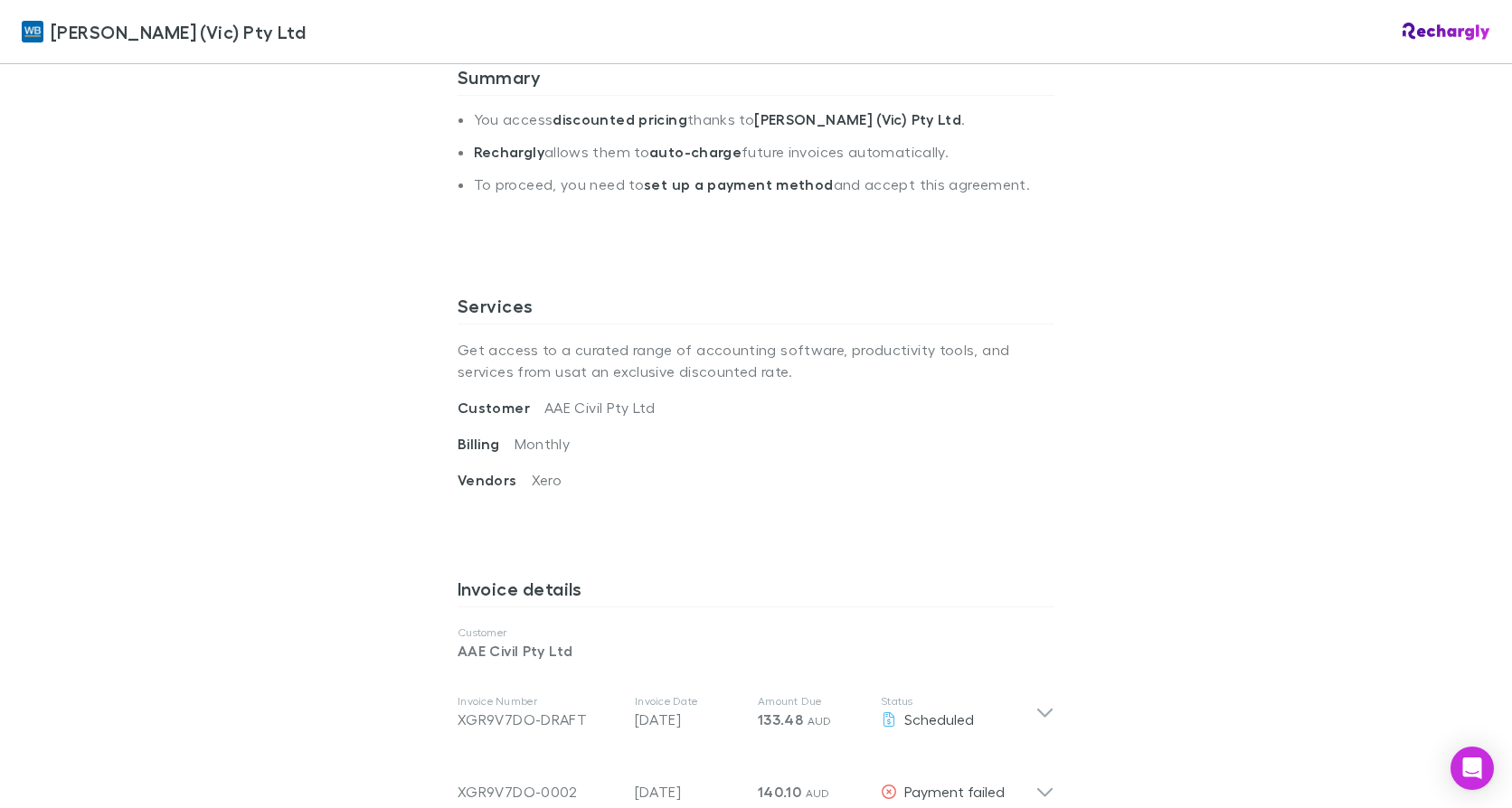
scroll to position [723, 0]
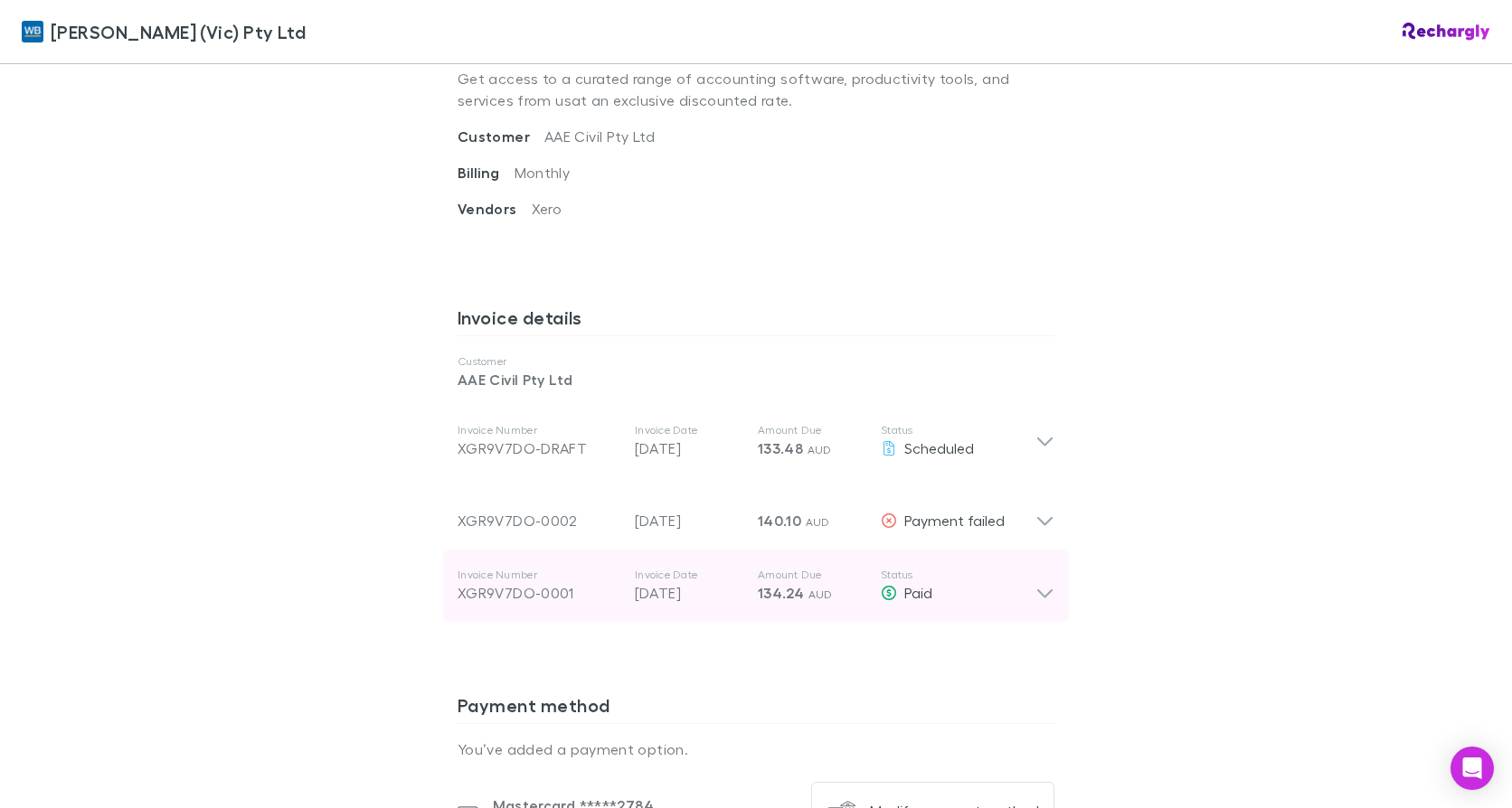
click at [1036, 594] on icon at bounding box center [1045, 586] width 19 height 36
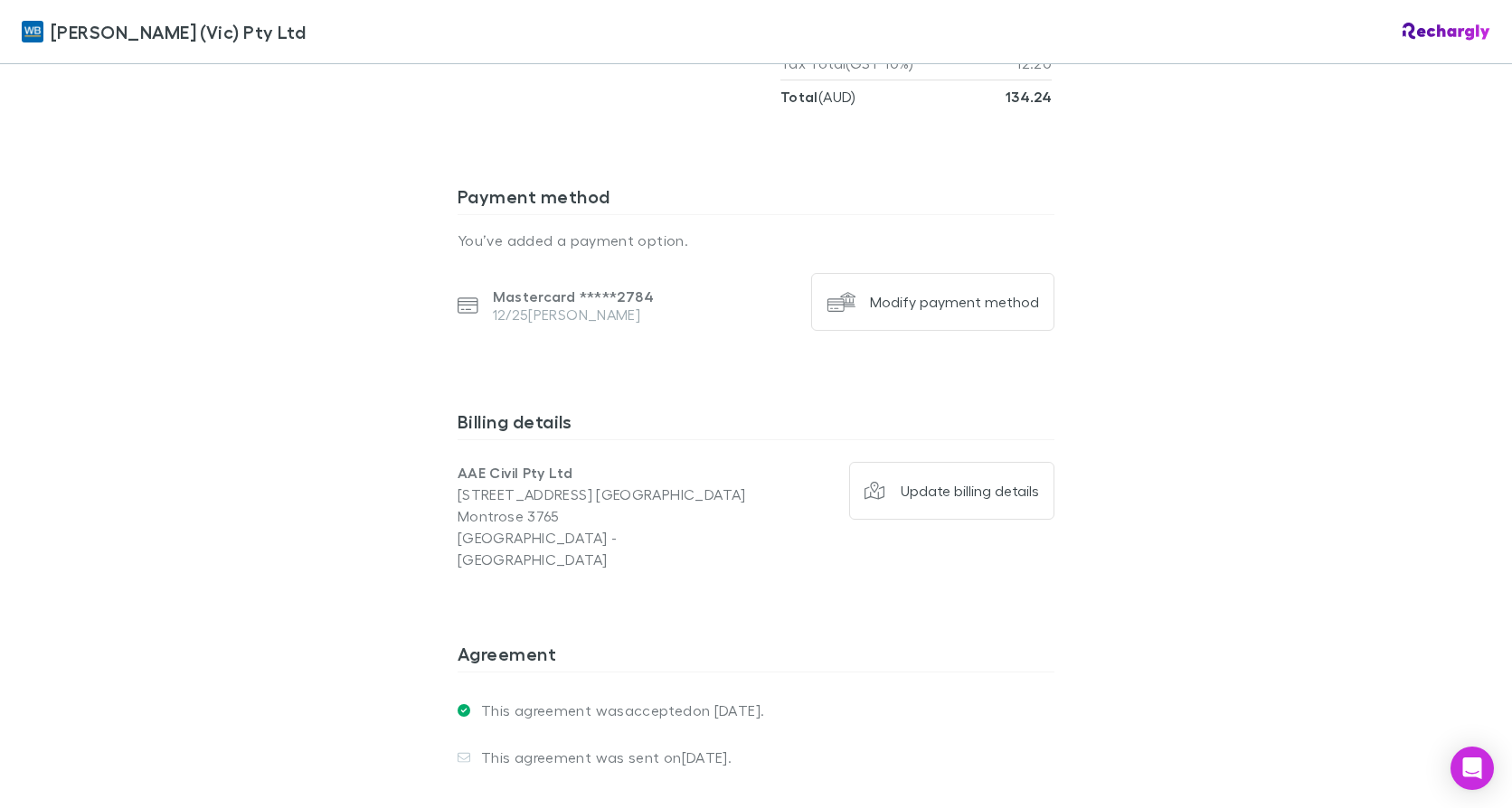
scroll to position [1718, 0]
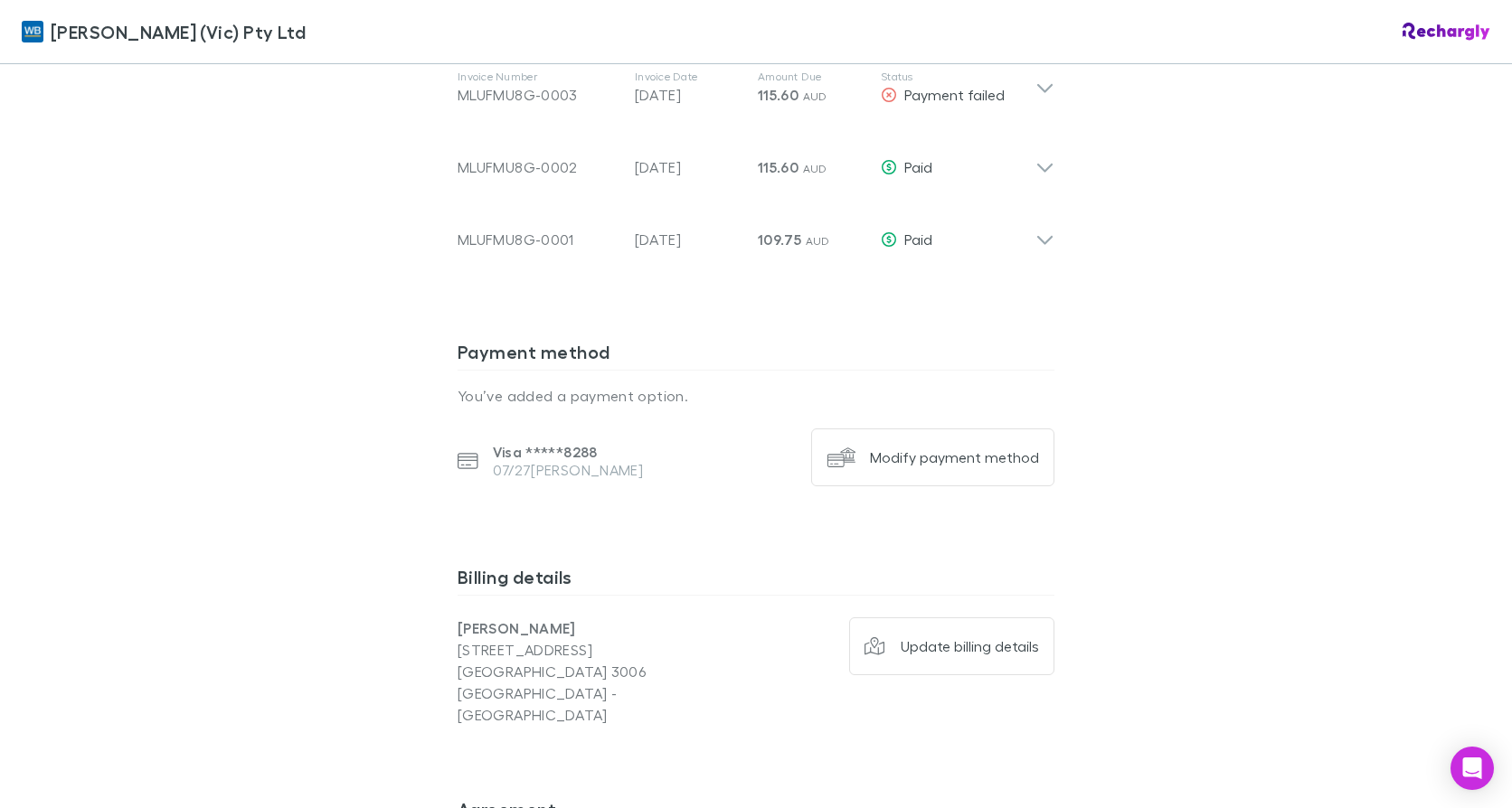
scroll to position [1265, 0]
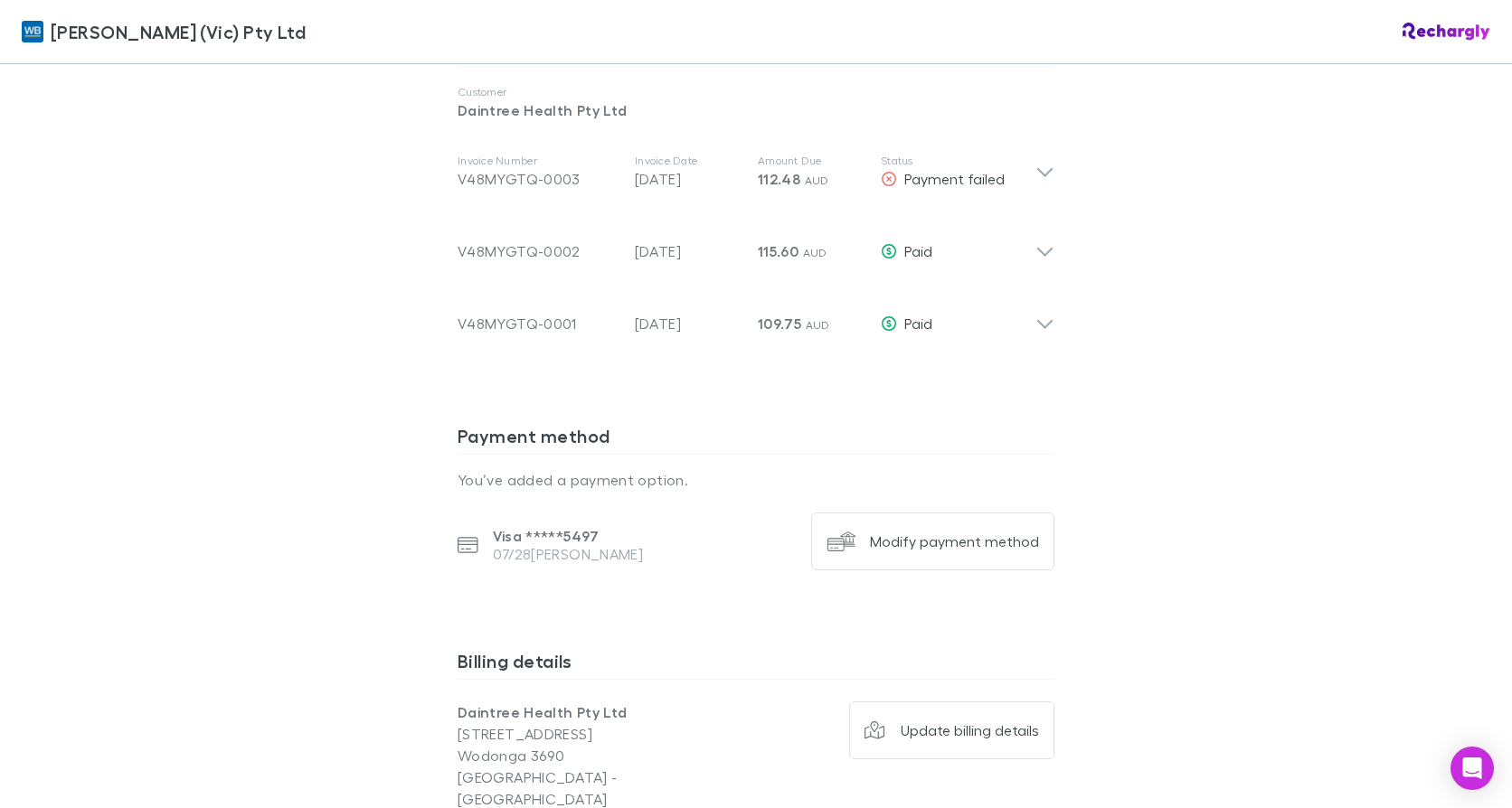
scroll to position [1176, 0]
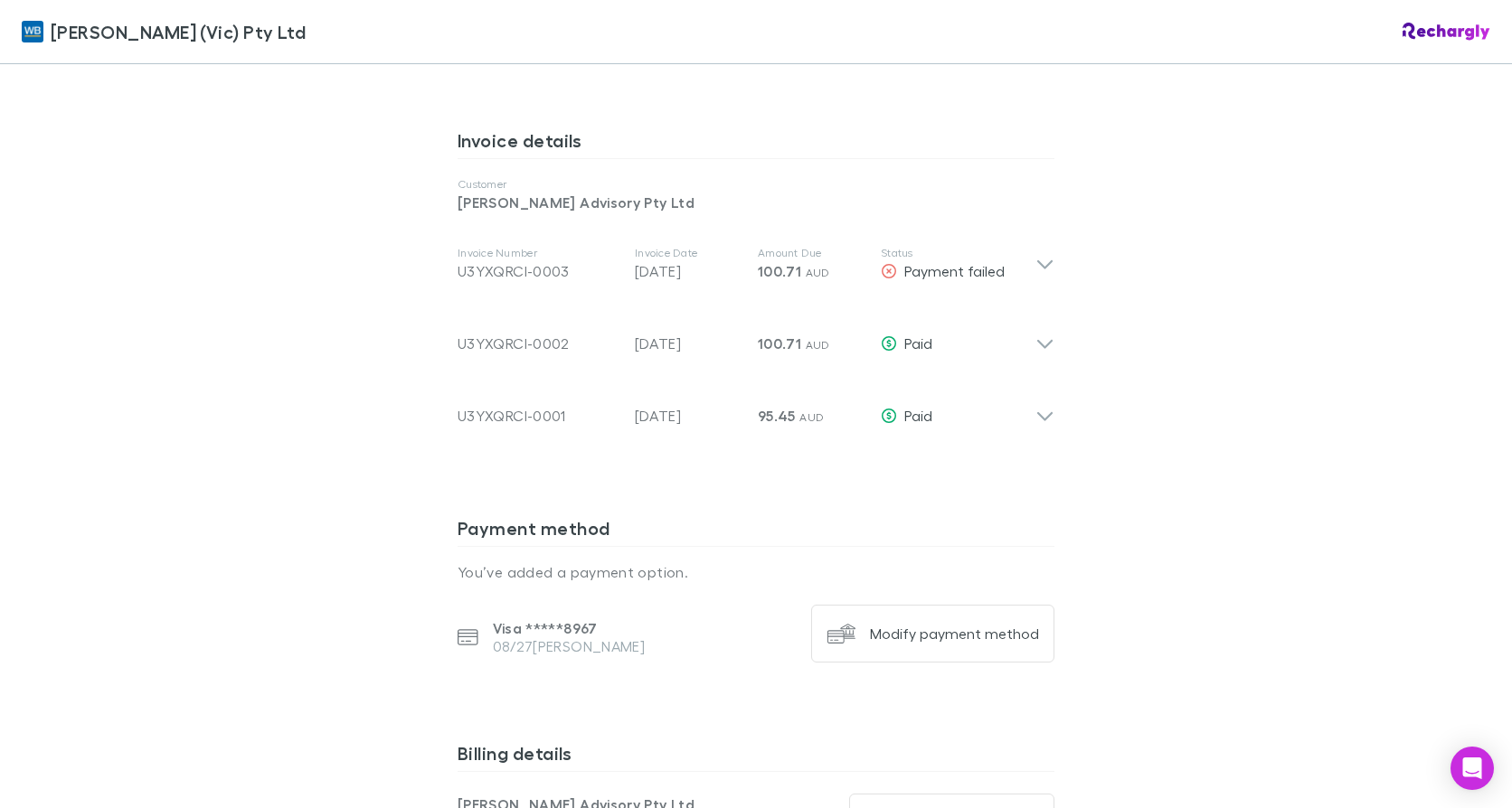
scroll to position [904, 0]
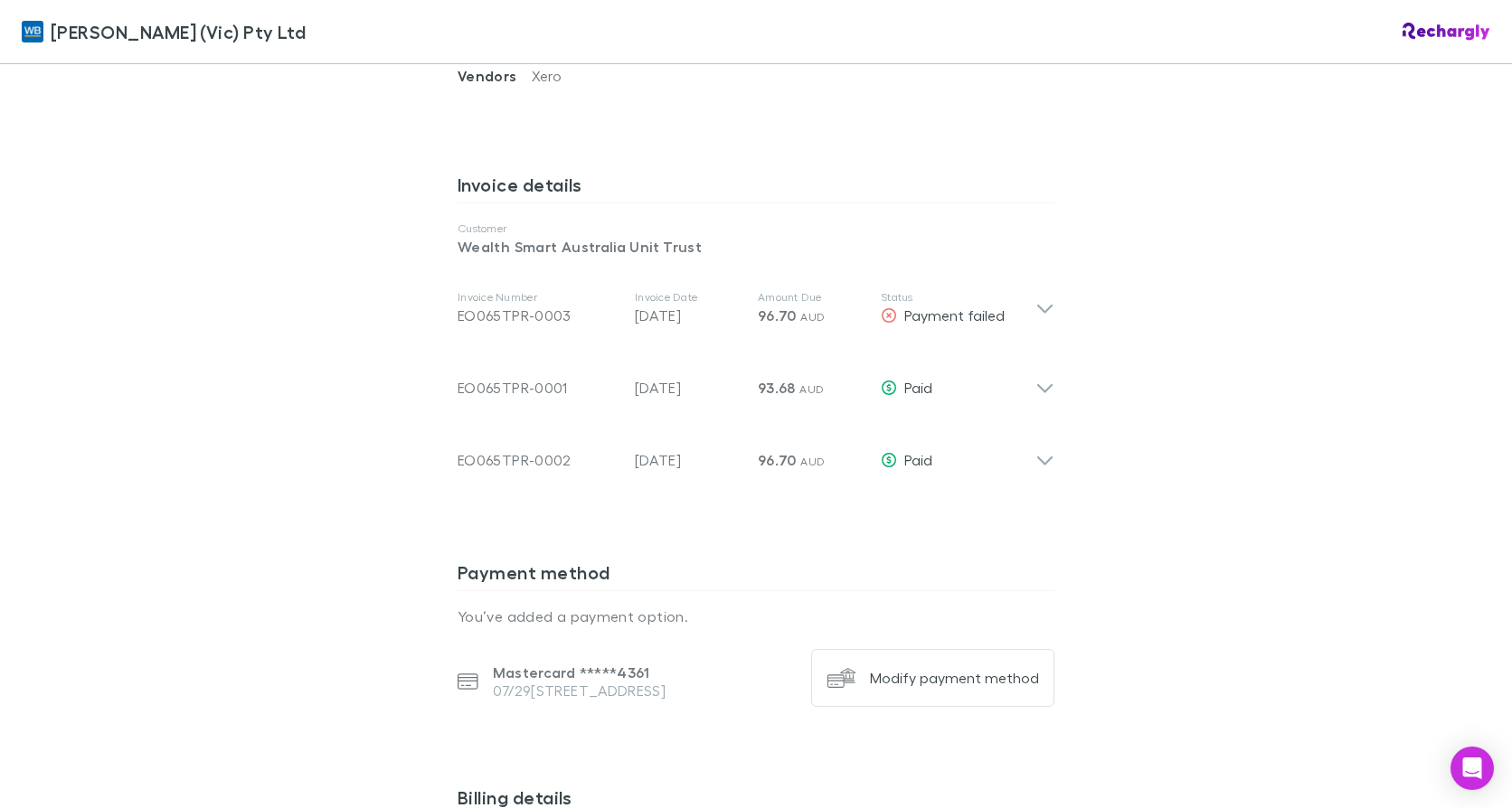
scroll to position [994, 0]
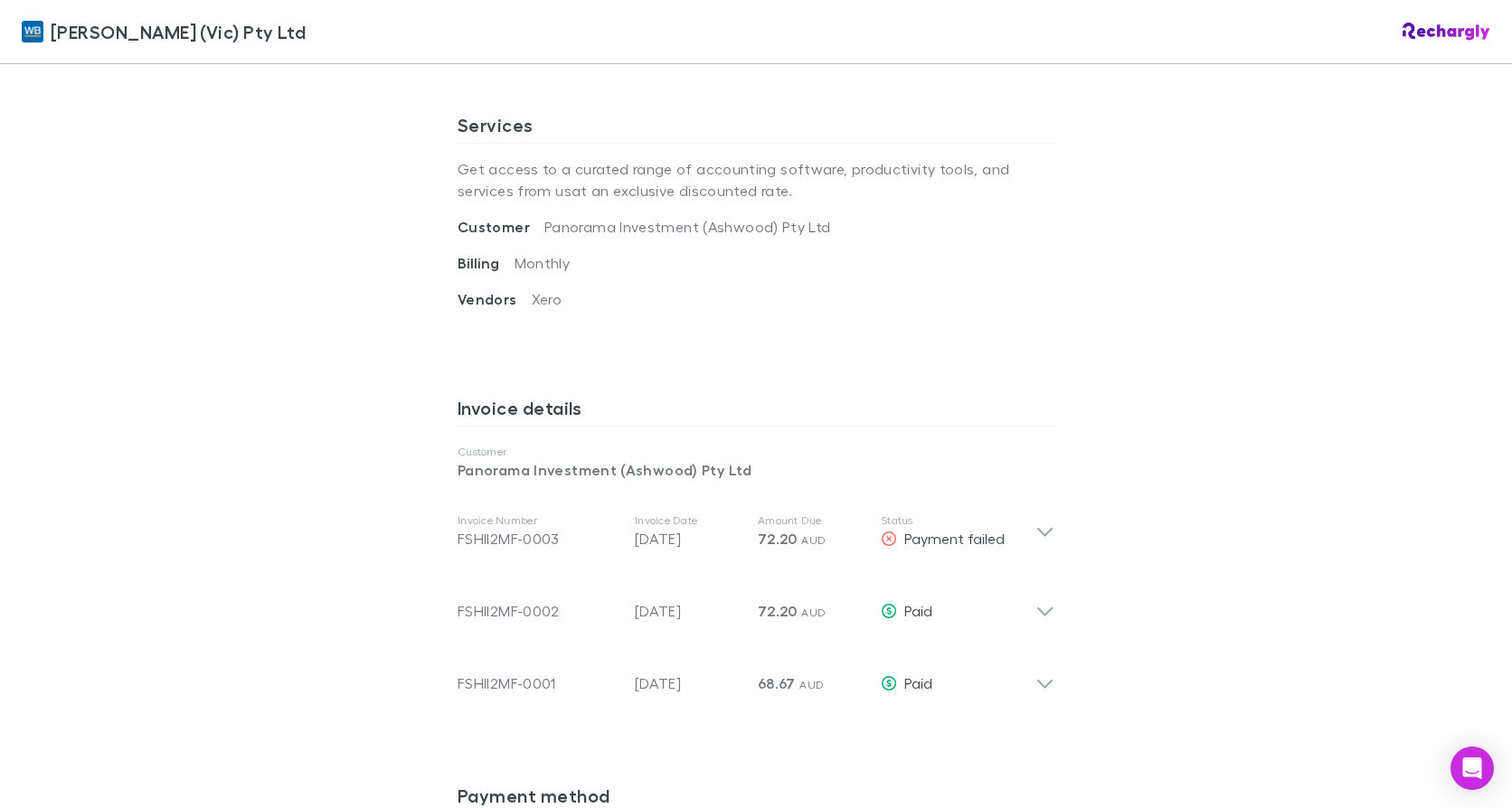
scroll to position [904, 0]
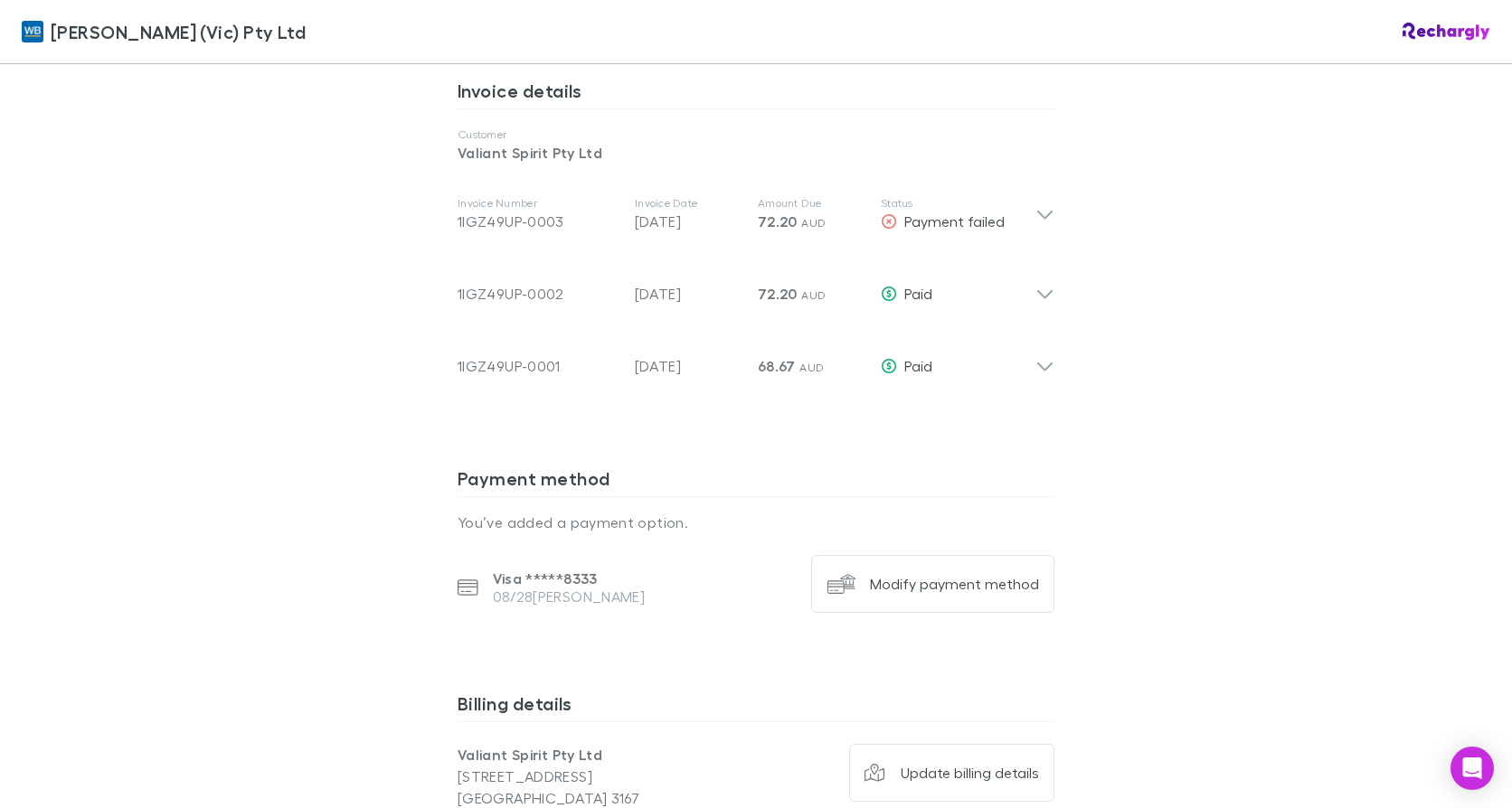
scroll to position [1085, 0]
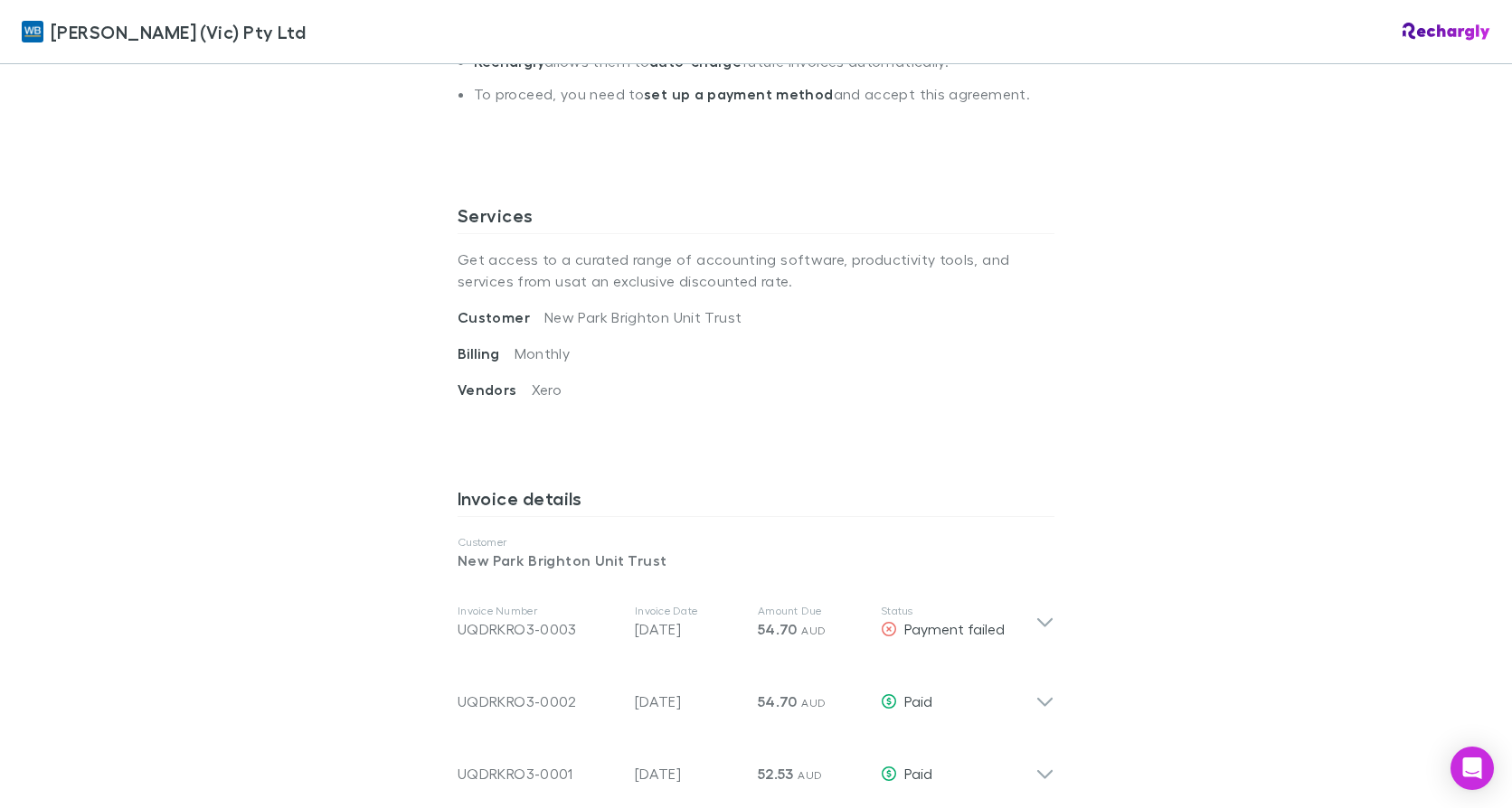
scroll to position [995, 0]
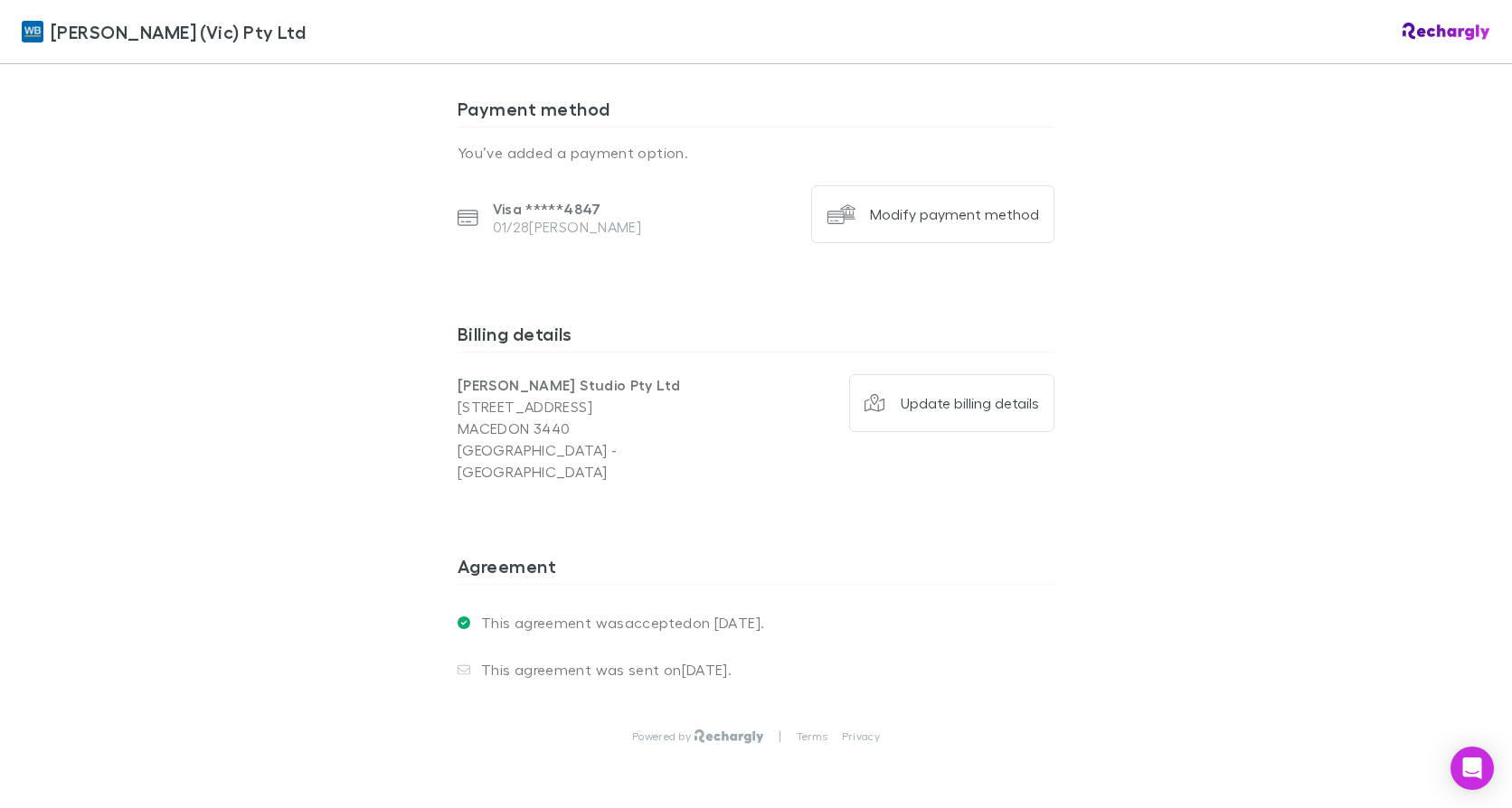
scroll to position [1108, 0]
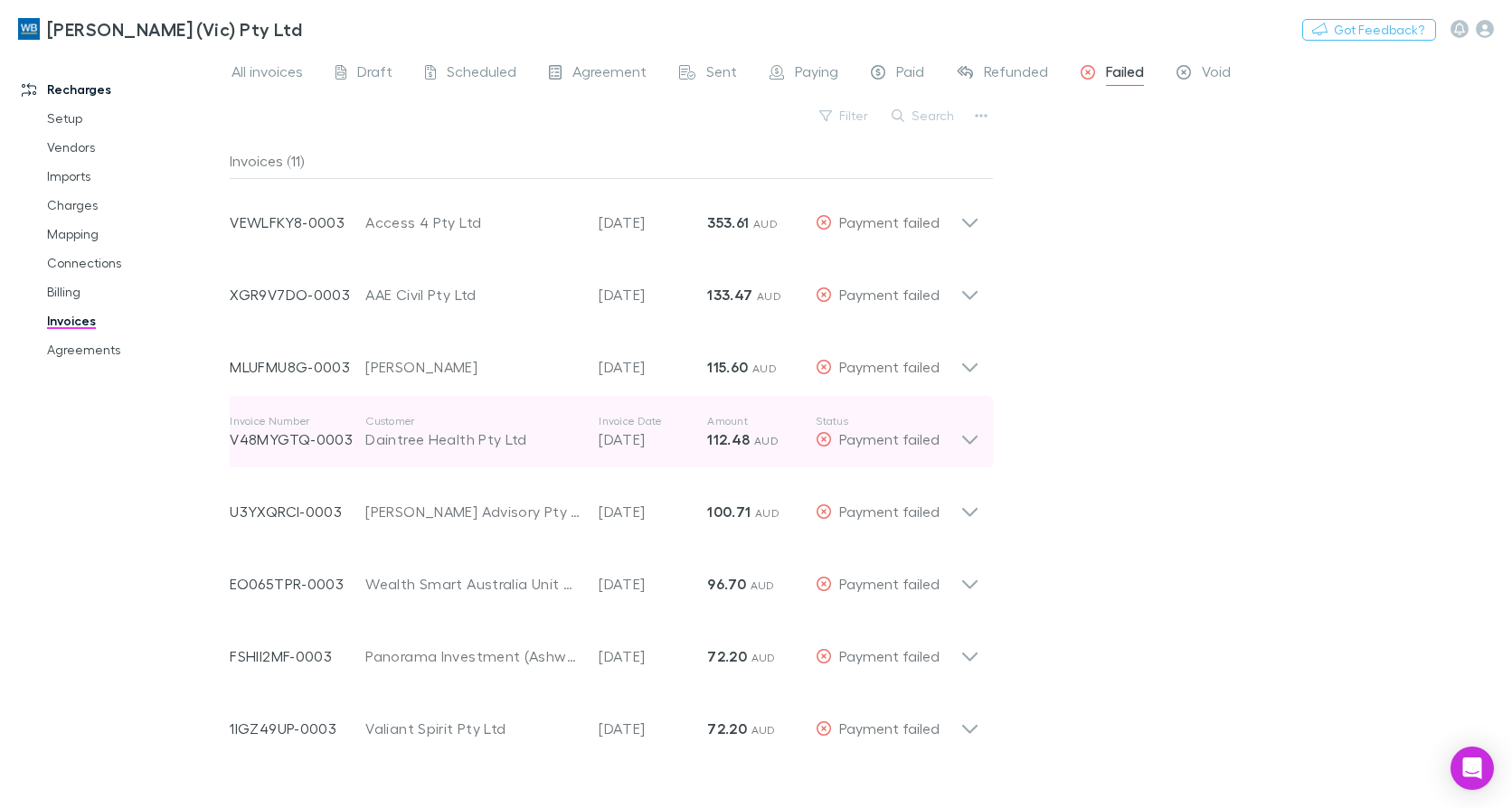
click at [971, 444] on icon at bounding box center [969, 432] width 19 height 36
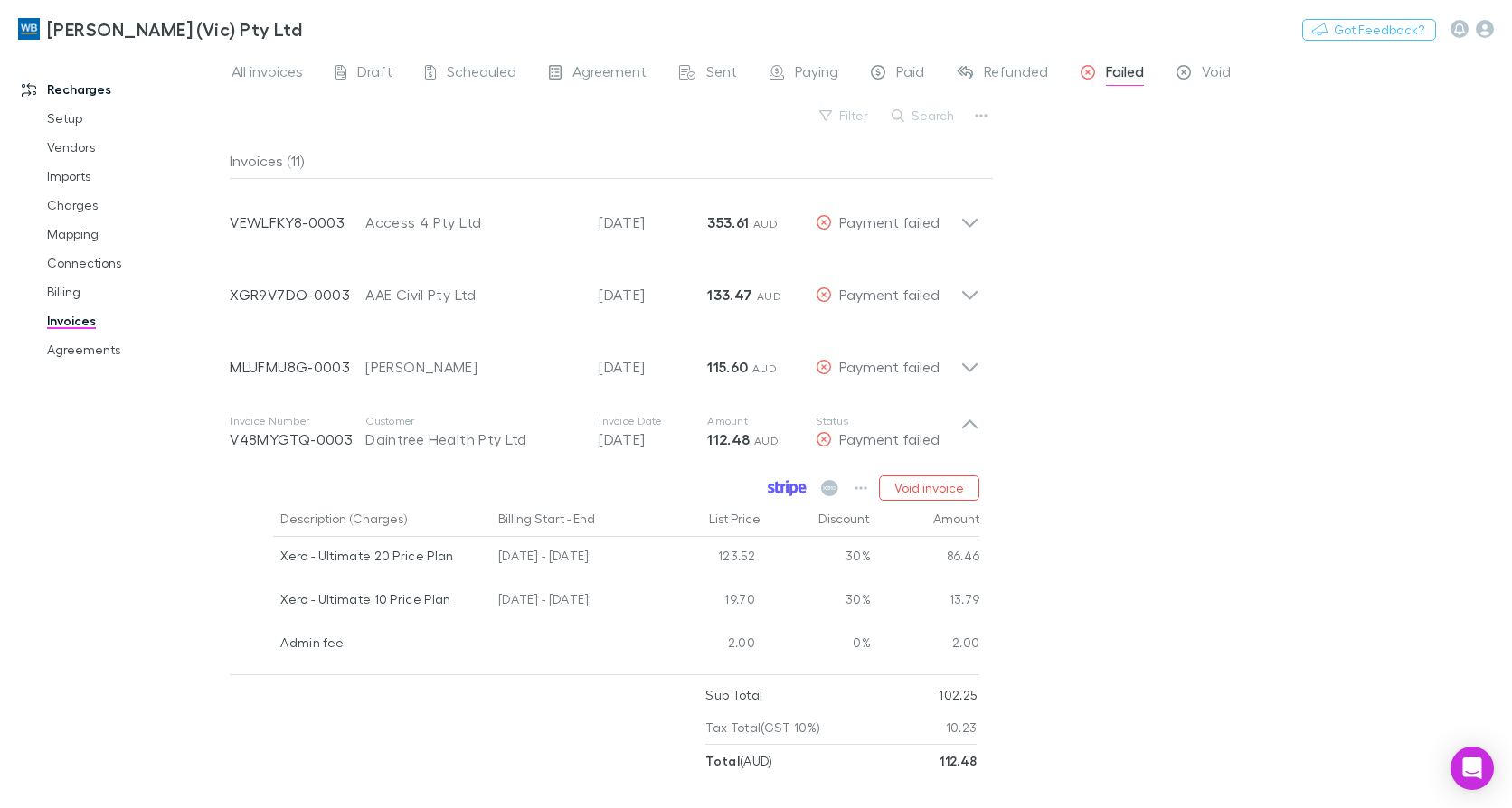
click at [798, 481] on icon at bounding box center [787, 488] width 39 height 16
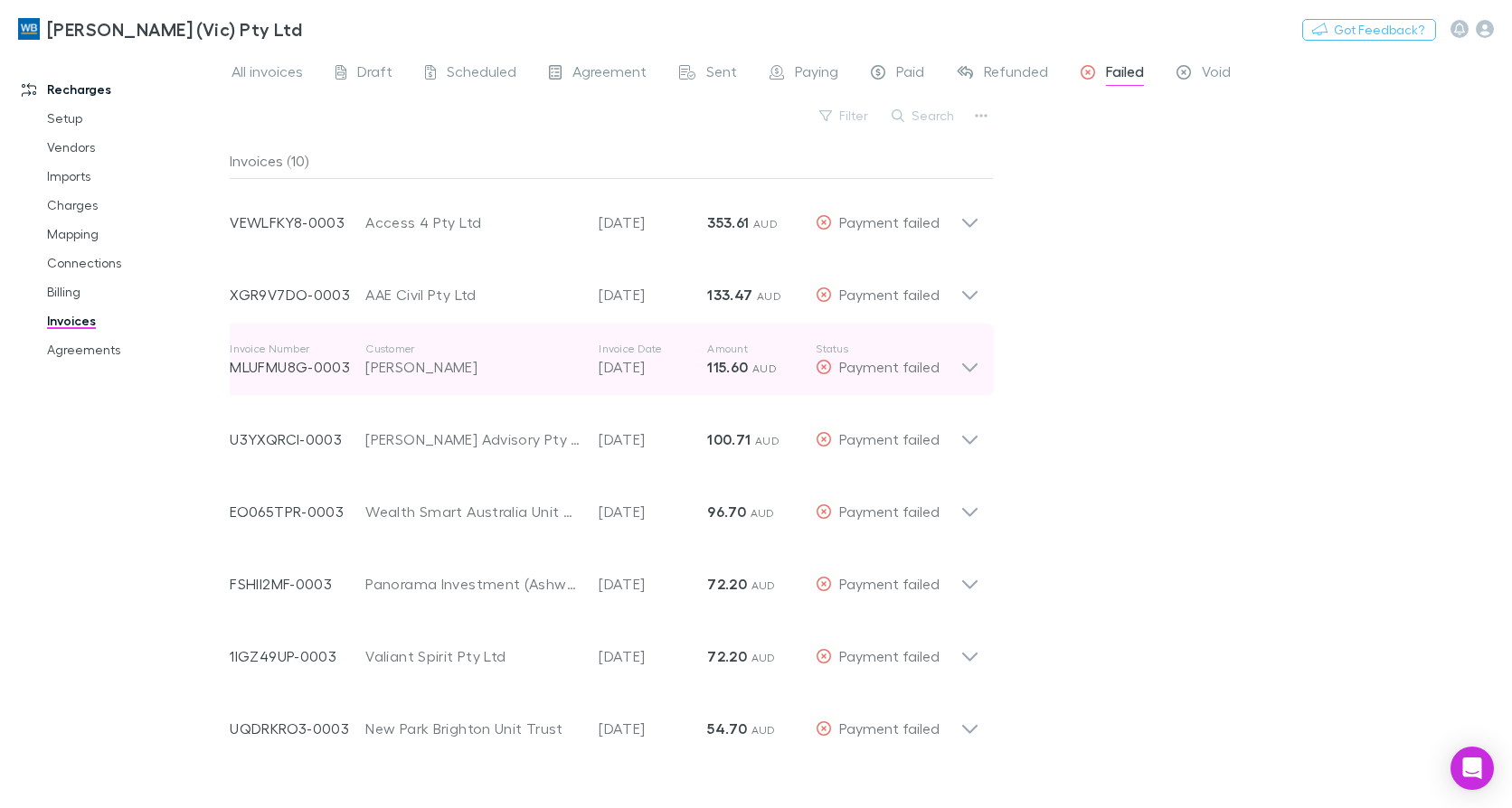
click at [970, 367] on icon at bounding box center [969, 360] width 19 height 36
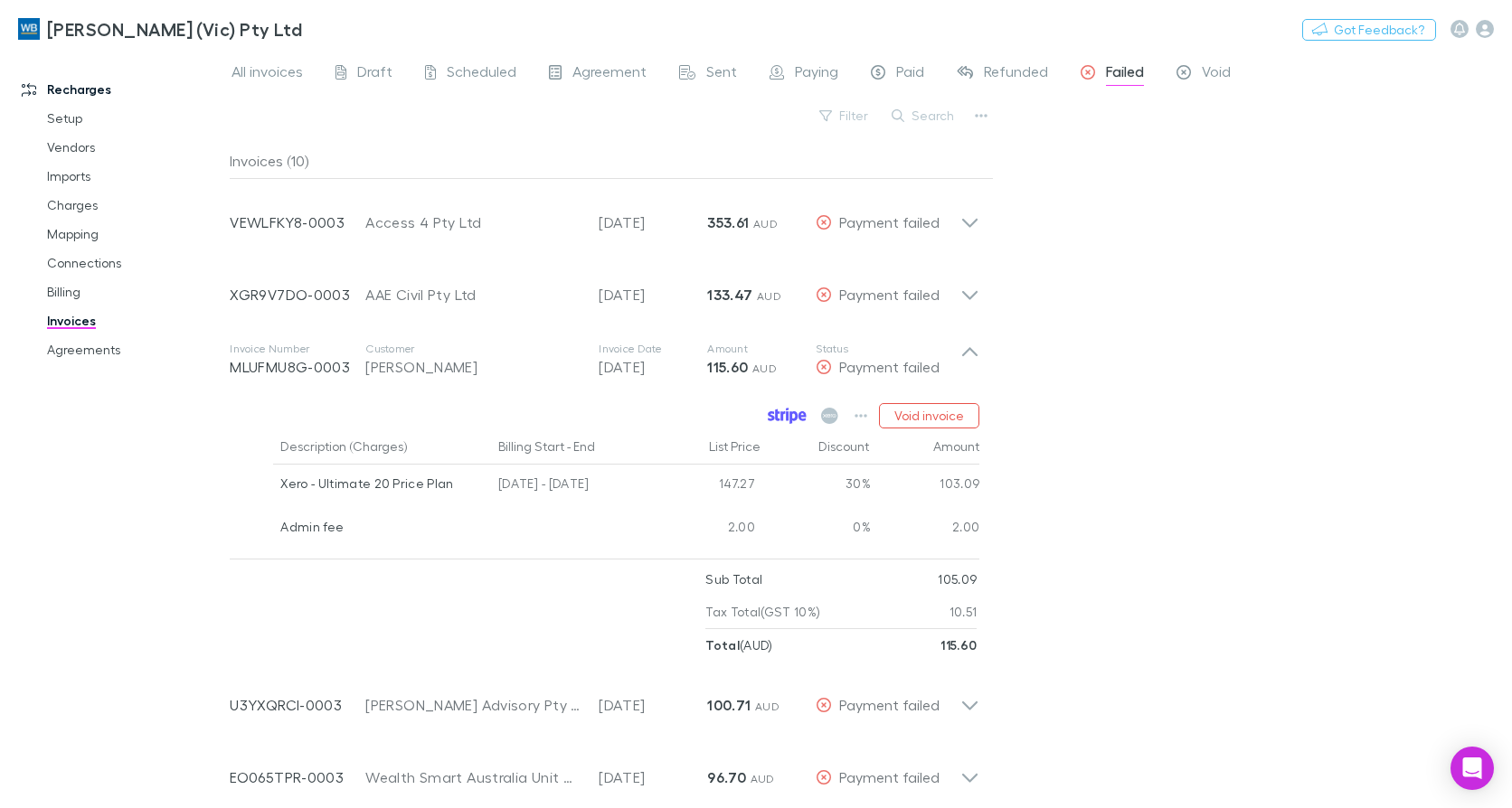
click at [786, 420] on icon at bounding box center [787, 415] width 39 height 16
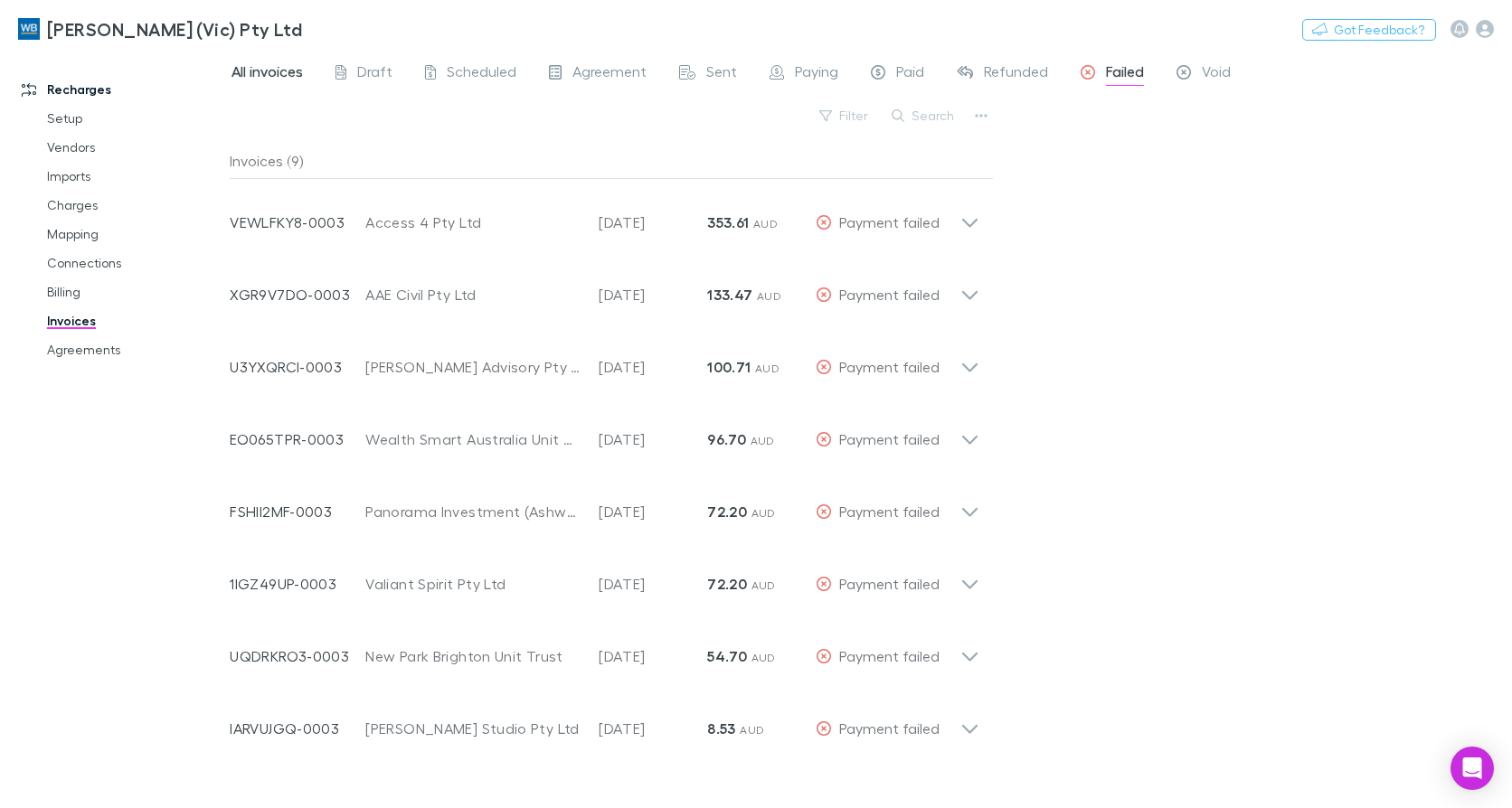
click at [250, 69] on span "All invoices" at bounding box center [268, 74] width 72 height 24
click at [928, 128] on div "Search" at bounding box center [924, 115] width 82 height 25
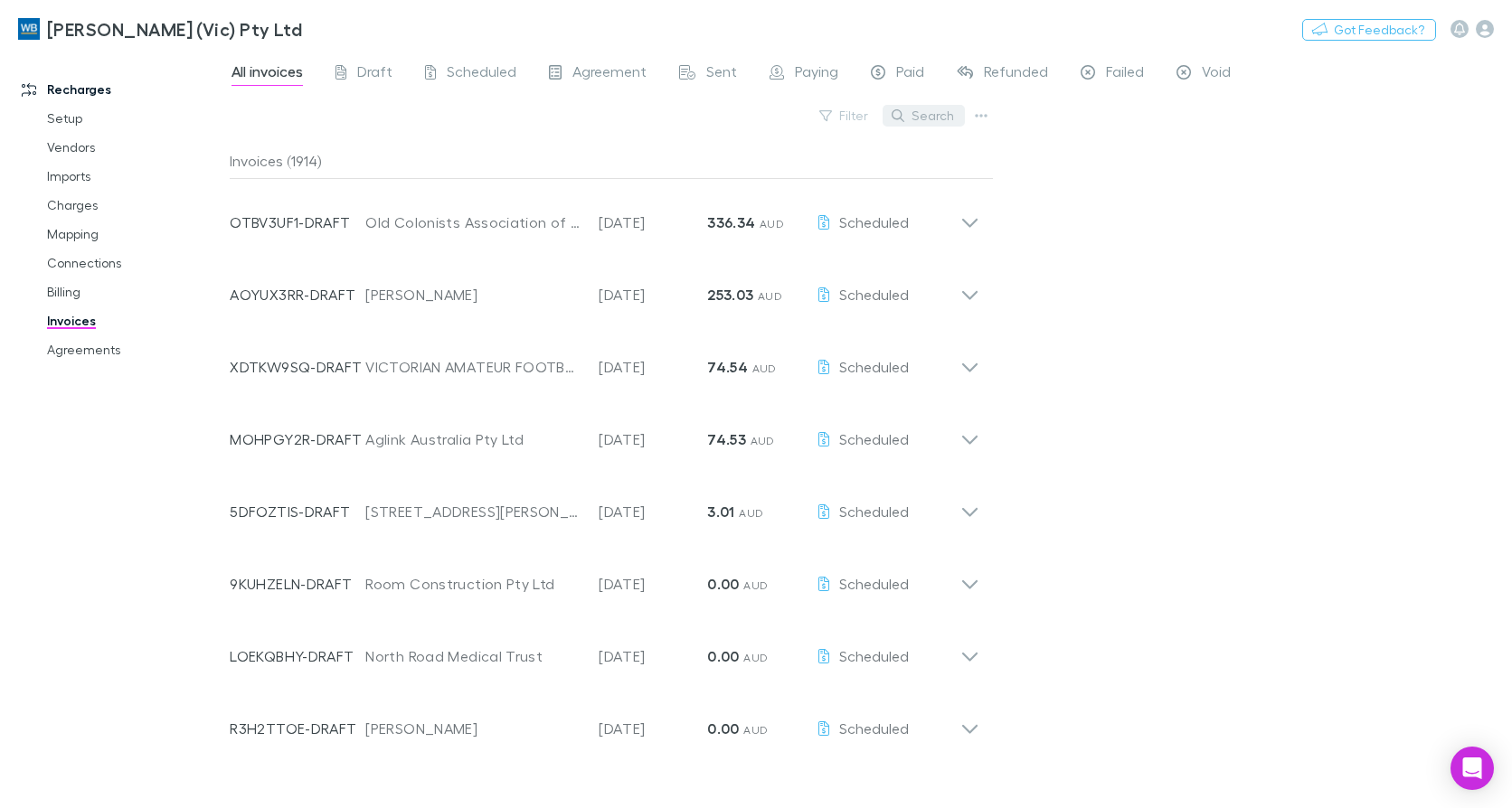
click at [925, 120] on button "Search" at bounding box center [924, 116] width 82 height 22
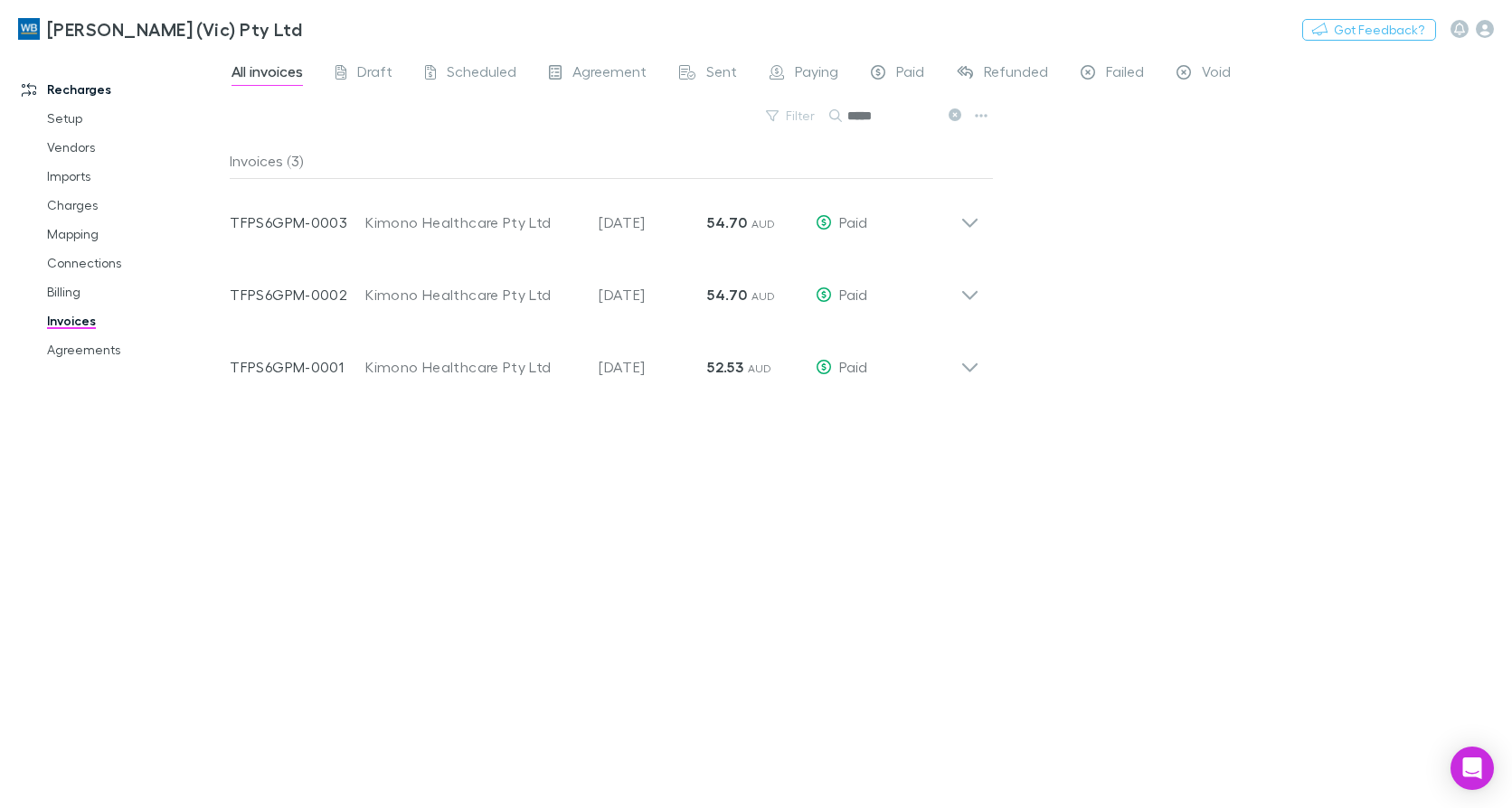
type input "*****"
click at [960, 110] on button at bounding box center [954, 116] width 22 height 17
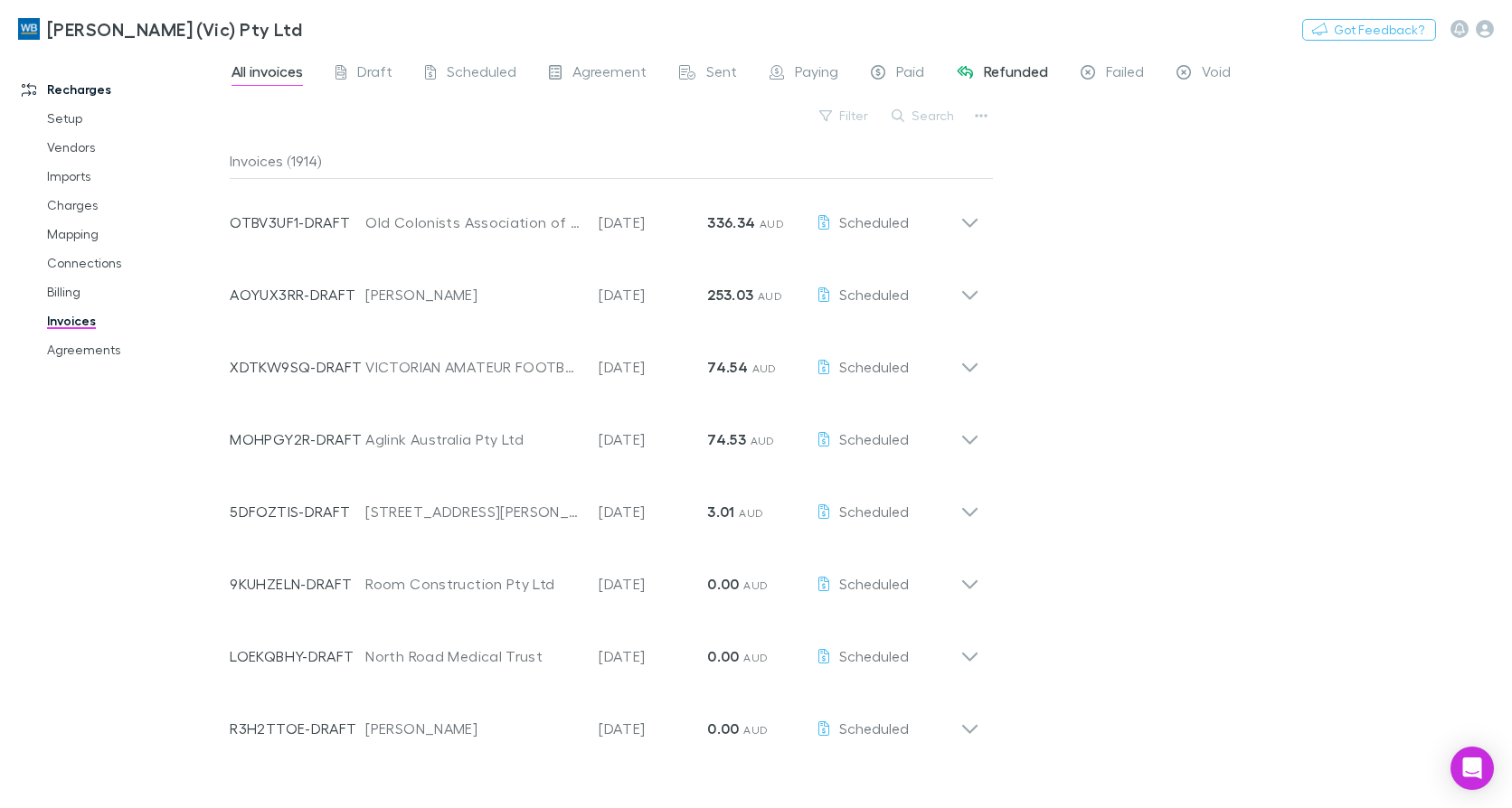
click at [999, 60] on link "Refunded" at bounding box center [1002, 74] width 95 height 29
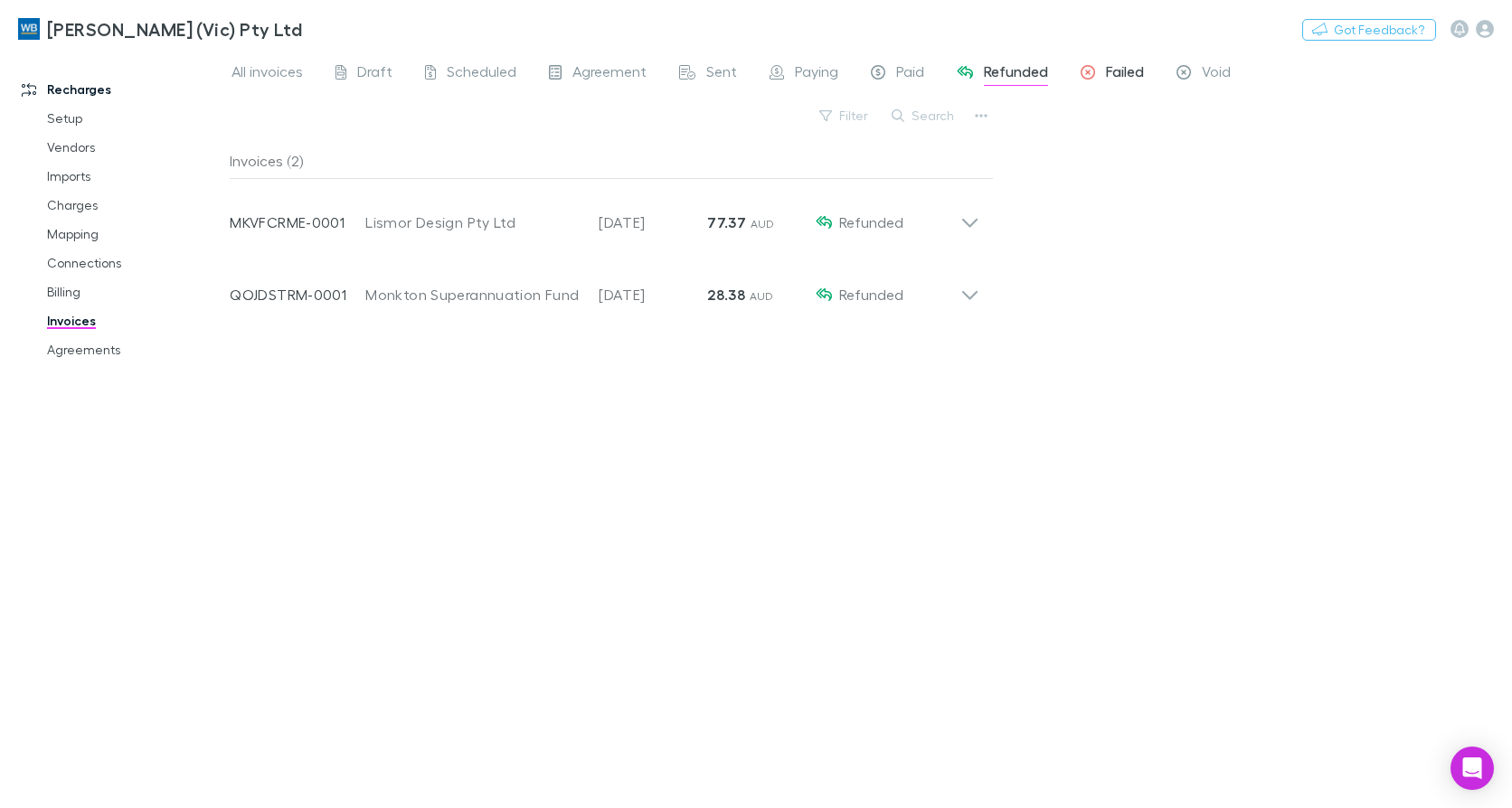
click at [1132, 70] on span "Failed" at bounding box center [1125, 74] width 38 height 24
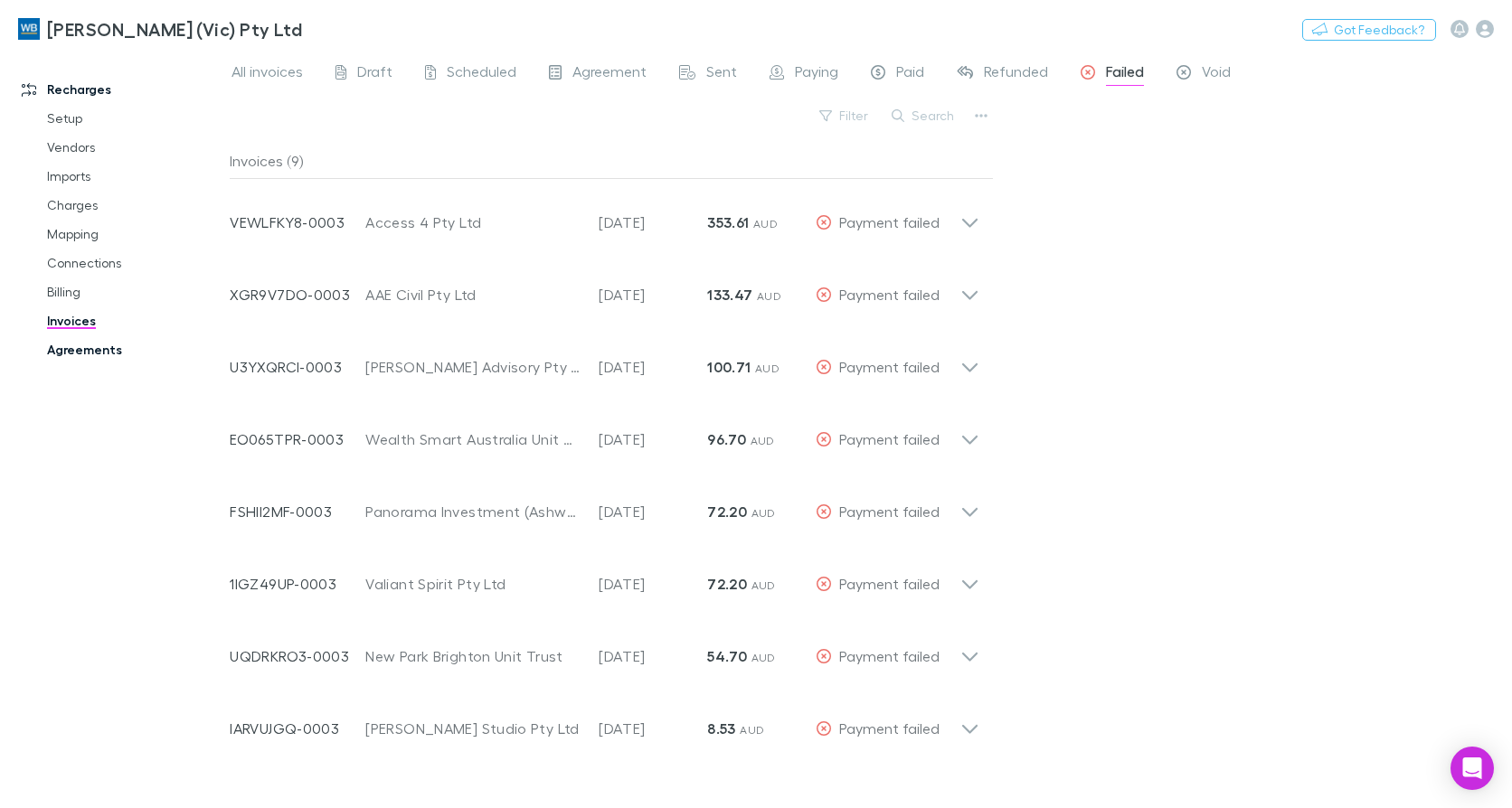
click at [87, 349] on link "Agreements" at bounding box center [134, 350] width 211 height 29
